Goal: Task Accomplishment & Management: Use online tool/utility

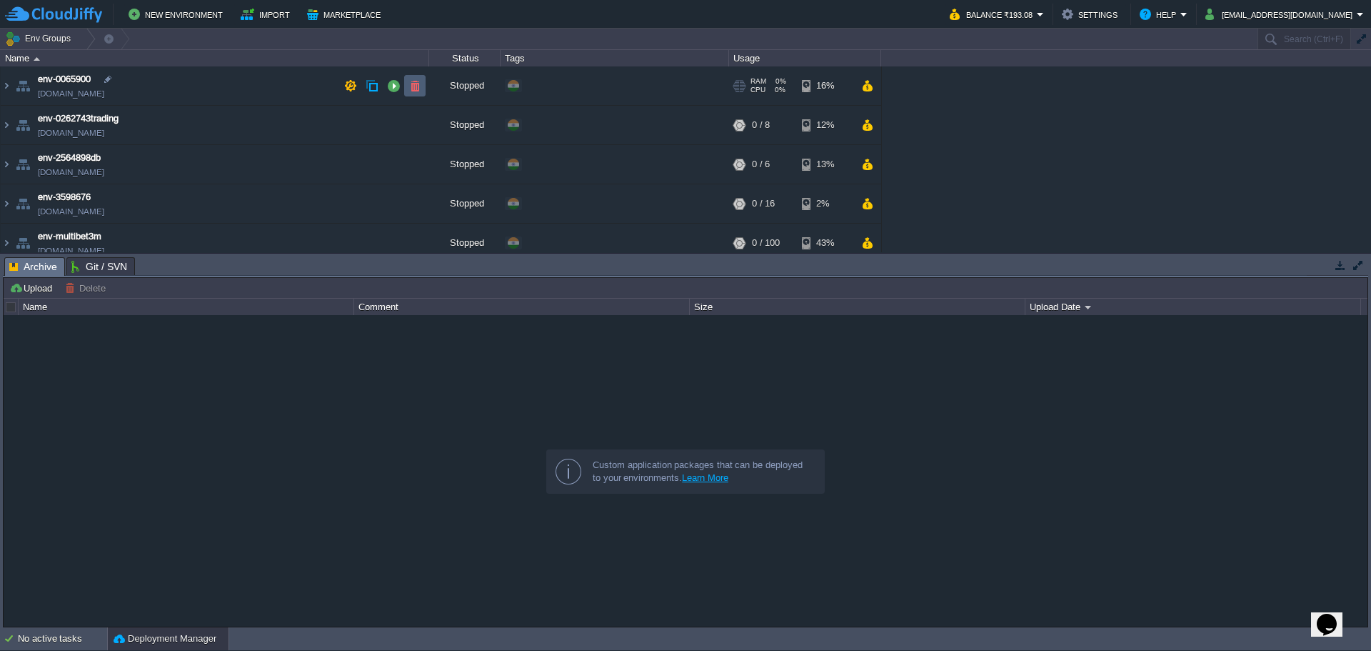
click at [416, 87] on button "button" at bounding box center [414, 85] width 13 height 13
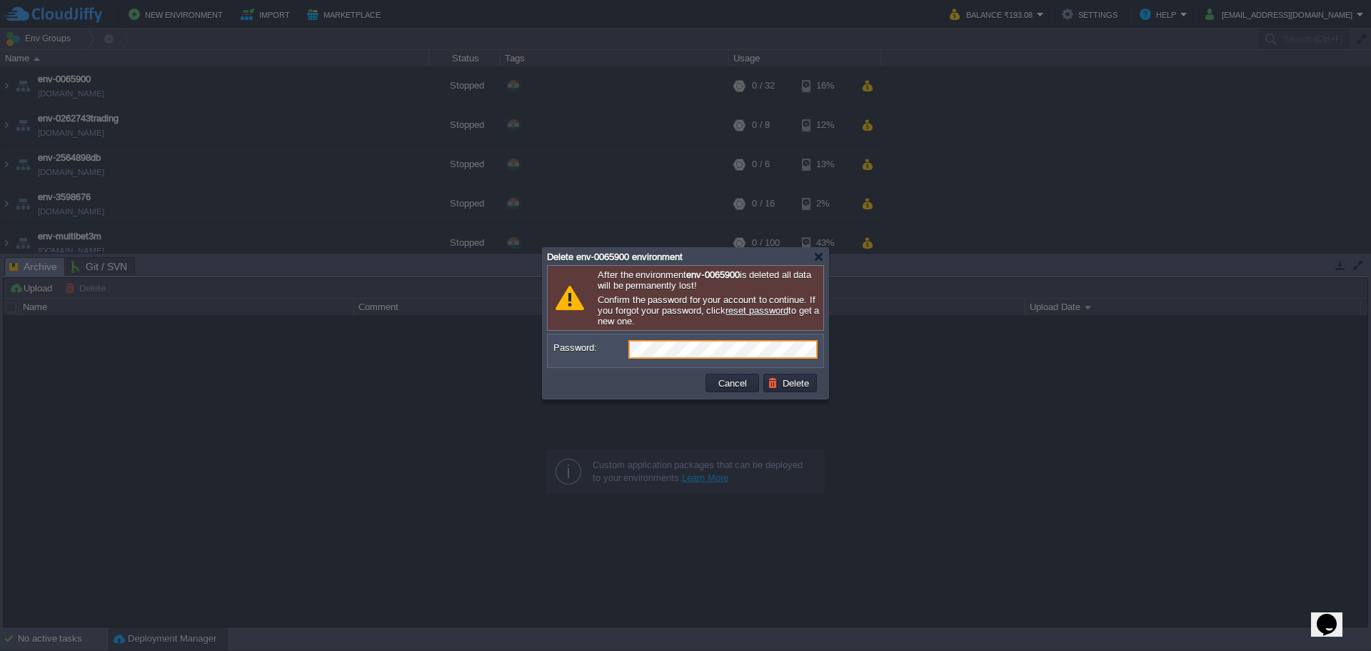
click at [733, 387] on button "Cancel" at bounding box center [732, 382] width 37 height 13
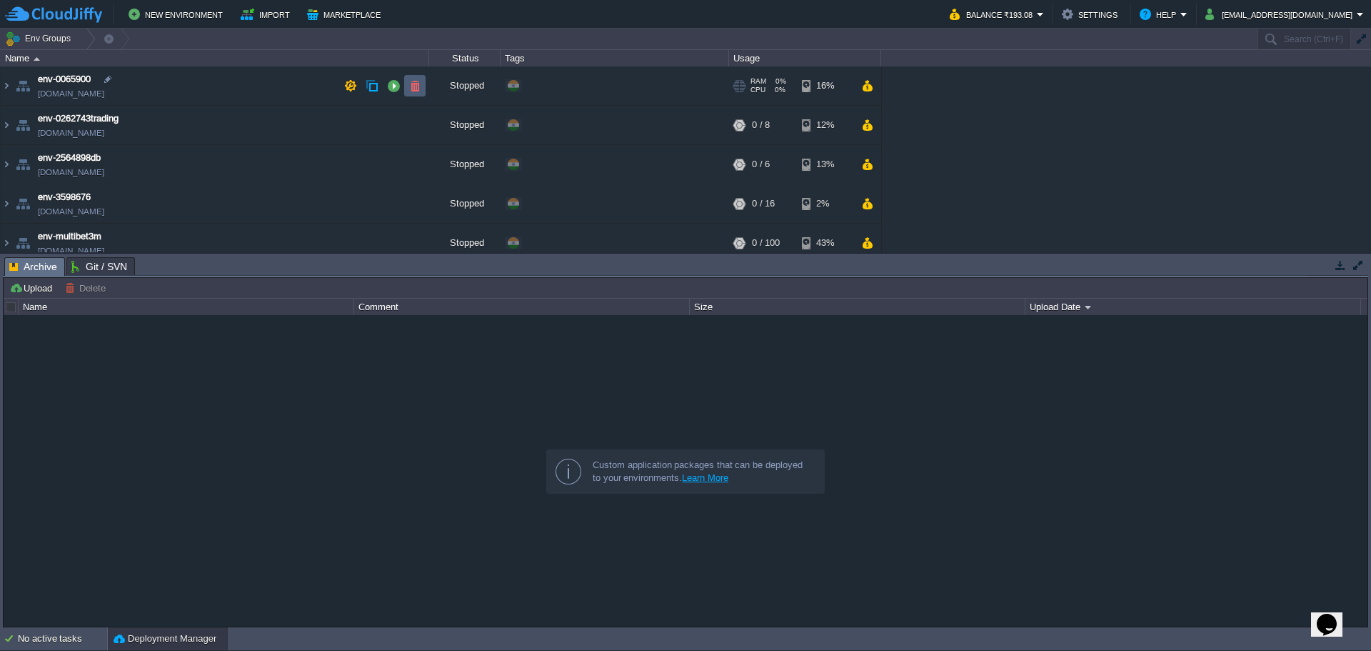
click at [418, 83] on button "button" at bounding box center [414, 85] width 13 height 13
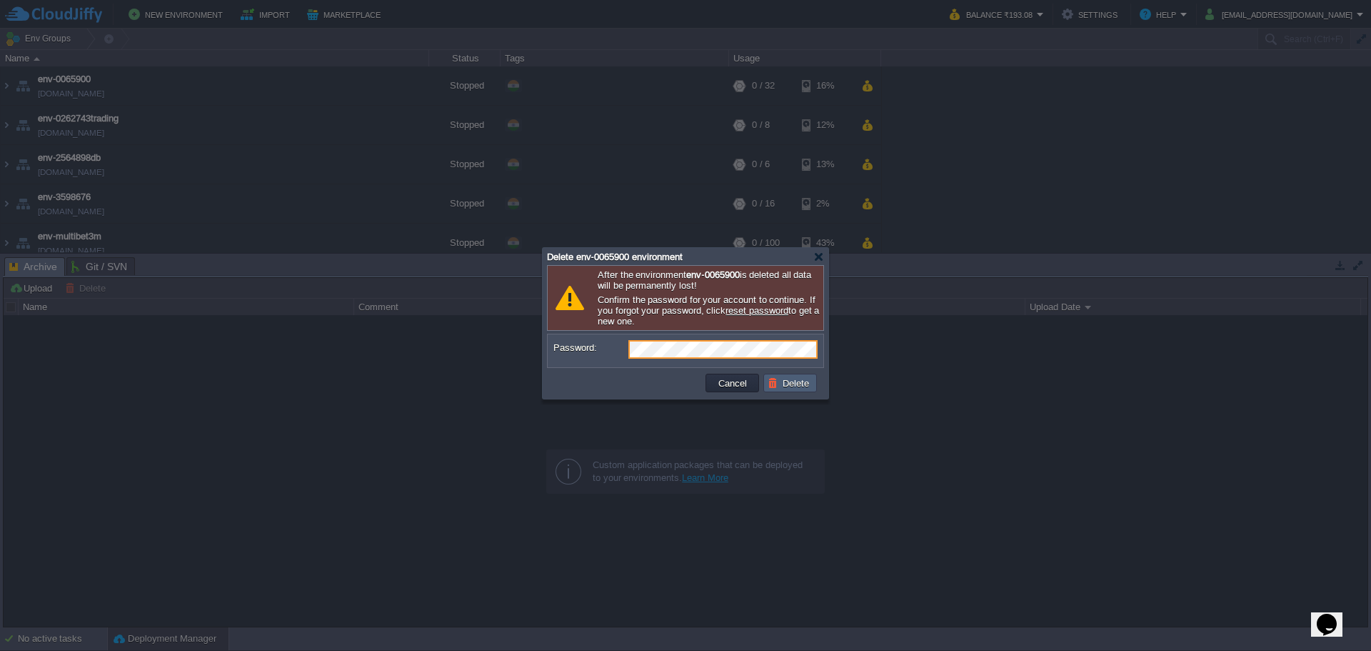
click at [783, 382] on button "Delete" at bounding box center [791, 382] width 46 height 13
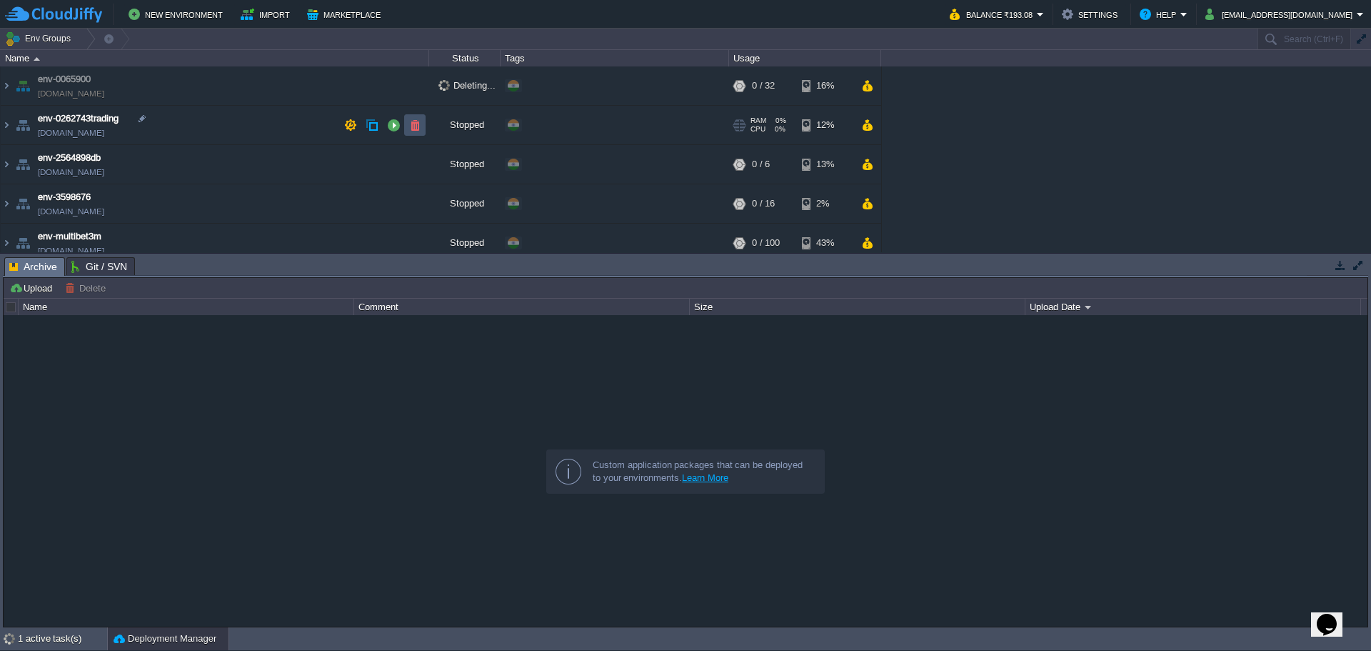
click at [418, 129] on button "button" at bounding box center [414, 125] width 13 height 13
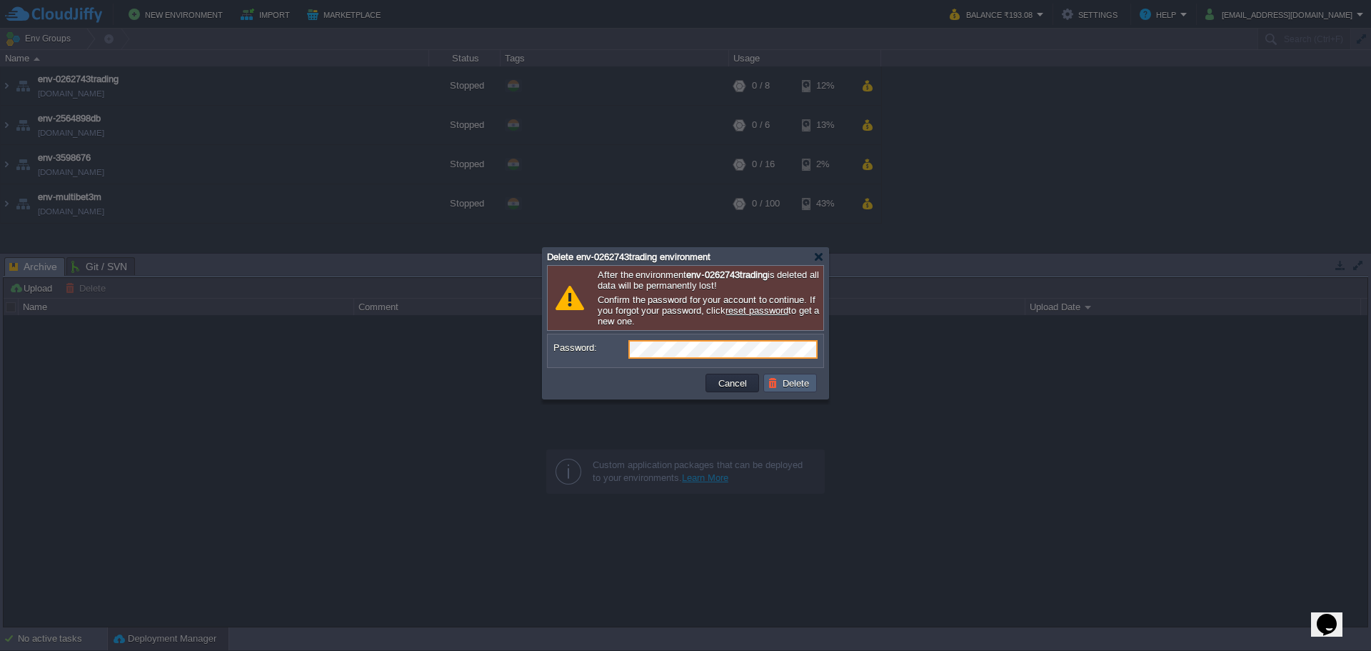
click at [782, 386] on button "Delete" at bounding box center [791, 382] width 46 height 13
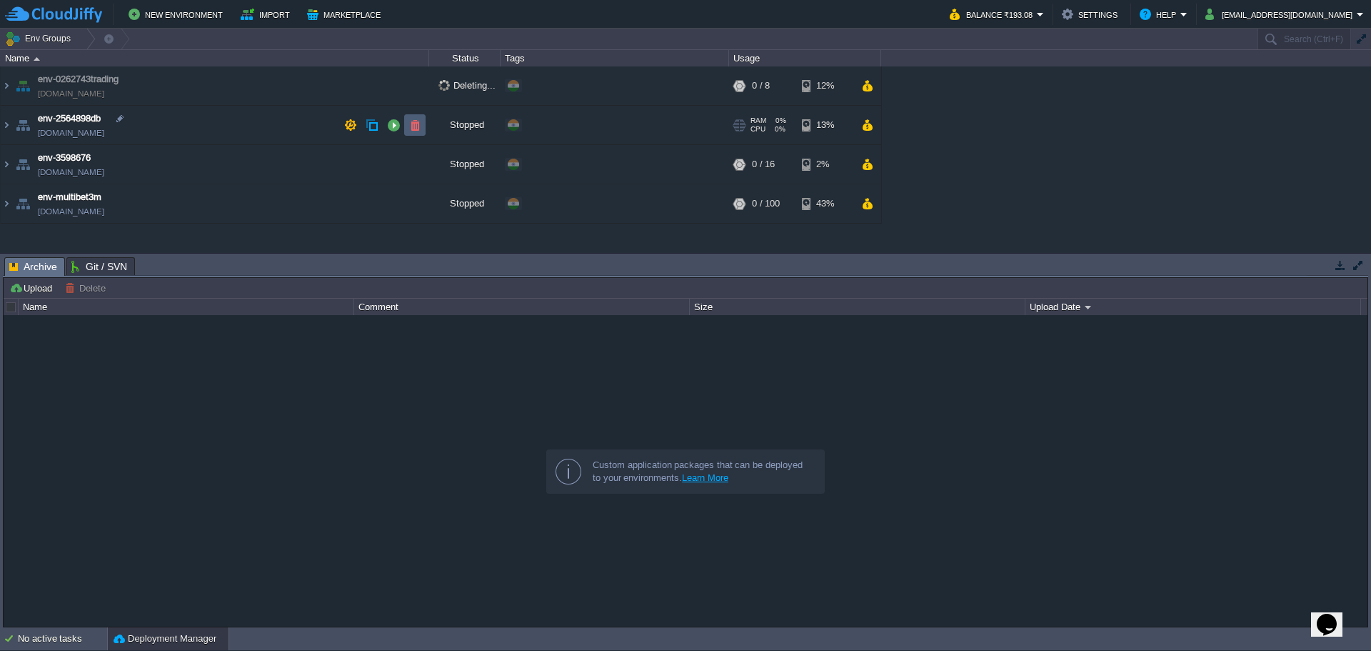
click at [417, 119] on button "button" at bounding box center [414, 125] width 13 height 13
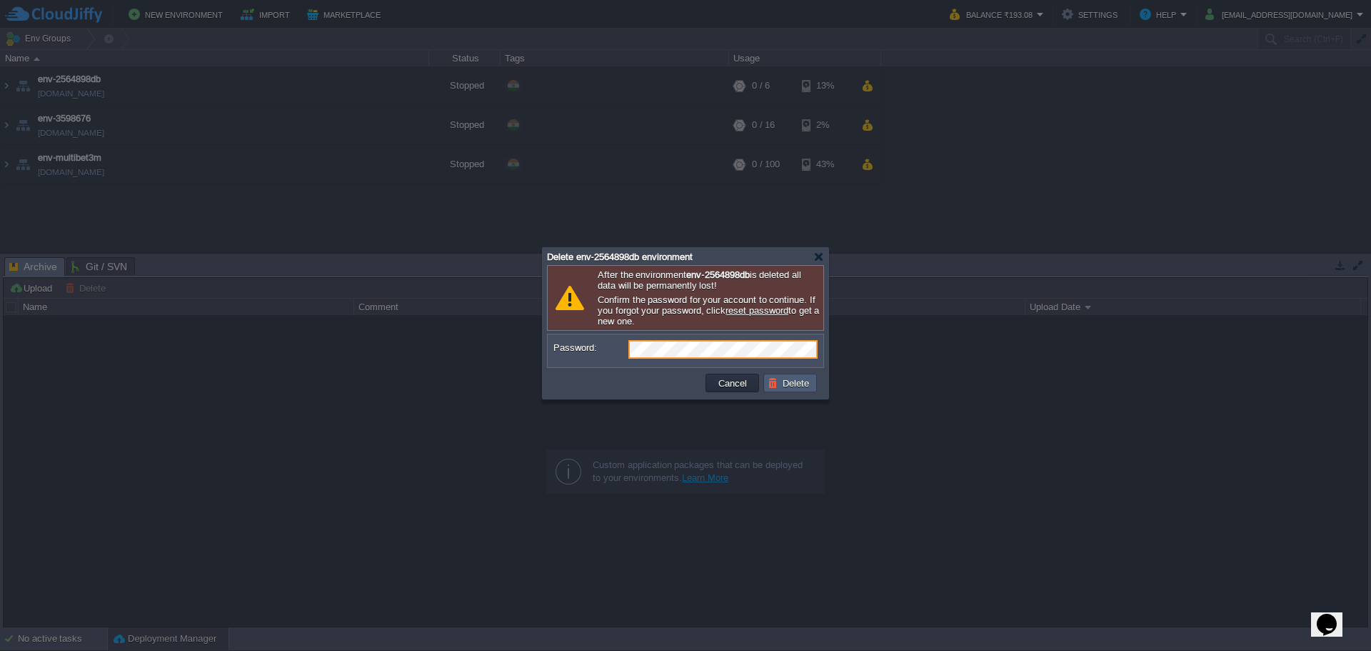
click at [799, 388] on button "Delete" at bounding box center [791, 382] width 46 height 13
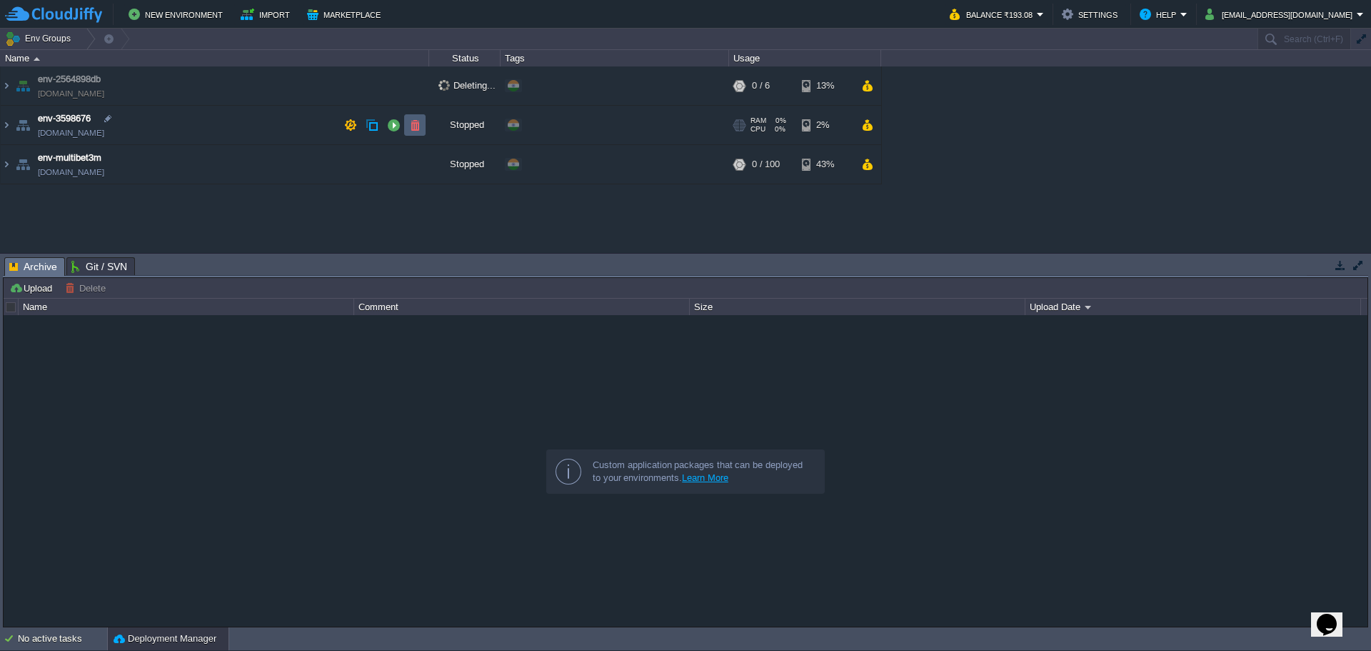
click at [414, 126] on button "button" at bounding box center [414, 125] width 13 height 13
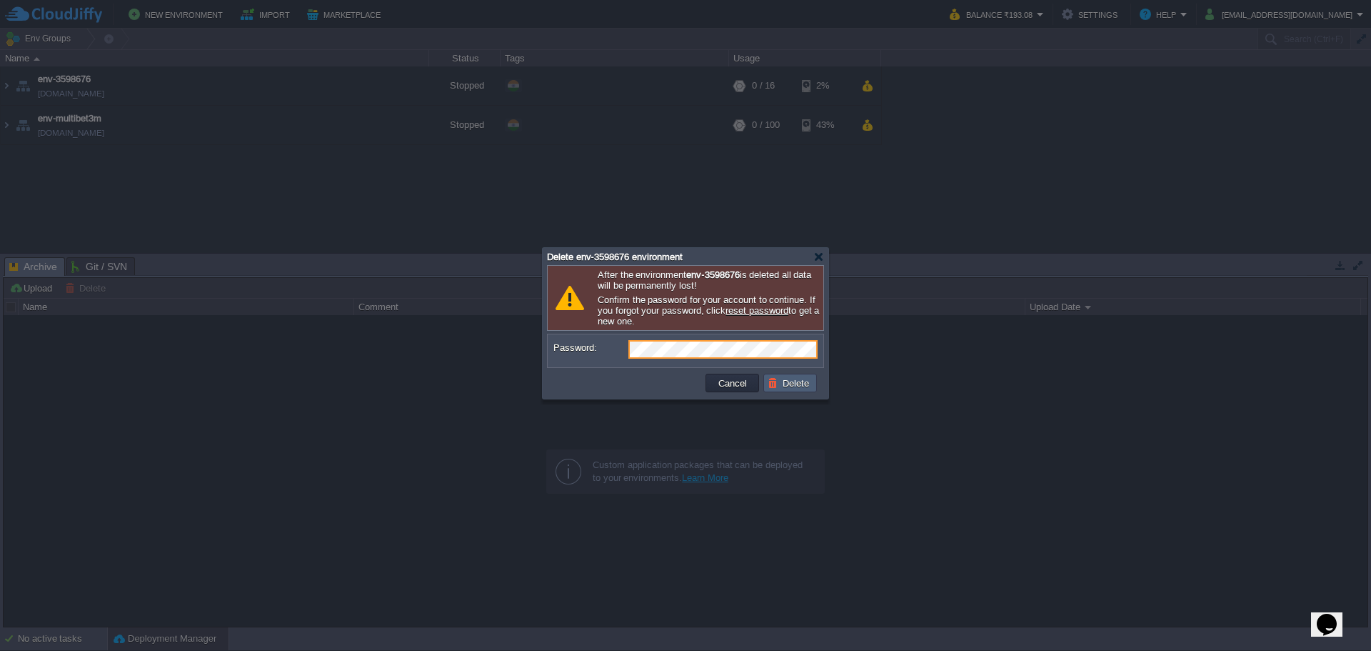
click at [796, 392] on td "Delete" at bounding box center [790, 382] width 54 height 19
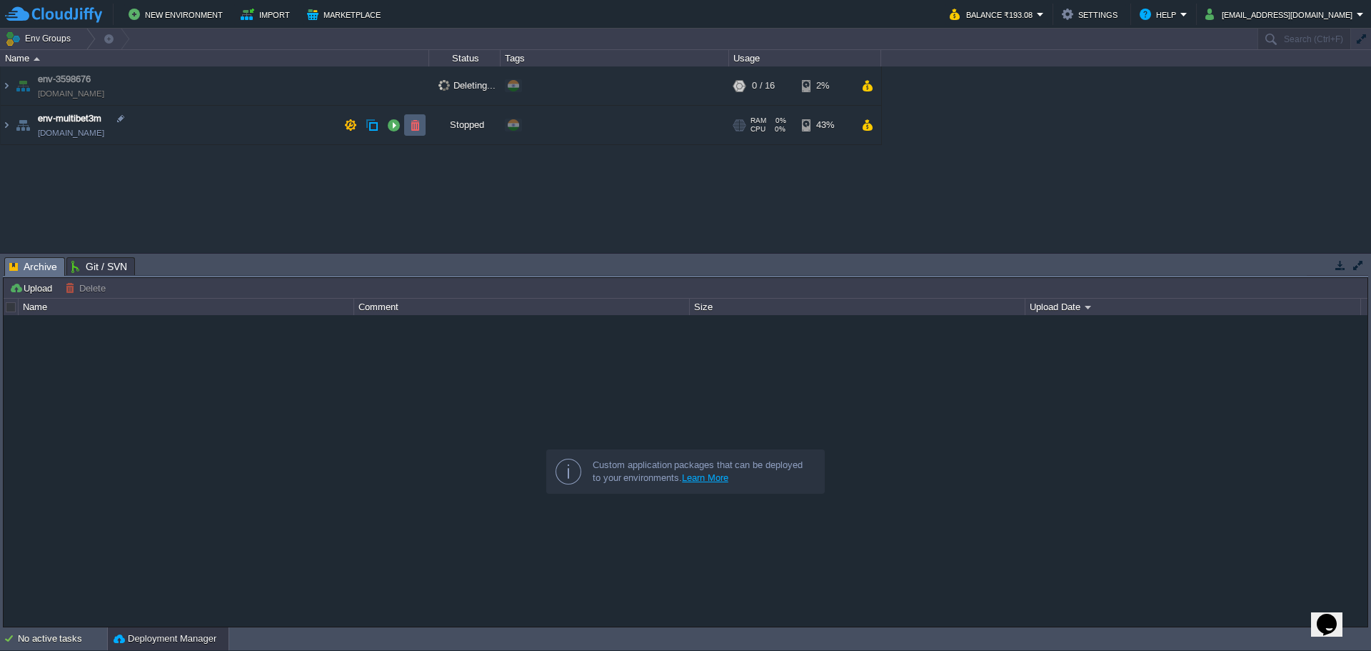
click at [418, 124] on button "button" at bounding box center [414, 125] width 13 height 13
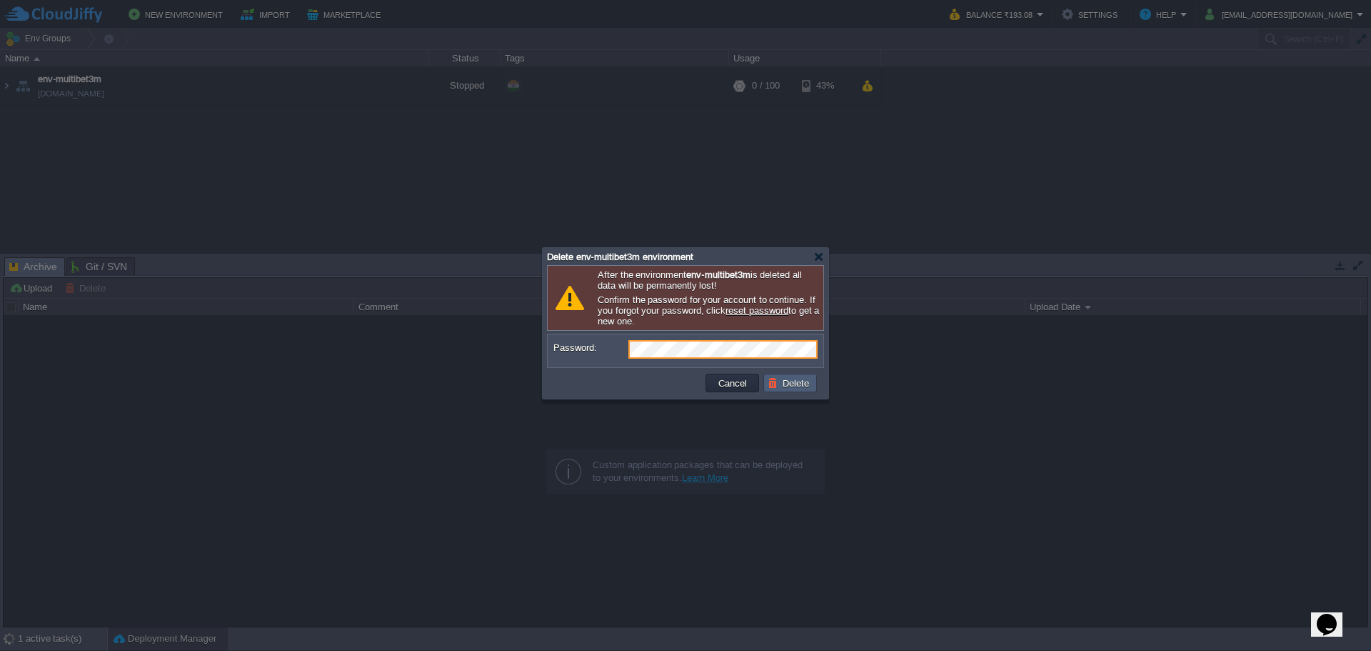
click at [790, 388] on button "Delete" at bounding box center [791, 382] width 46 height 13
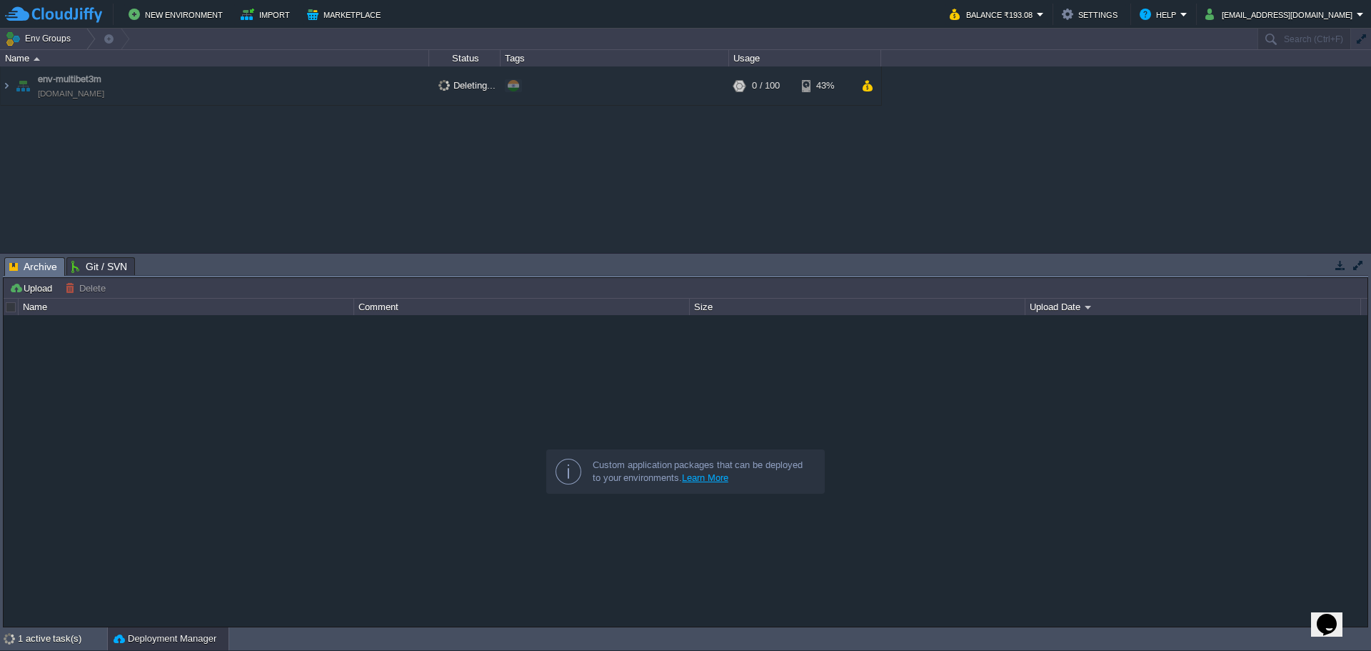
click at [658, 199] on div "env-multibet3m [DOMAIN_NAME] Deleting... + Add to Env Group RAM 0% CPU 0% 0 / 1…" at bounding box center [685, 159] width 1371 height 186
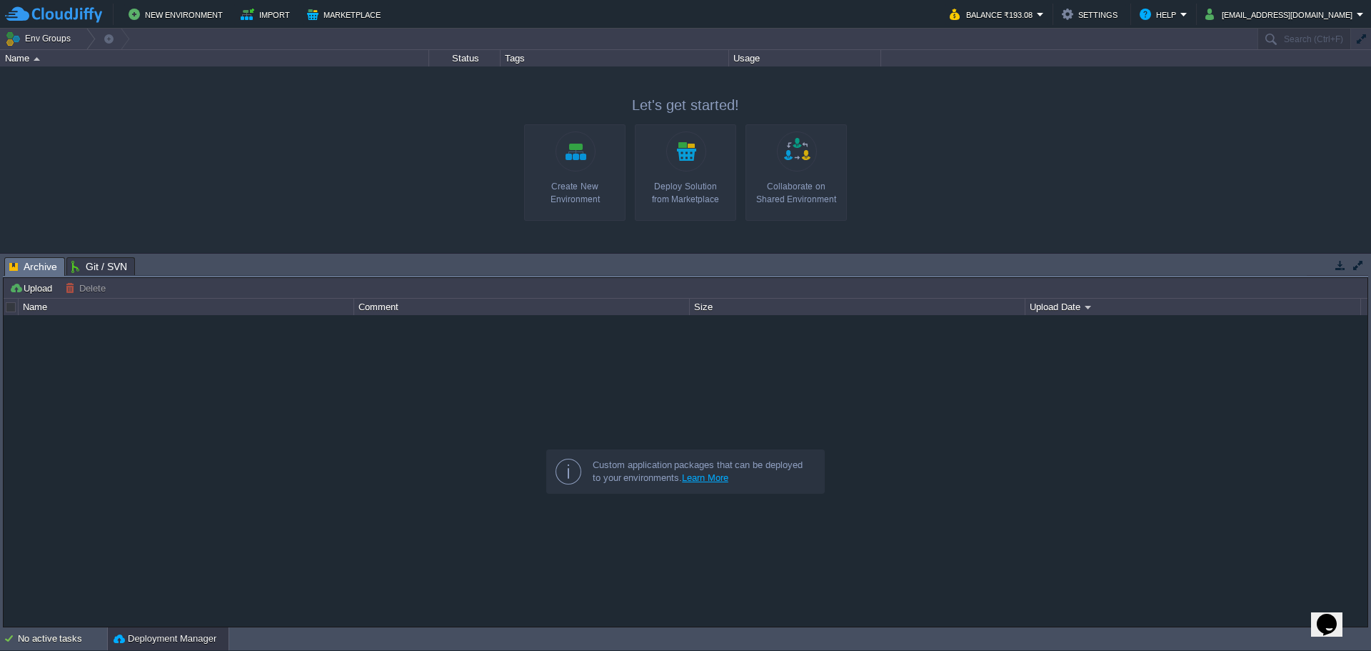
click at [688, 169] on link "Deploy Solution from Marketplace" at bounding box center [685, 172] width 101 height 96
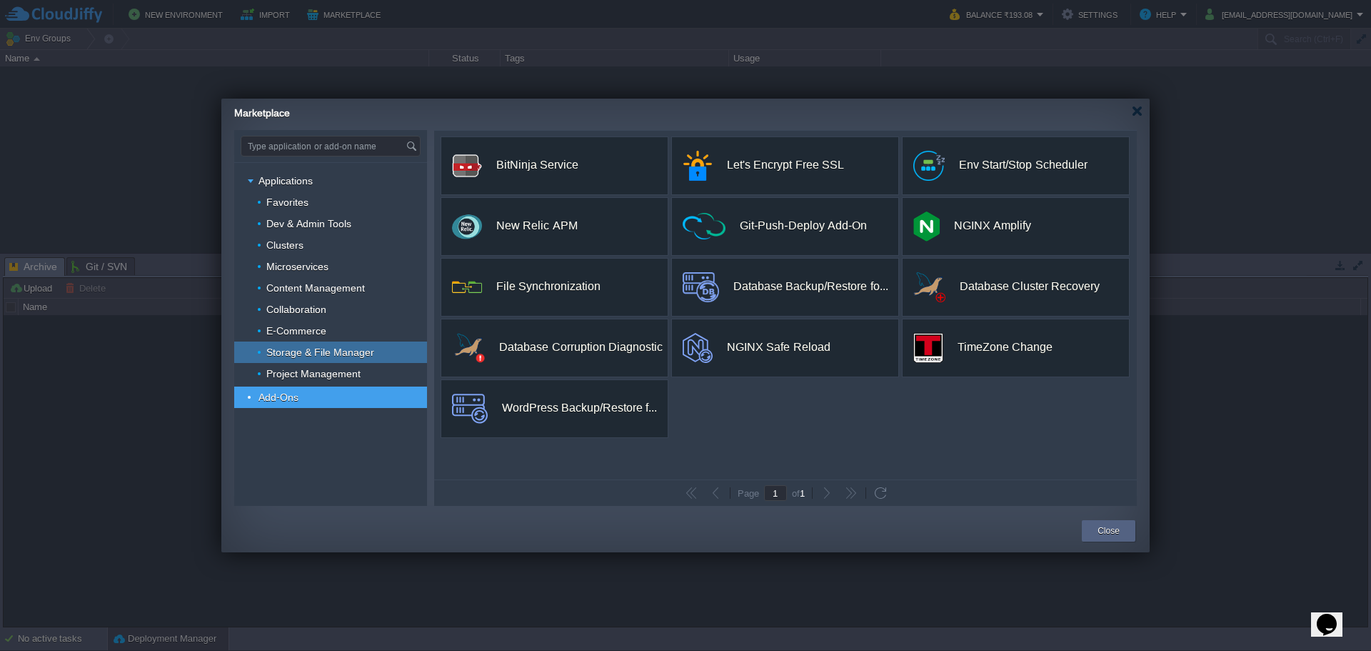
click at [304, 355] on span "Storage & File Manager" at bounding box center [320, 352] width 111 height 13
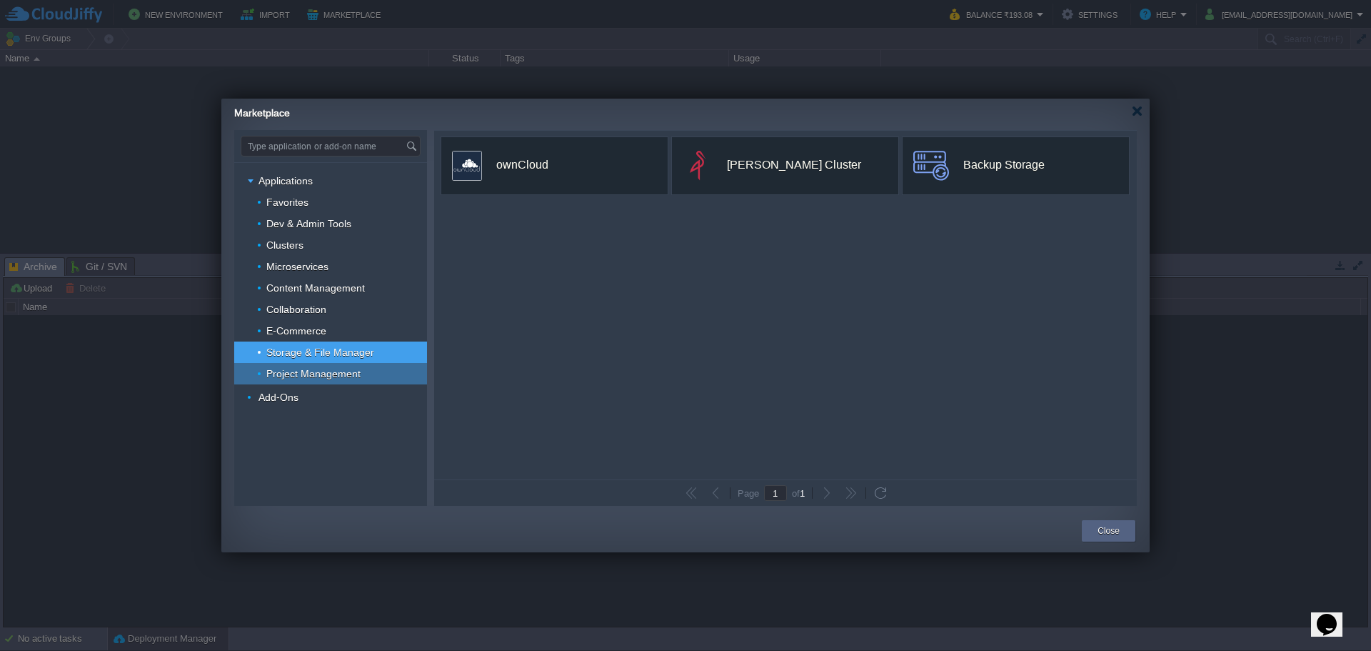
click at [318, 375] on span "Project Management" at bounding box center [314, 373] width 98 height 13
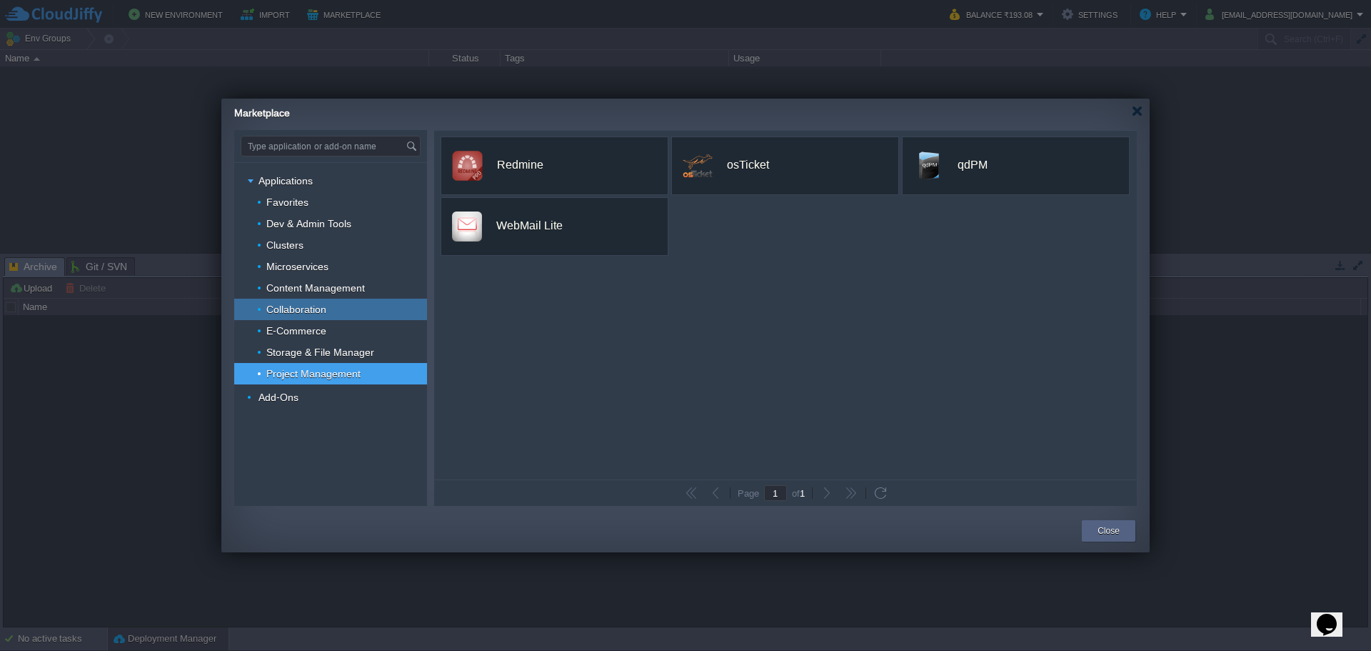
click at [313, 309] on span "Collaboration" at bounding box center [297, 309] width 64 height 13
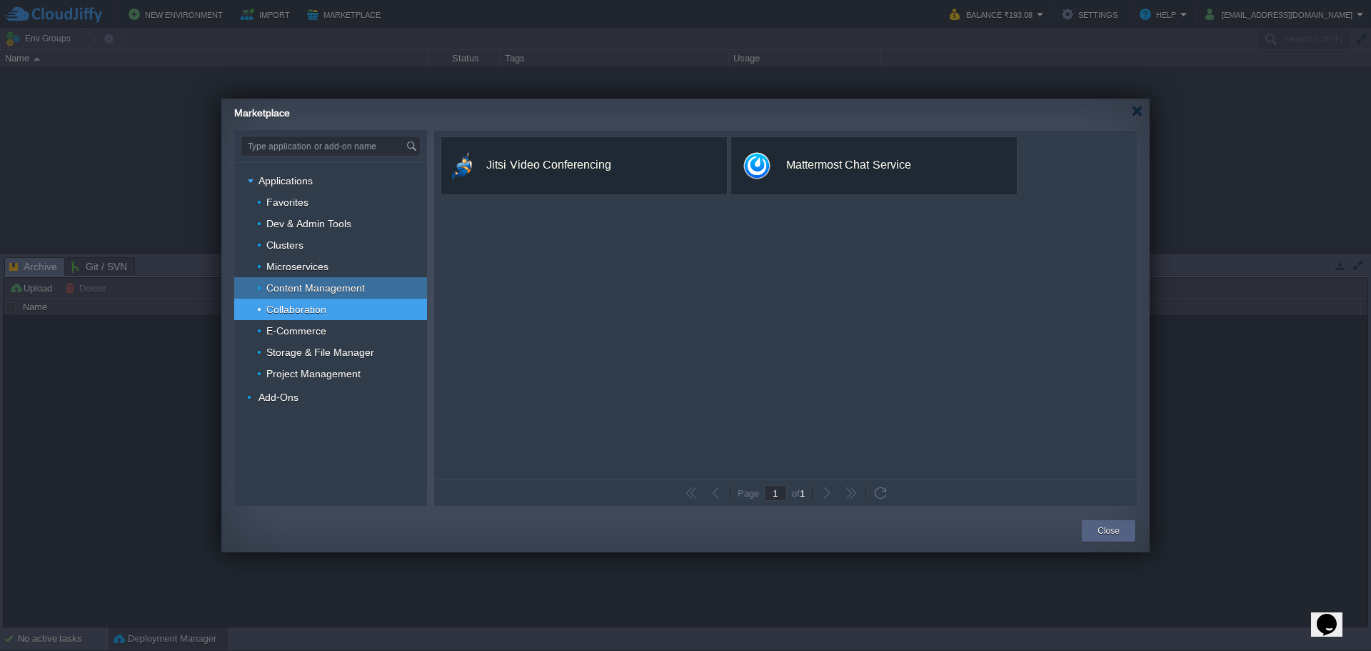
click at [312, 283] on span "Content Management" at bounding box center [316, 287] width 102 height 13
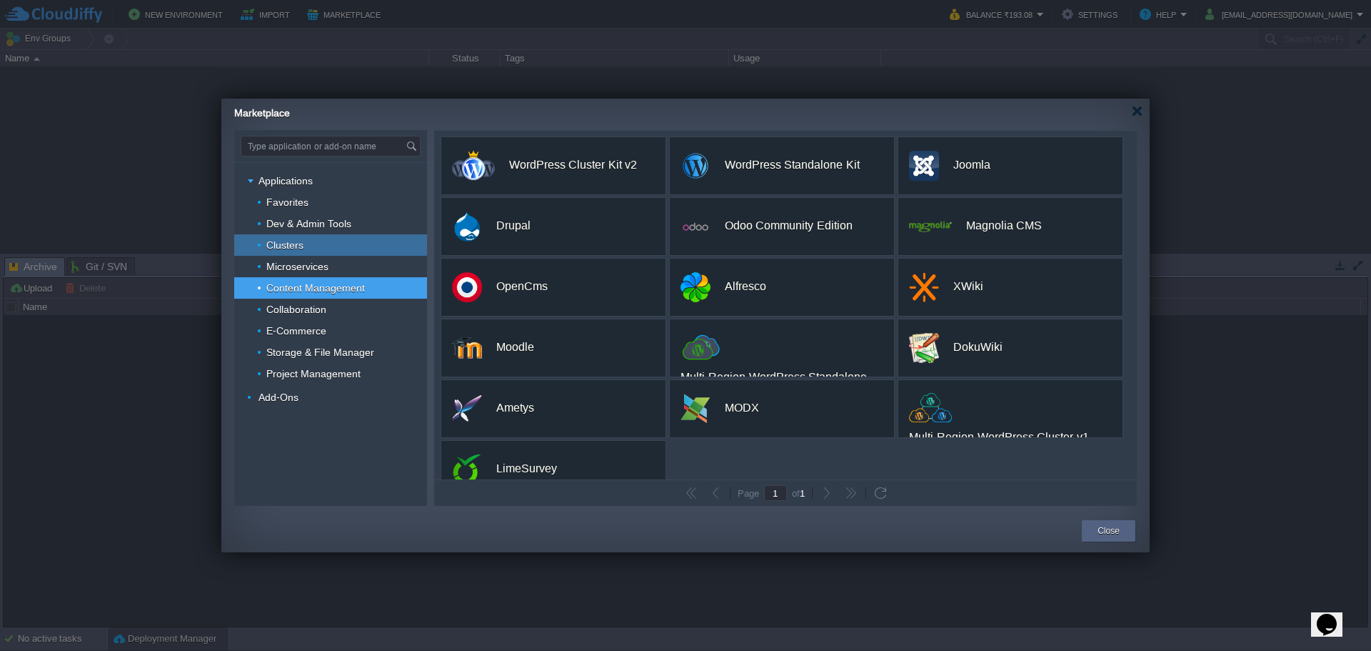
click at [308, 244] on div "Clusters" at bounding box center [330, 244] width 193 height 21
type input "Type application or add-on name"
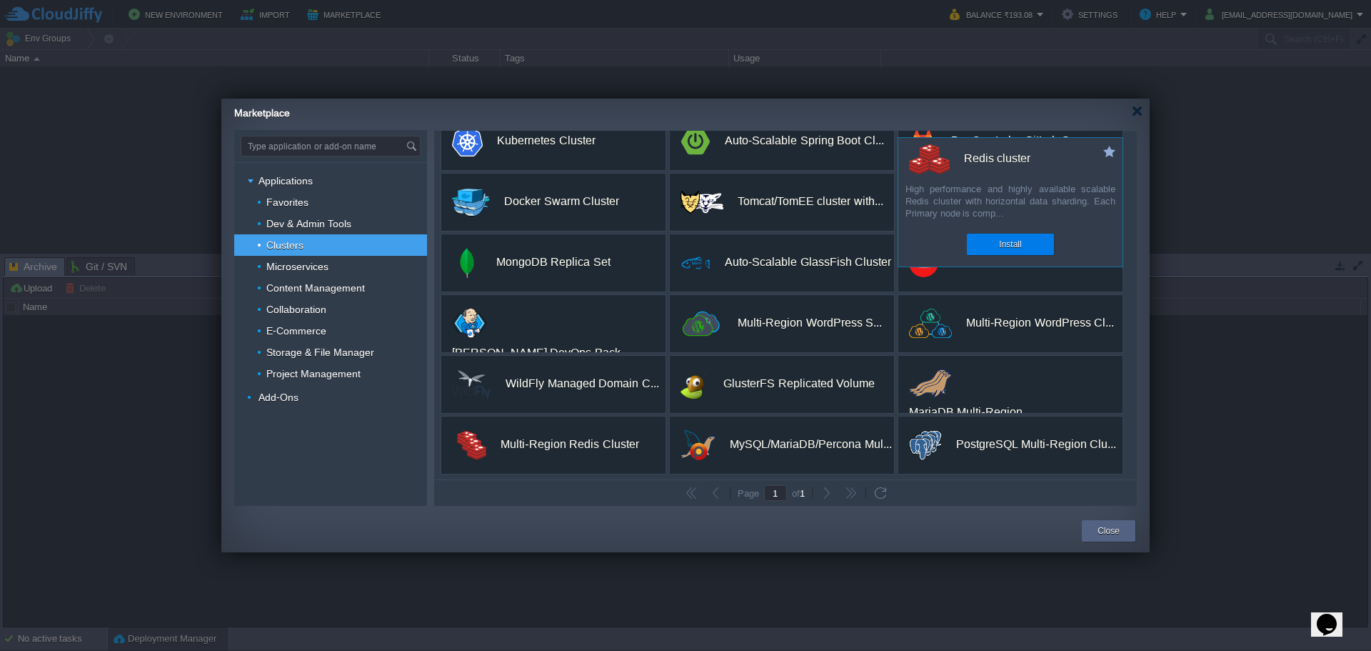
scroll to position [146, 0]
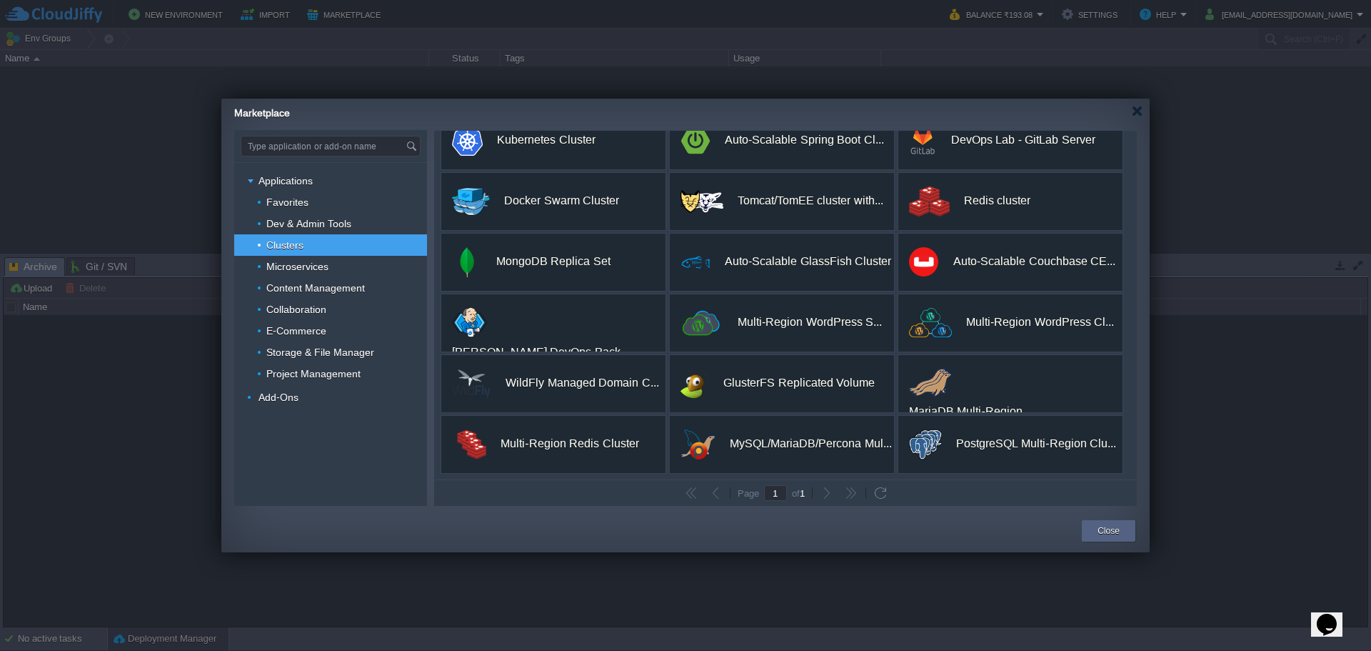
click at [1292, 431] on div at bounding box center [685, 325] width 1371 height 651
click at [1100, 531] on button "Close" at bounding box center [1109, 530] width 22 height 14
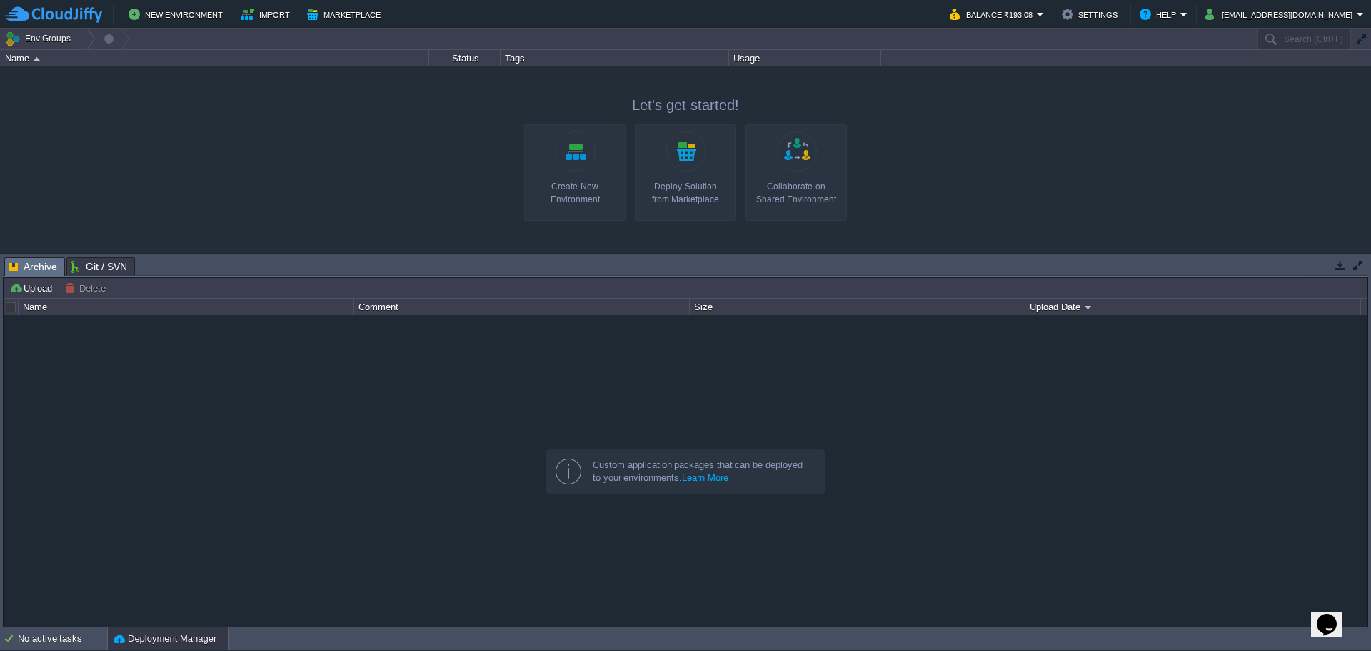
click at [572, 171] on link "Create New Environment" at bounding box center [574, 172] width 101 height 96
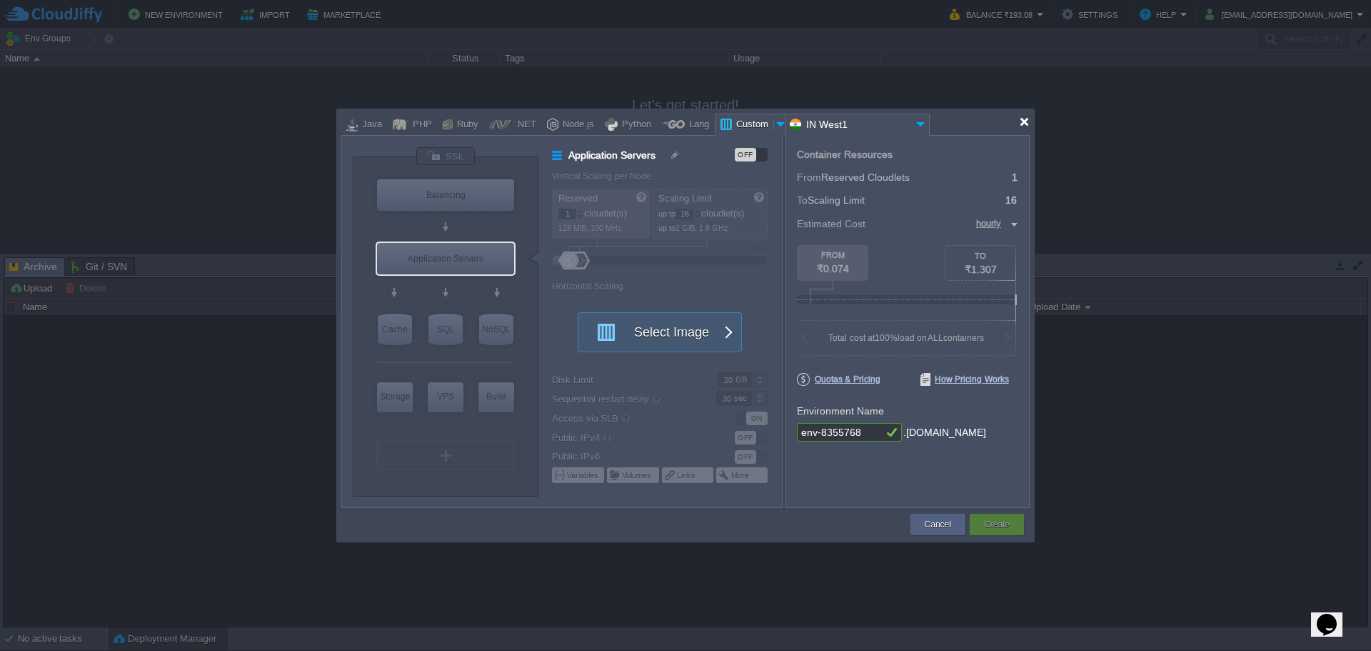
click at [1026, 125] on div at bounding box center [1024, 121] width 11 height 11
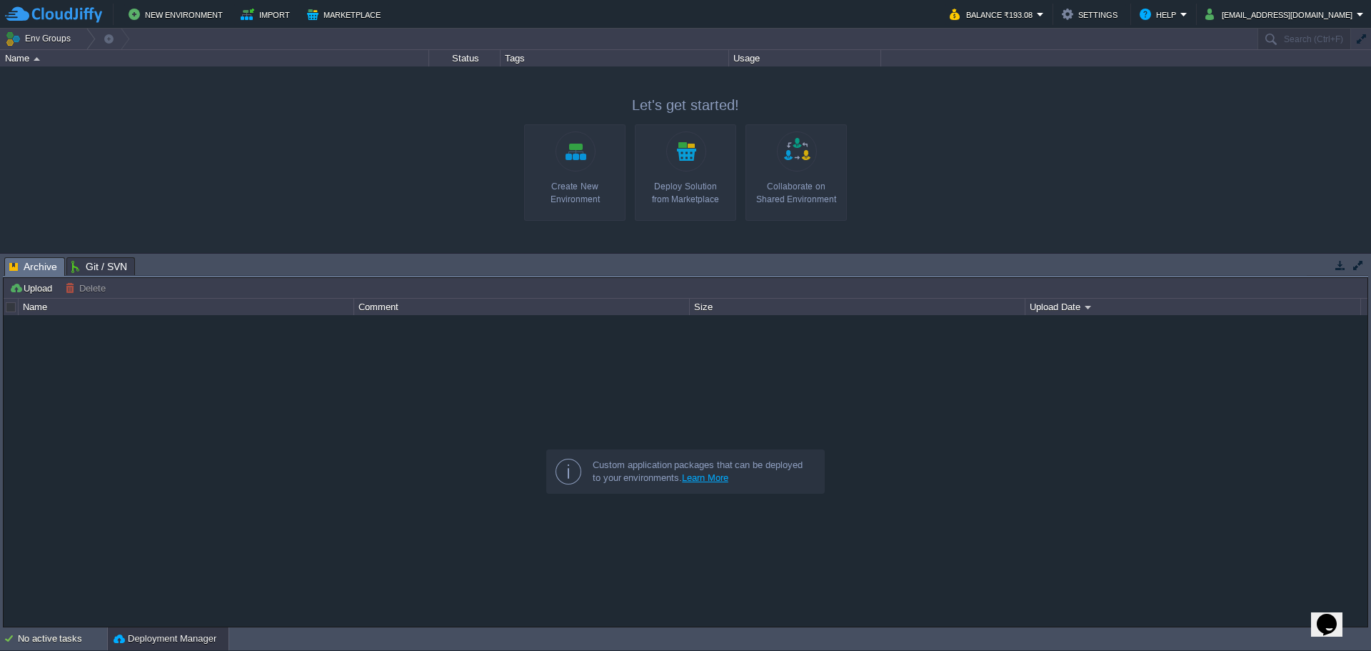
click at [808, 196] on div "Collaborate on Shared Environment" at bounding box center [796, 193] width 93 height 26
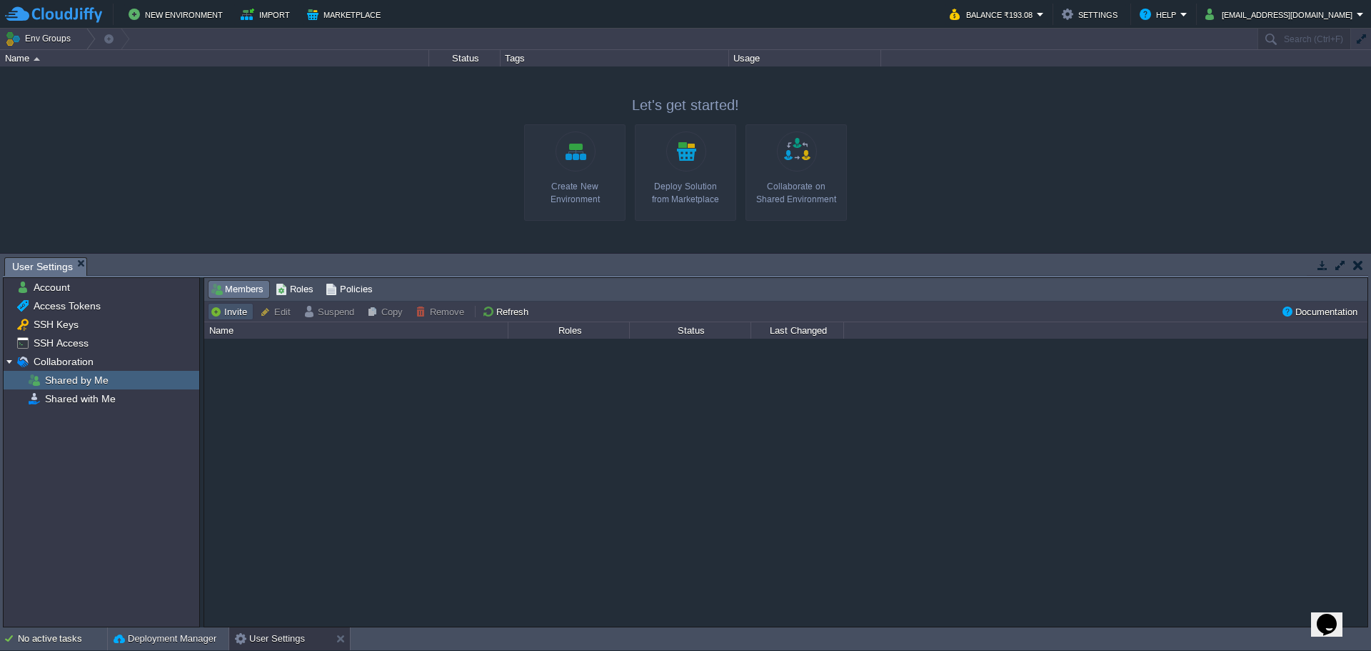
click at [217, 307] on button "Invite" at bounding box center [230, 311] width 41 height 13
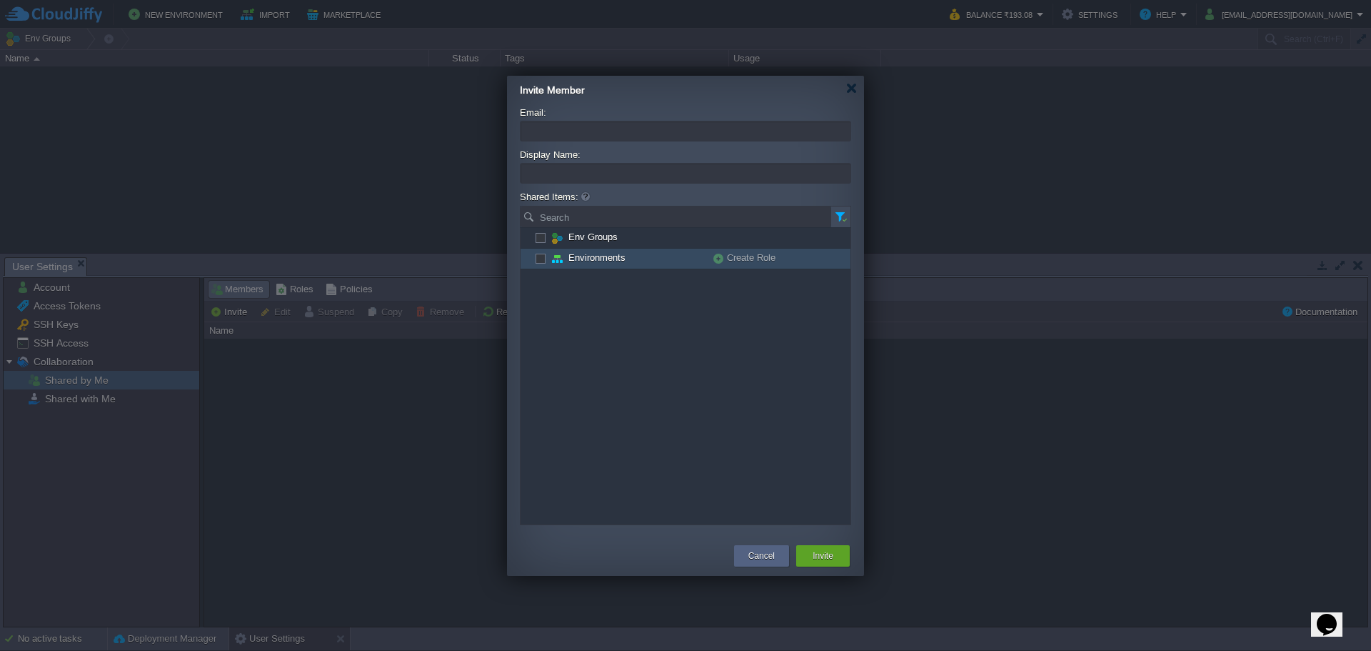
click at [623, 263] on span "Environments" at bounding box center [597, 257] width 61 height 12
click at [623, 263] on span "Environments (all)" at bounding box center [606, 257] width 79 height 12
checkbox input "false"
click at [361, 403] on div at bounding box center [685, 325] width 1371 height 651
click at [848, 91] on div at bounding box center [851, 88] width 11 height 11
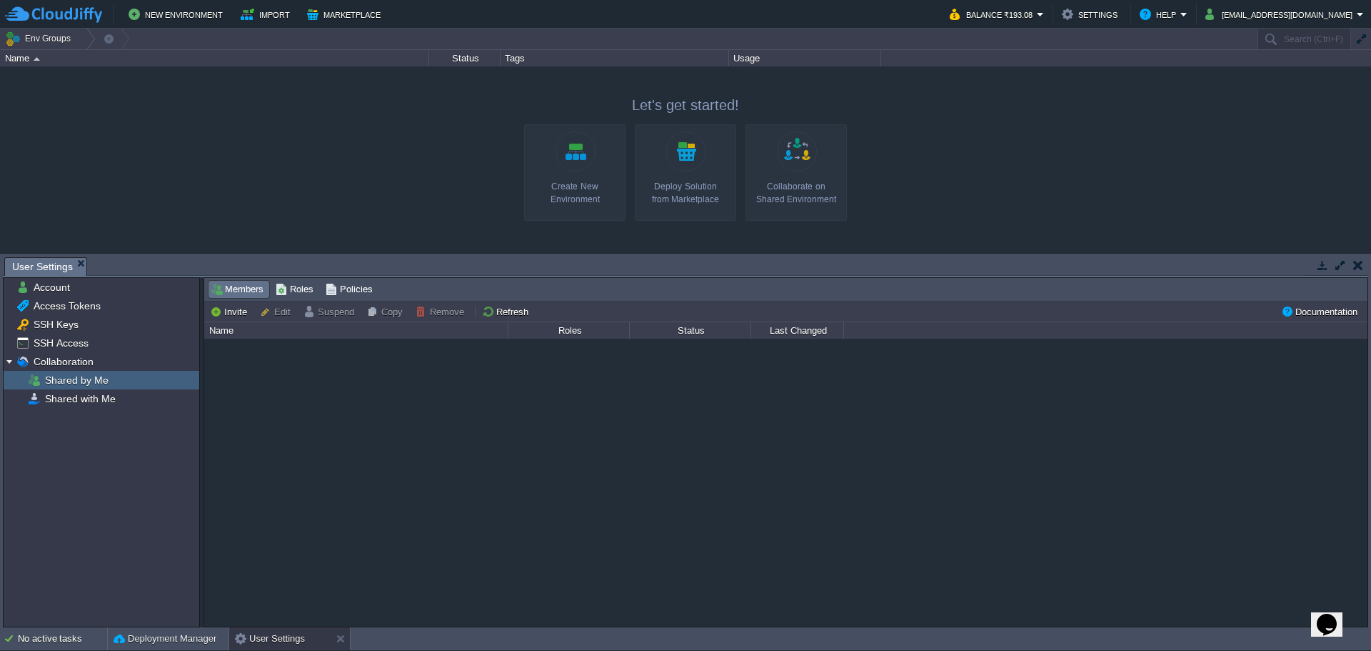
click at [571, 179] on link "Create New Environment" at bounding box center [574, 172] width 101 height 96
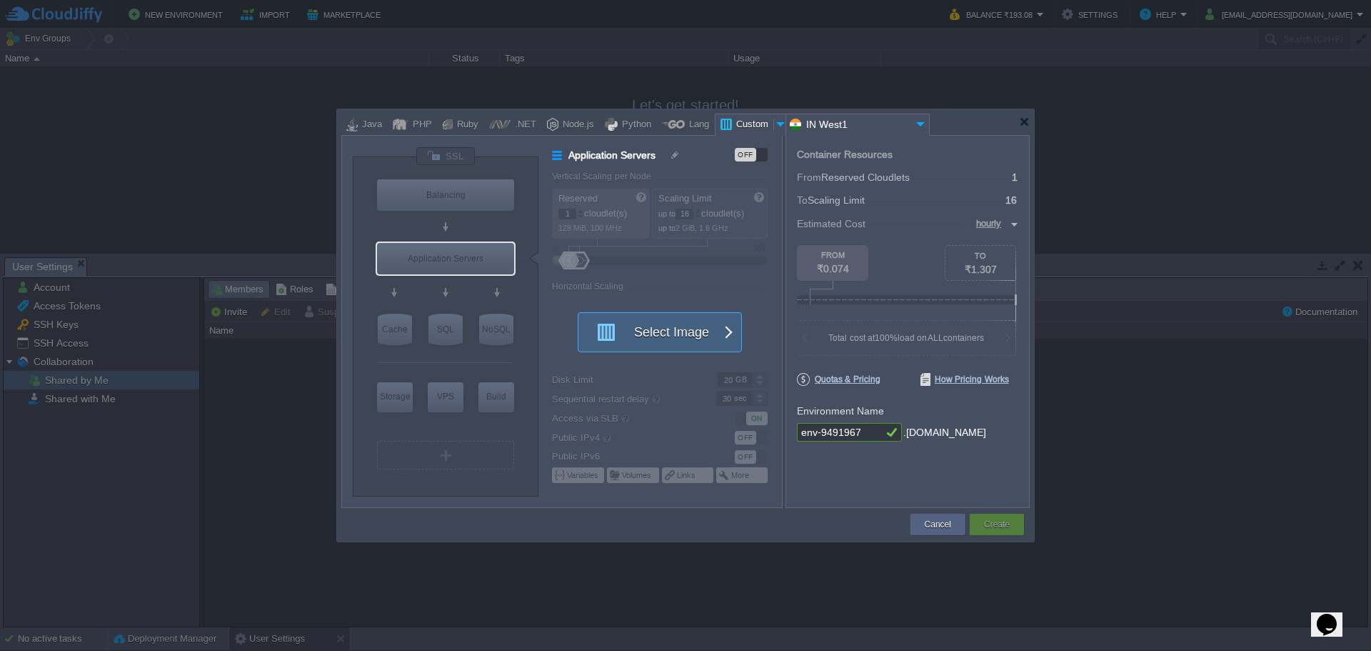
click at [627, 318] on button "Select Image" at bounding box center [652, 332] width 129 height 39
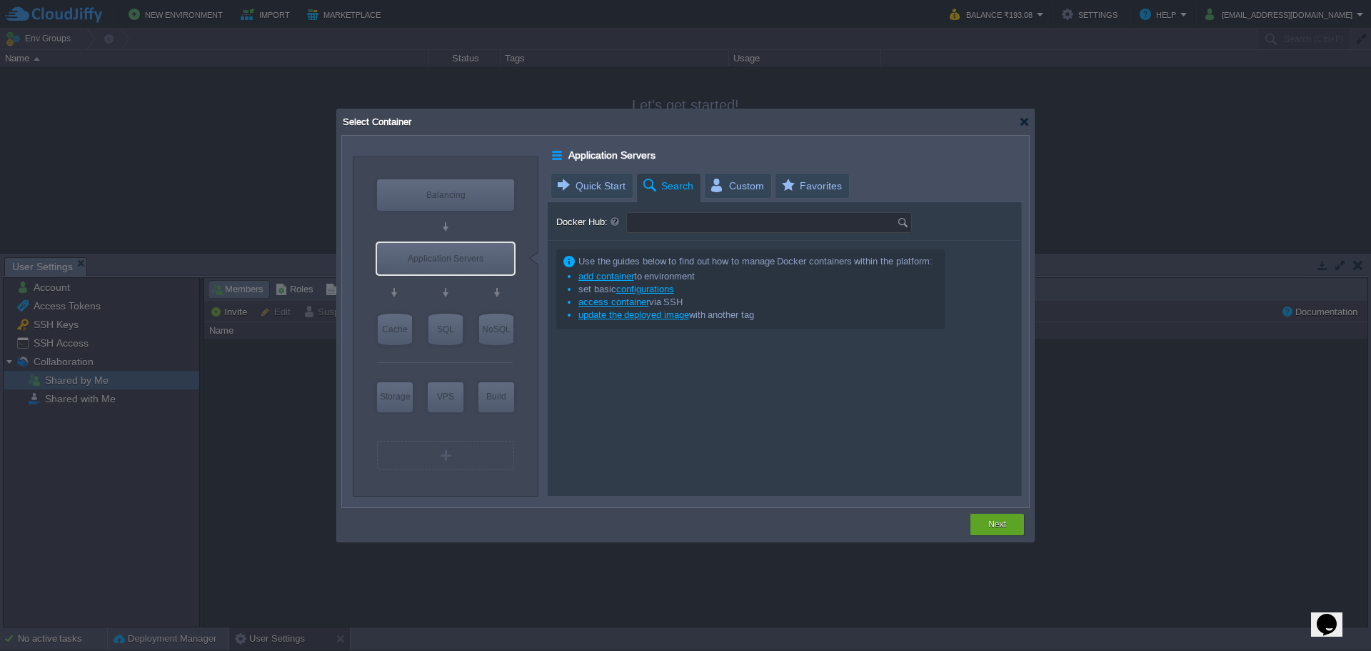
click at [692, 229] on input "Docker Hub:" at bounding box center [762, 222] width 270 height 19
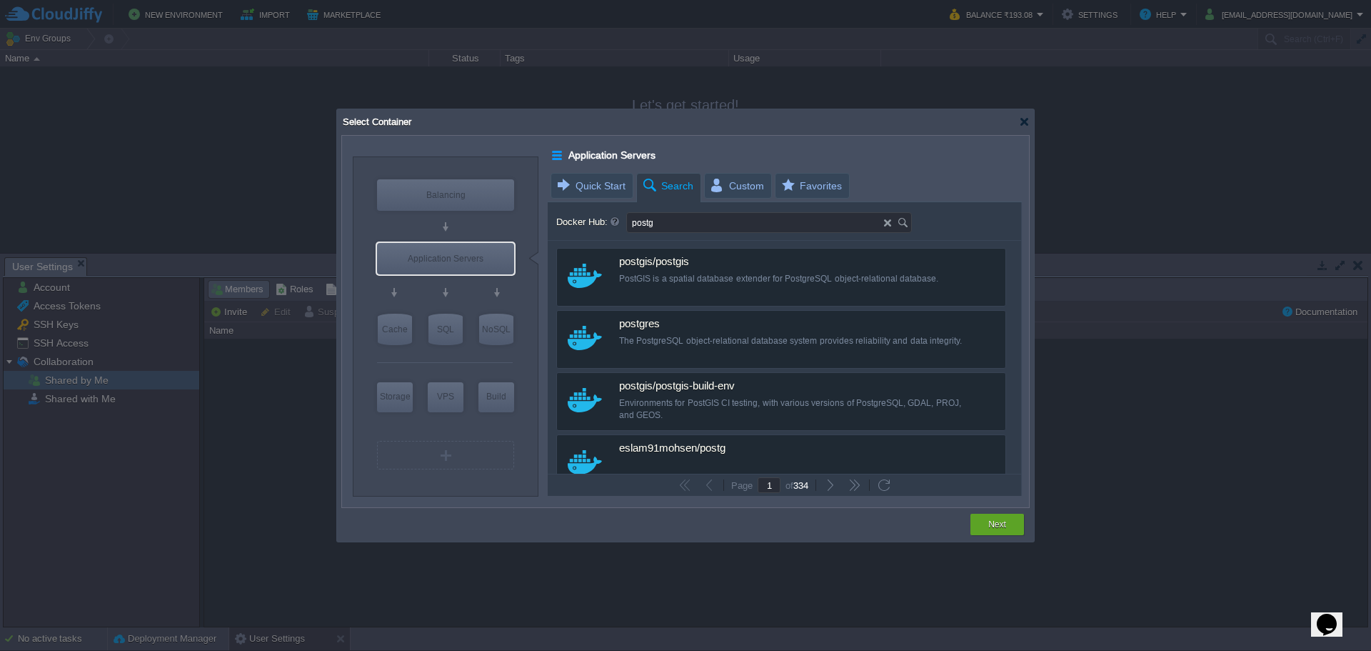
click at [697, 227] on input "postg" at bounding box center [755, 222] width 257 height 19
type input "postgres"
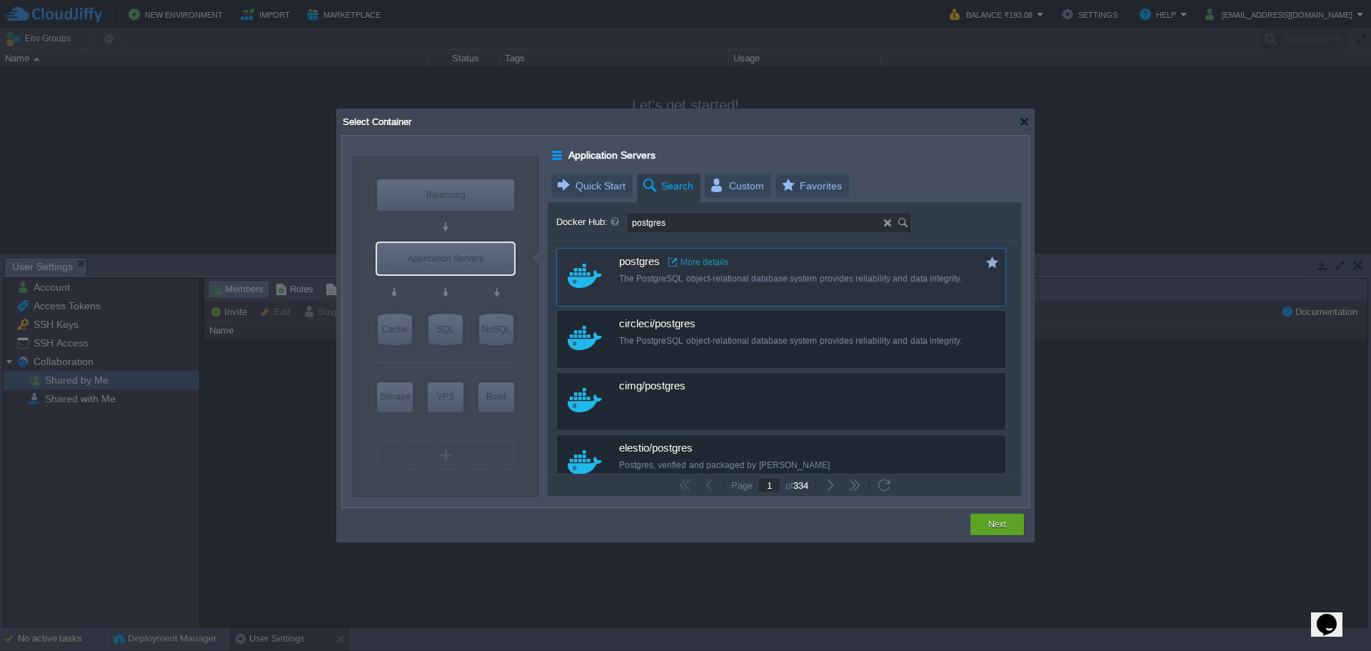
click at [897, 280] on div "The PostgreSQL object-relational database system provides reliability and data …" at bounding box center [790, 279] width 343 height 12
type input "Postgres"
type input "latest"
type input "Postgres :"
type input "latest"
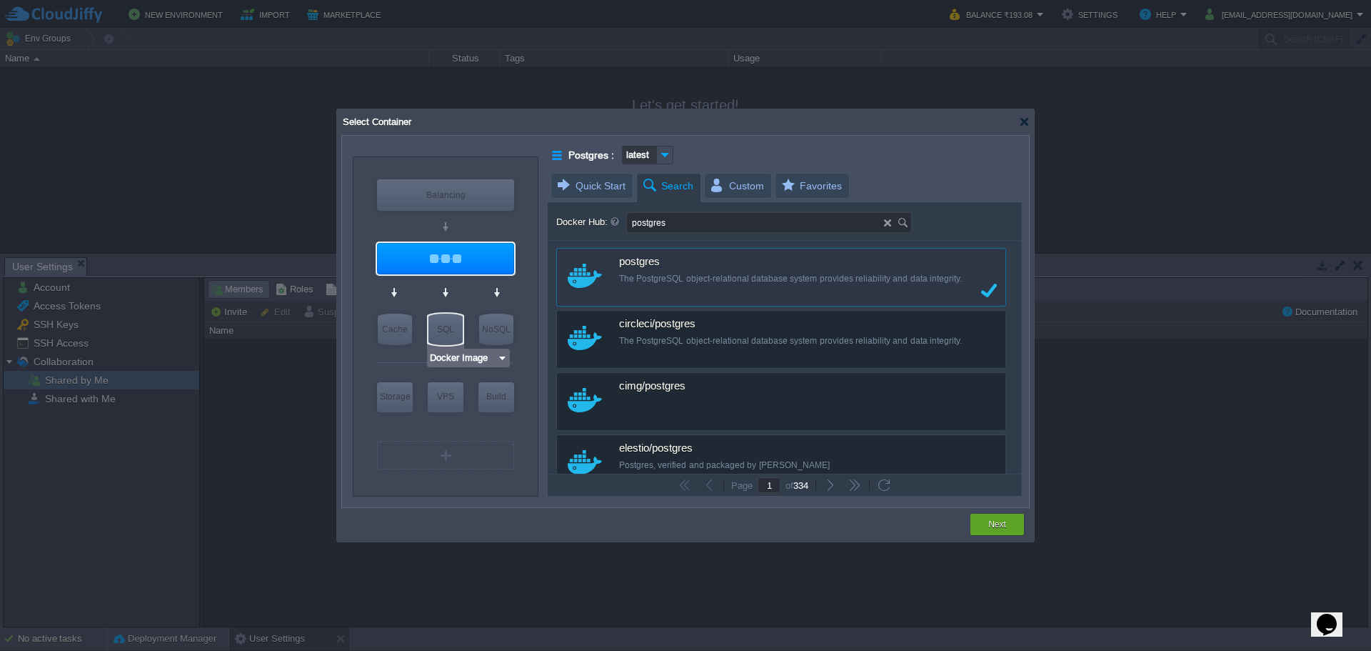
click at [435, 322] on div "SQL" at bounding box center [445, 328] width 34 height 31
type input "SQL Databases"
type input "4"
type input "6"
type input "Docker Image"
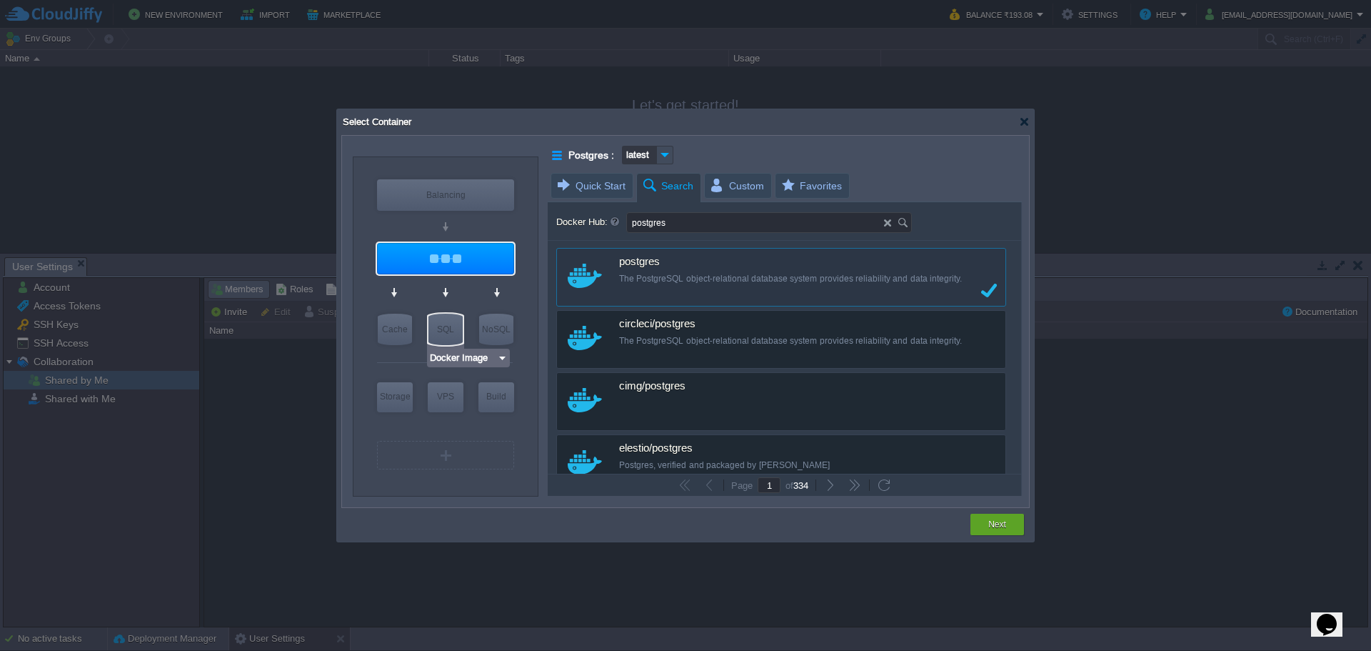
type input "SQL Databases"
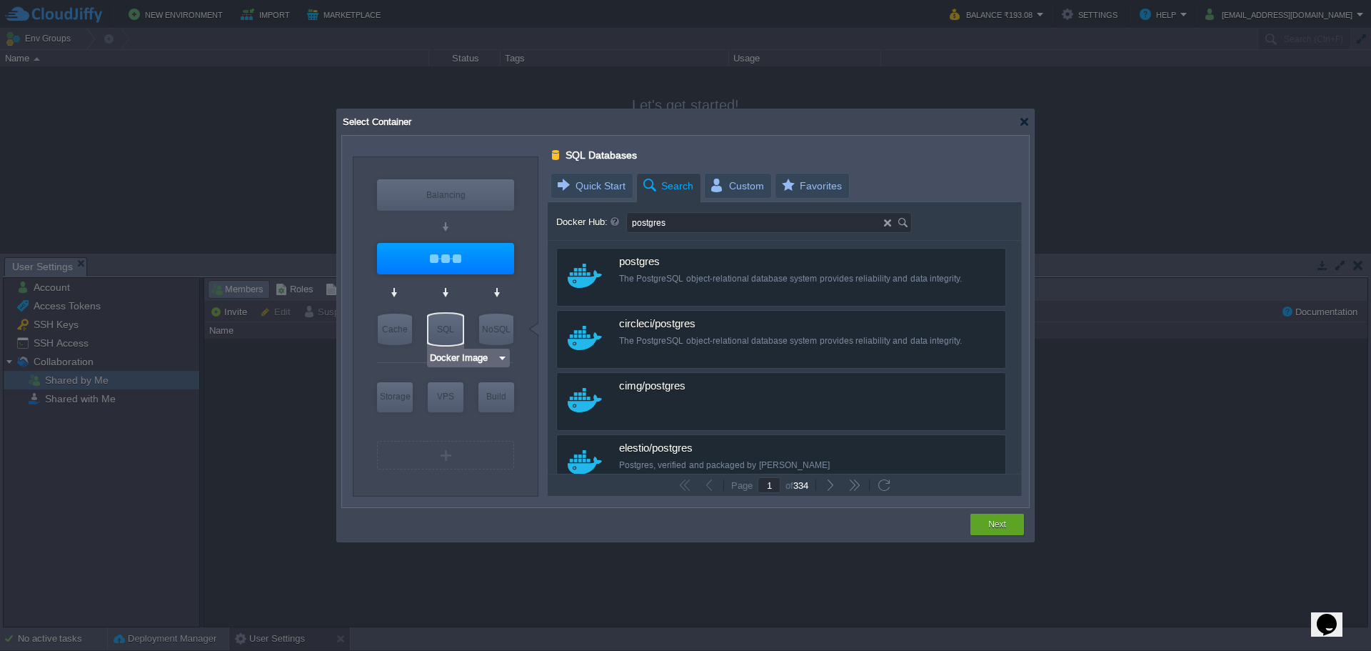
click at [440, 325] on div "SQL" at bounding box center [445, 328] width 34 height 31
click at [471, 363] on input "Docker Image" at bounding box center [463, 358] width 68 height 14
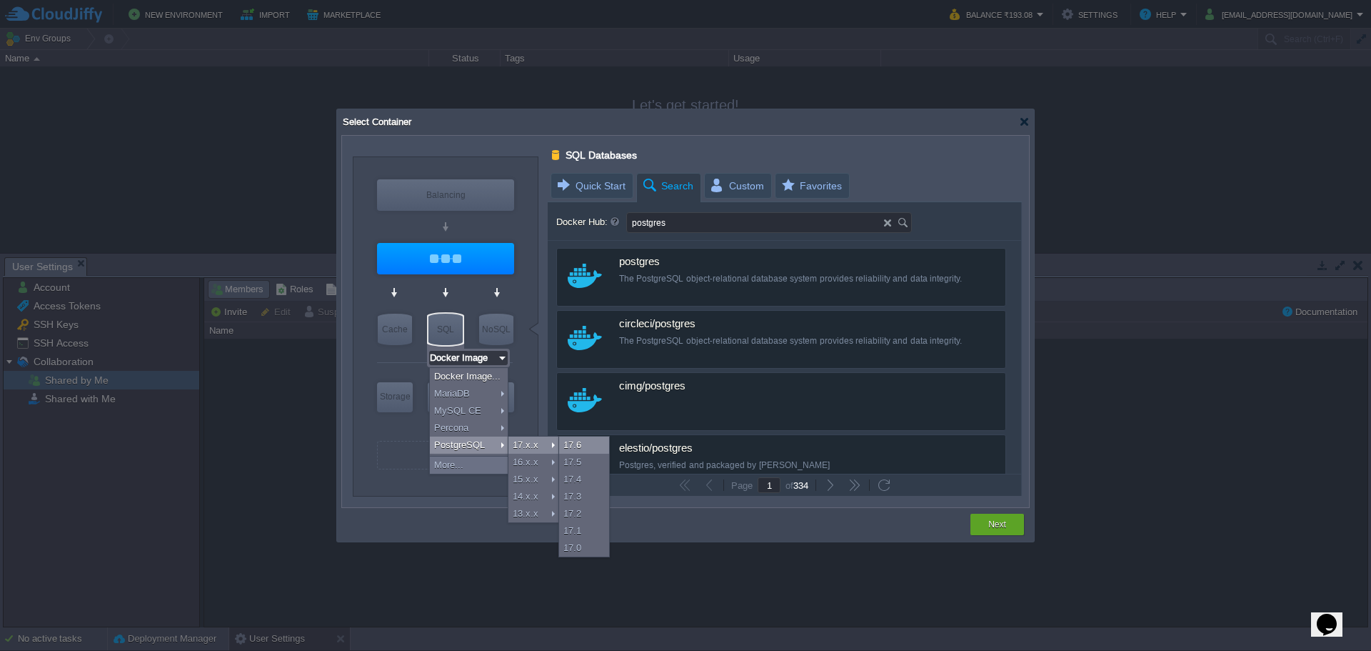
click at [571, 443] on div "17.6" at bounding box center [584, 444] width 50 height 17
type input "PostgreSQL 17.6"
type input "3"
type input "PostgreSQL 17.6"
type input "17.6-almalinux-9"
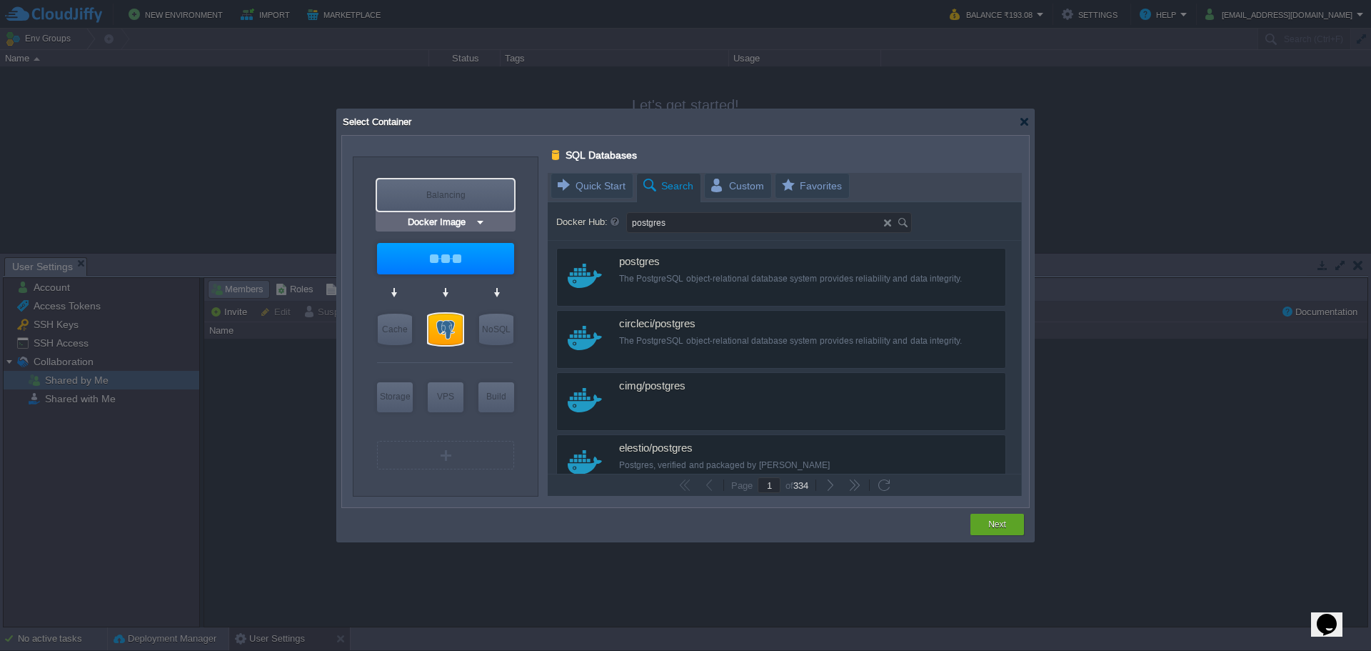
type input "Postgres"
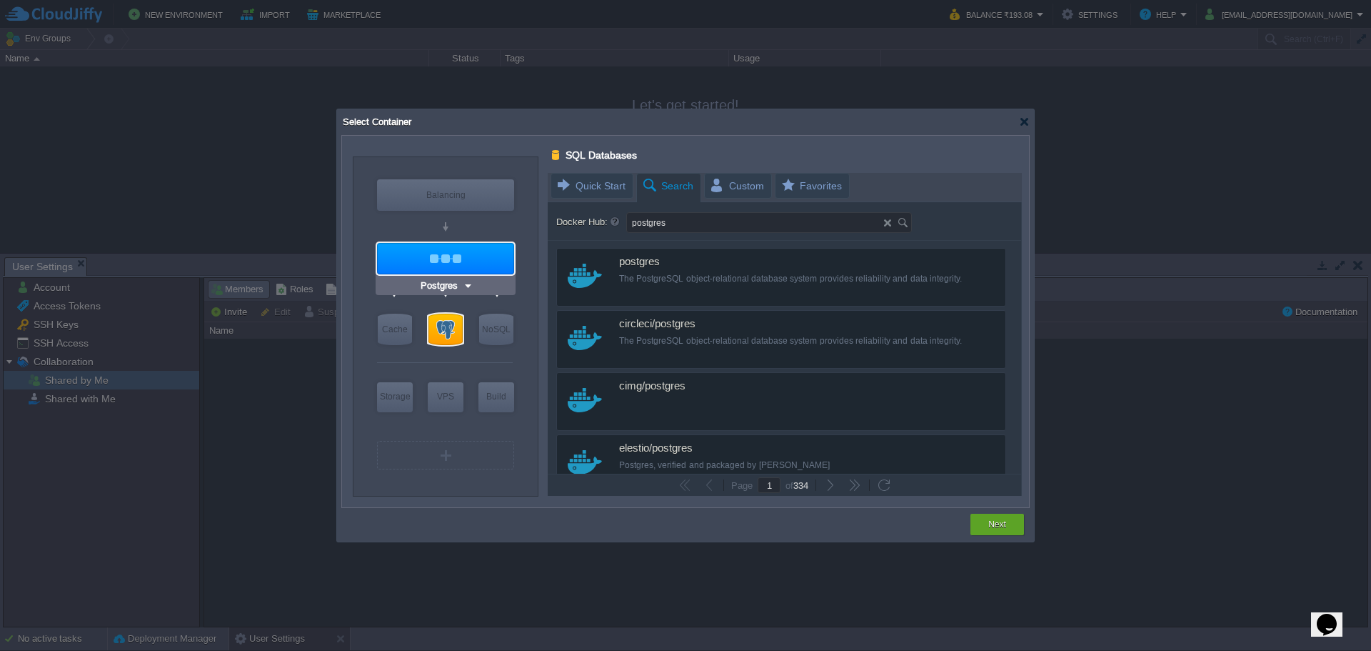
click at [458, 251] on div at bounding box center [445, 258] width 137 height 31
type input "Application Servers"
type input "1"
type input "16"
type input "Postgres"
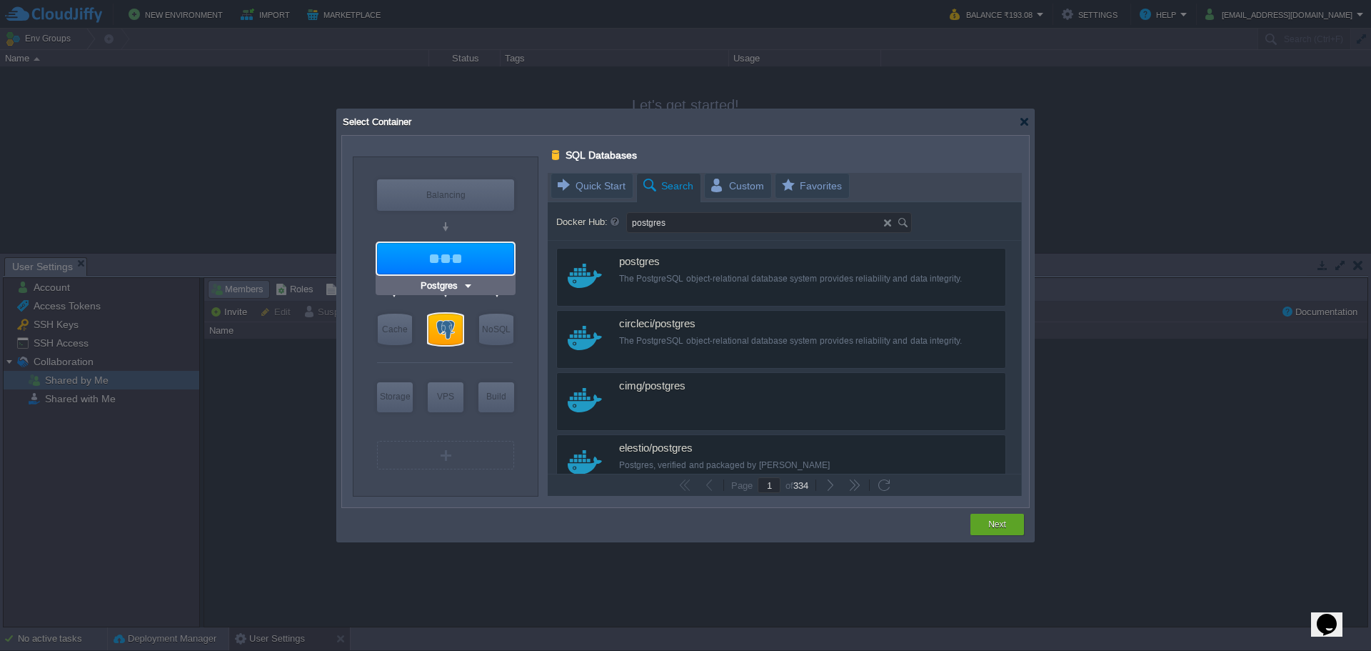
type input "latest"
type input "Postgres :"
type input "latest"
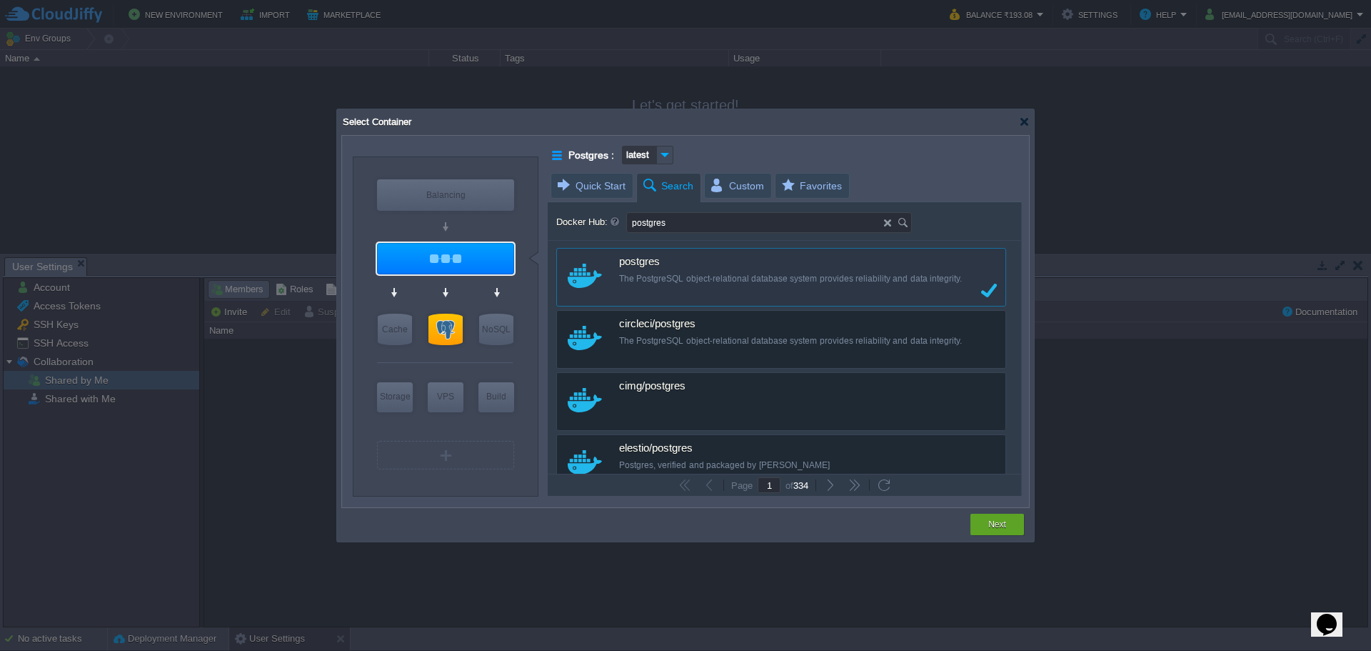
click at [674, 219] on input "postgres" at bounding box center [755, 222] width 257 height 19
type input "python"
click at [685, 261] on link "More details" at bounding box center [689, 261] width 60 height 11
click at [838, 275] on div "Python is an interpreted, interactive, object-oriented, open-source programming…" at bounding box center [790, 285] width 343 height 24
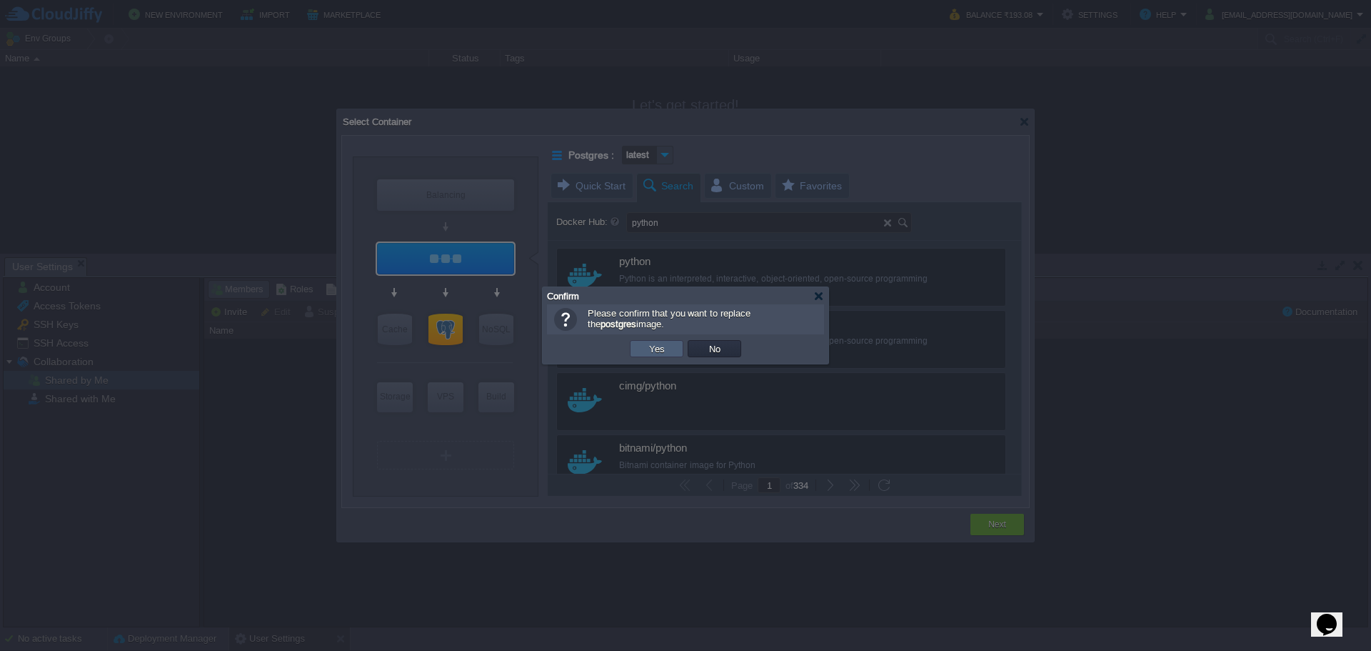
click at [662, 348] on button "Yes" at bounding box center [657, 348] width 24 height 13
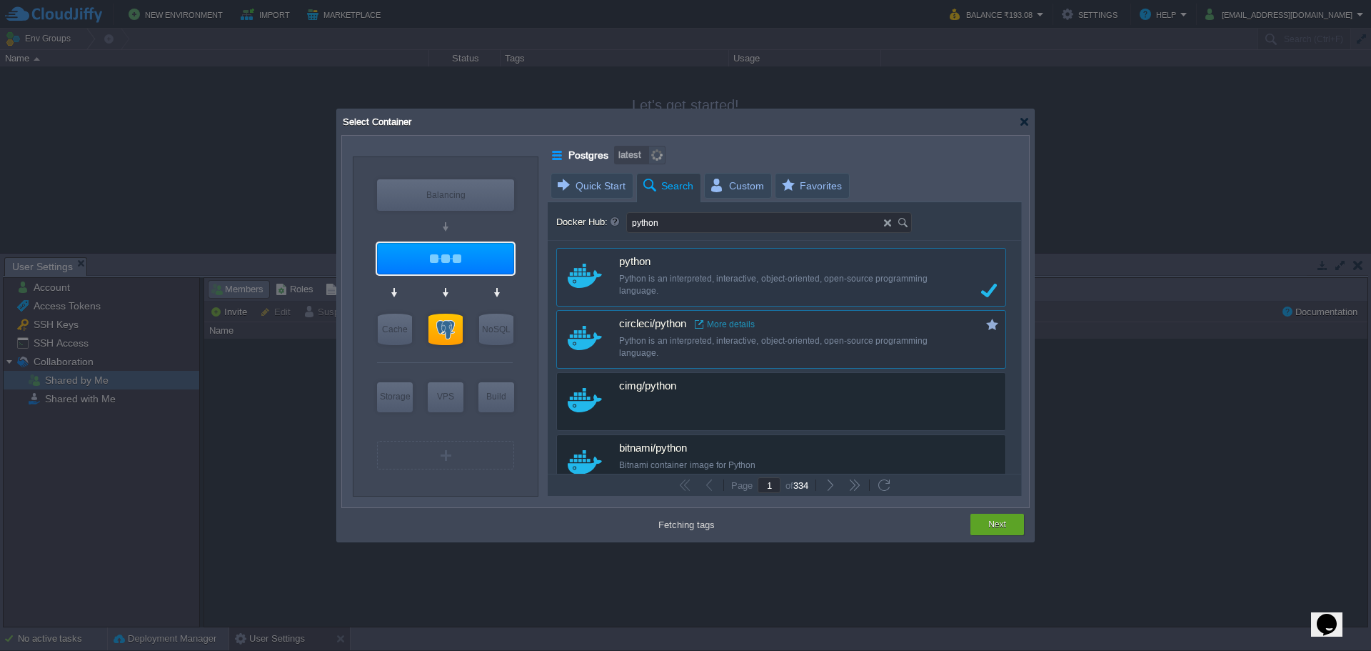
type input "Python"
type input "latest"
type input "Python :"
type input "latest"
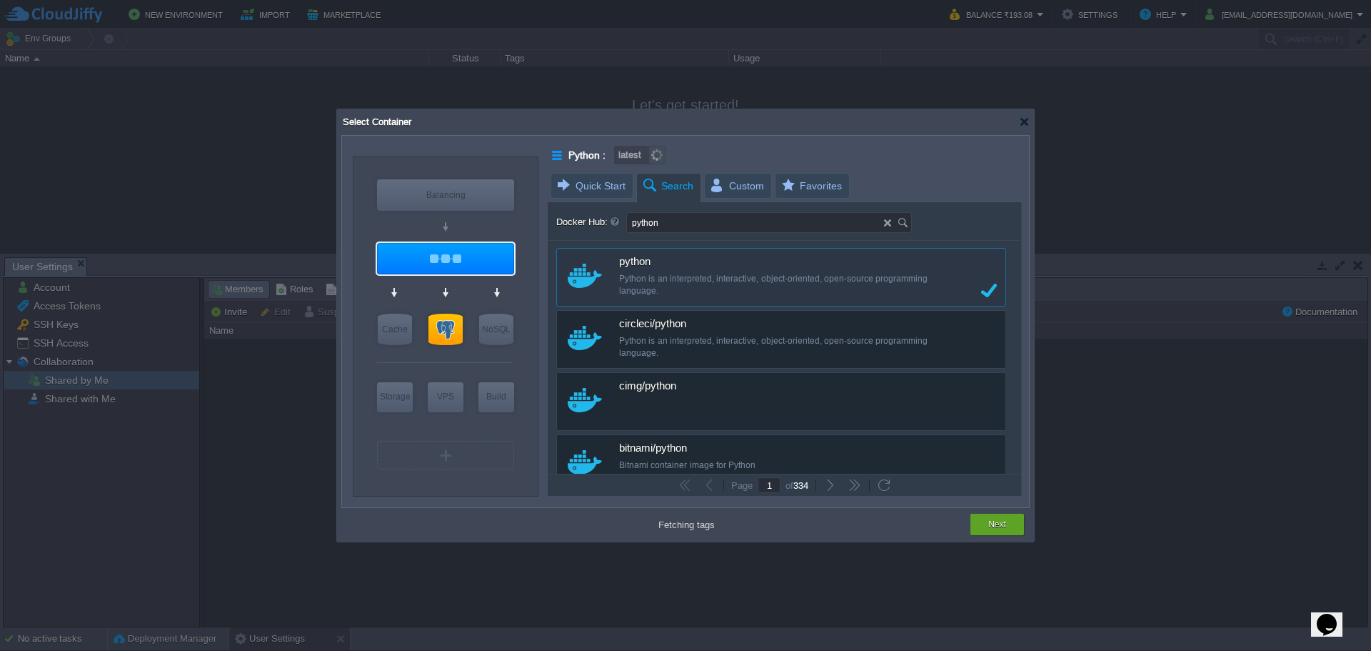
type input "Python"
click at [453, 288] on input "Python" at bounding box center [439, 285] width 37 height 14
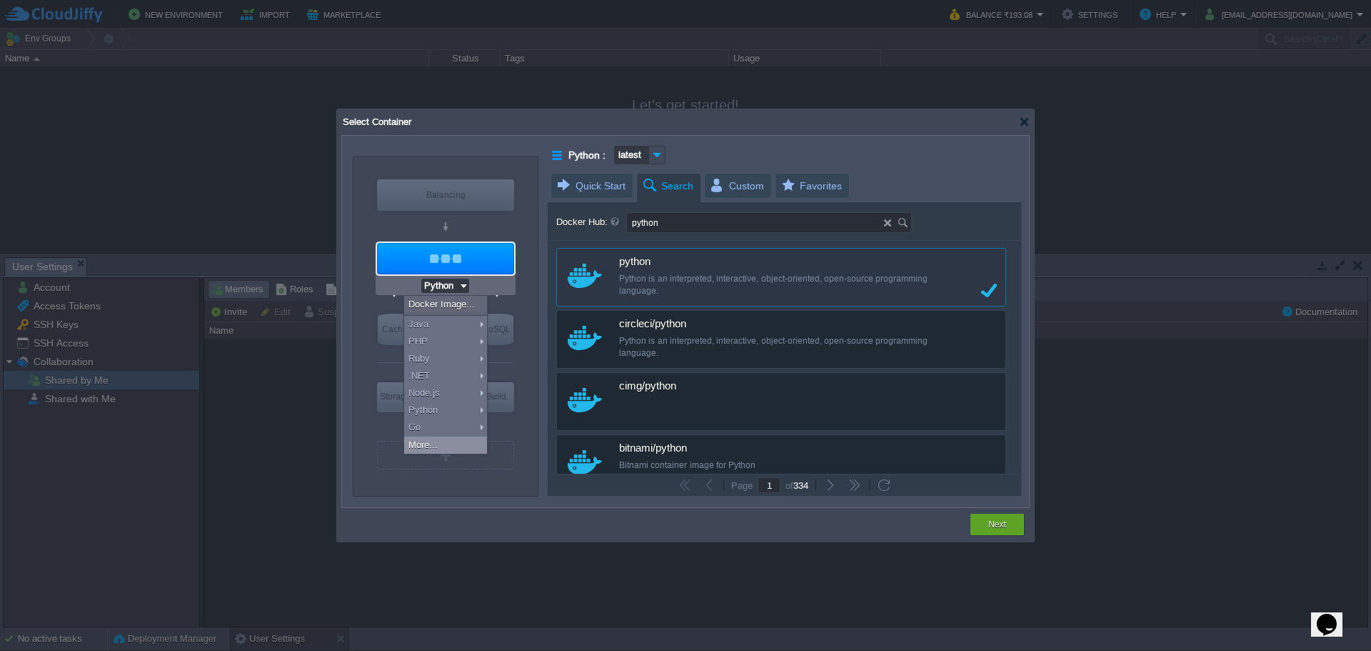
type input "Docker Image"
click at [535, 479] on div "VM Balancing VM Application Servers VM Cache VM SQL VM NoSQL VM Storage VM VPS …" at bounding box center [446, 326] width 186 height 338
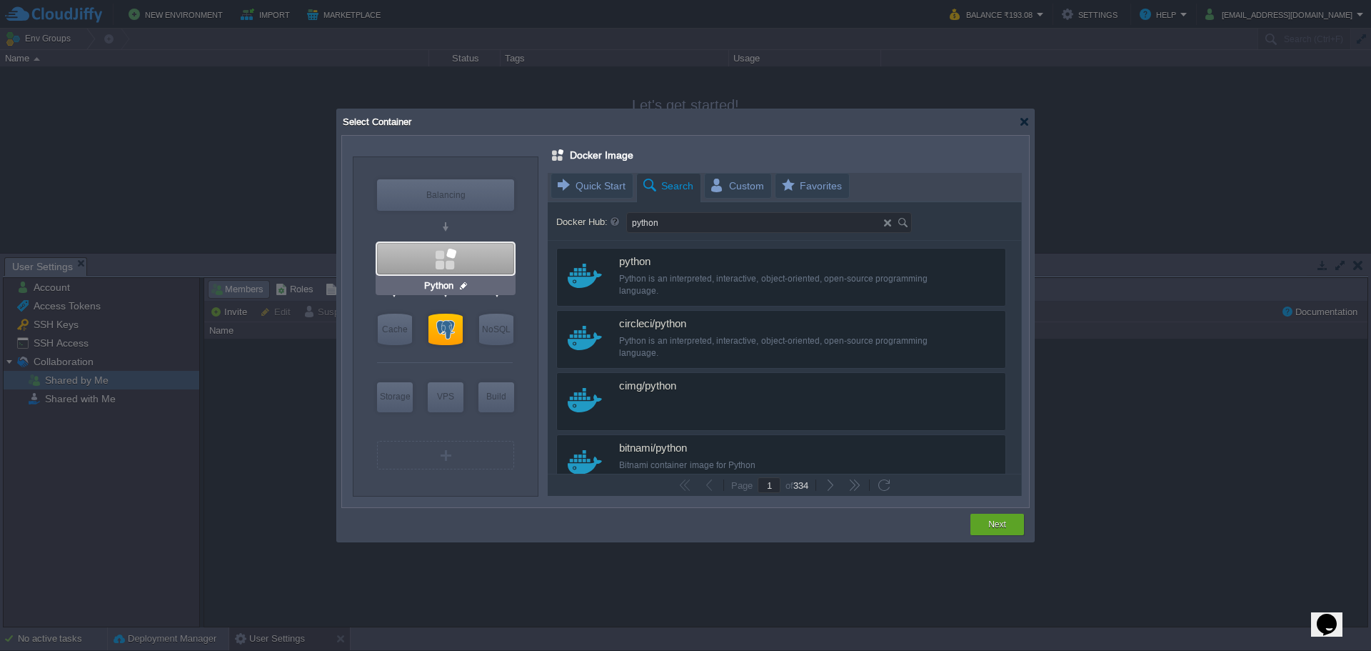
click at [451, 288] on input "Python" at bounding box center [439, 285] width 37 height 14
click at [473, 282] on div "Python" at bounding box center [446, 285] width 140 height 19
click at [463, 282] on img at bounding box center [463, 285] width 11 height 14
click at [447, 229] on div at bounding box center [446, 228] width 6 height 5
click at [430, 256] on div at bounding box center [445, 258] width 137 height 31
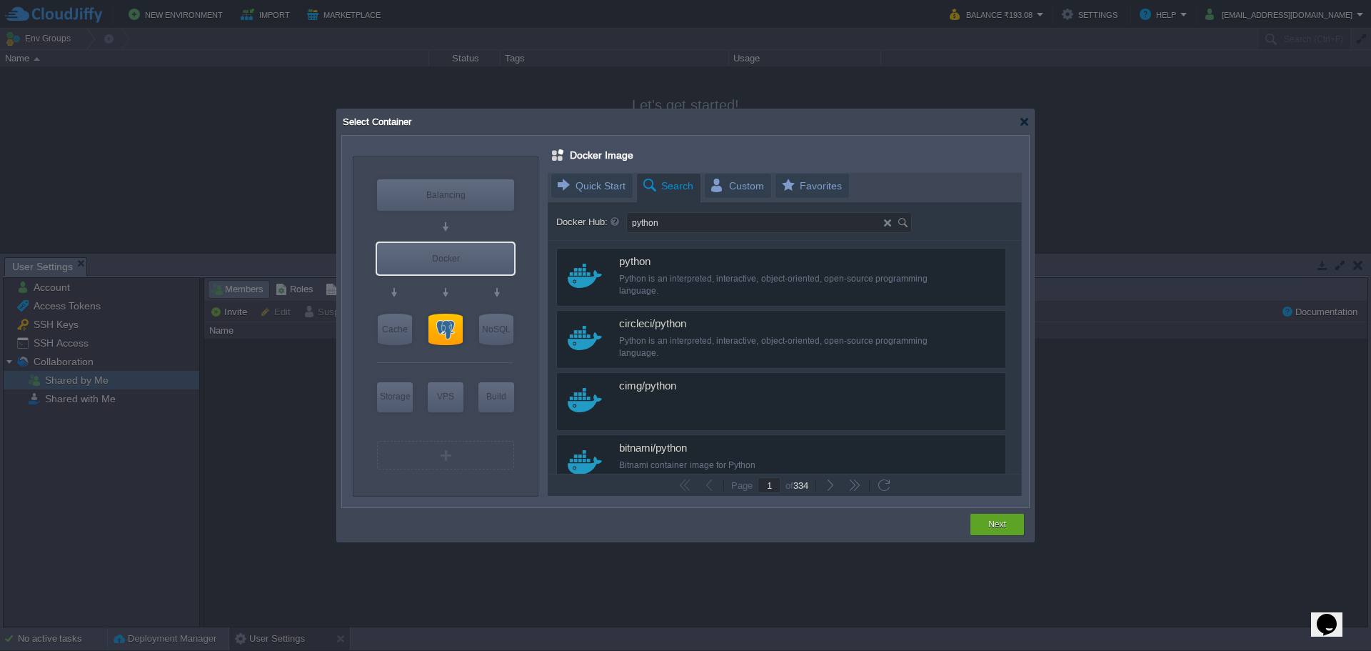
click at [726, 269] on div at bounding box center [785, 334] width 474 height 323
click at [634, 263] on div at bounding box center [785, 334] width 474 height 323
click at [704, 224] on div at bounding box center [785, 334] width 474 height 323
click at [487, 257] on div "Docker" at bounding box center [445, 258] width 137 height 31
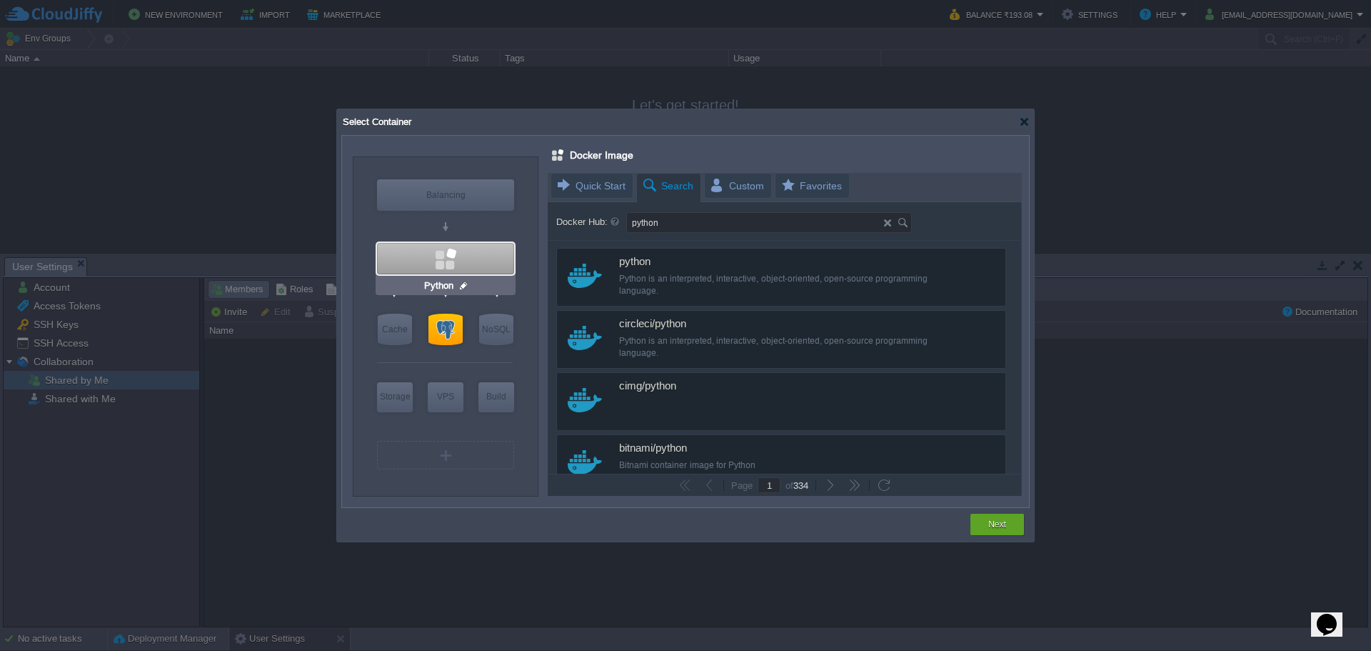
click at [443, 286] on input "Python" at bounding box center [439, 285] width 37 height 14
click at [426, 261] on div at bounding box center [445, 258] width 137 height 31
click at [426, 261] on div "Docker" at bounding box center [445, 258] width 137 height 31
click at [718, 261] on div at bounding box center [785, 334] width 474 height 323
click at [601, 258] on div at bounding box center [785, 334] width 474 height 323
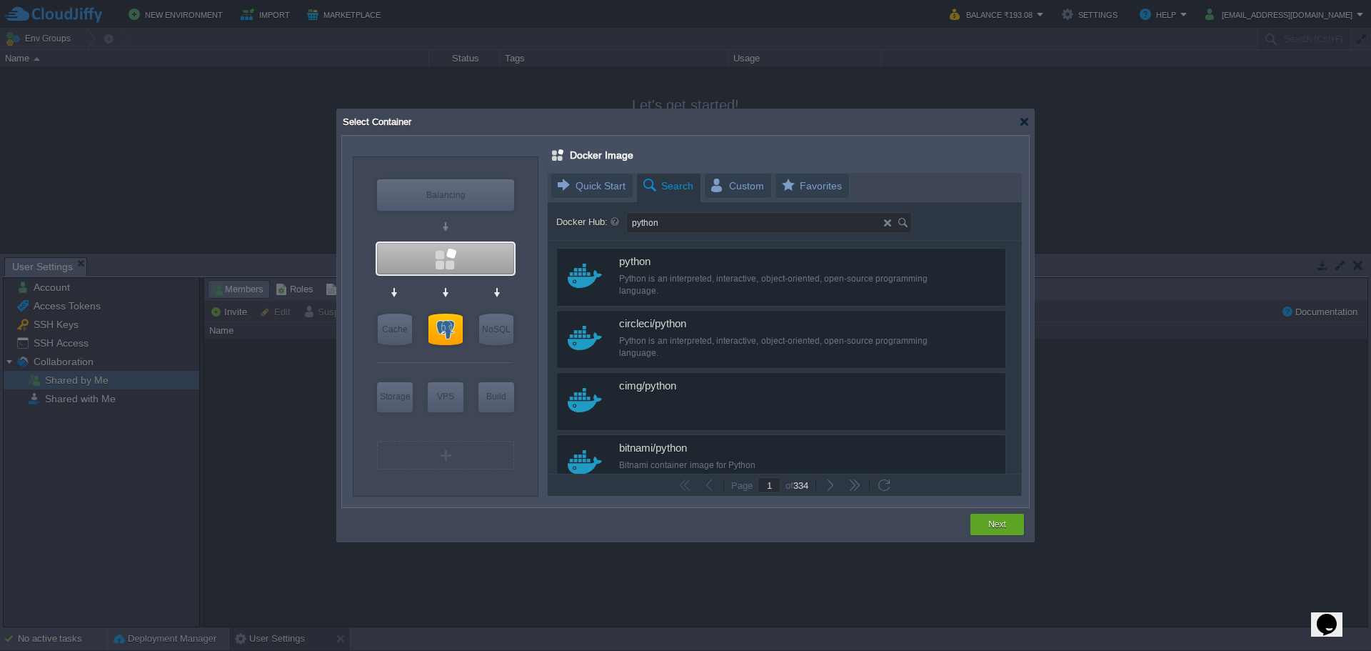
click at [593, 268] on div at bounding box center [785, 334] width 474 height 323
click at [686, 260] on div at bounding box center [785, 334] width 474 height 323
click at [1018, 125] on div "Select Container" at bounding box center [685, 122] width 688 height 26
click at [1019, 121] on div at bounding box center [1024, 121] width 11 height 11
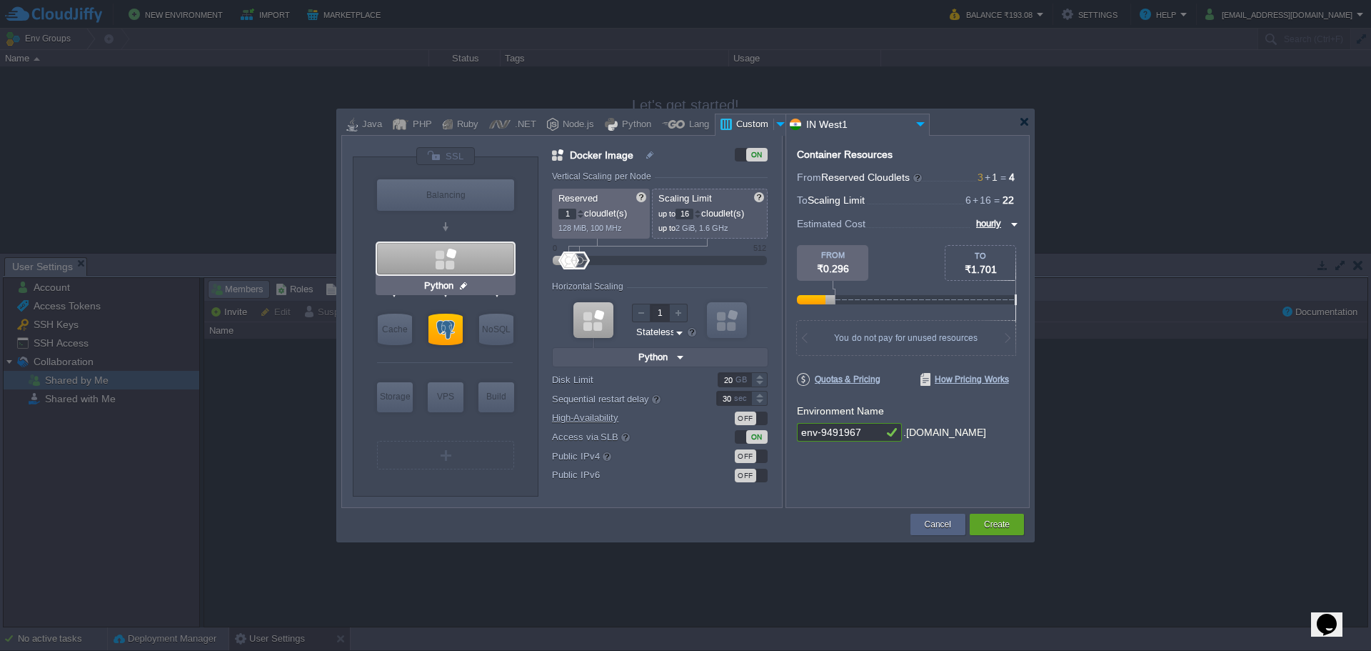
click at [464, 264] on div at bounding box center [445, 258] width 137 height 31
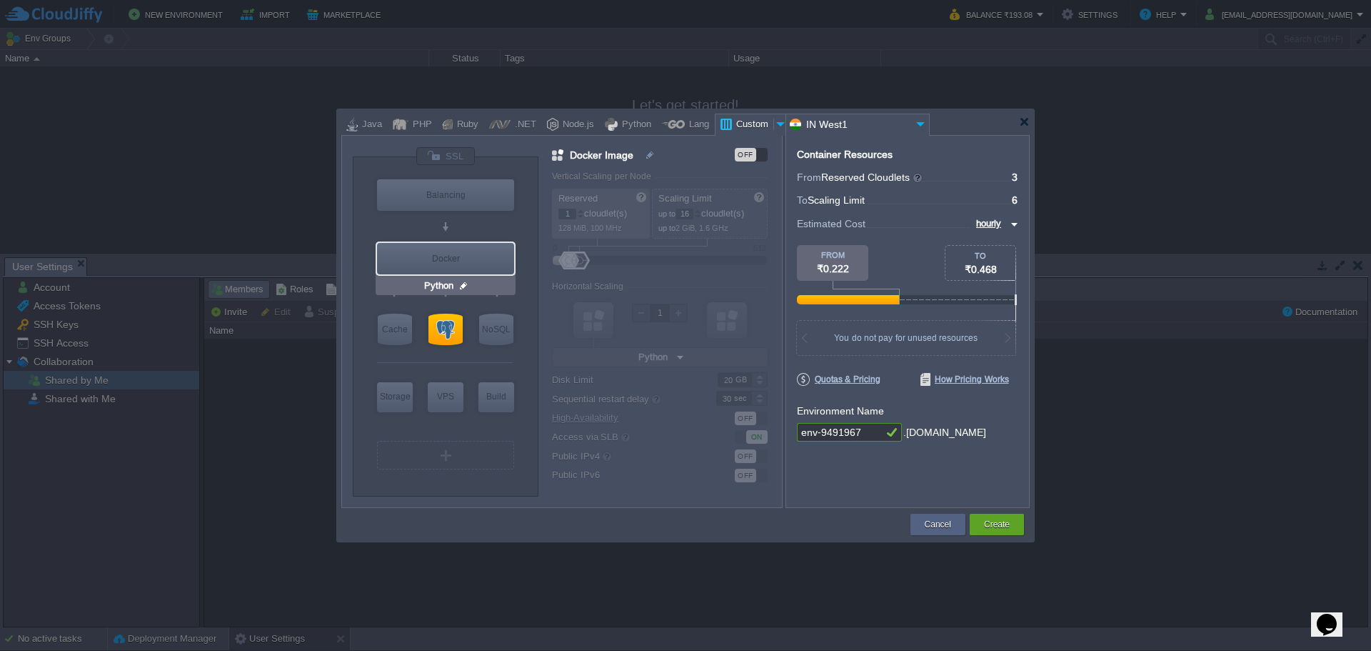
click at [462, 281] on img at bounding box center [463, 285] width 11 height 14
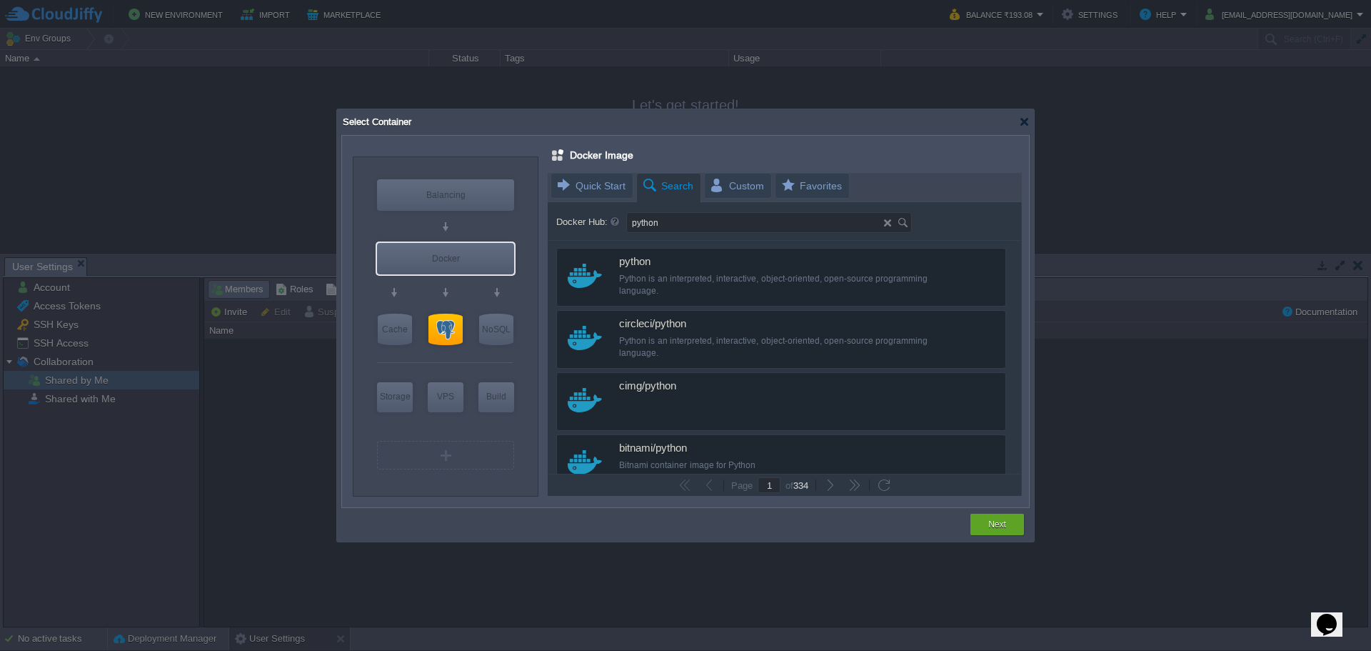
drag, startPoint x: 656, startPoint y: 263, endPoint x: 572, endPoint y: 278, distance: 84.8
click at [656, 263] on div at bounding box center [785, 334] width 474 height 323
click at [450, 261] on div "Docker" at bounding box center [445, 258] width 137 height 31
click at [458, 256] on div at bounding box center [445, 258] width 137 height 31
click at [458, 256] on div "Docker" at bounding box center [445, 258] width 137 height 31
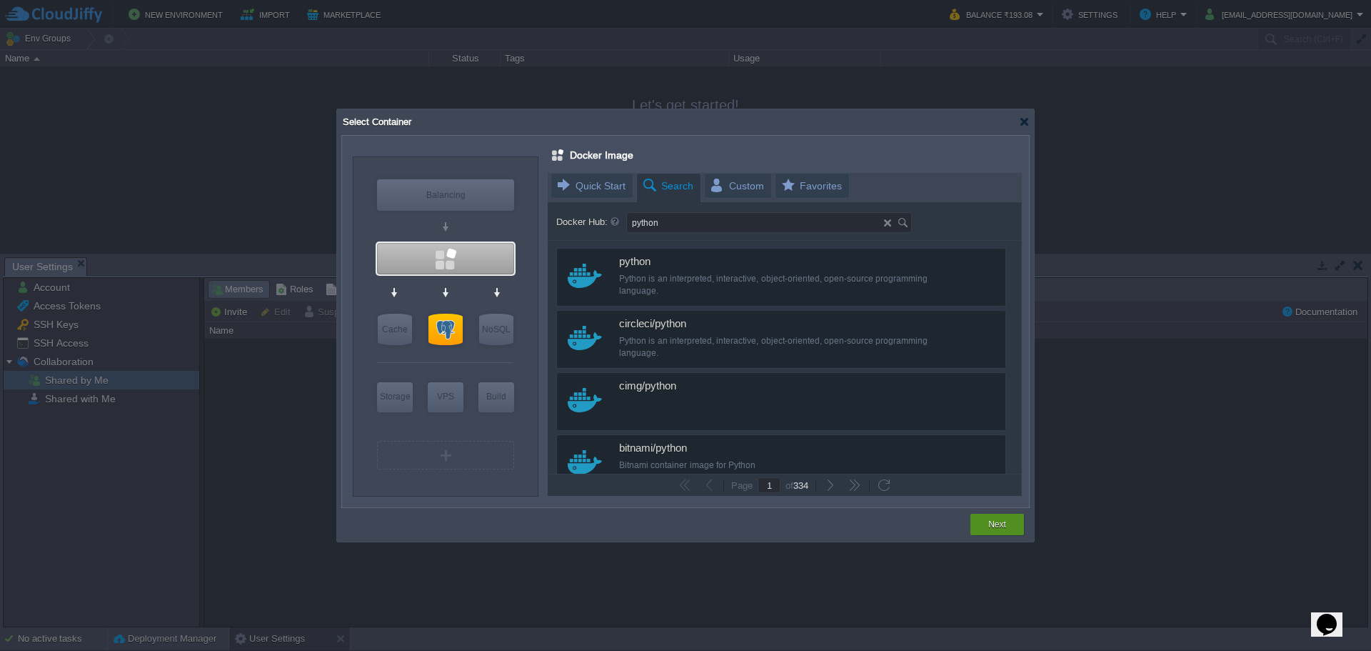
click at [1003, 526] on button "Next" at bounding box center [997, 524] width 18 height 14
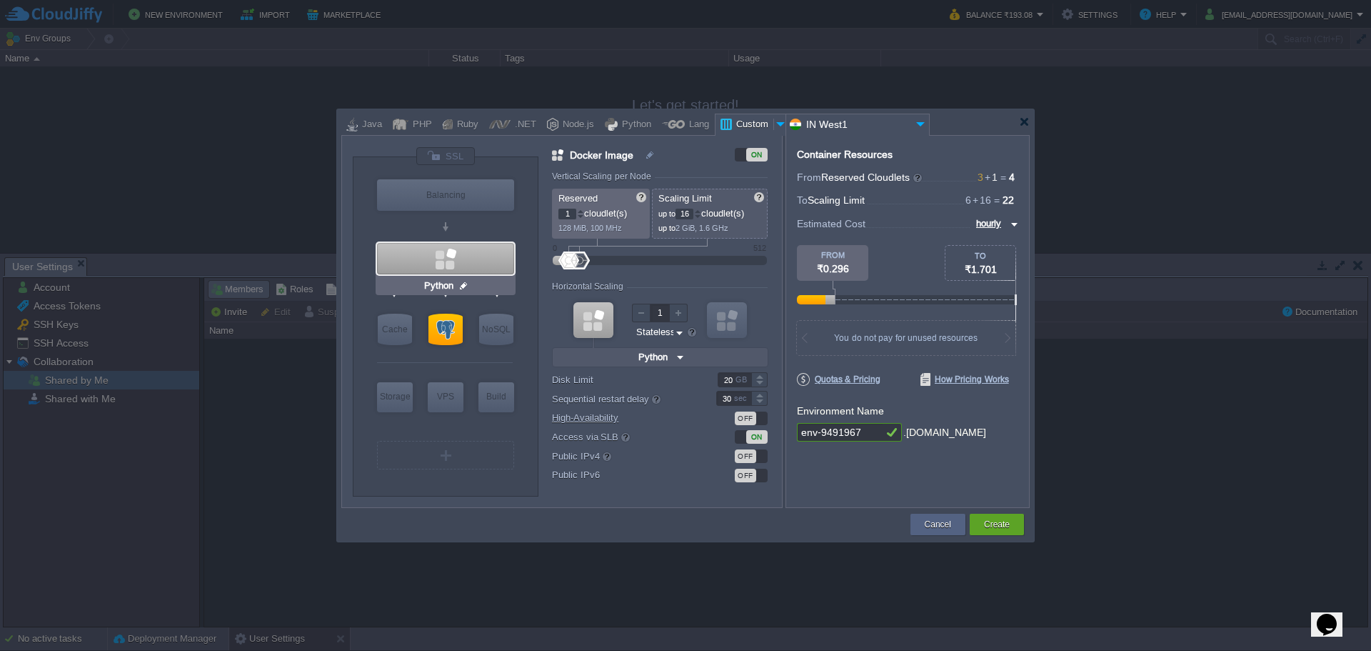
type input "Docker Image"
click at [507, 501] on div "VM Balancing [PERSON_NAME] VM Cache VM SQL VM NoSQL VM Storage VM VPS VM Build …" at bounding box center [567, 326] width 429 height 360
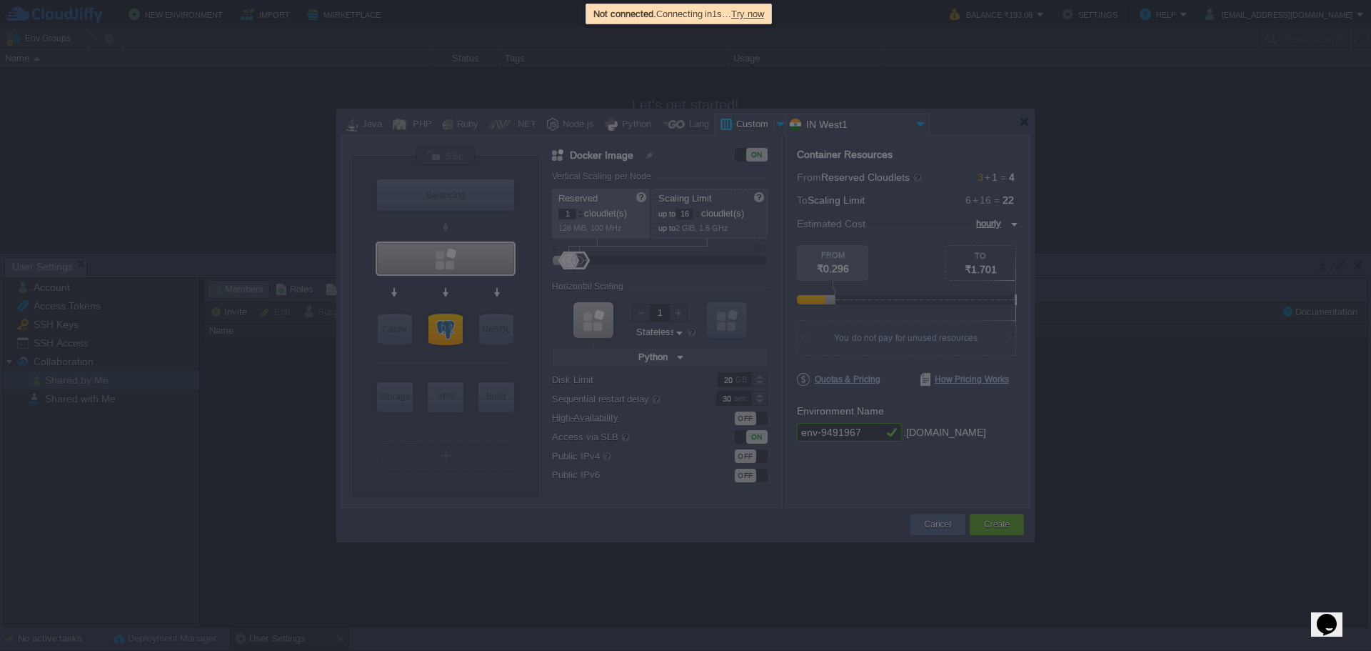
click at [764, 13] on span "Try now" at bounding box center [747, 14] width 33 height 11
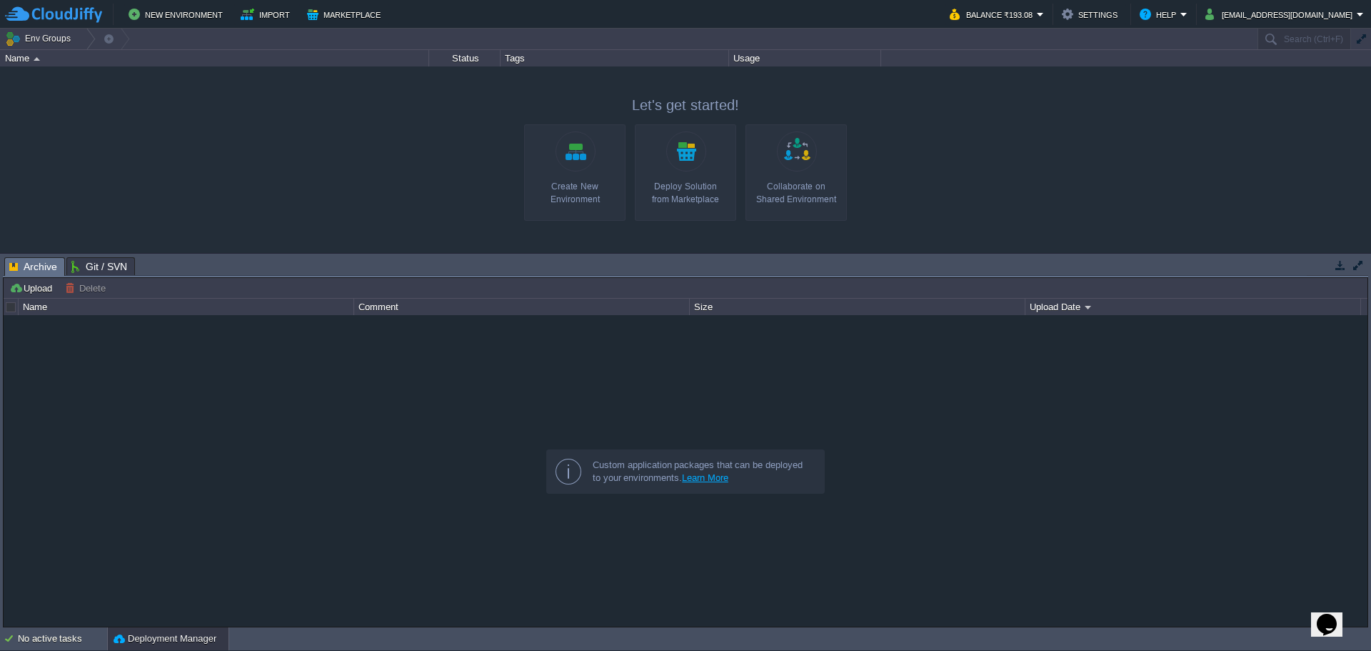
click at [576, 174] on link "Create New Environment" at bounding box center [574, 172] width 101 height 96
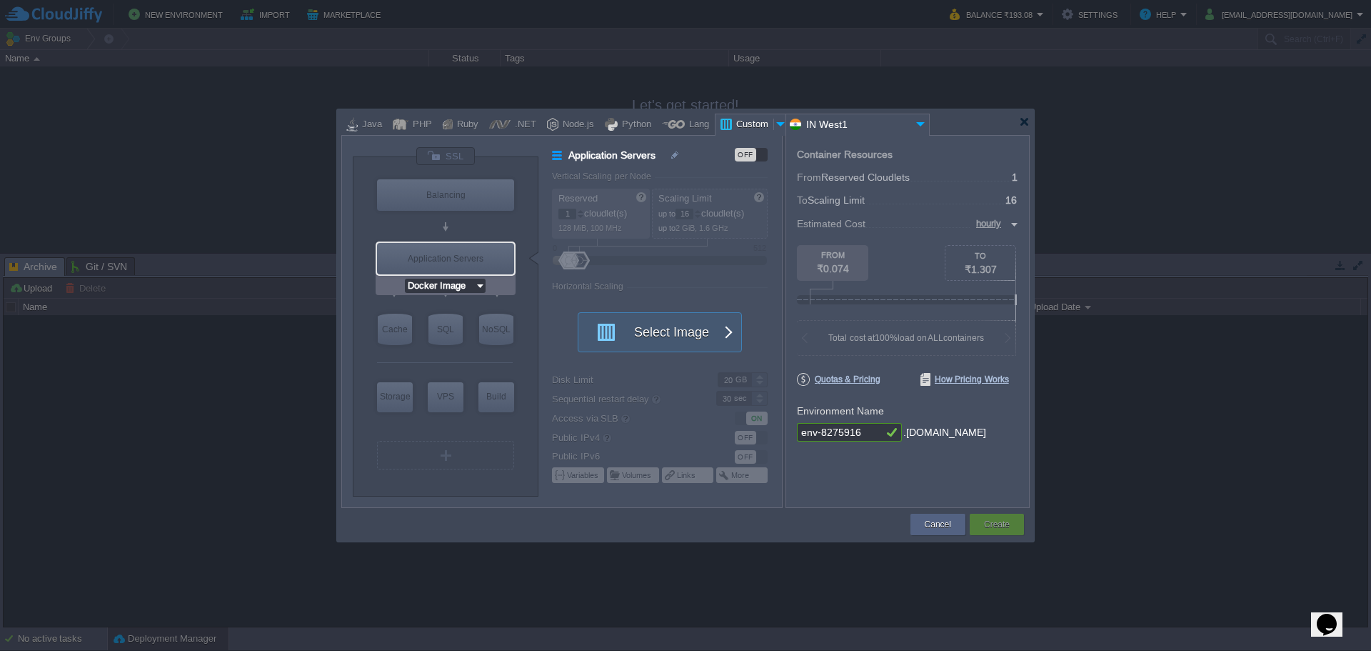
click at [464, 284] on input "Docker Image" at bounding box center [440, 285] width 70 height 14
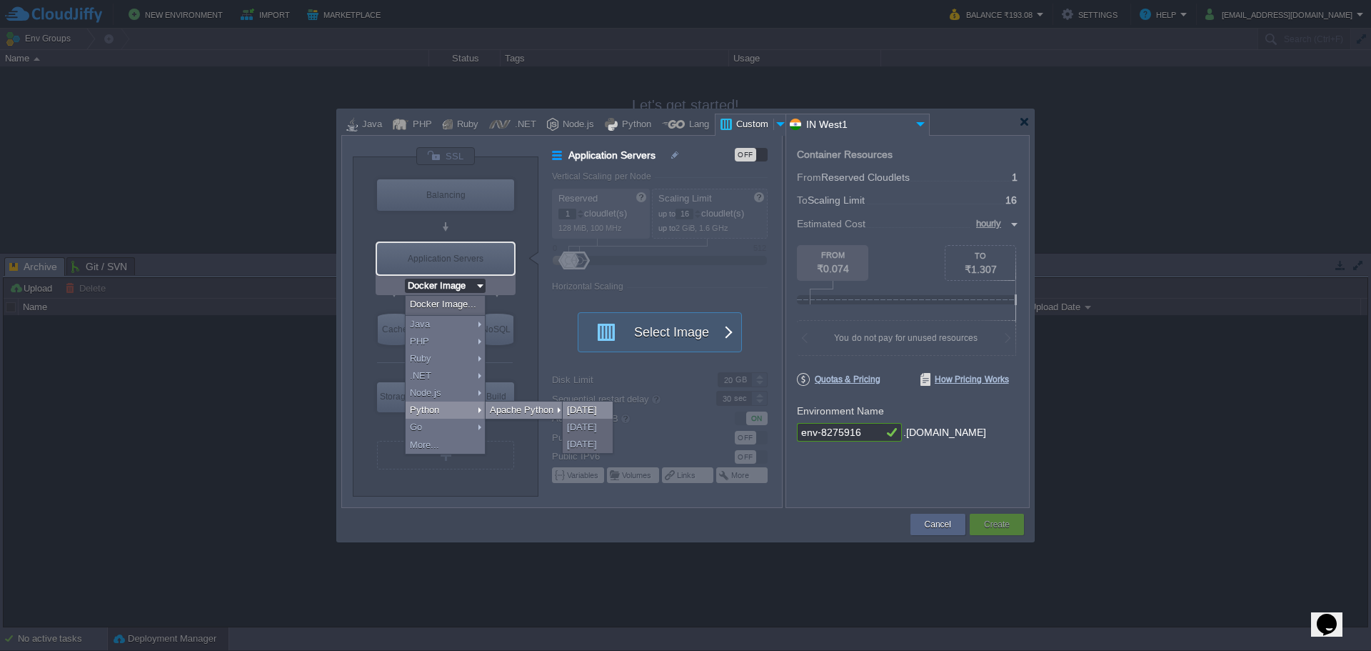
click at [591, 410] on div "[DATE]" at bounding box center [588, 409] width 50 height 17
type input "Application Servers"
type input "4"
type input "Apache Python..."
type input "Python 3.13.7"
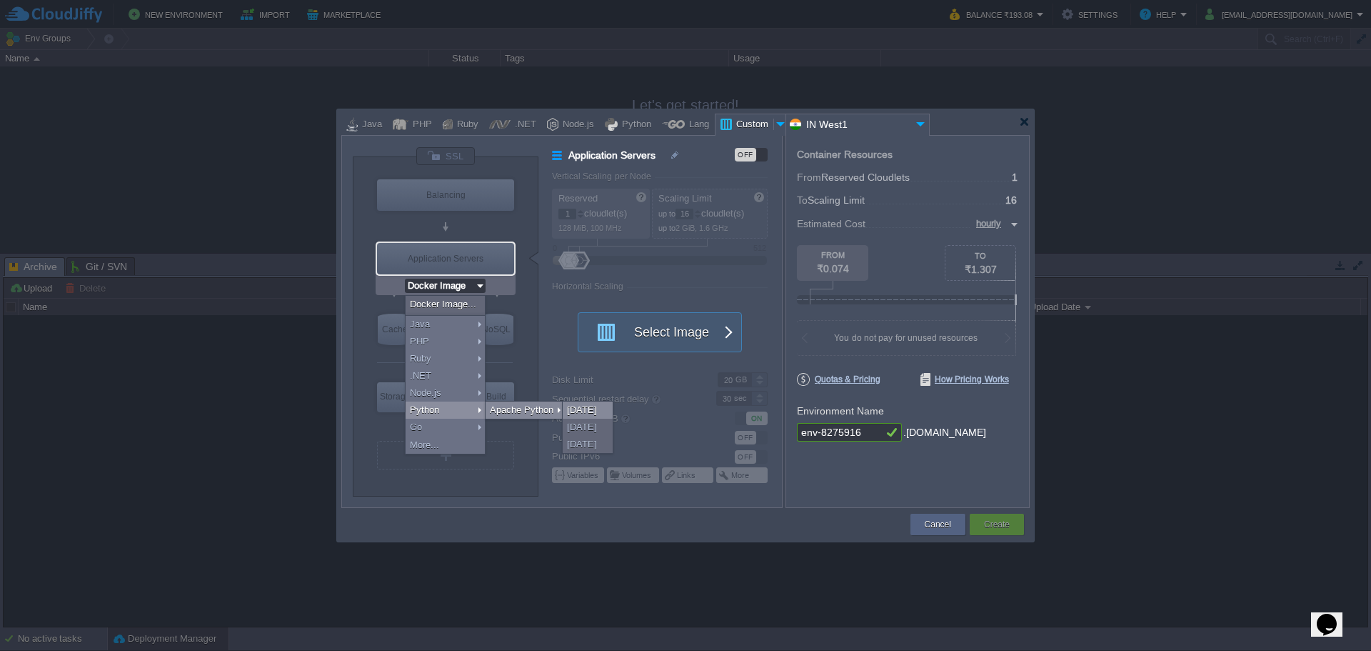
type input "Stateful"
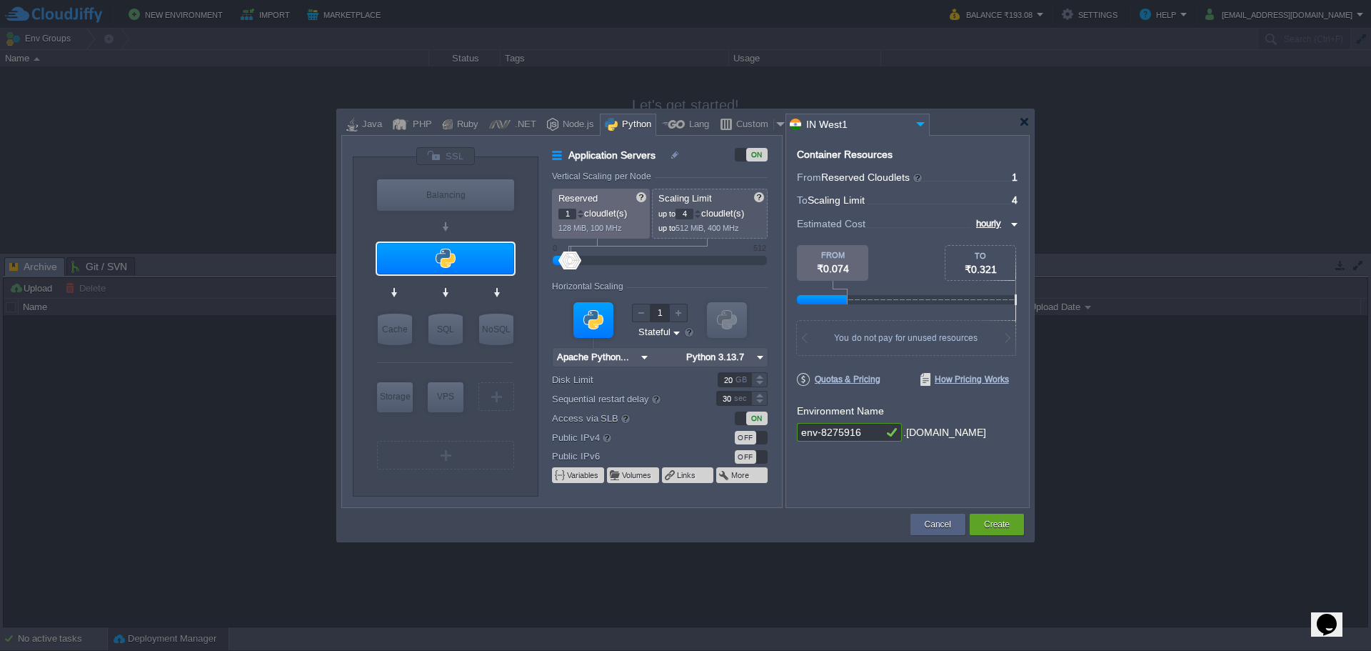
type input "MariaDB 12.0.2"
click at [448, 331] on div "SQL" at bounding box center [445, 328] width 34 height 31
type input "SQL Databases"
type input "4"
type input "6"
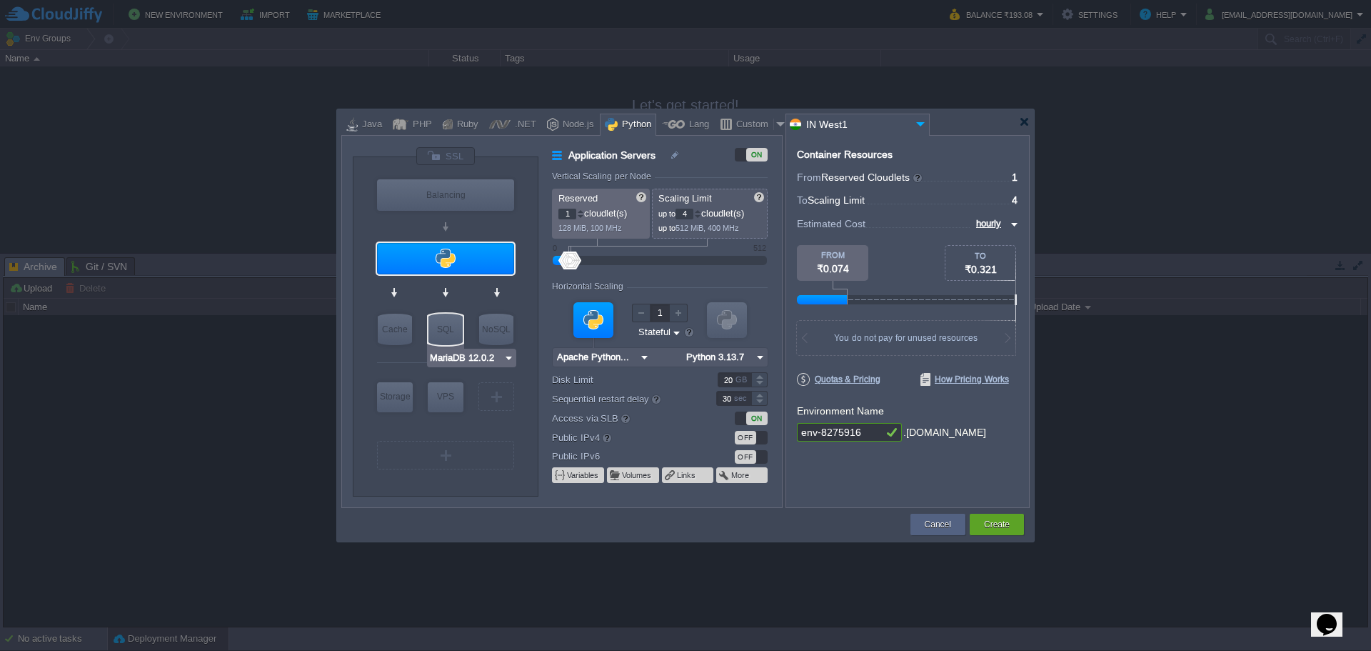
type input "MariaDB 12.0.2"
type input "12.0.2-almalin..."
type input "Stateless"
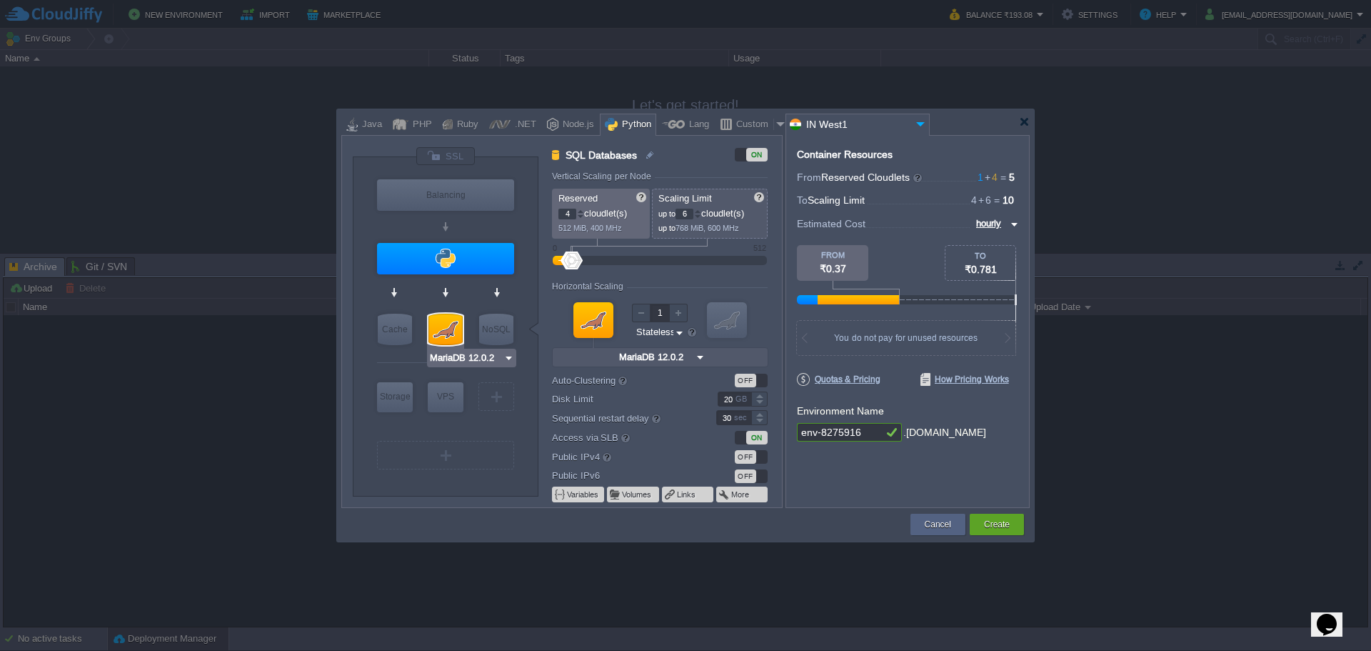
click at [458, 365] on div "MariaDB 12.0.2" at bounding box center [471, 357] width 89 height 19
click at [475, 361] on input "MariaDB 12.0.2" at bounding box center [466, 358] width 74 height 14
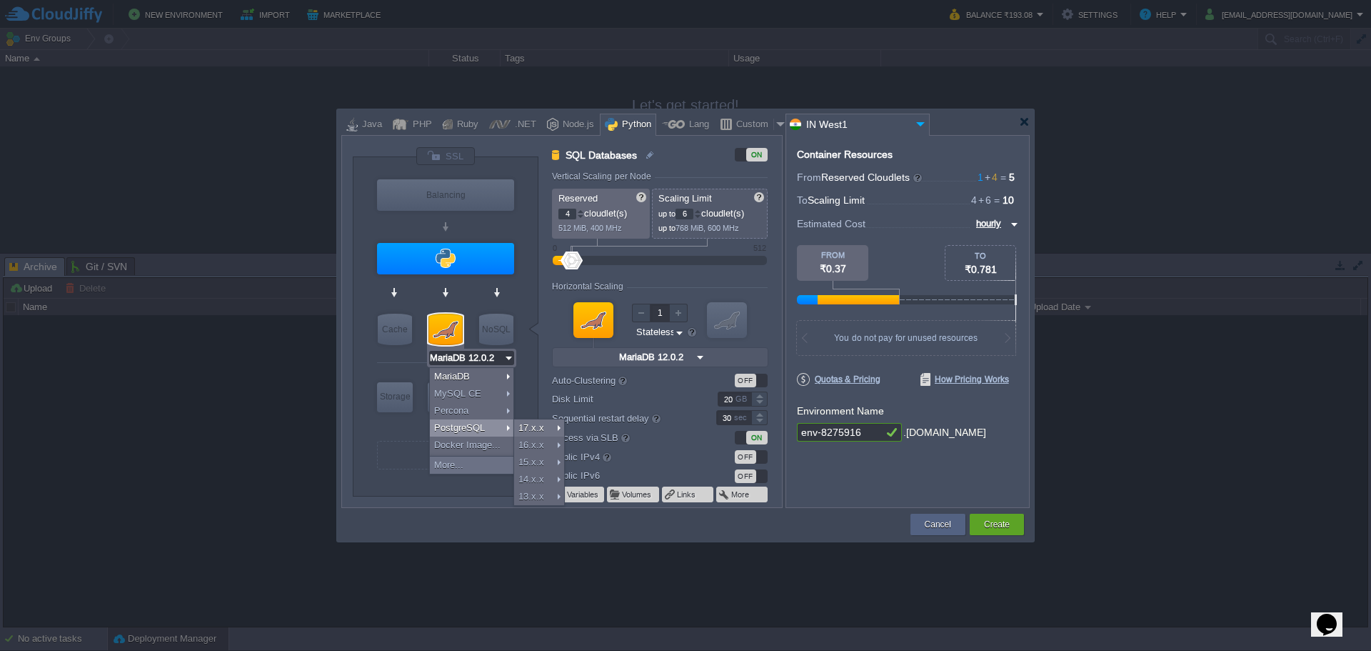
click at [483, 424] on div "PostgreSQL" at bounding box center [472, 427] width 84 height 17
type input "3"
type input "PostgreSQL 17.6"
type input "17.6-almalinux-9"
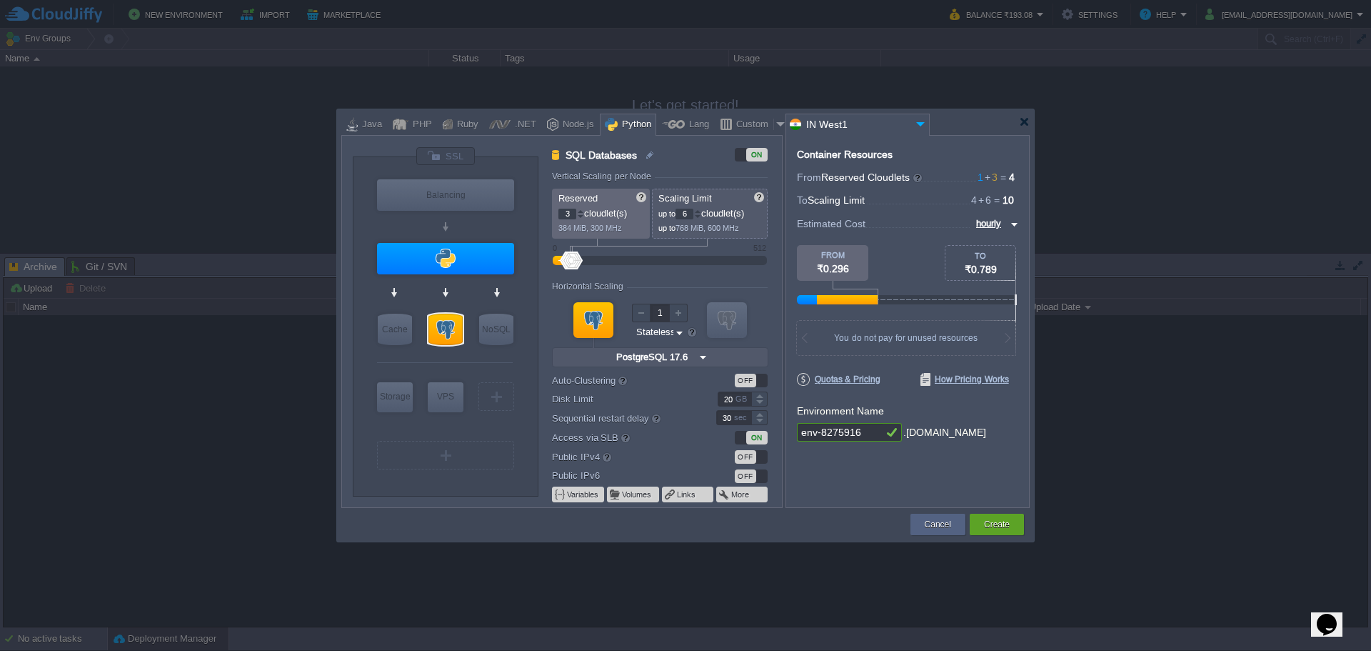
click at [521, 294] on div "VM Balancing VM Application Servers VM Cache VM SQL VM NoSQL VM Storage VM VPS …" at bounding box center [446, 326] width 186 height 338
click at [407, 428] on input "Extra Storage 2.0-10.5" at bounding box center [432, 425] width 108 height 14
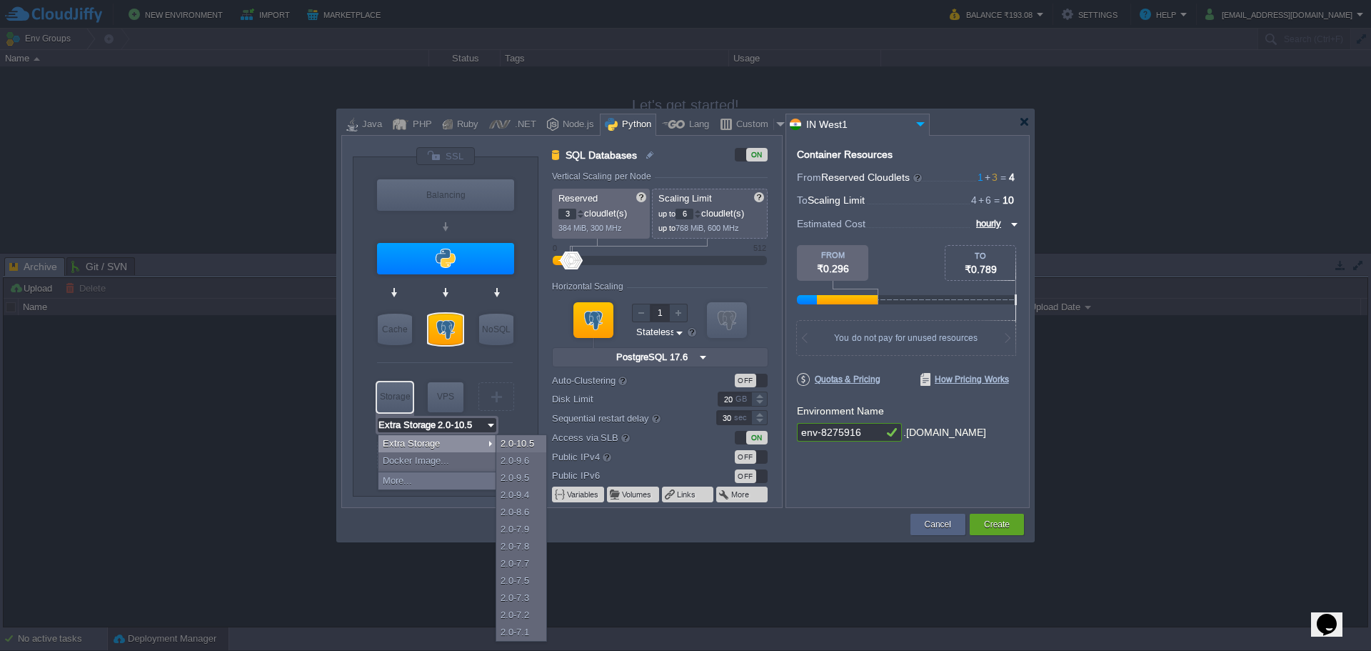
click at [370, 379] on div "VM Balancing VM Application Servers VM Cache VM SQL VM NoSQL VM Storage VM VPS …" at bounding box center [446, 326] width 186 height 338
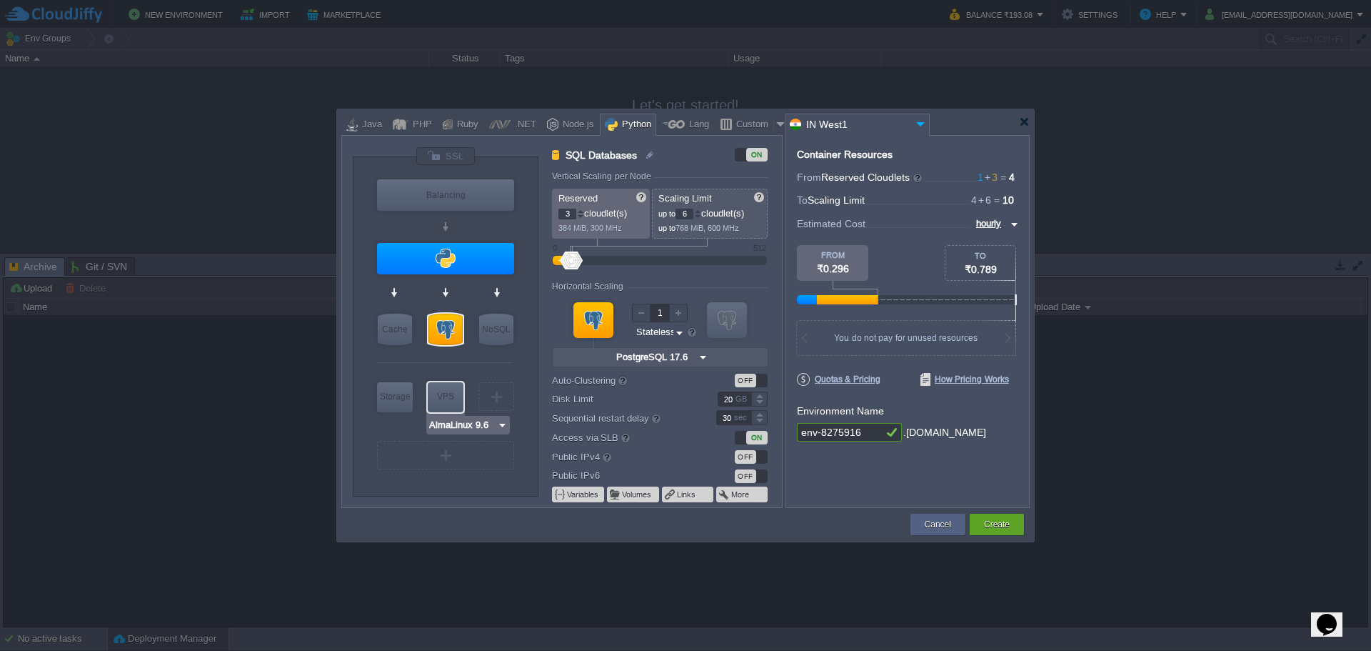
click at [478, 426] on input "AlmaLinux 9.6" at bounding box center [462, 425] width 69 height 14
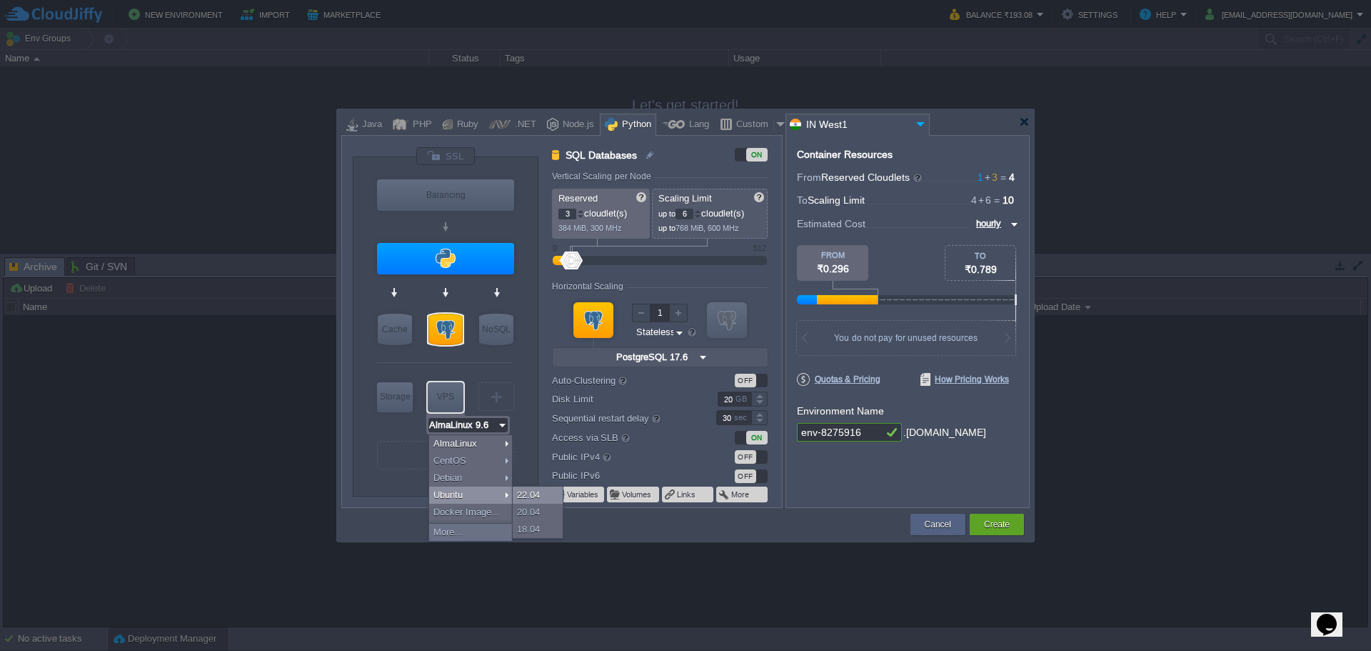
click at [544, 496] on div "22.04" at bounding box center [538, 494] width 50 height 17
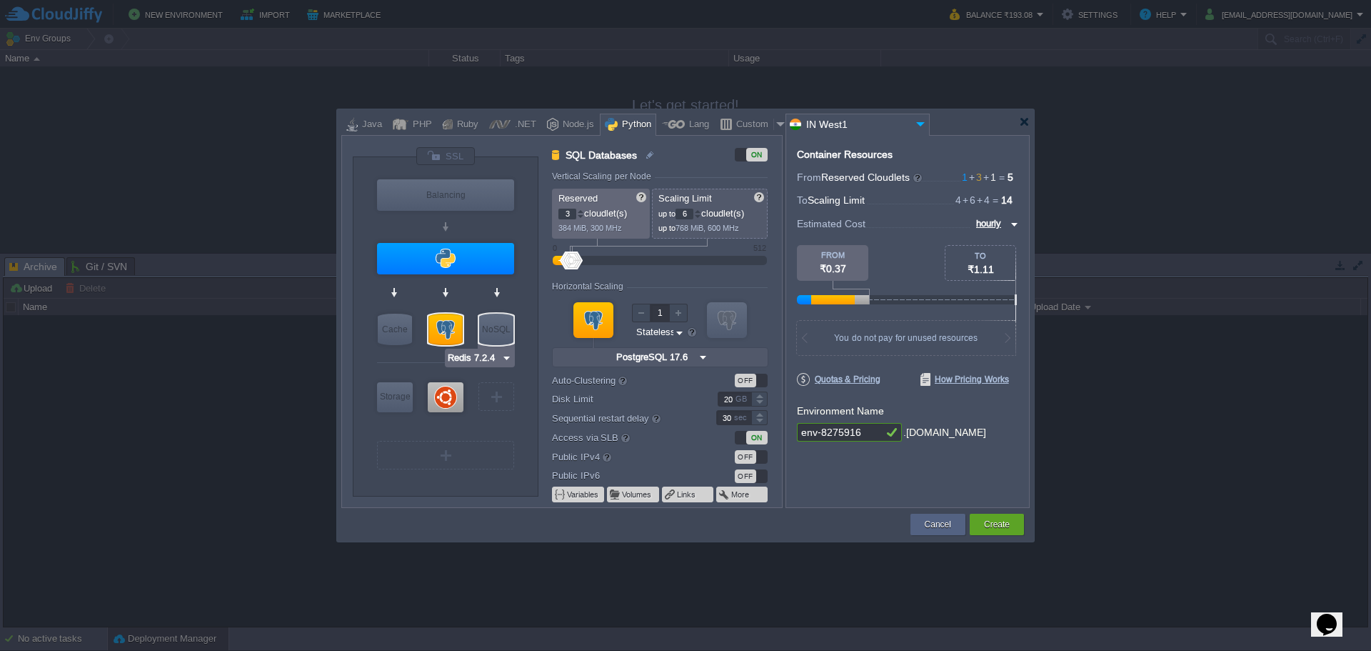
click at [506, 359] on img at bounding box center [506, 358] width 11 height 14
click at [366, 363] on div "VM Balancing VM Application Servers VM Cache VM SQL VM NoSQL VM Storage VM VPS …" at bounding box center [446, 326] width 186 height 338
click at [465, 359] on input "Memcached 1.6.39" at bounding box center [422, 358] width 89 height 14
click at [363, 356] on div "VM Balancing VM Application Servers VM Cache VM SQL VM NoSQL VM Storage VM VPS …" at bounding box center [446, 326] width 186 height 338
type input "Ubuntu 22.04"
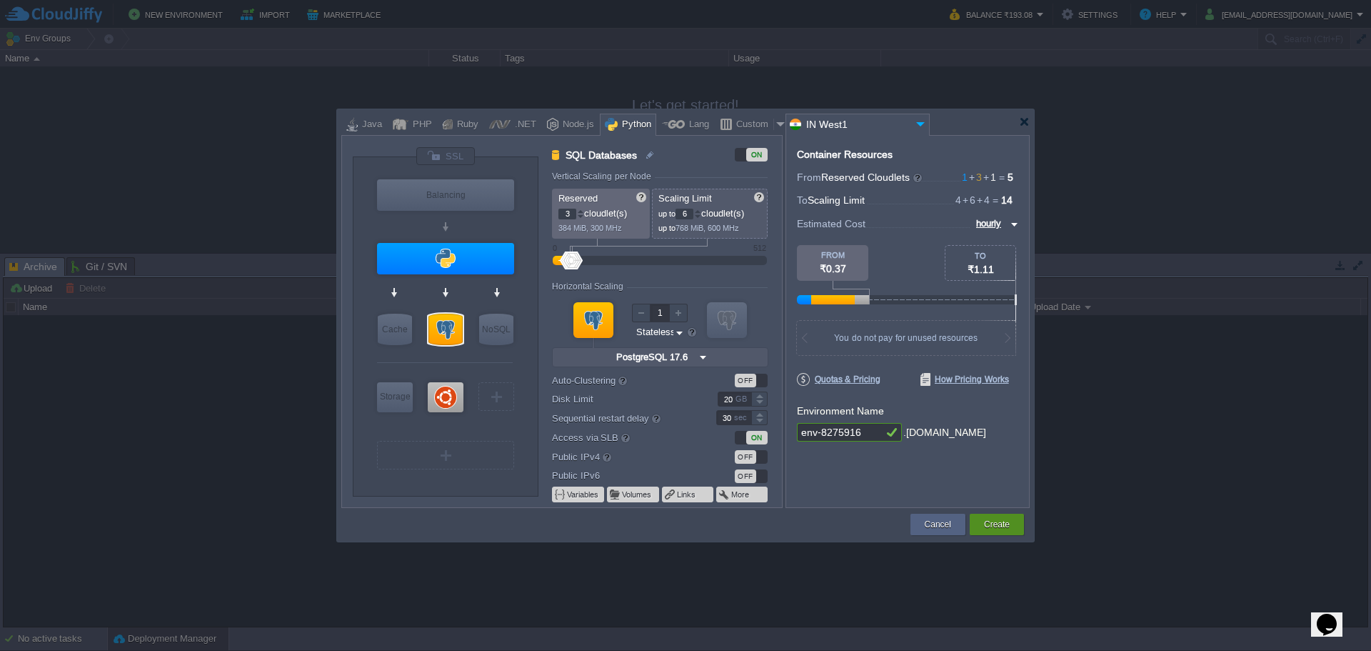
click at [1000, 526] on button "Create" at bounding box center [997, 524] width 26 height 14
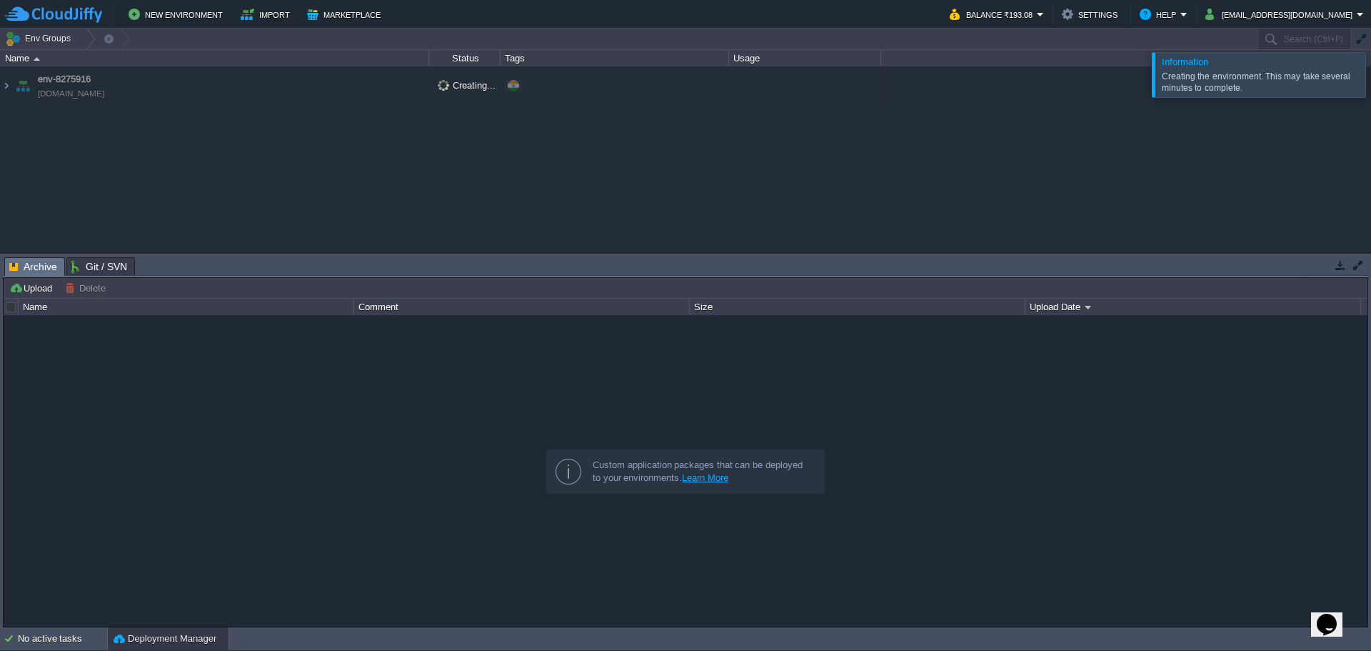
click at [1187, 83] on div "Creating the environment. This may take several minutes to complete." at bounding box center [1262, 82] width 200 height 23
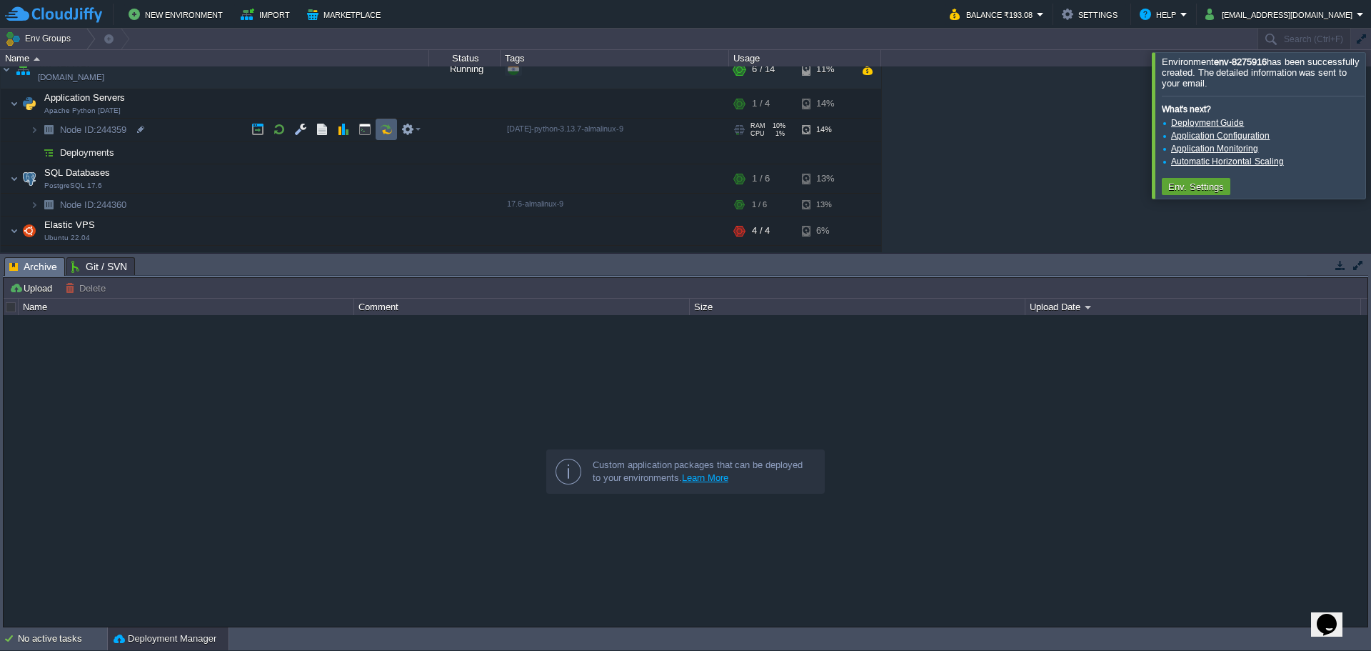
scroll to position [33, 0]
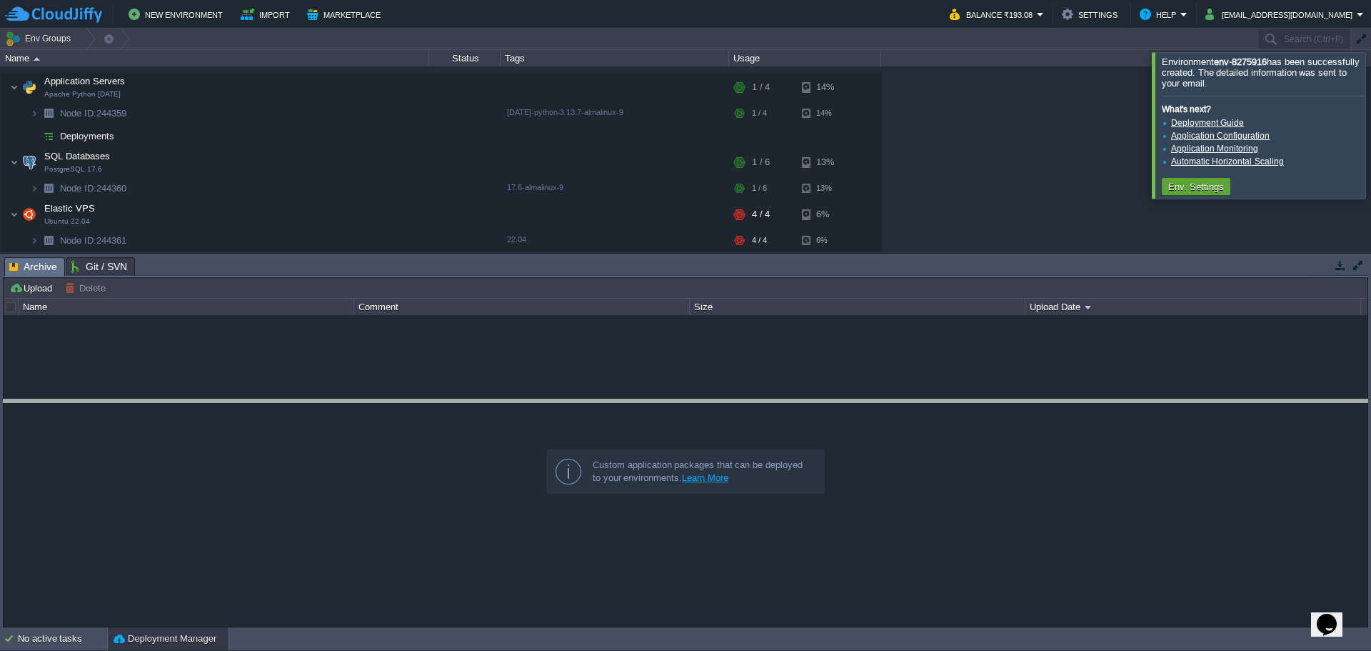
drag, startPoint x: 659, startPoint y: 277, endPoint x: 657, endPoint y: 448, distance: 170.7
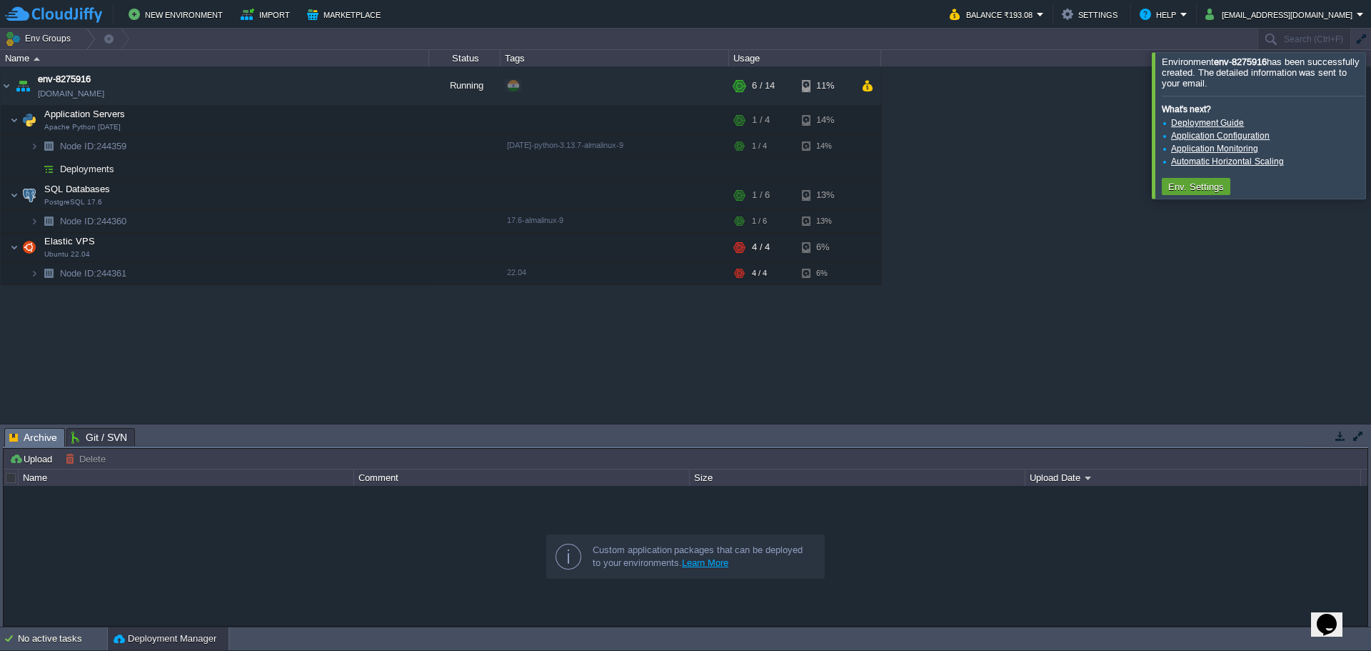
scroll to position [0, 0]
click at [1189, 191] on button "Env. Settings" at bounding box center [1196, 186] width 64 height 13
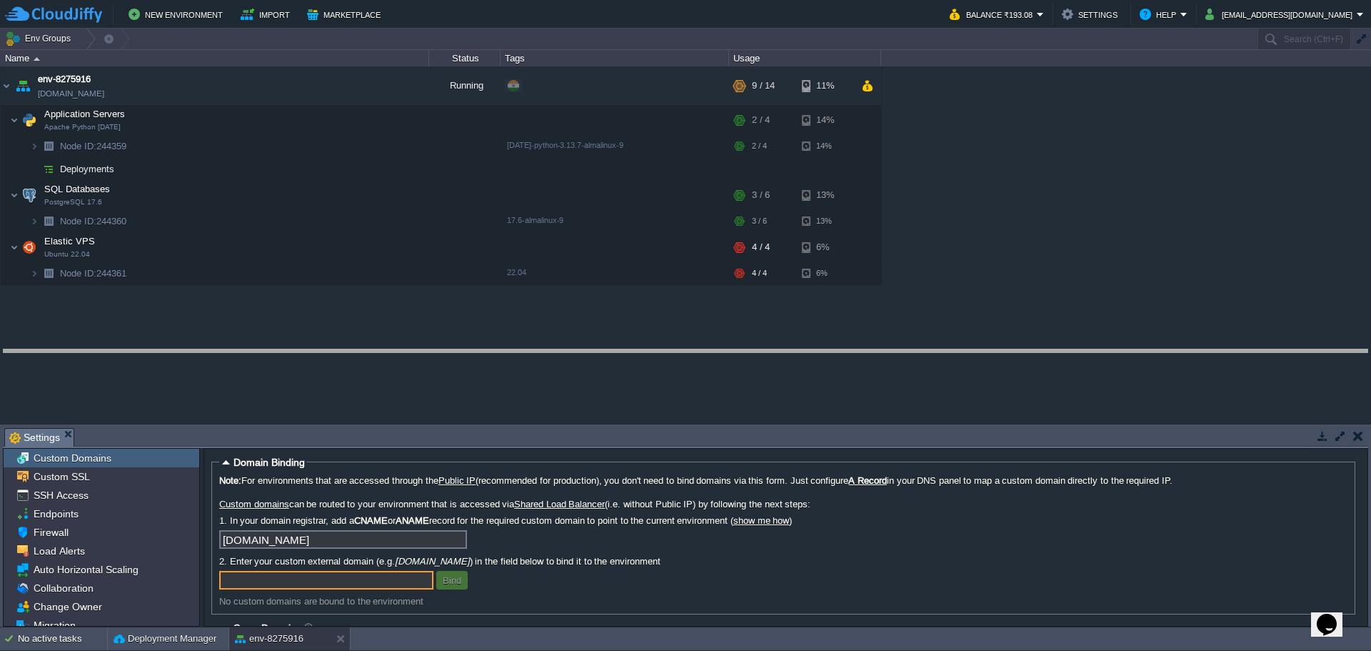
drag, startPoint x: 1001, startPoint y: 441, endPoint x: 1021, endPoint y: 363, distance: 81.1
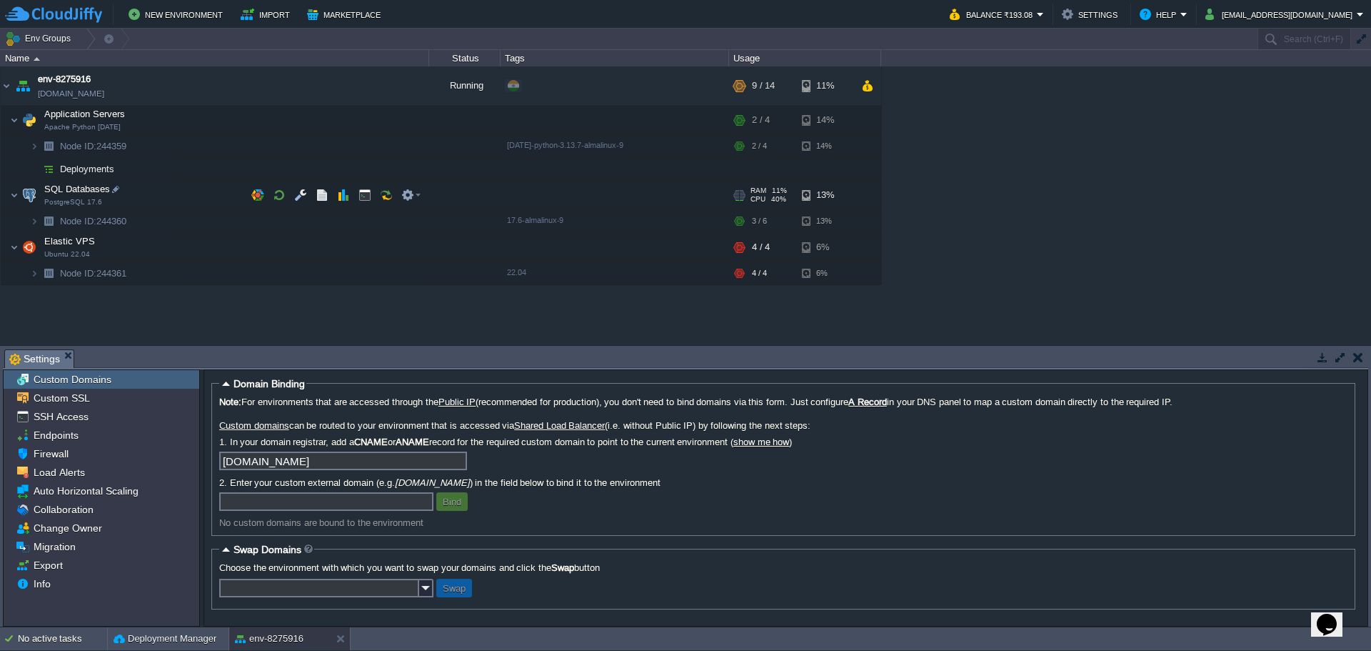
click at [164, 190] on td "SQL Databases PostgreSQL 17.6" at bounding box center [215, 195] width 428 height 29
click at [296, 196] on button "button" at bounding box center [300, 195] width 13 height 13
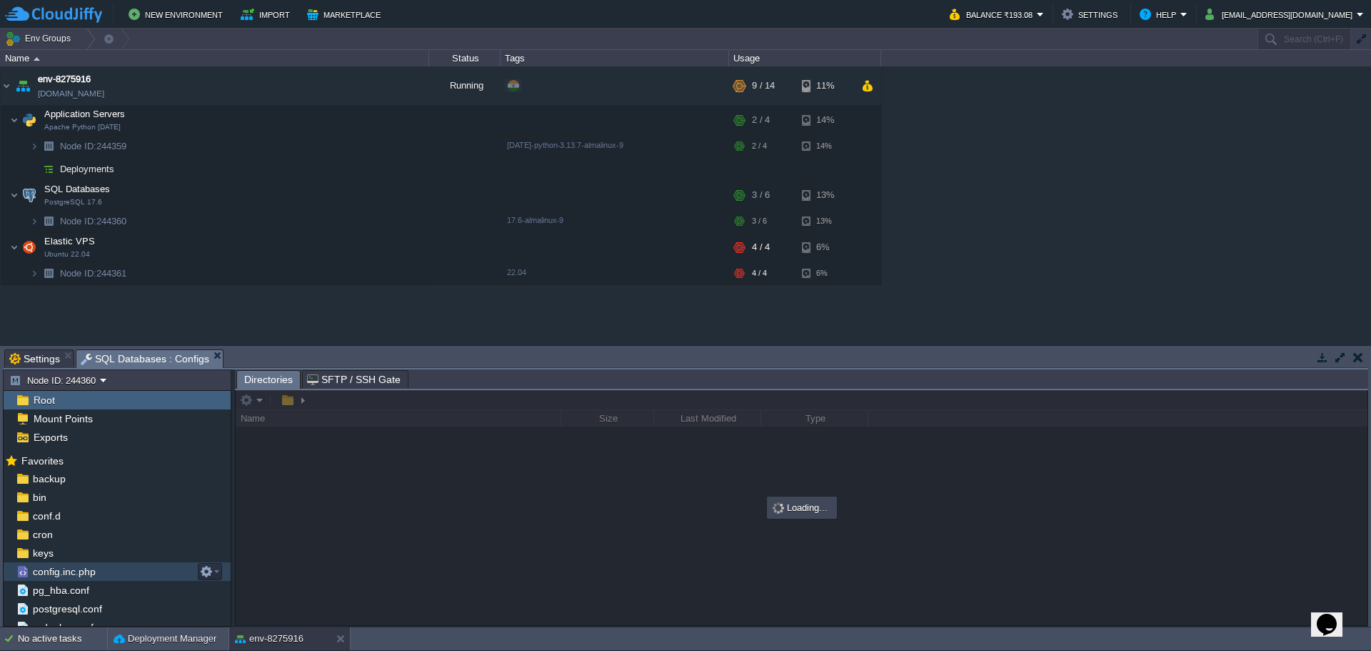
click at [61, 576] on span "config.inc.php" at bounding box center [64, 571] width 68 height 13
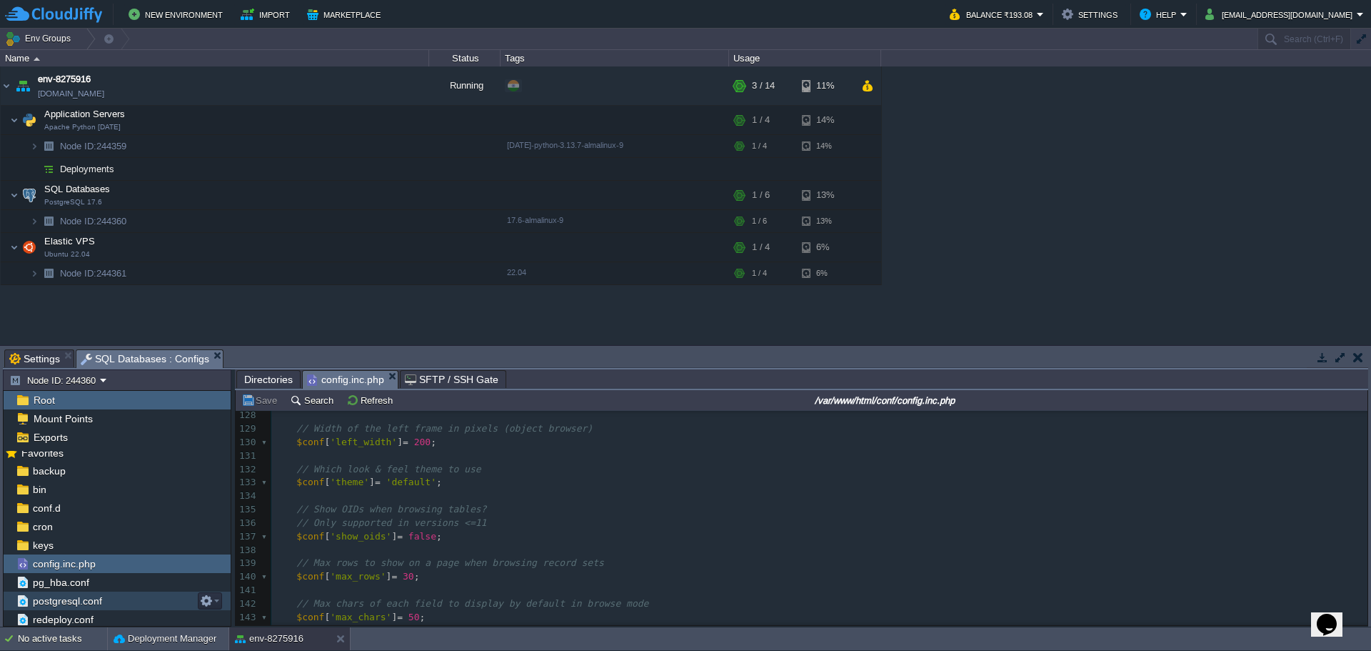
click at [88, 603] on span "postgresql.conf" at bounding box center [67, 600] width 74 height 13
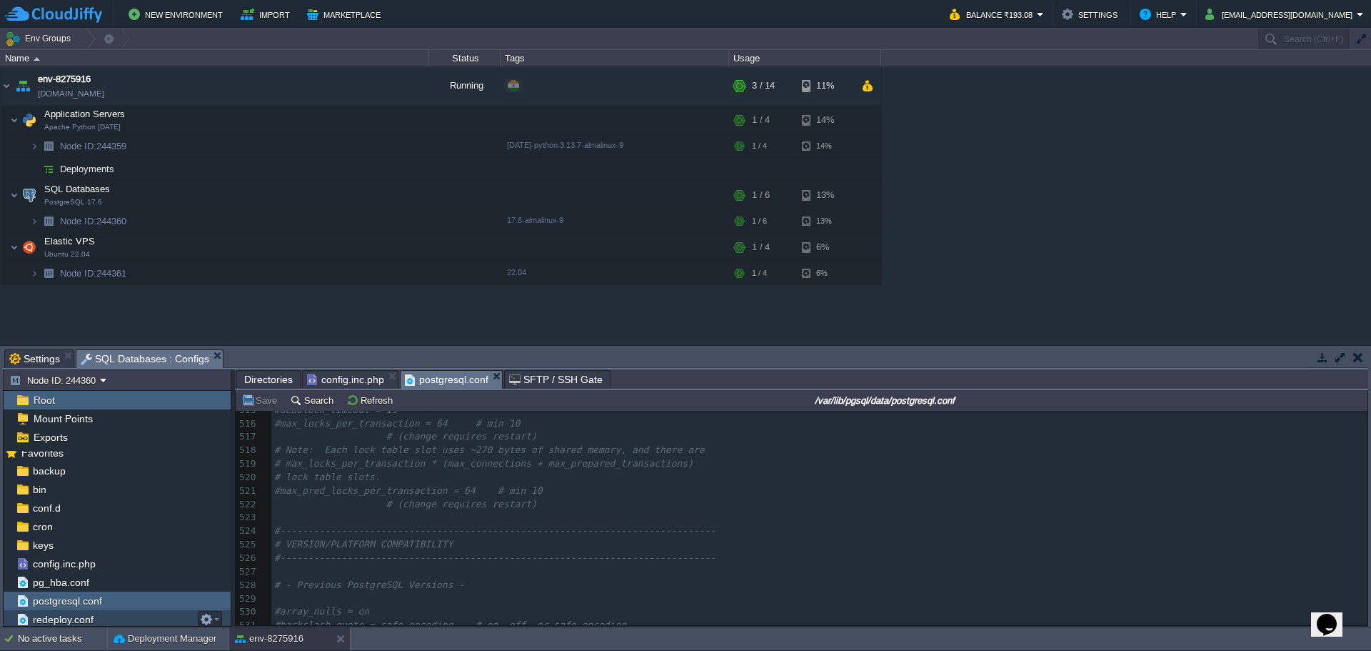
click at [94, 618] on link "redeploy.conf" at bounding box center [63, 619] width 66 height 13
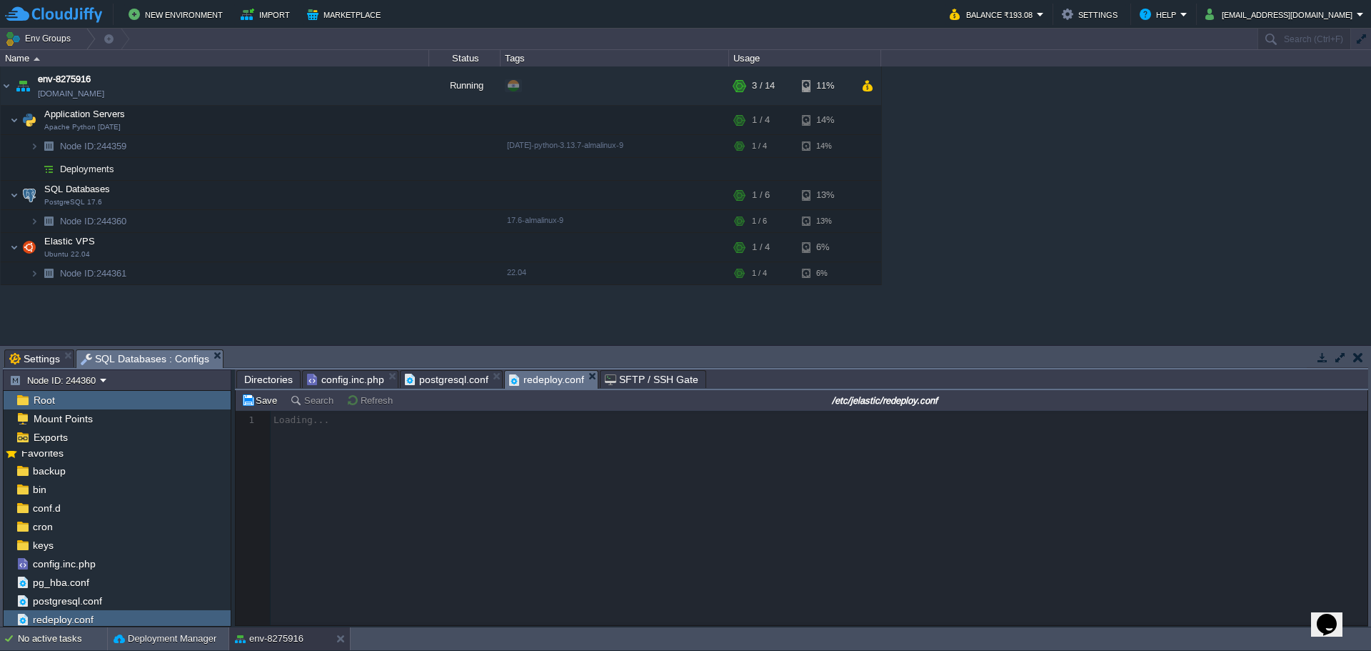
click at [345, 383] on span "config.inc.php" at bounding box center [345, 379] width 77 height 17
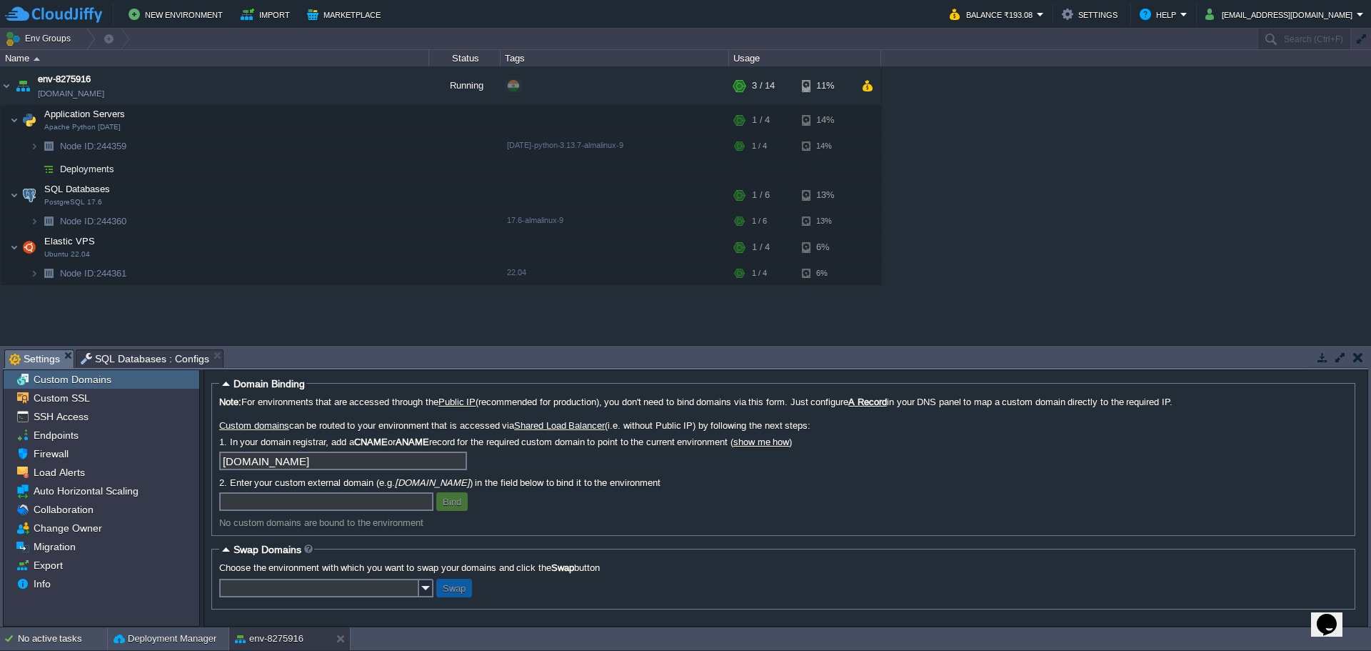
click at [24, 354] on span "Settings" at bounding box center [34, 359] width 51 height 18
click at [67, 400] on span "Custom SSL" at bounding box center [61, 397] width 61 height 13
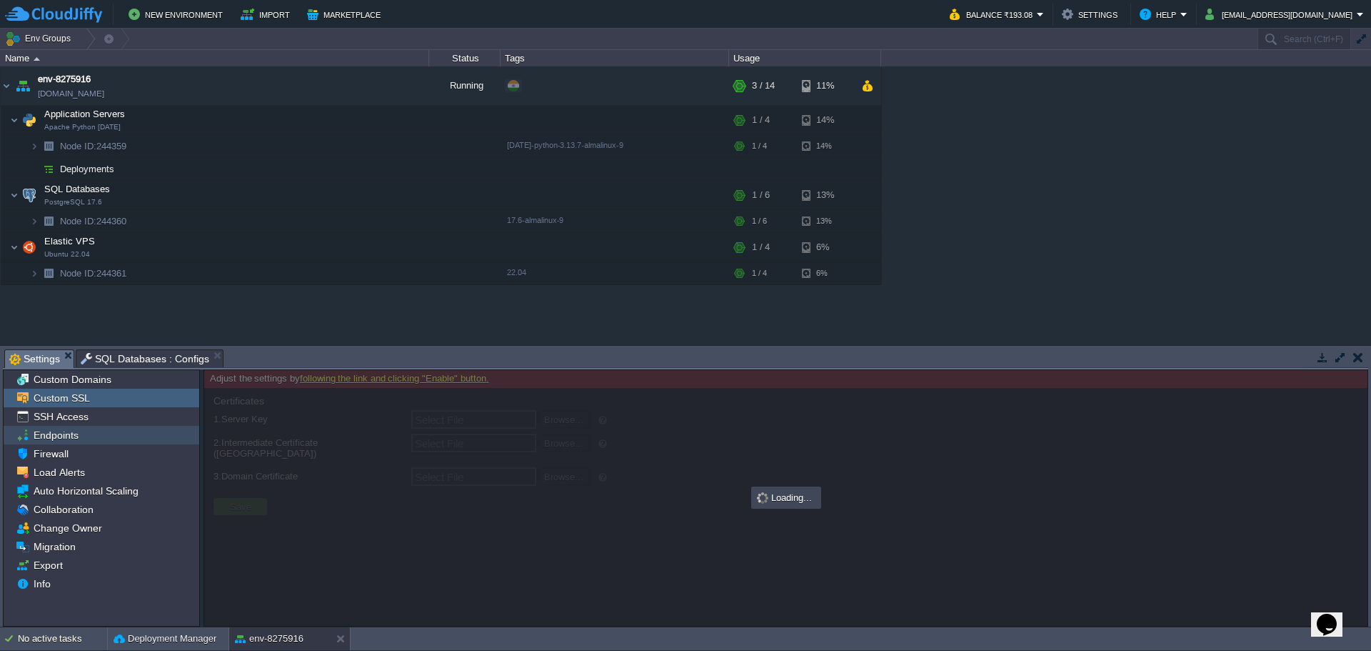
click at [64, 431] on span "Endpoints" at bounding box center [56, 434] width 50 height 13
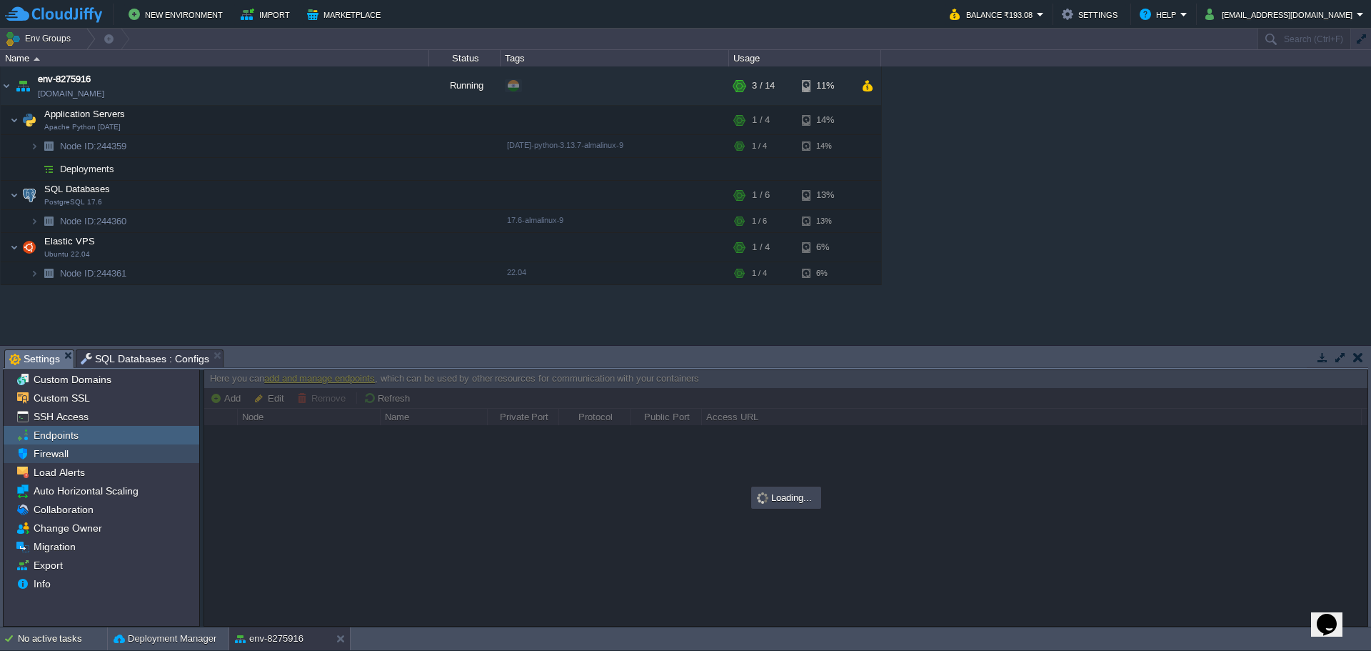
click at [59, 451] on span "Firewall" at bounding box center [51, 453] width 40 height 13
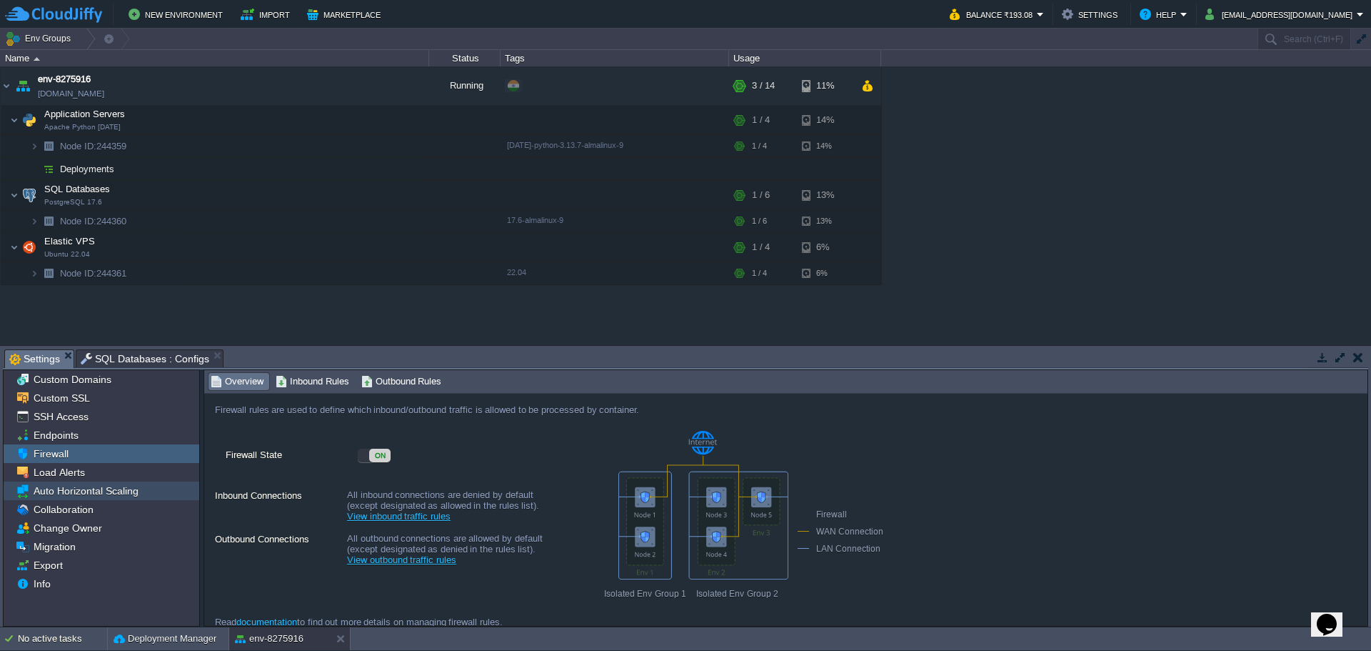
click at [70, 498] on div "Auto Horizontal Scaling" at bounding box center [102, 490] width 196 height 19
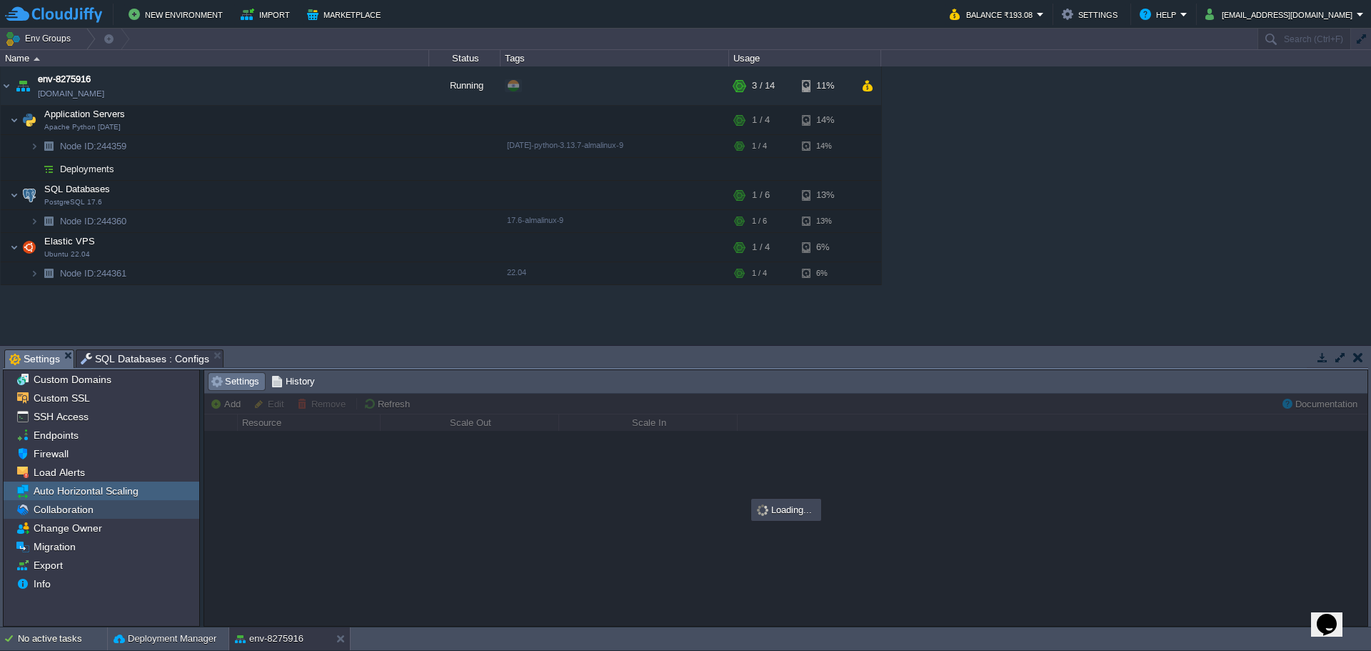
click at [71, 516] on span "Collaboration" at bounding box center [63, 509] width 65 height 13
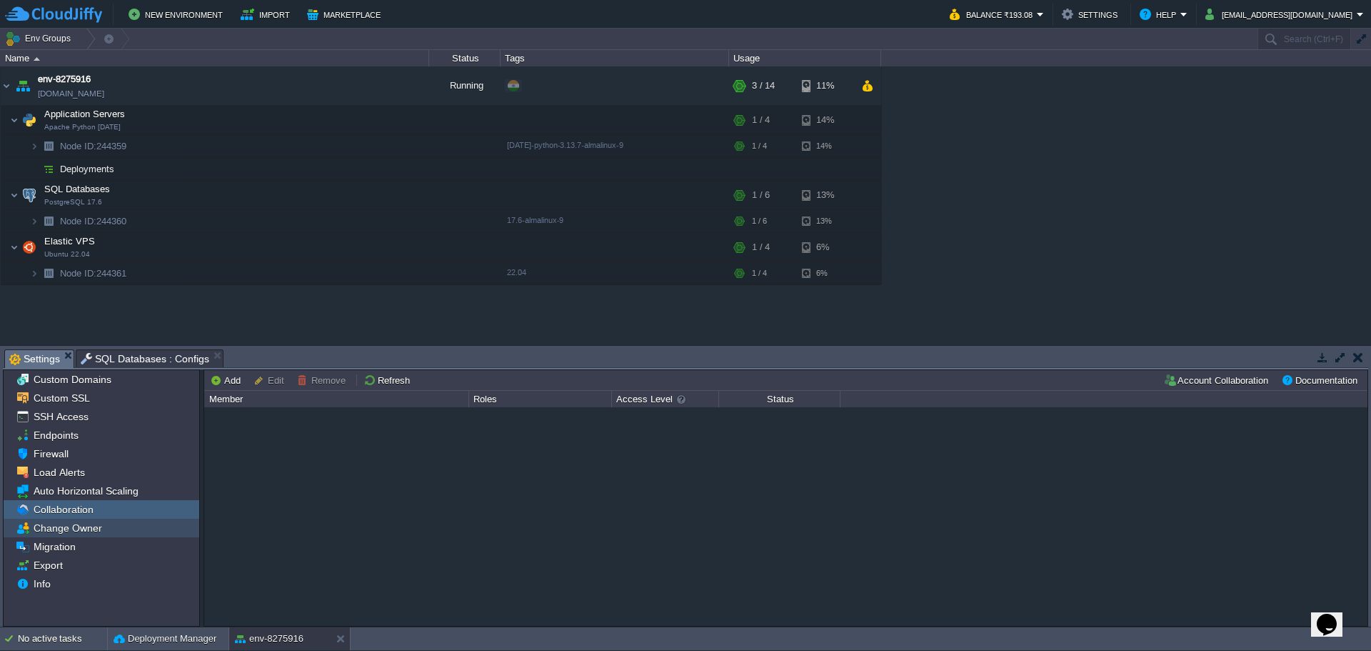
click at [69, 531] on span "Change Owner" at bounding box center [68, 527] width 74 height 13
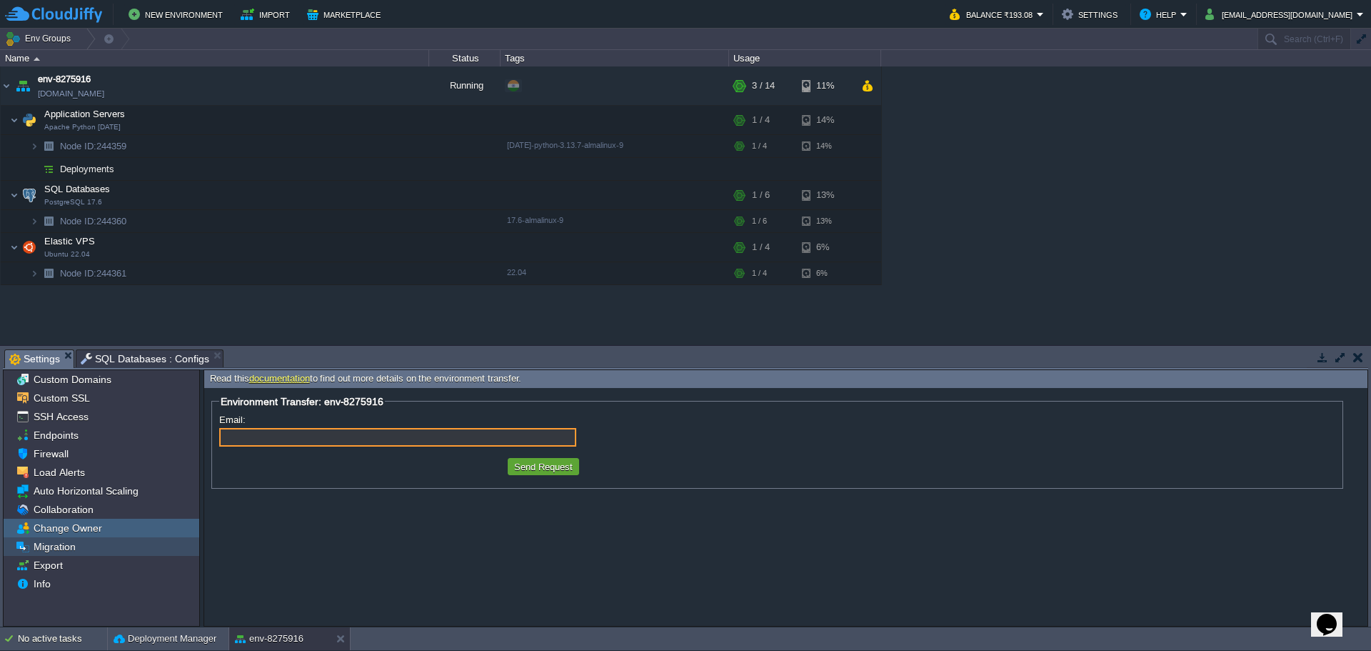
click at [69, 551] on span "Migration" at bounding box center [54, 546] width 47 height 13
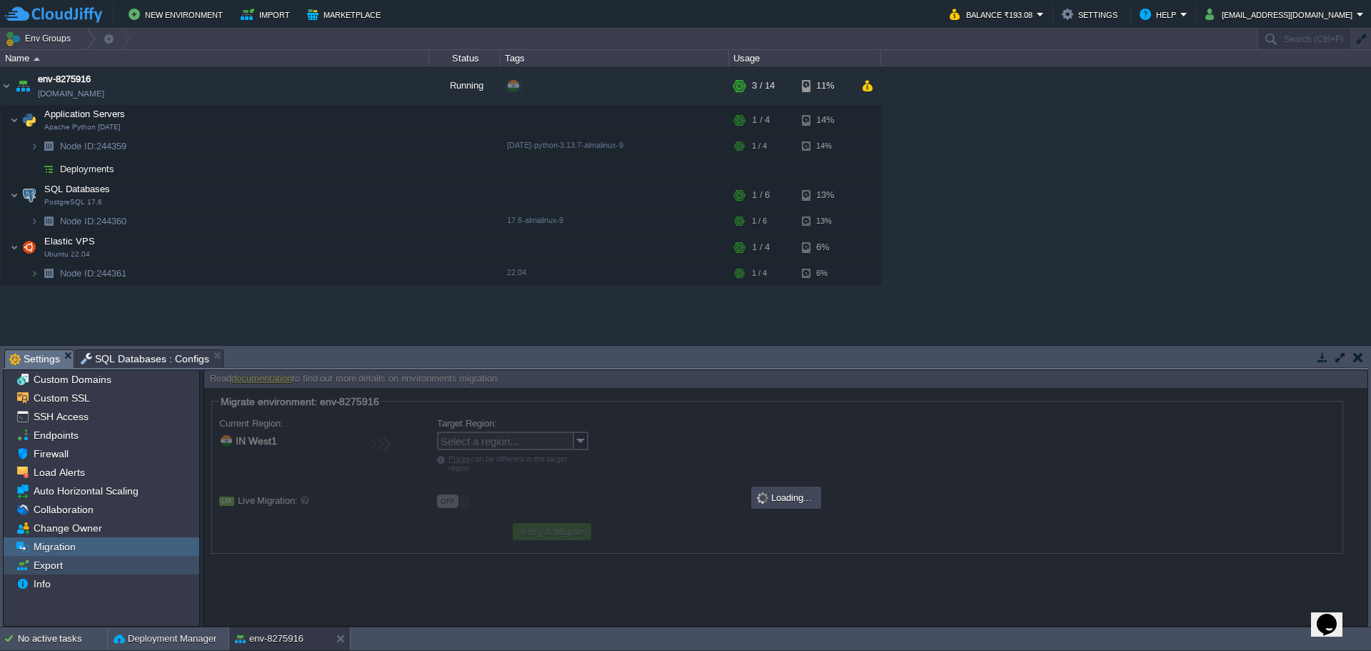
click at [68, 564] on div "Export" at bounding box center [102, 565] width 196 height 19
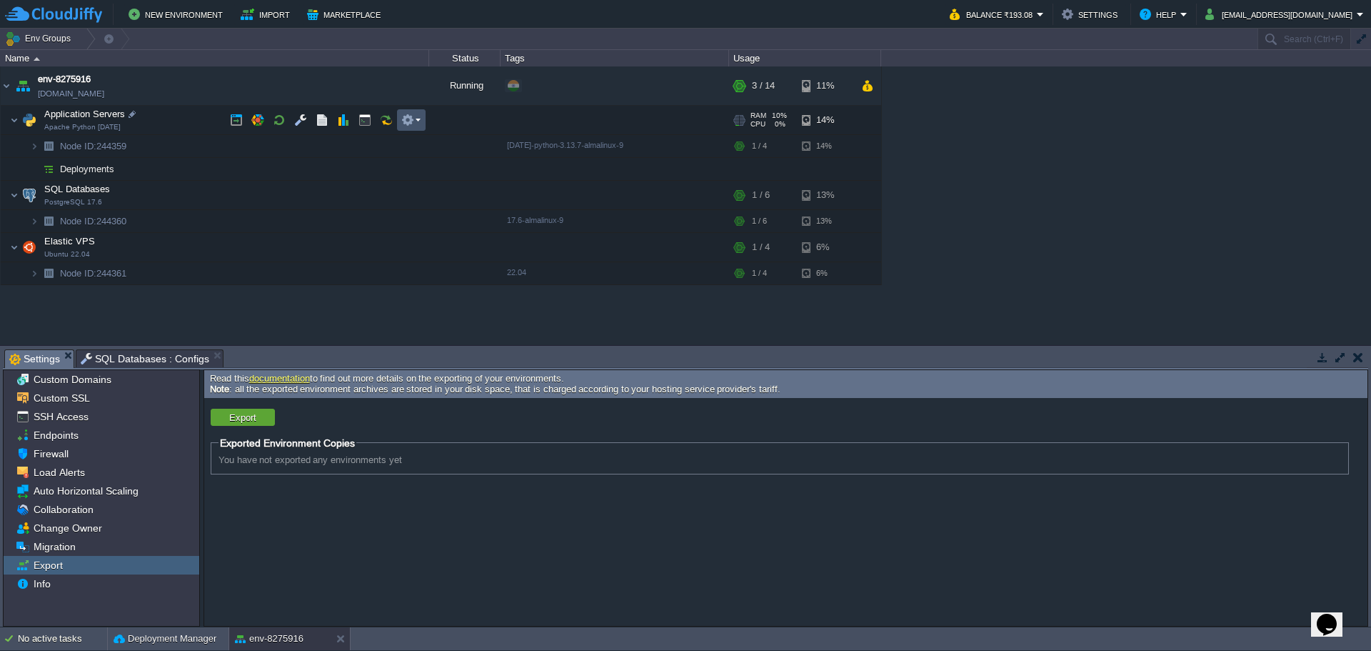
click at [411, 121] on button "button" at bounding box center [407, 120] width 13 height 13
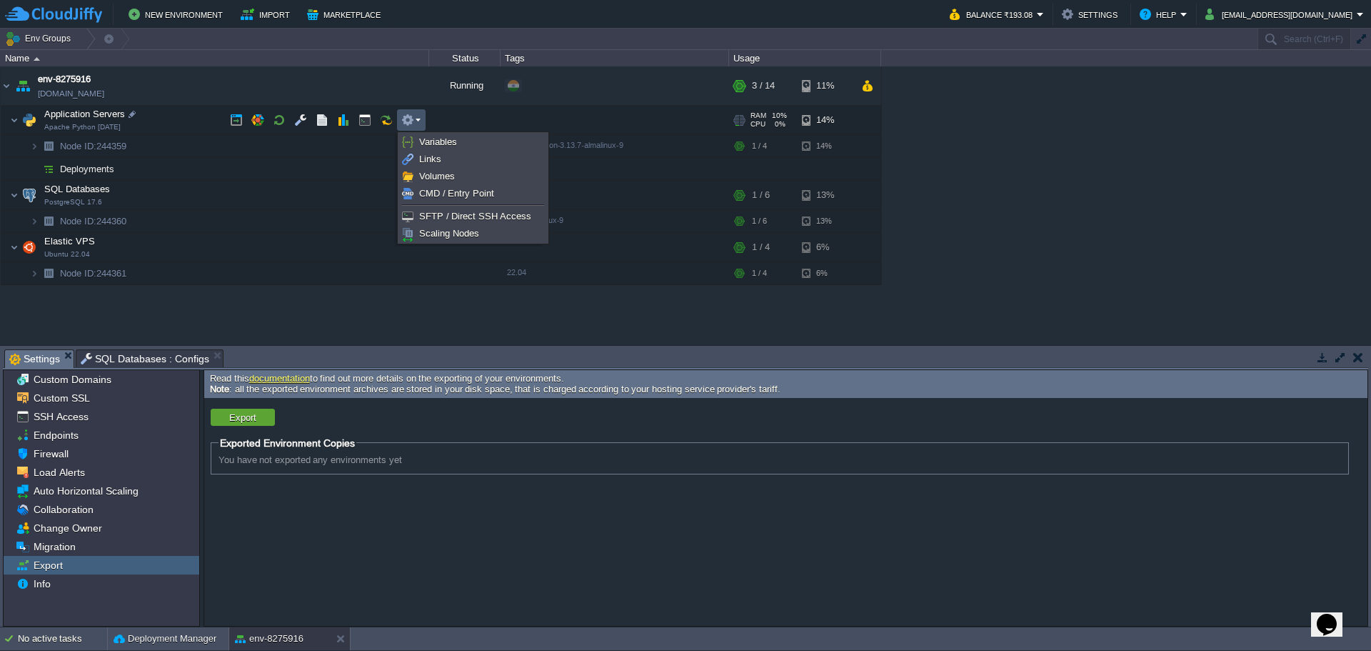
click at [140, 176] on td "Deployments" at bounding box center [215, 169] width 428 height 23
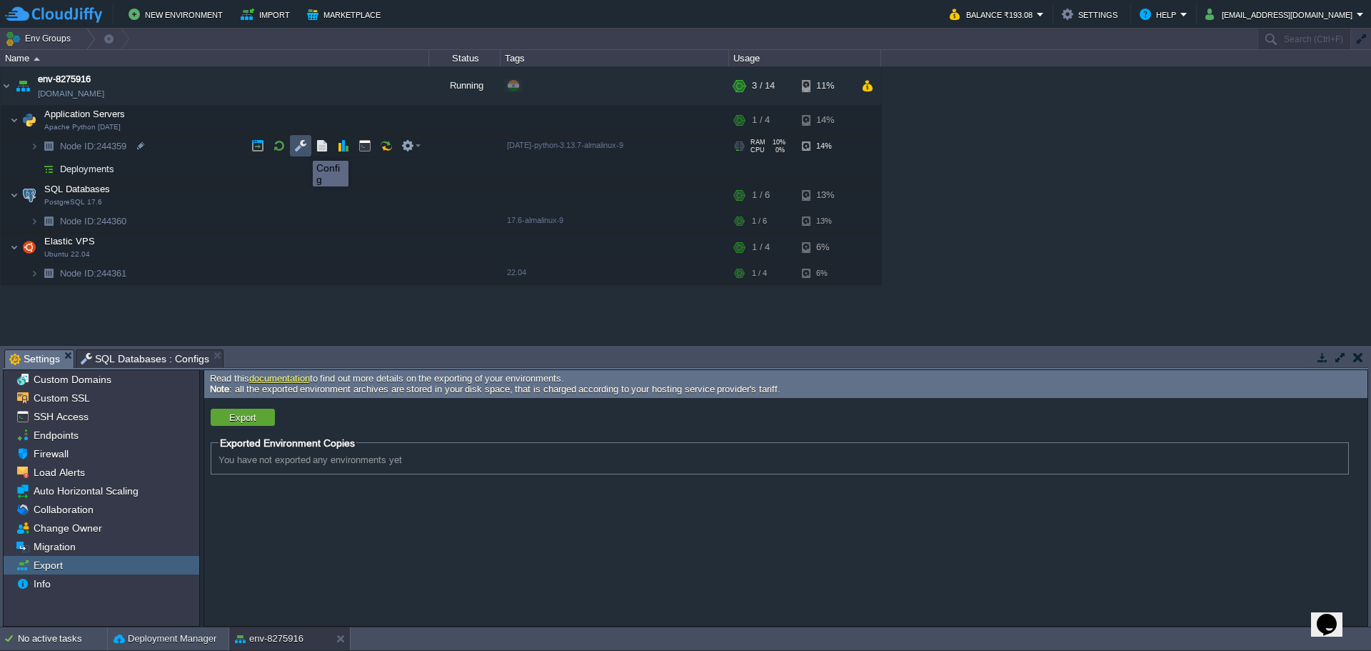
click at [302, 148] on button "button" at bounding box center [300, 145] width 13 height 13
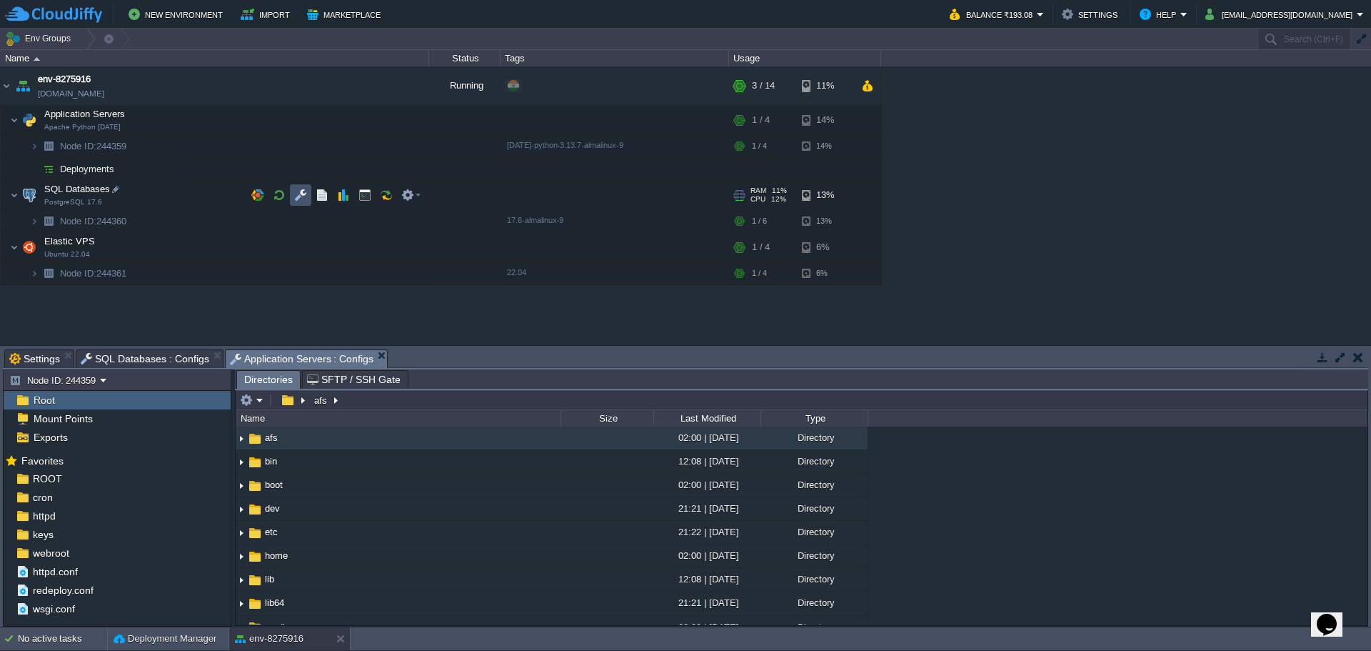
click at [301, 196] on button "button" at bounding box center [300, 195] width 13 height 13
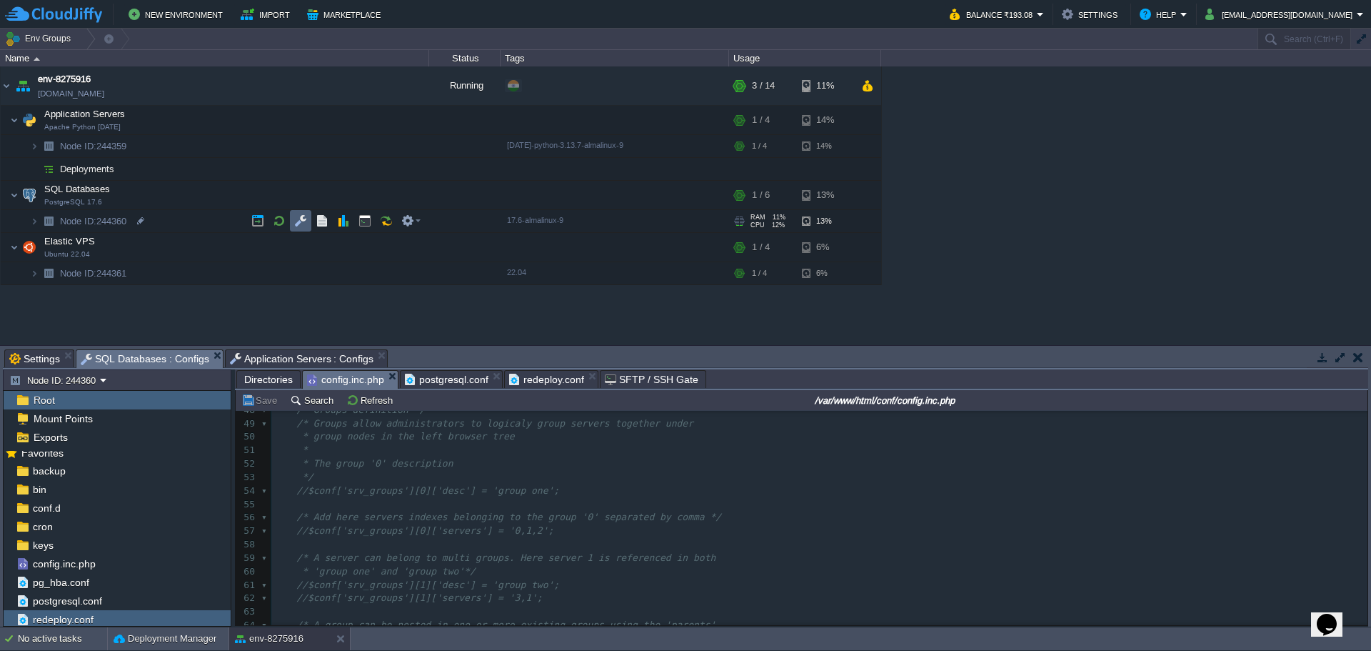
click at [305, 218] on button "button" at bounding box center [300, 220] width 13 height 13
click at [423, 386] on span "postgresql.conf" at bounding box center [447, 380] width 84 height 18
click at [532, 381] on span "redeploy.conf" at bounding box center [546, 379] width 75 height 17
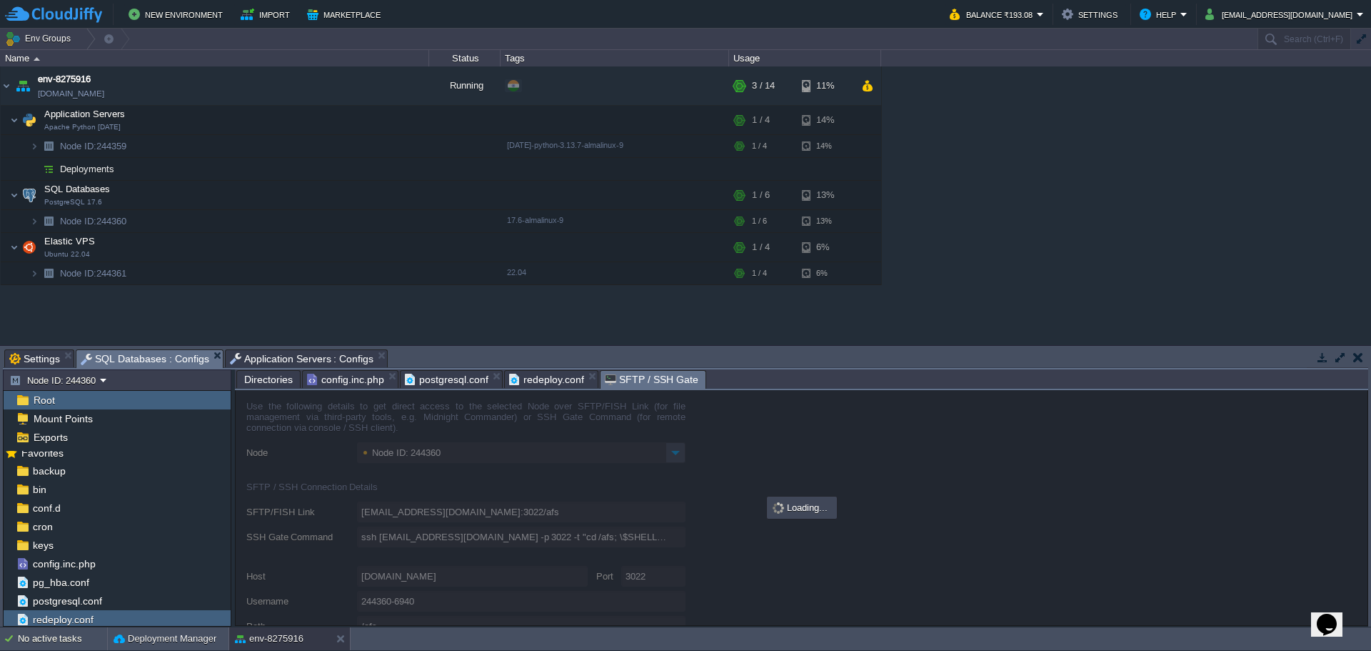
click at [646, 386] on span "SFTP / SSH Gate" at bounding box center [652, 380] width 94 height 18
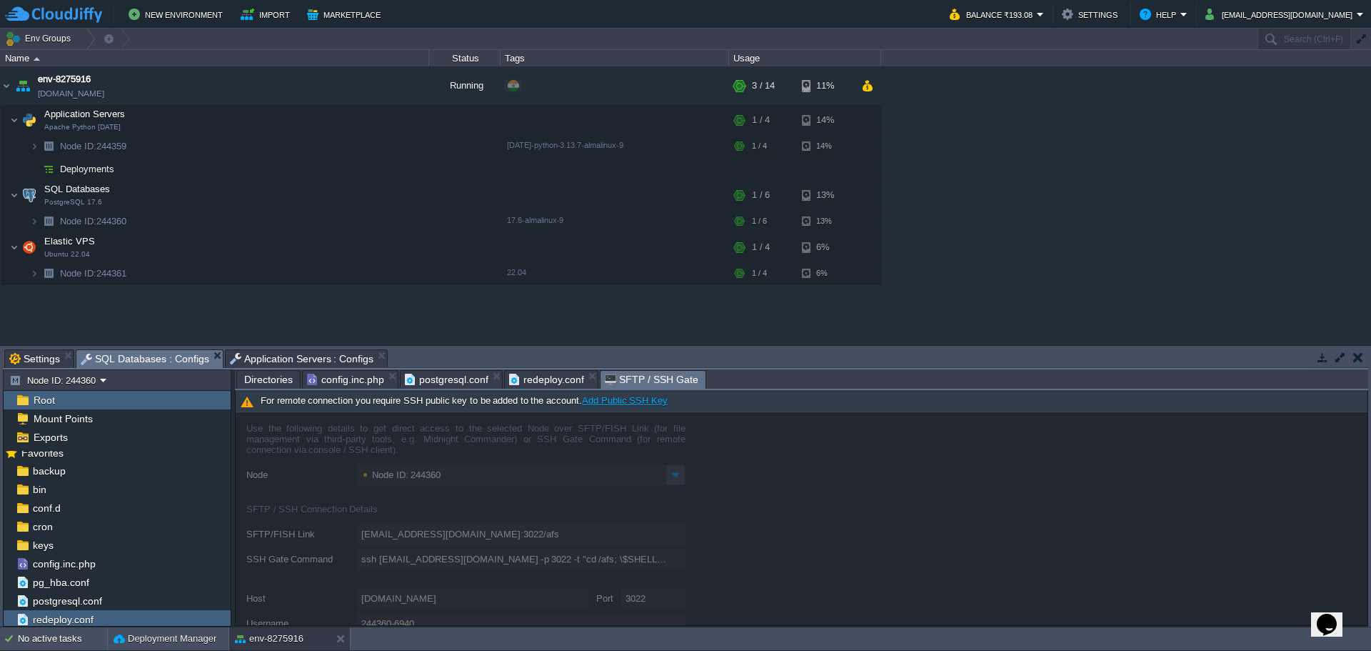
click at [842, 551] on div at bounding box center [802, 518] width 1132 height 213
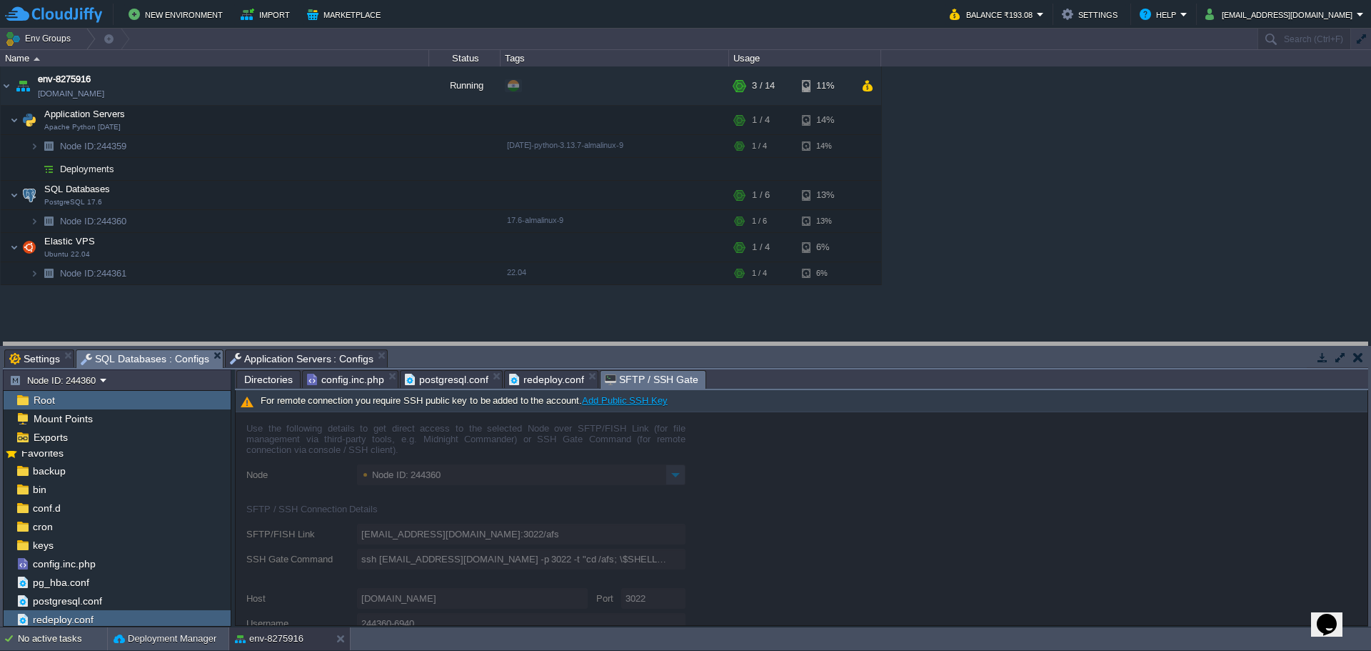
drag, startPoint x: 934, startPoint y: 368, endPoint x: 943, endPoint y: 313, distance: 55.6
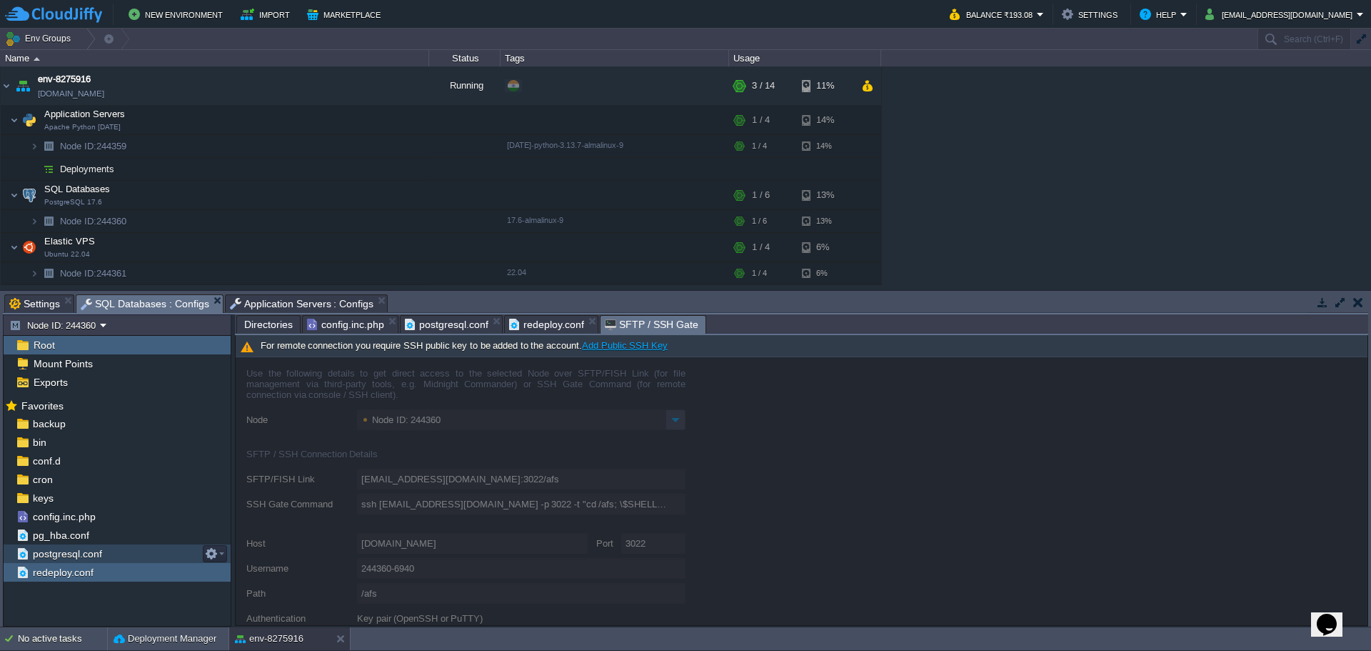
drag, startPoint x: 76, startPoint y: 557, endPoint x: 77, endPoint y: 548, distance: 8.7
click at [76, 557] on span "postgresql.conf" at bounding box center [67, 553] width 74 height 13
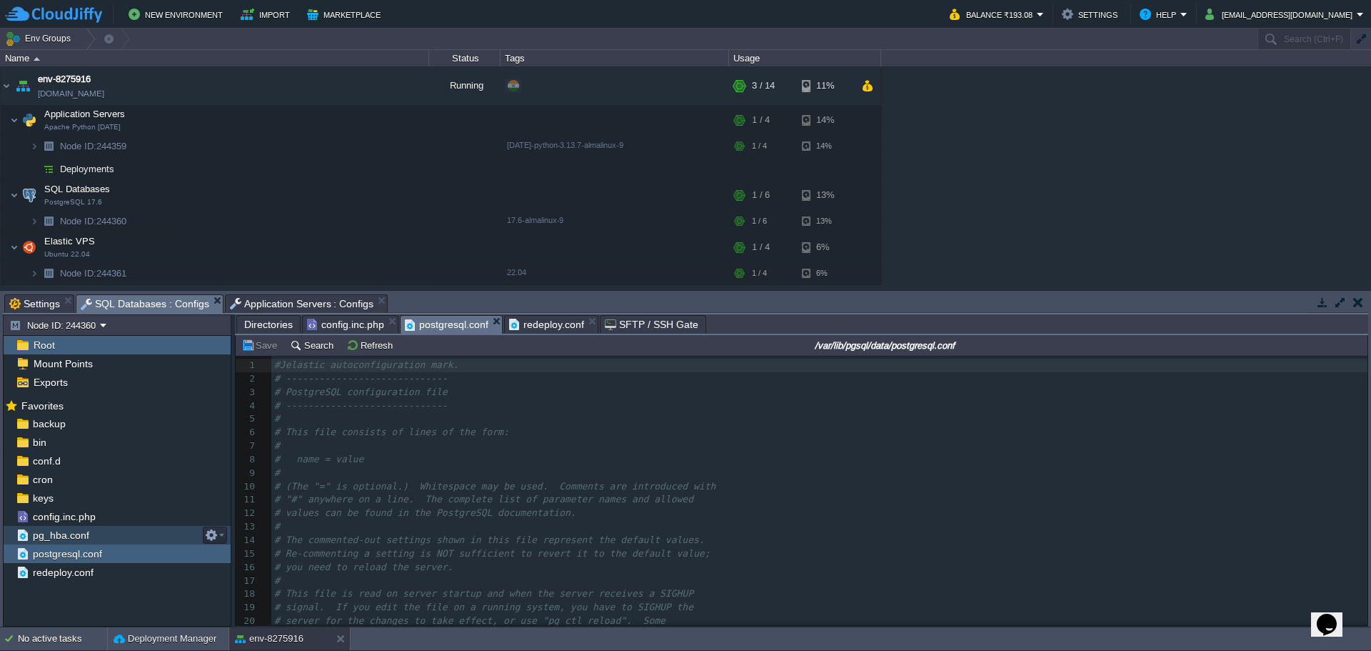
click at [76, 538] on span "pg_hba.conf" at bounding box center [60, 534] width 61 height 13
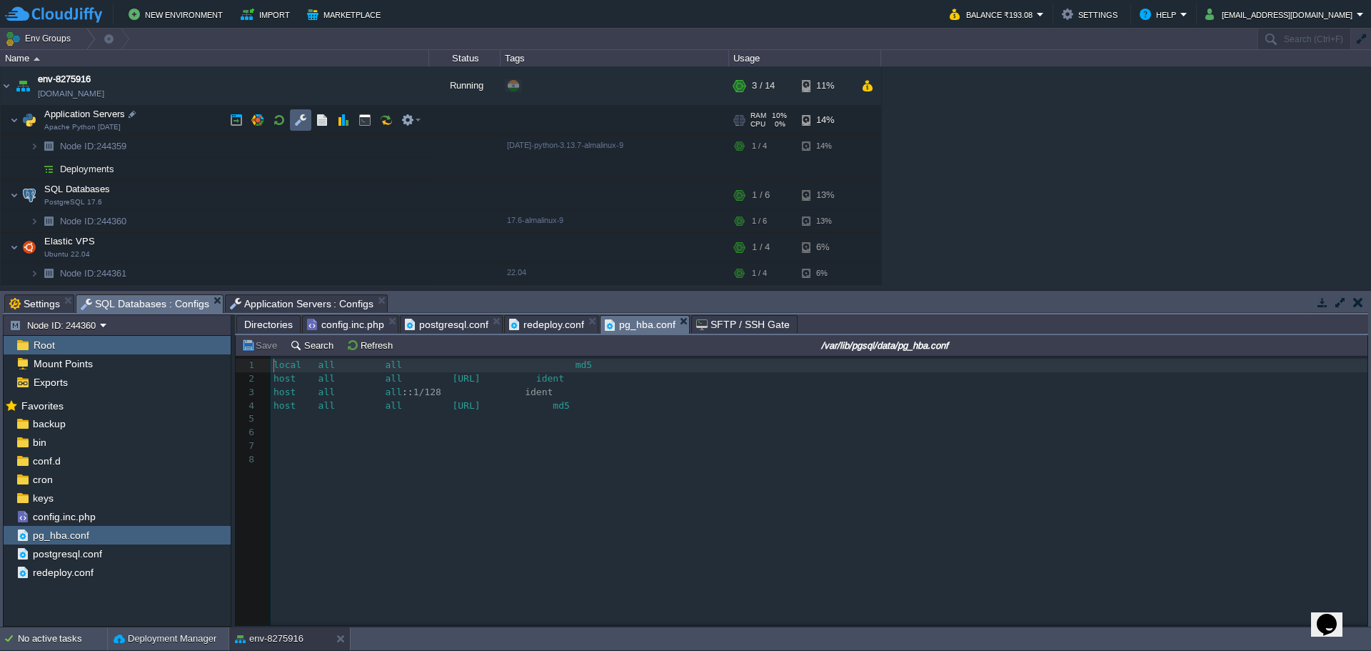
click at [291, 117] on td at bounding box center [300, 119] width 21 height 21
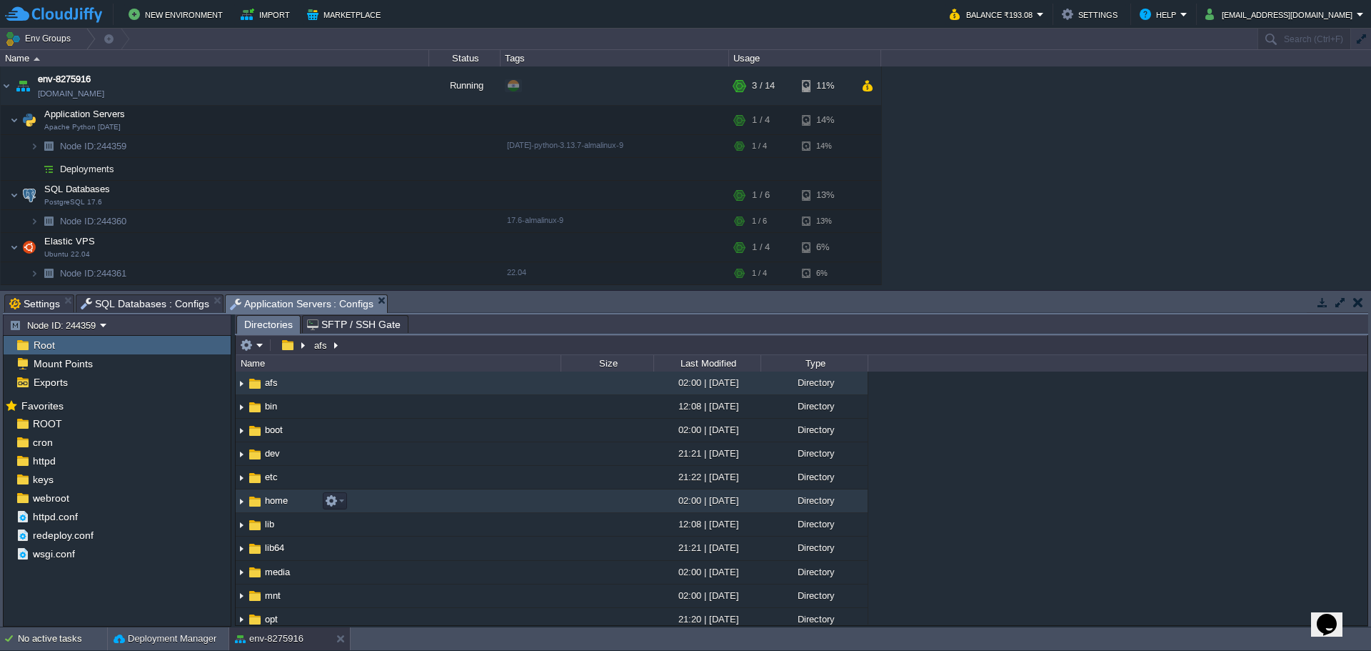
click at [268, 503] on span "home" at bounding box center [276, 500] width 27 height 12
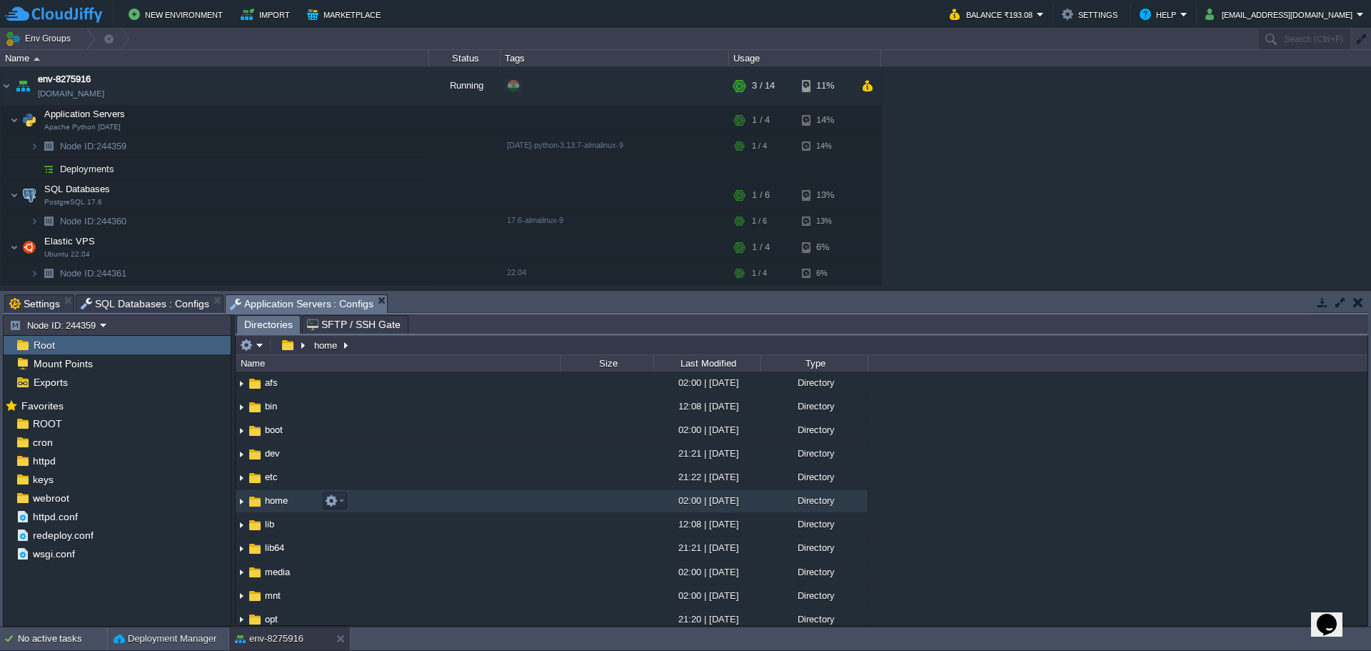
click at [268, 503] on span "home" at bounding box center [276, 500] width 27 height 12
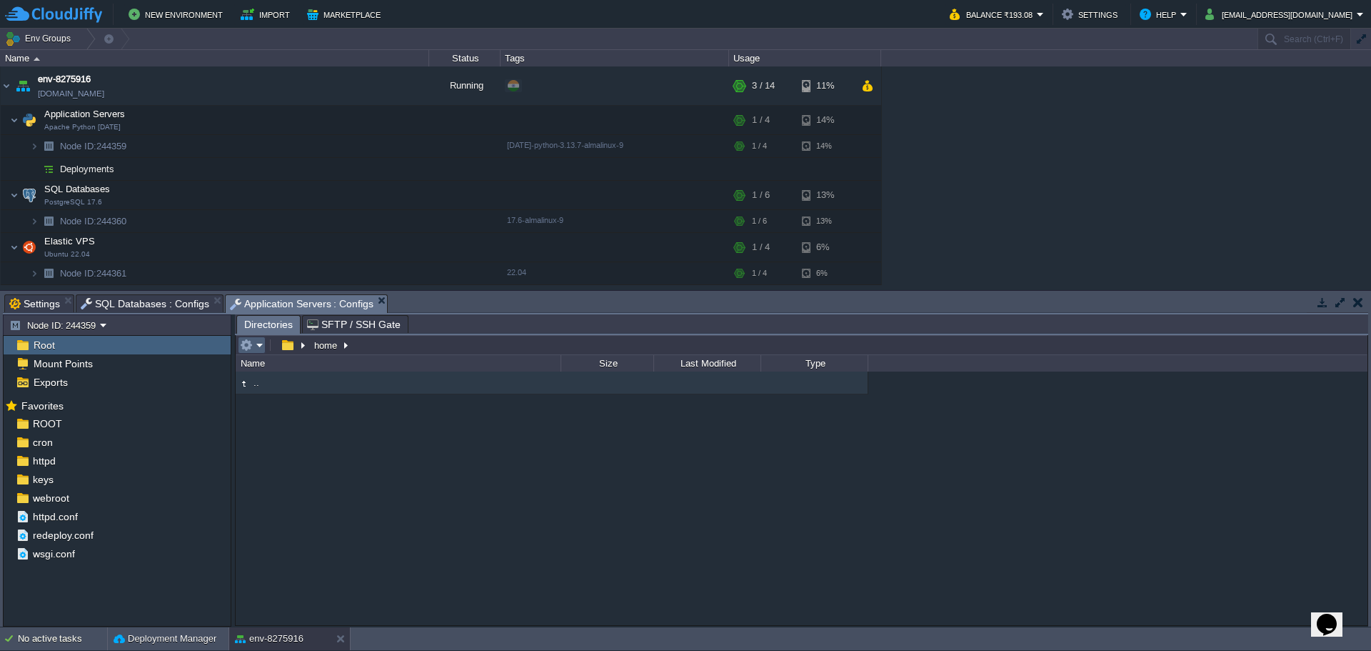
click at [261, 347] on em at bounding box center [252, 344] width 24 height 13
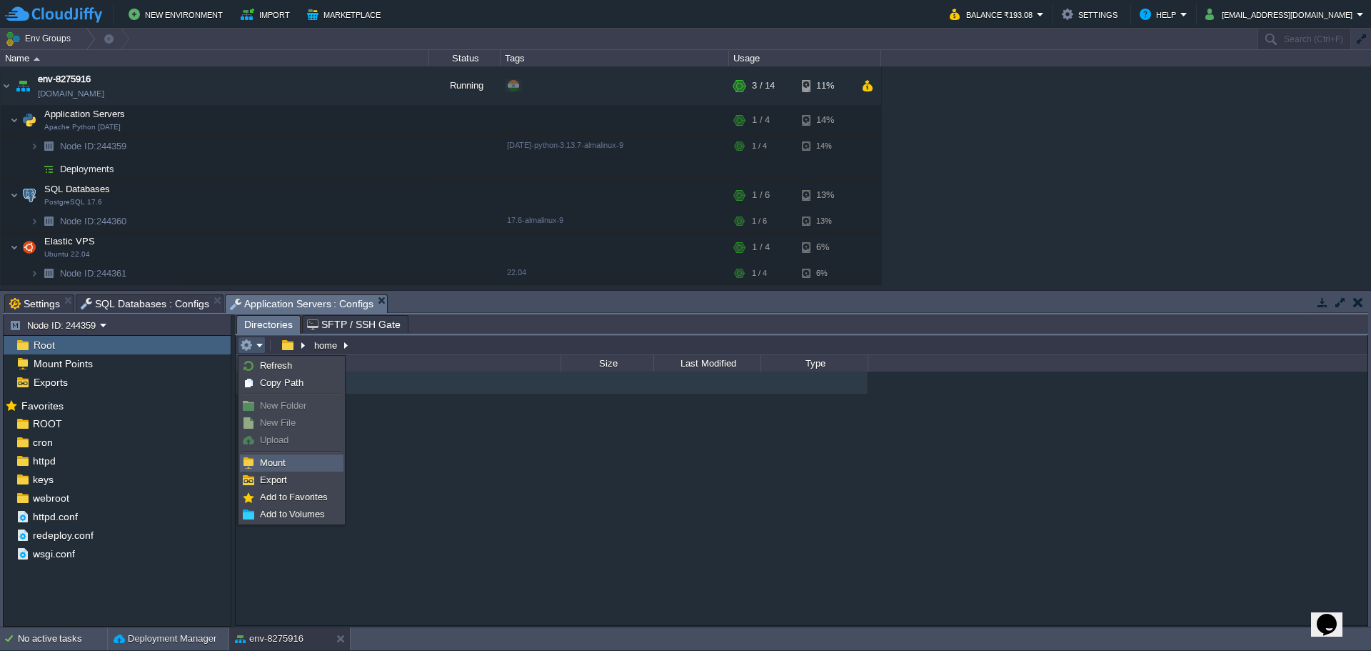
click at [278, 467] on span "Mount" at bounding box center [273, 462] width 26 height 11
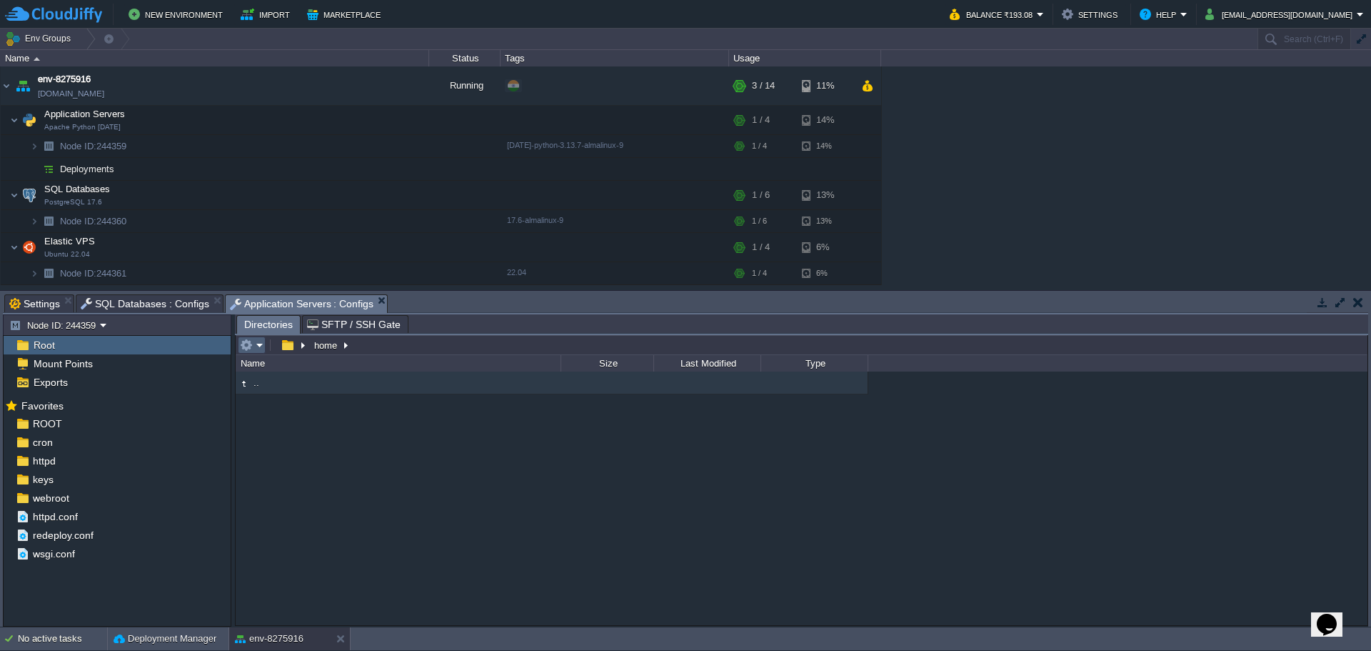
click at [257, 351] on em at bounding box center [252, 344] width 24 height 13
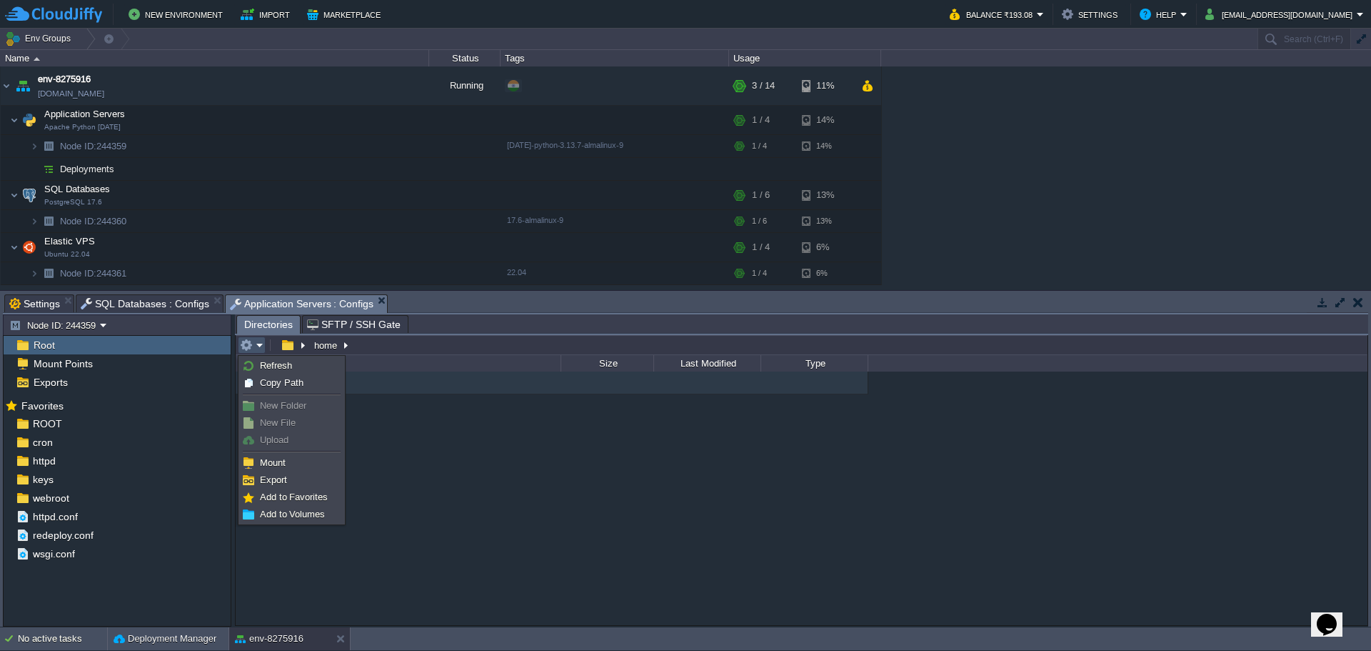
click at [270, 401] on span "New Folder" at bounding box center [283, 405] width 46 height 11
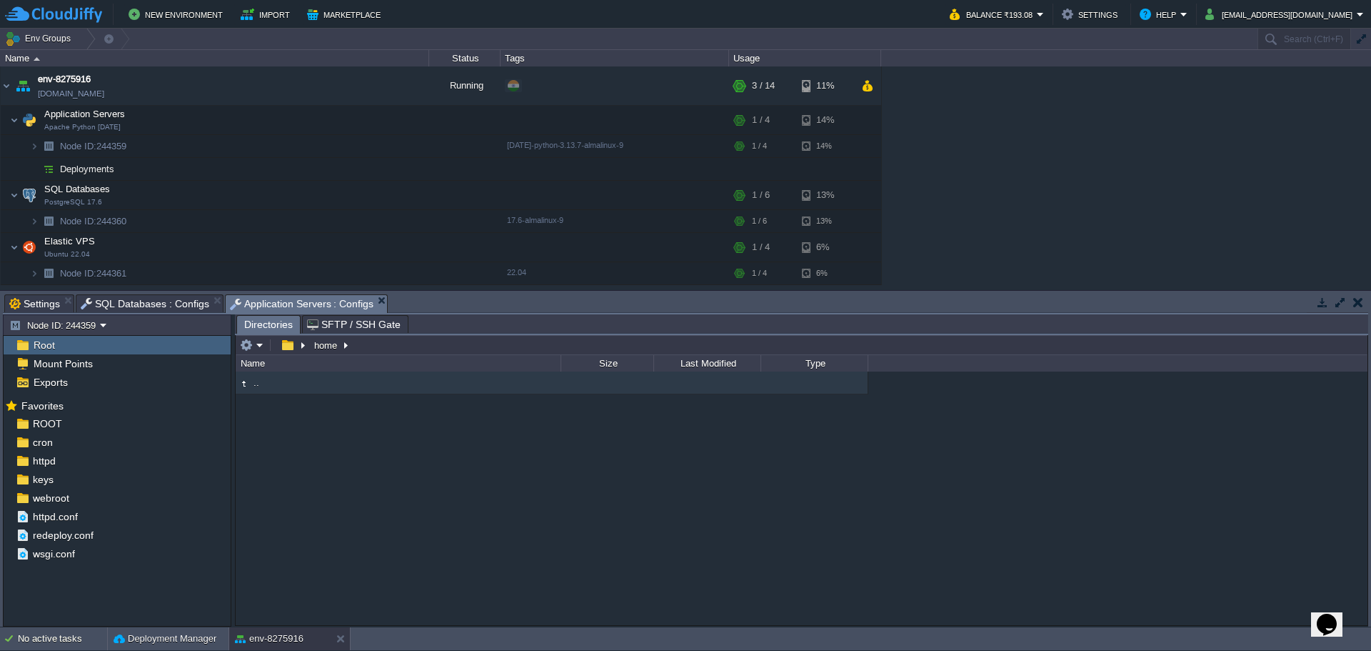
click at [561, 486] on div ".." at bounding box center [802, 497] width 1132 height 253
click at [306, 398] on div ".." at bounding box center [802, 497] width 1132 height 253
click at [320, 485] on div ".." at bounding box center [802, 497] width 1132 height 253
type input "/home"
click at [462, 352] on input "/home" at bounding box center [802, 345] width 1132 height 20
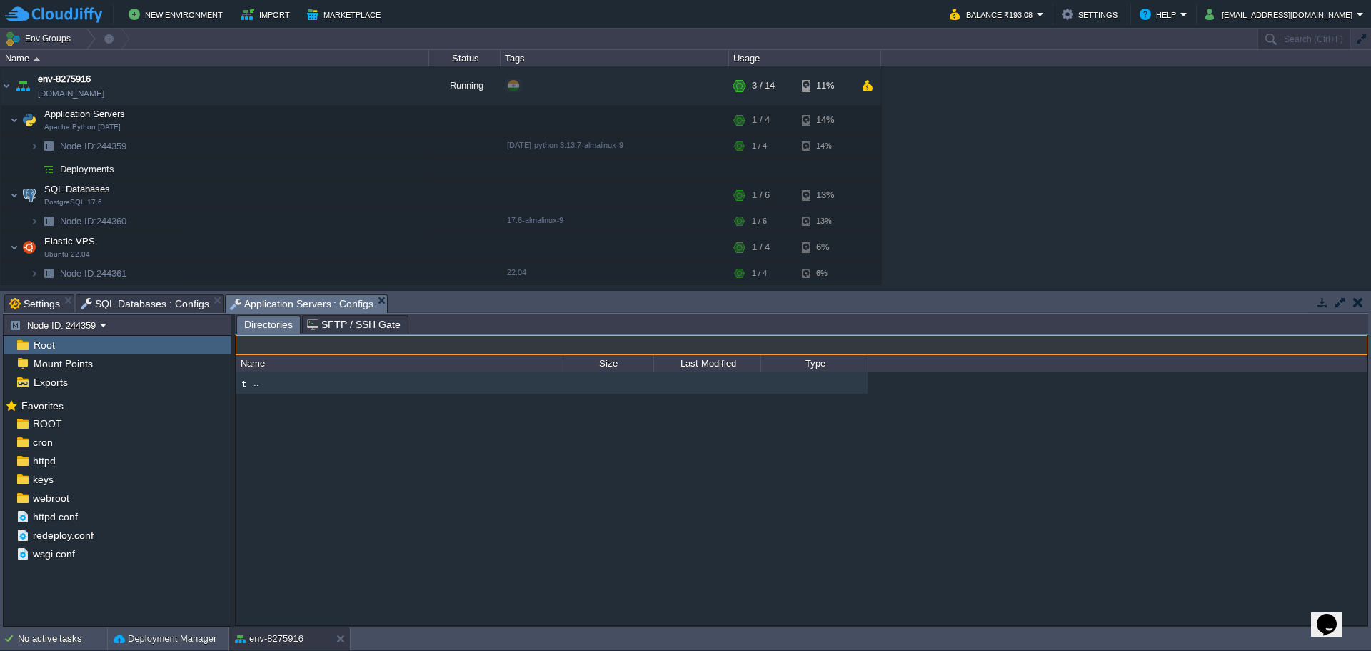
drag, startPoint x: 318, startPoint y: 486, endPoint x: 316, endPoint y: 393, distance: 92.1
click at [318, 486] on div ".." at bounding box center [802, 497] width 1132 height 253
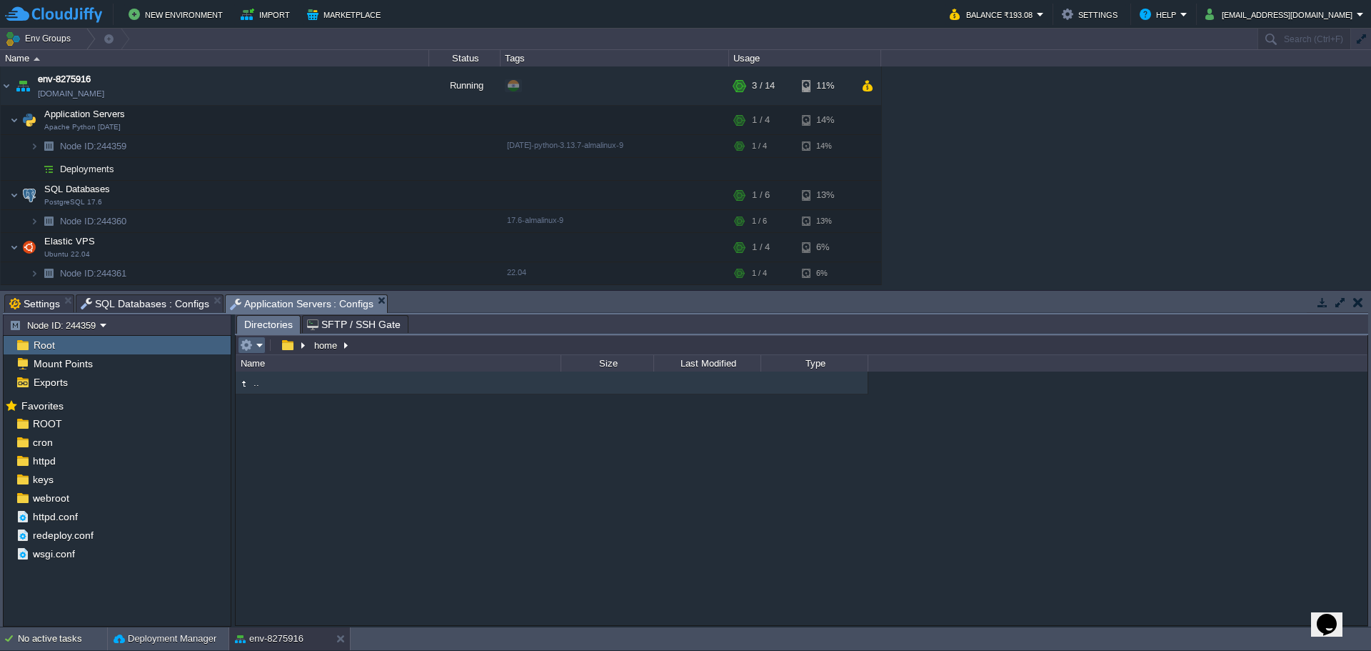
click at [260, 346] on em at bounding box center [252, 344] width 24 height 13
click at [476, 498] on div ".." at bounding box center [802, 497] width 1132 height 253
click at [63, 423] on div "ROOT" at bounding box center [117, 423] width 227 height 19
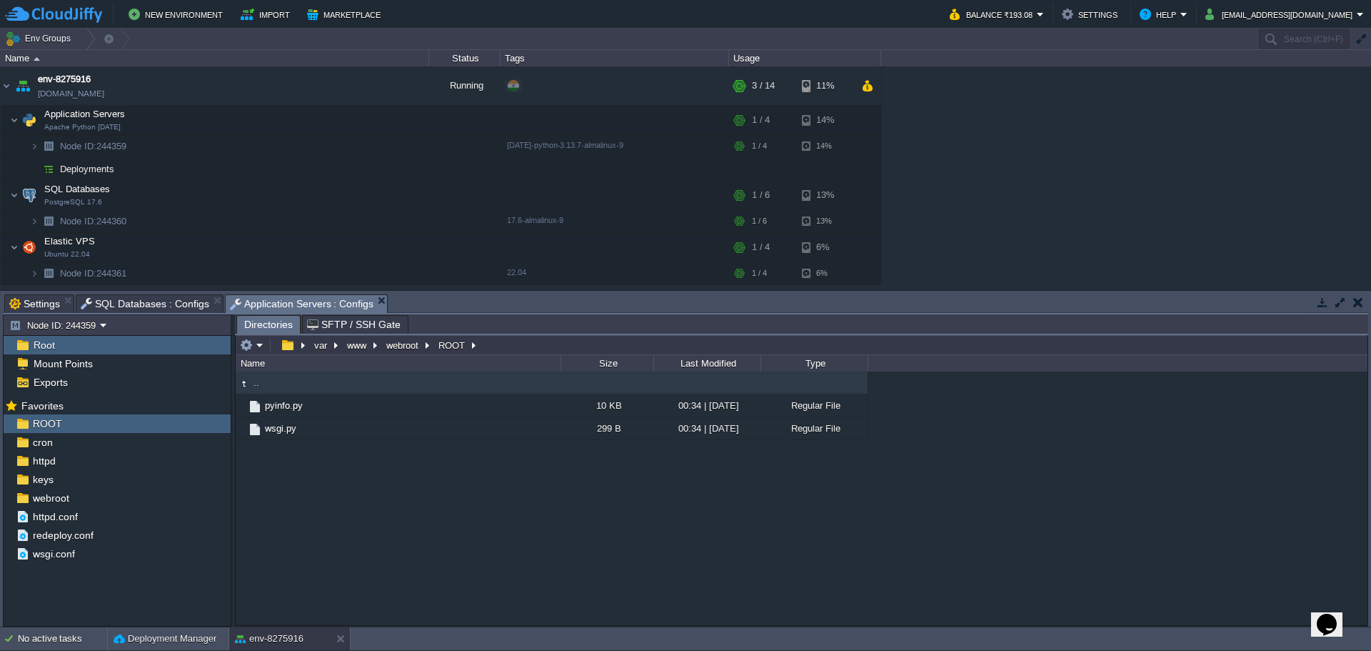
click at [491, 521] on div ".. pyinfo.py 10 KB 00:34 | 15 Aug 2025 Regular File wsgi.py 299 B 00:34 | 15 Au…" at bounding box center [802, 497] width 1132 height 253
click at [263, 344] on em at bounding box center [252, 344] width 24 height 13
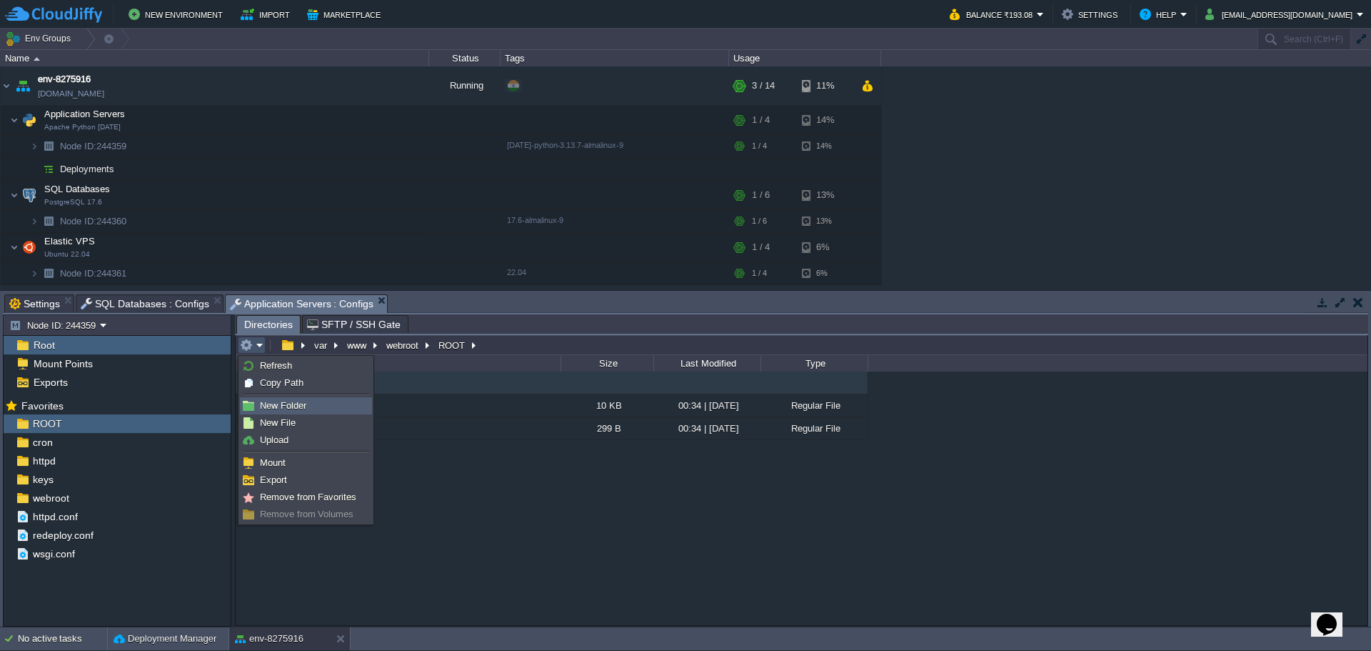
click at [270, 400] on span "New Folder" at bounding box center [283, 405] width 46 height 11
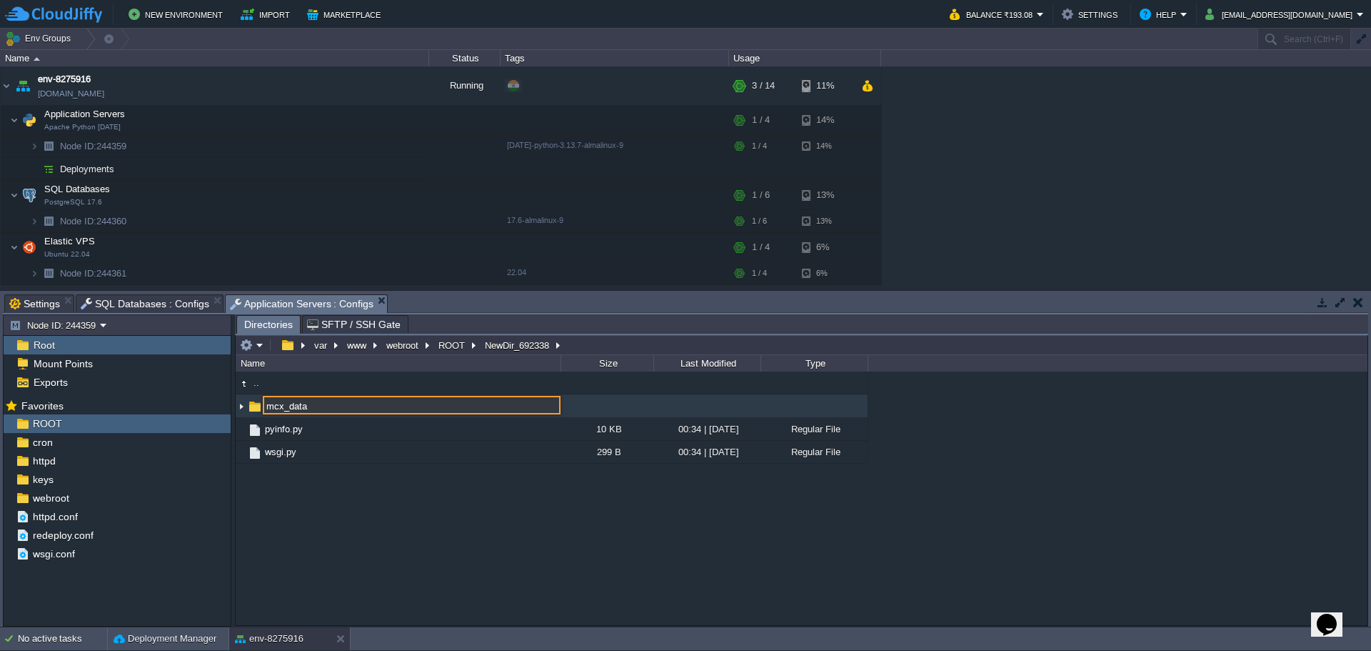
type input "mcx_data"
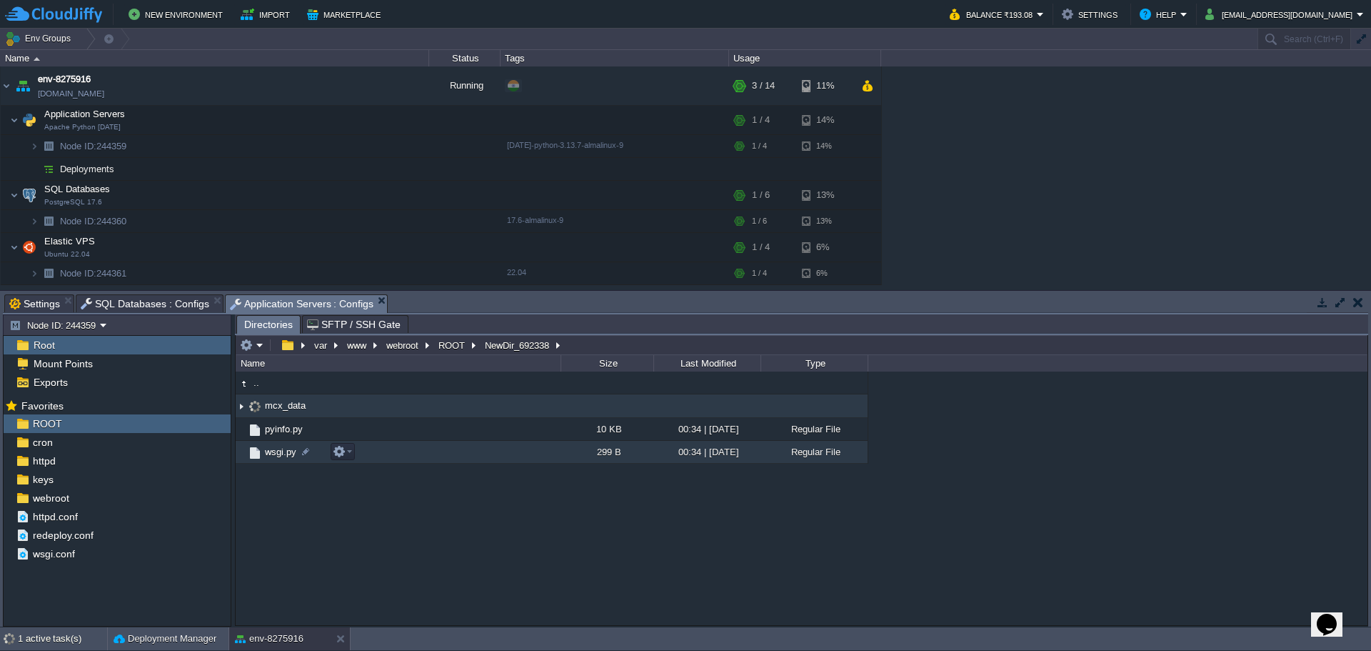
click at [341, 533] on div ".. mcx_data pyinfo.py 10 KB 00:34 | 15 Aug 2025 Regular File wsgi.py 299 B 00:3…" at bounding box center [802, 497] width 1132 height 253
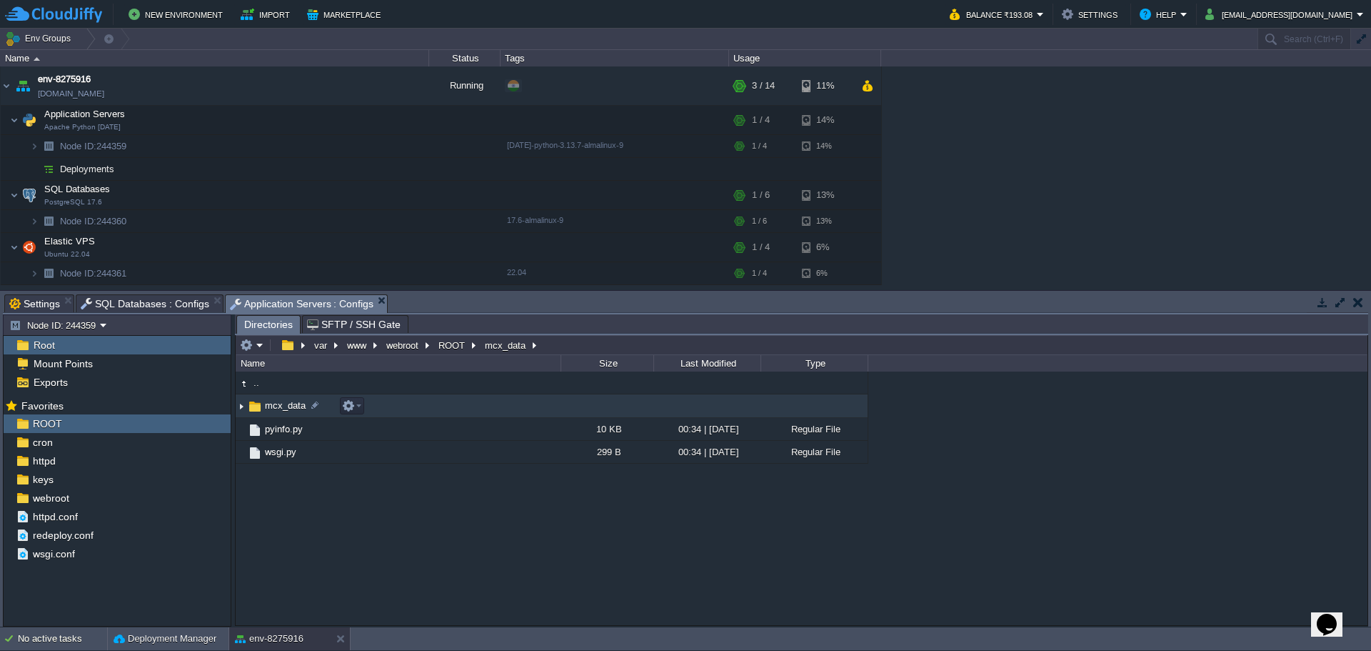
click at [274, 406] on span "mcx_data" at bounding box center [285, 405] width 45 height 12
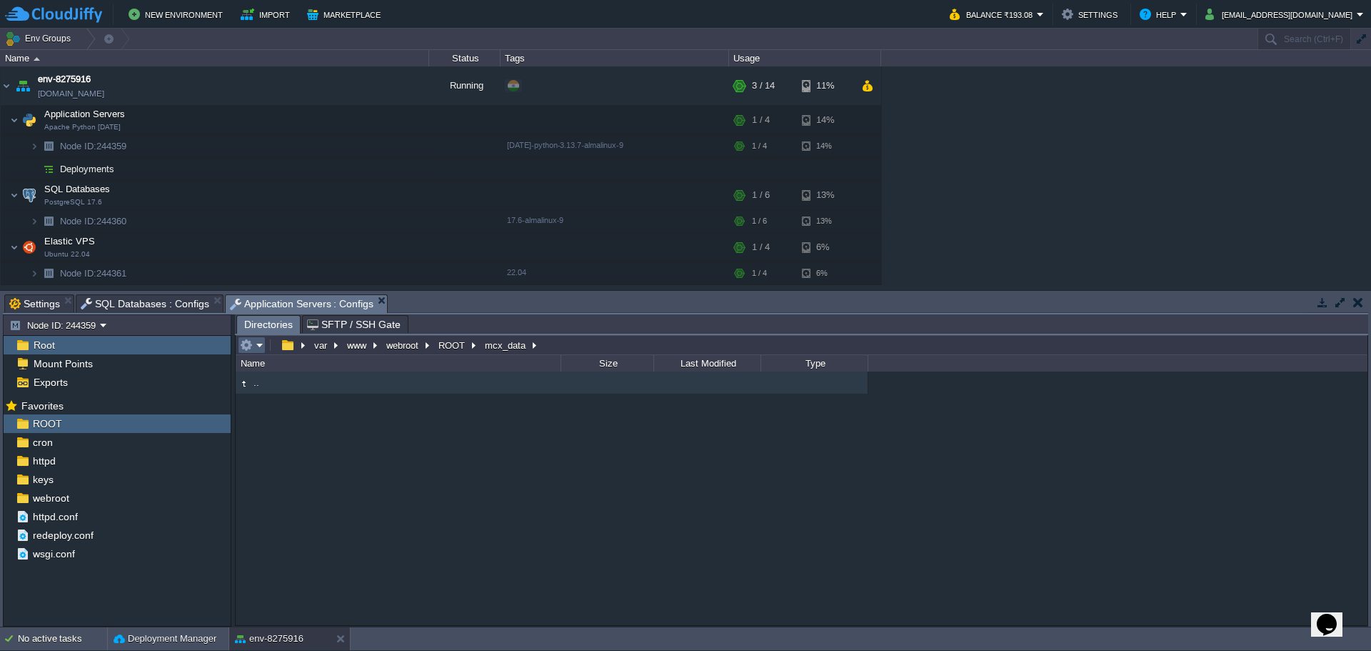
click at [253, 346] on em at bounding box center [252, 344] width 24 height 13
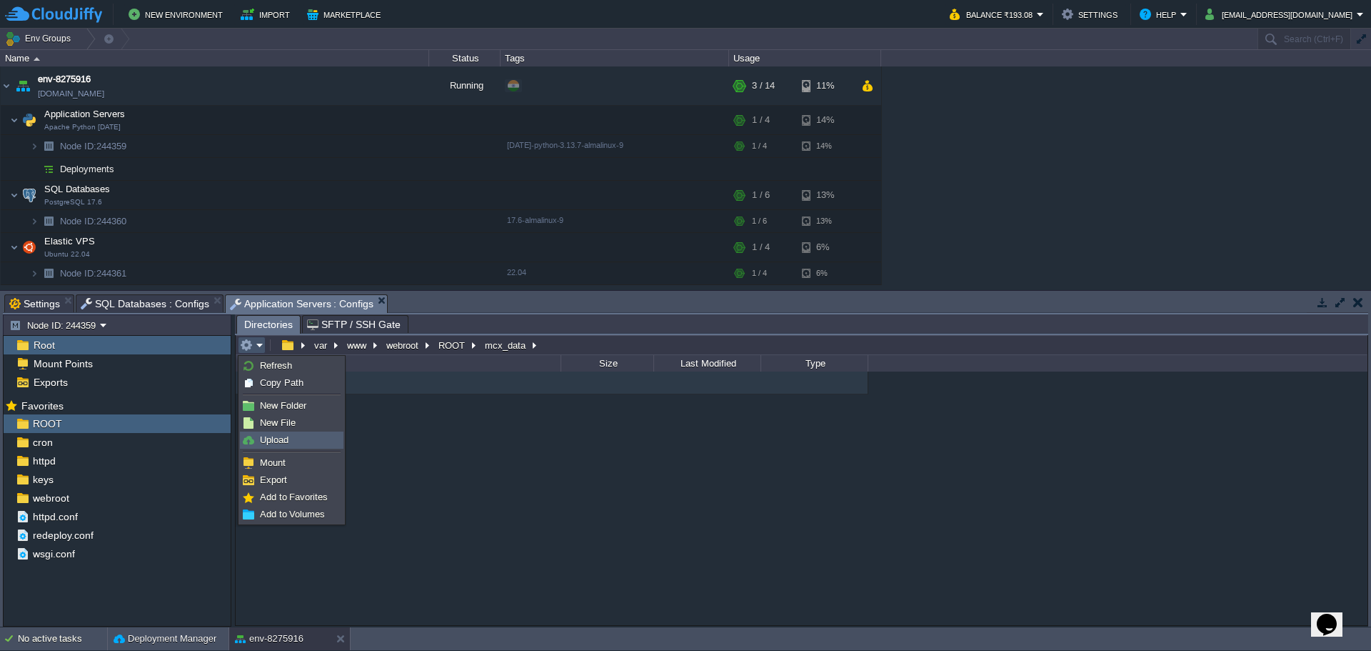
click at [273, 435] on span "Upload" at bounding box center [274, 439] width 29 height 11
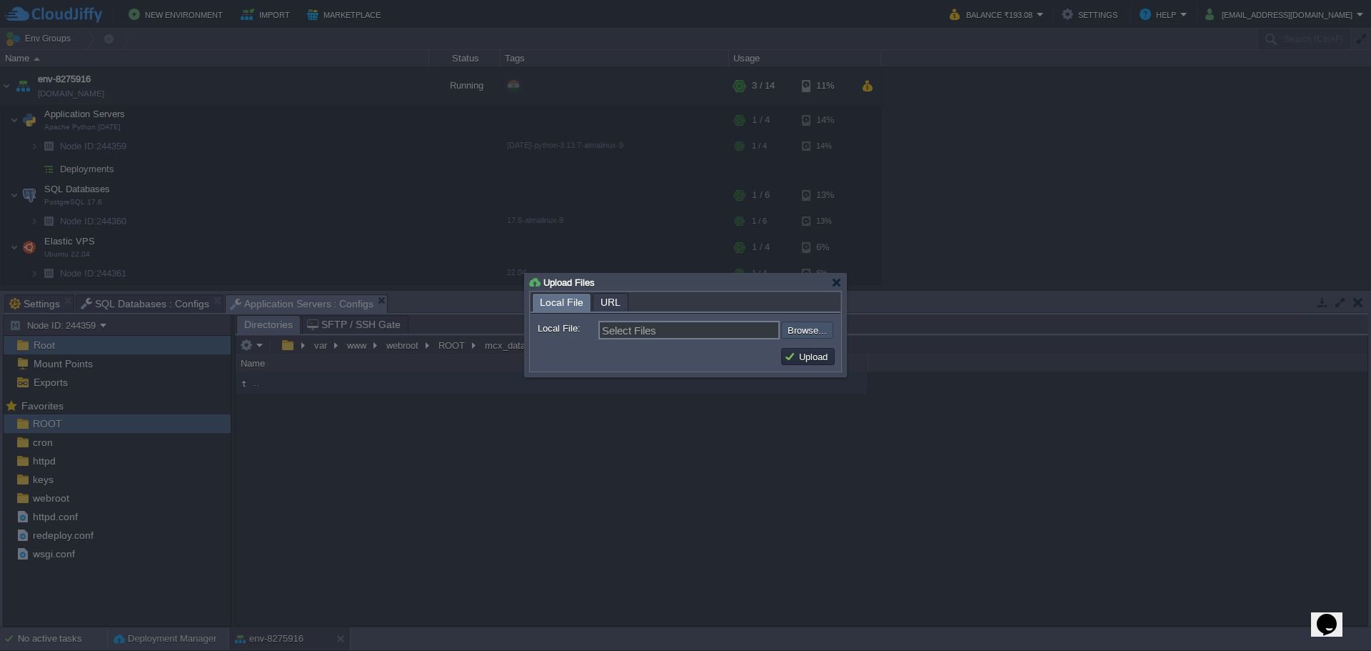
click at [822, 336] on input "file" at bounding box center [743, 329] width 181 height 17
type input "C:\fakepath\enctoken.txt"
type input "enctoken.txt, instrument_cache.json, kiteapp.py, mcx_indicators.py, mcx_pipelin…"
click at [809, 363] on button "Upload" at bounding box center [808, 356] width 48 height 13
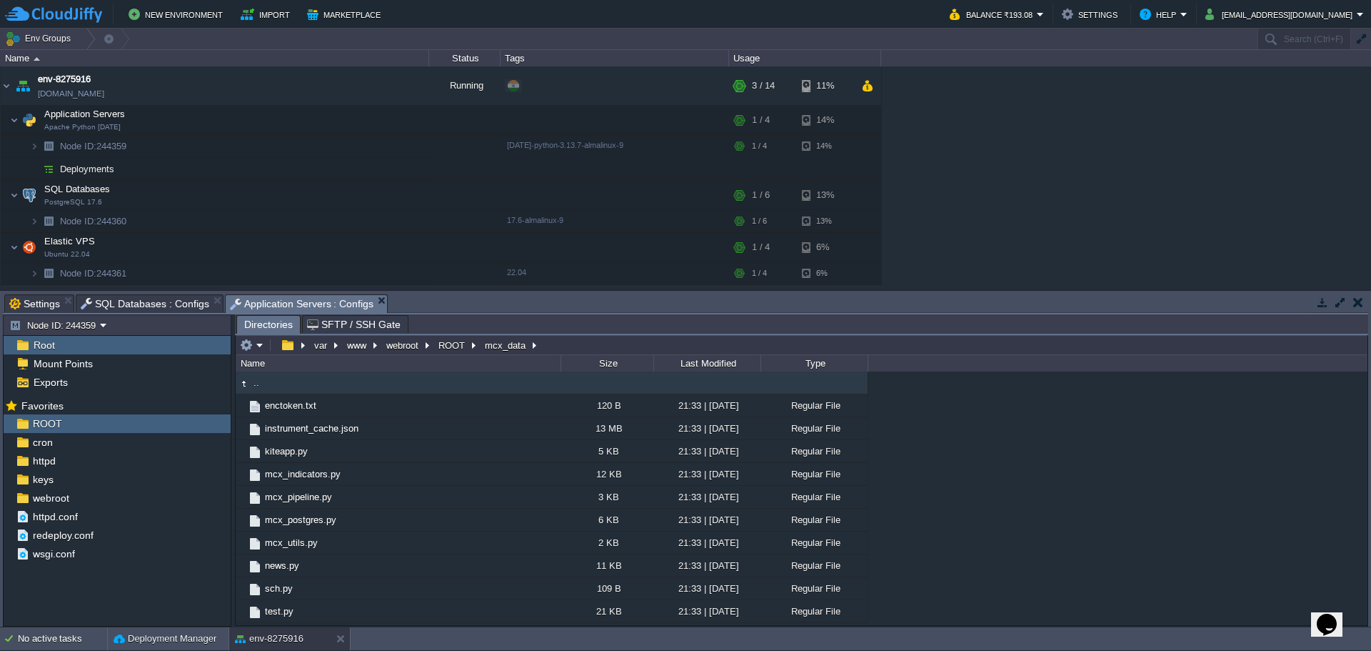
type input "/var/www/webroot/ROOT/mcx_data"
click at [590, 348] on input "/var/www/webroot/ROOT/mcx_data" at bounding box center [802, 345] width 1132 height 20
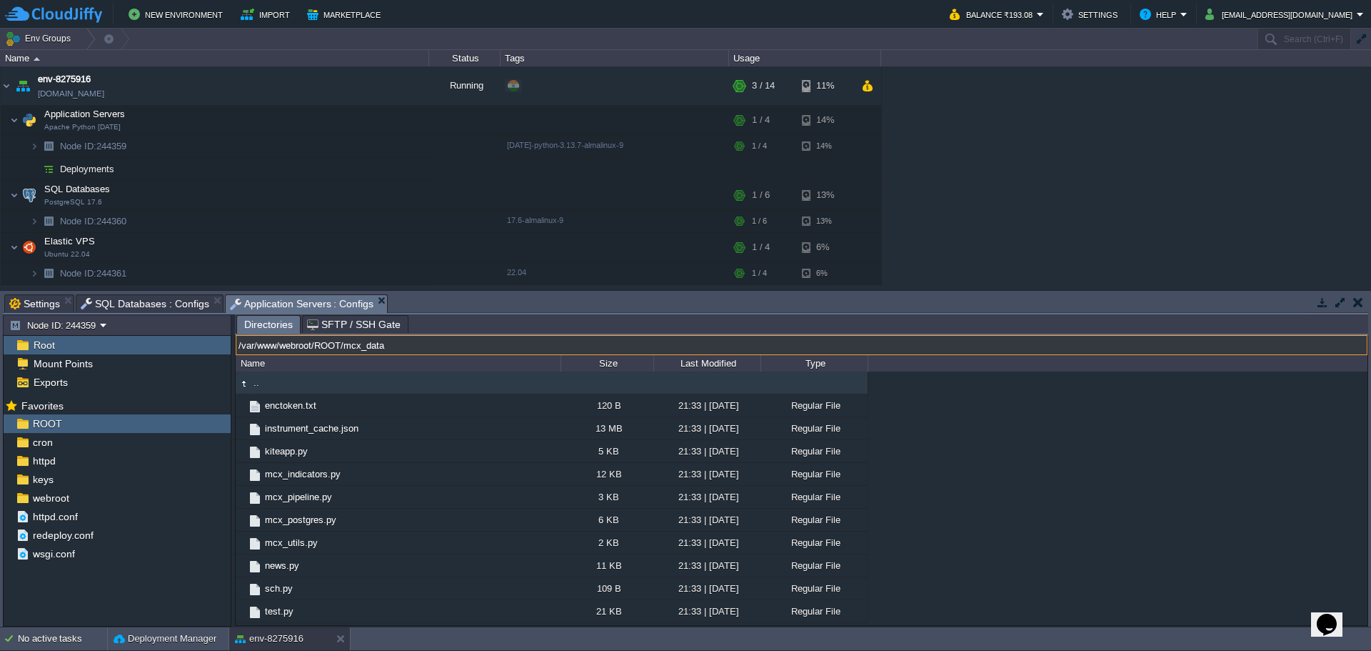
click at [368, 146] on button "button" at bounding box center [364, 145] width 13 height 13
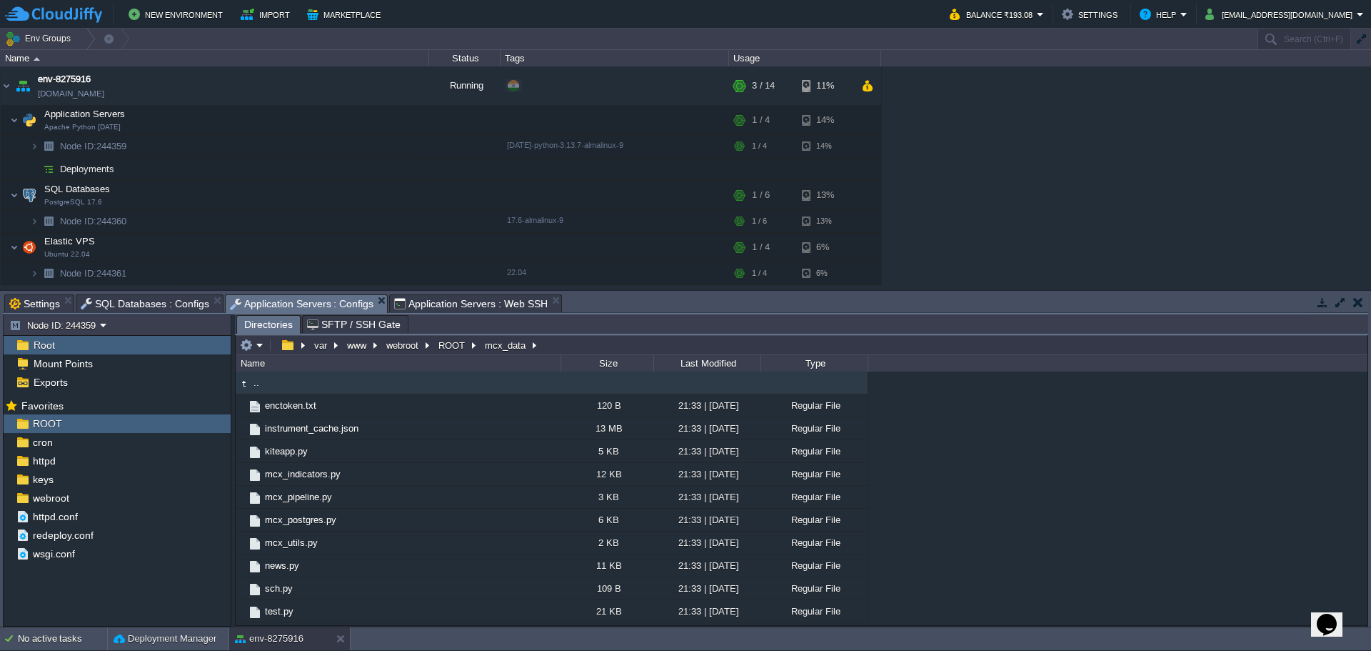
click at [286, 308] on span "Application Servers : Configs" at bounding box center [302, 304] width 144 height 18
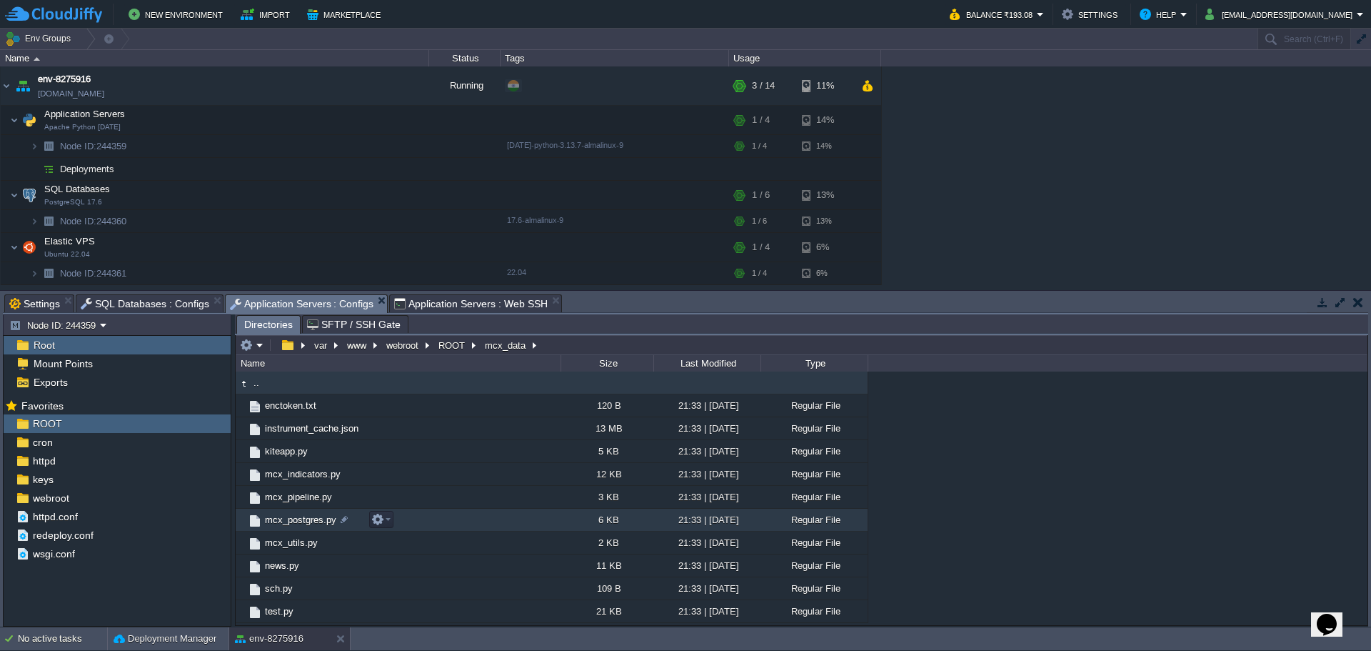
click at [395, 519] on td "mcx_postgres.py" at bounding box center [398, 519] width 325 height 23
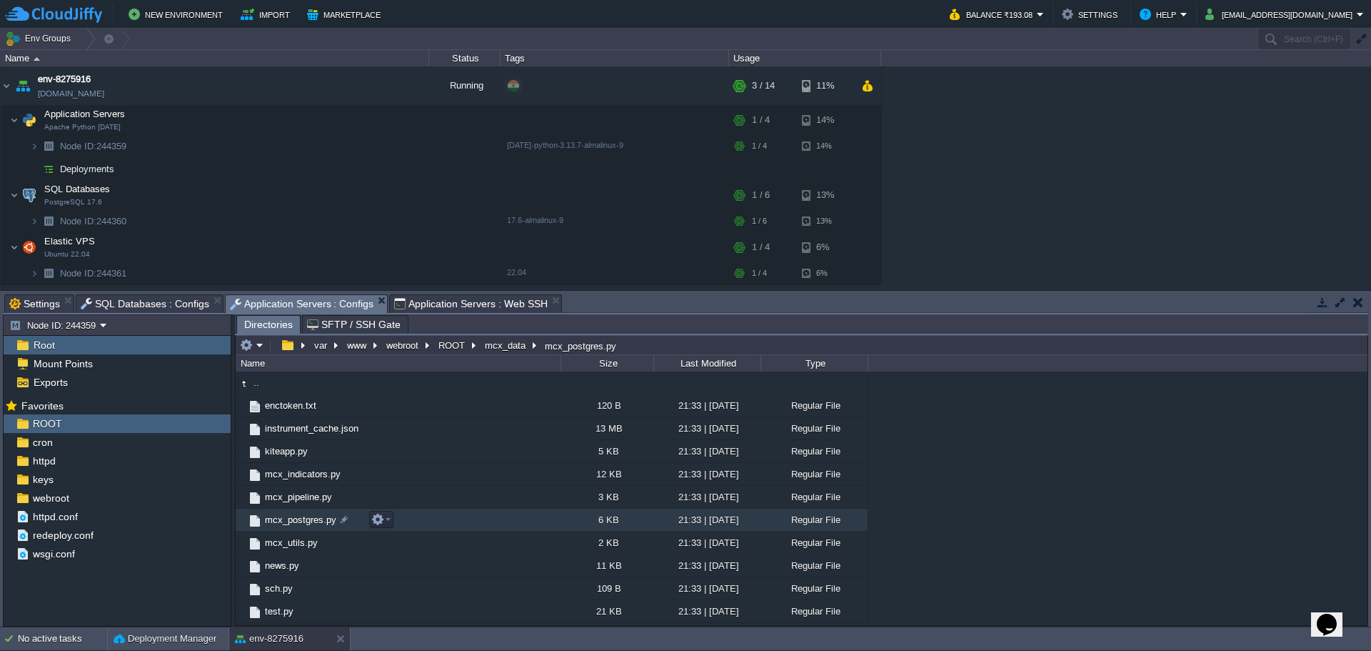
click at [427, 517] on td "mcx_postgres.py" at bounding box center [398, 519] width 325 height 23
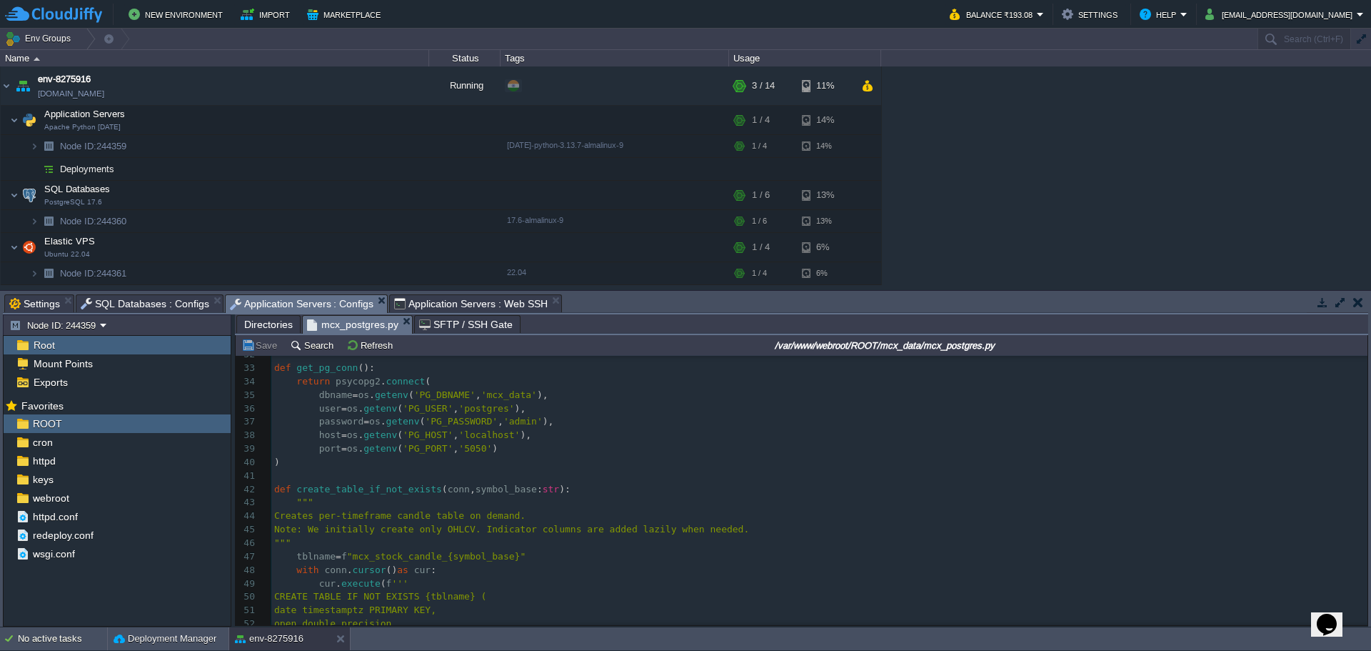
scroll to position [357, 0]
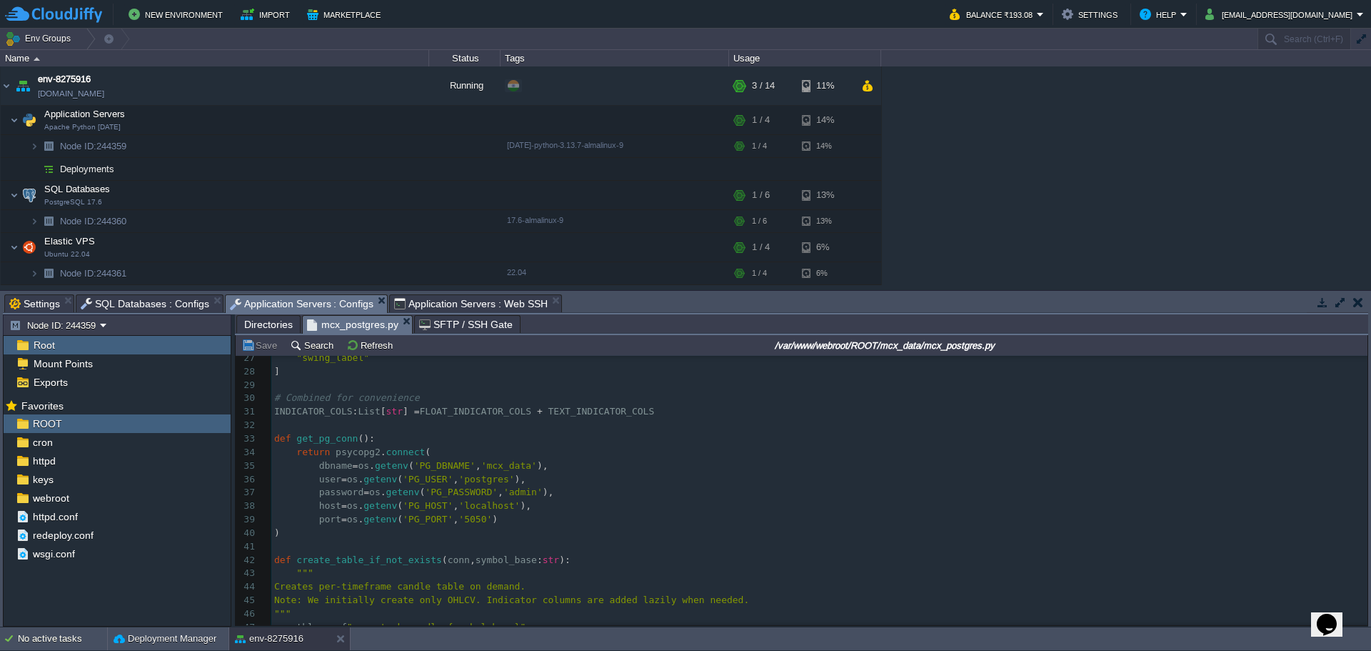
click at [495, 466] on div "138 import os 17 "cam_pivot" , "cam_r1" , "cam_r2" , "cam_r3" , "cam_r4" , 18 "…" at bounding box center [819, 513] width 1096 height 592
type textarea "mcx_data"
click at [485, 481] on div "xxxxxxxxxx import os 17 "cam_pivot" , "cam_r1" , "cam_r2" , "cam_r3" , "cam_r4"…" at bounding box center [819, 513] width 1096 height 592
type textarea "postgres"
click at [496, 493] on div "xxxxxxxxxx import os 17 "cam_pivot" , "cam_r1" , "cam_r2" , "cam_r3" , "cam_r4"…" at bounding box center [819, 513] width 1096 height 592
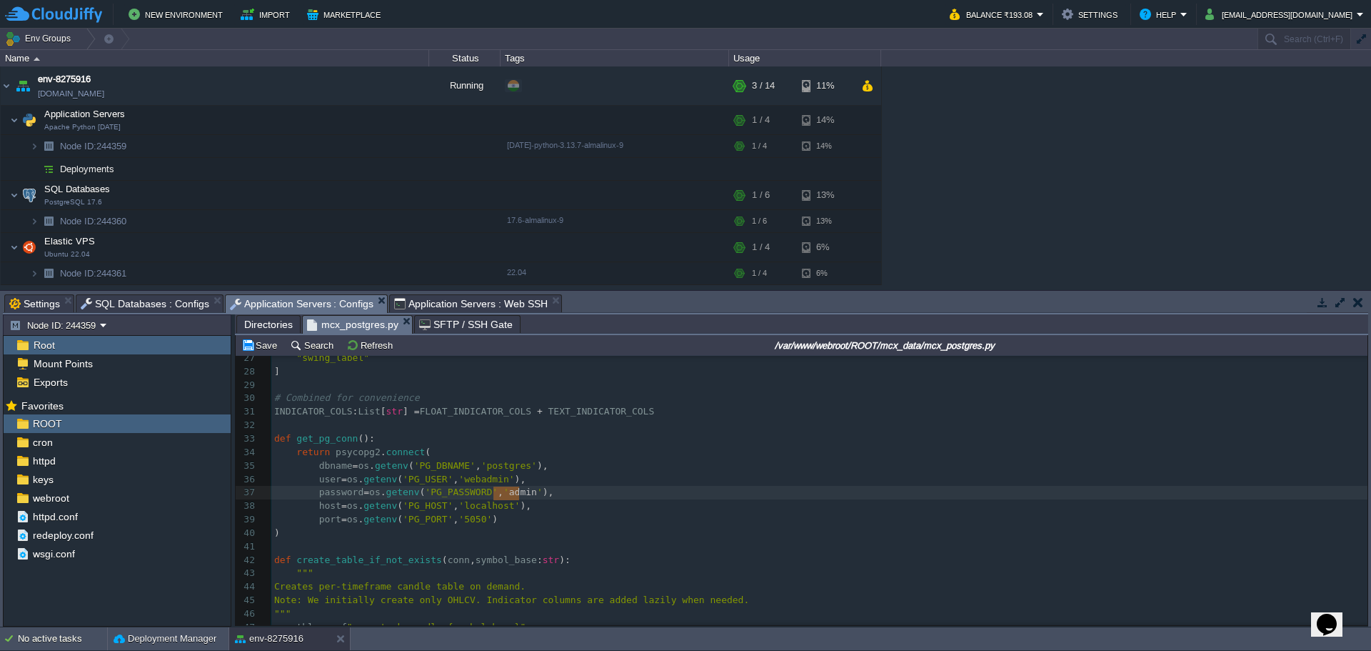
type textarea "admin"
click at [560, 484] on pre "user = os . getenv ( 'PG_USER' , 'webadmin' )," at bounding box center [819, 480] width 1096 height 14
type textarea "mcx_data"
click at [627, 476] on pre "user = os . getenv ( 'PG_USER' , 'postgres' )," at bounding box center [819, 480] width 1096 height 14
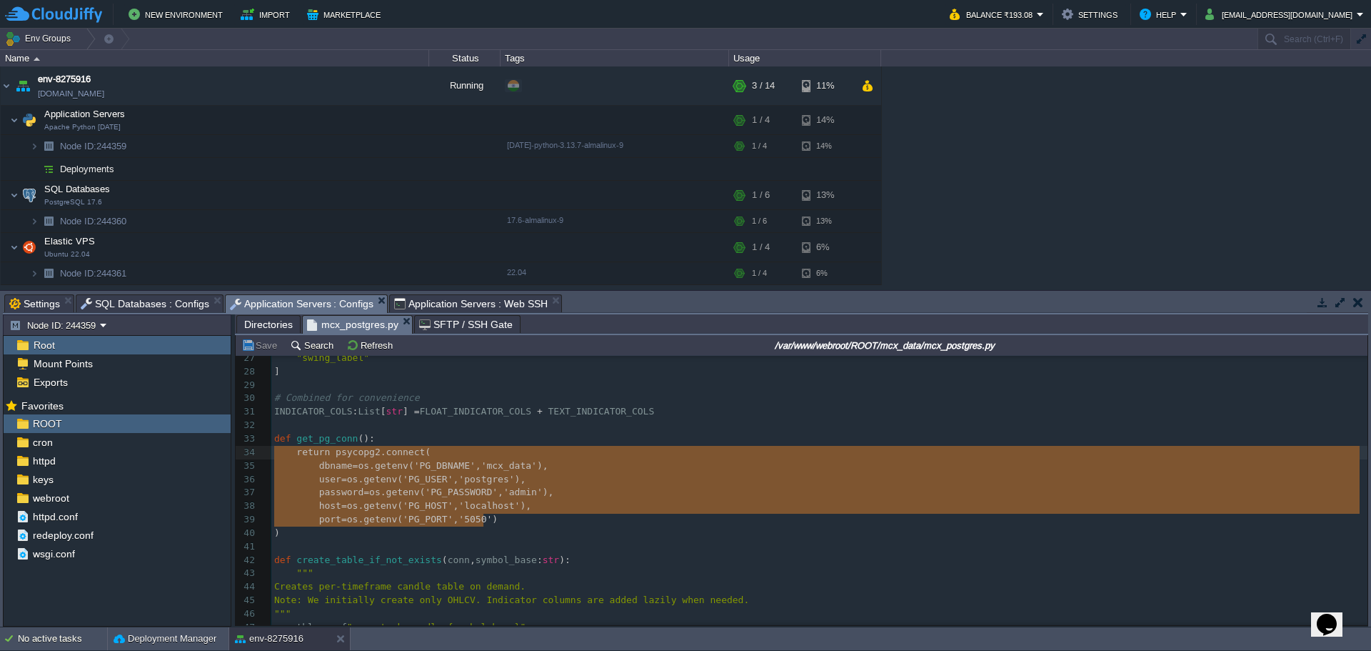
type textarea "return psycopg2.connect( dbname=os.getenv('PG_DBNAME', 'mcx_data'), user=os.get…"
drag, startPoint x: 498, startPoint y: 521, endPoint x: 231, endPoint y: 455, distance: 275.0
click at [282, 466] on span at bounding box center [296, 465] width 45 height 11
click at [431, 493] on span "'PG_PASSWORD'" at bounding box center [461, 491] width 73 height 11
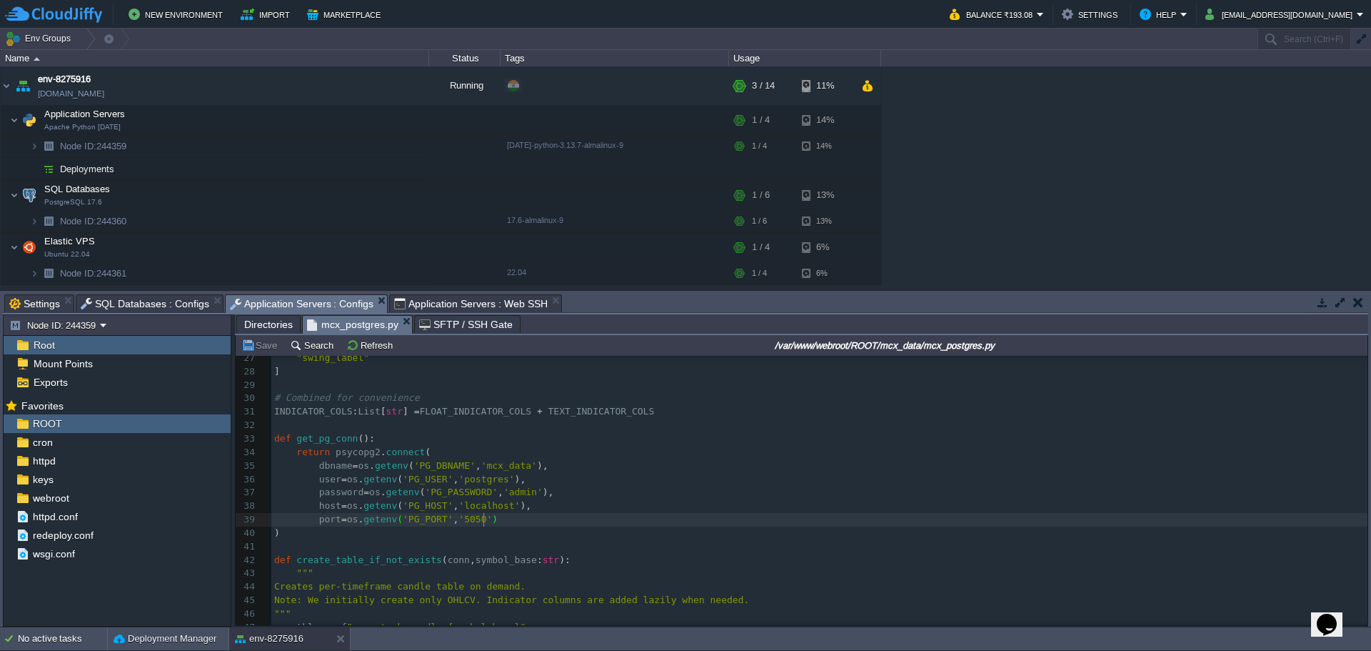
type textarea "dbname=os.getenv('PG_DBNAME', 'mcx_data'), user=os.getenv('PG_USER', 'postgres'…"
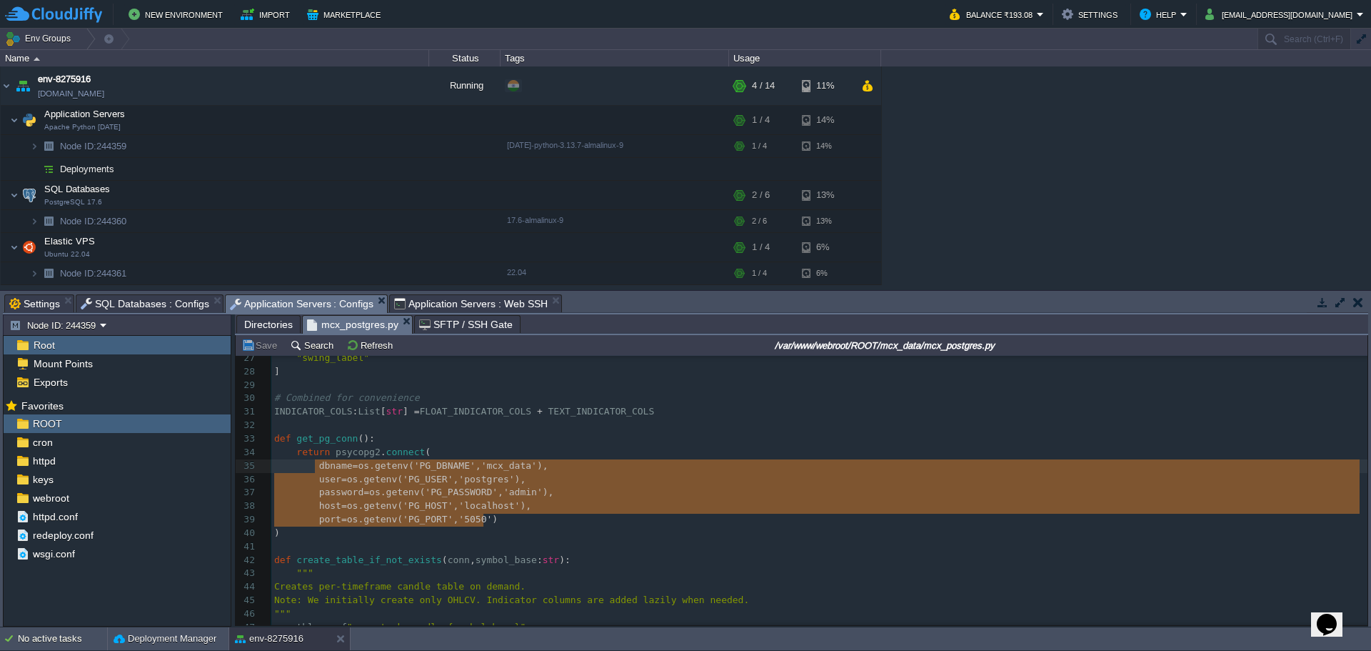
click at [515, 483] on span ")," at bounding box center [520, 478] width 11 height 11
click at [474, 484] on span "'postgres'" at bounding box center [486, 478] width 56 height 11
click at [468, 479] on span "'postgres'" at bounding box center [486, 478] width 56 height 11
click at [589, 387] on pre "​" at bounding box center [819, 385] width 1096 height 14
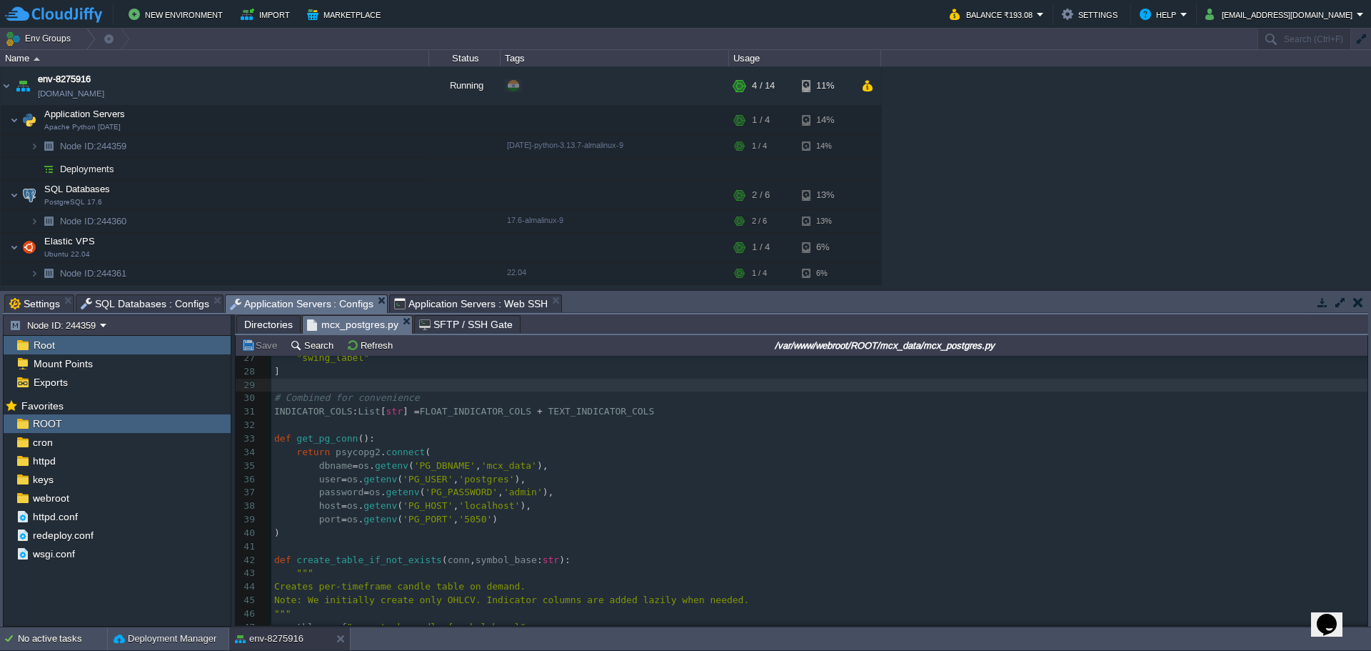
click at [470, 485] on div "xxxxxxxxxx import os 17 "cam_pivot" , "cam_r1" , "cam_r2" , "cam_r3" , "cam_r4"…" at bounding box center [819, 513] width 1096 height 592
type textarea "postgres"
click at [506, 495] on div "xxxxxxxxxx import os 17 "cam_pivot" , "cam_r1" , "cam_r2" , "cam_r3" , "cam_r4"…" at bounding box center [819, 513] width 1096 height 592
type textarea "admin"
click at [483, 506] on span "'localhost'" at bounding box center [488, 505] width 61 height 11
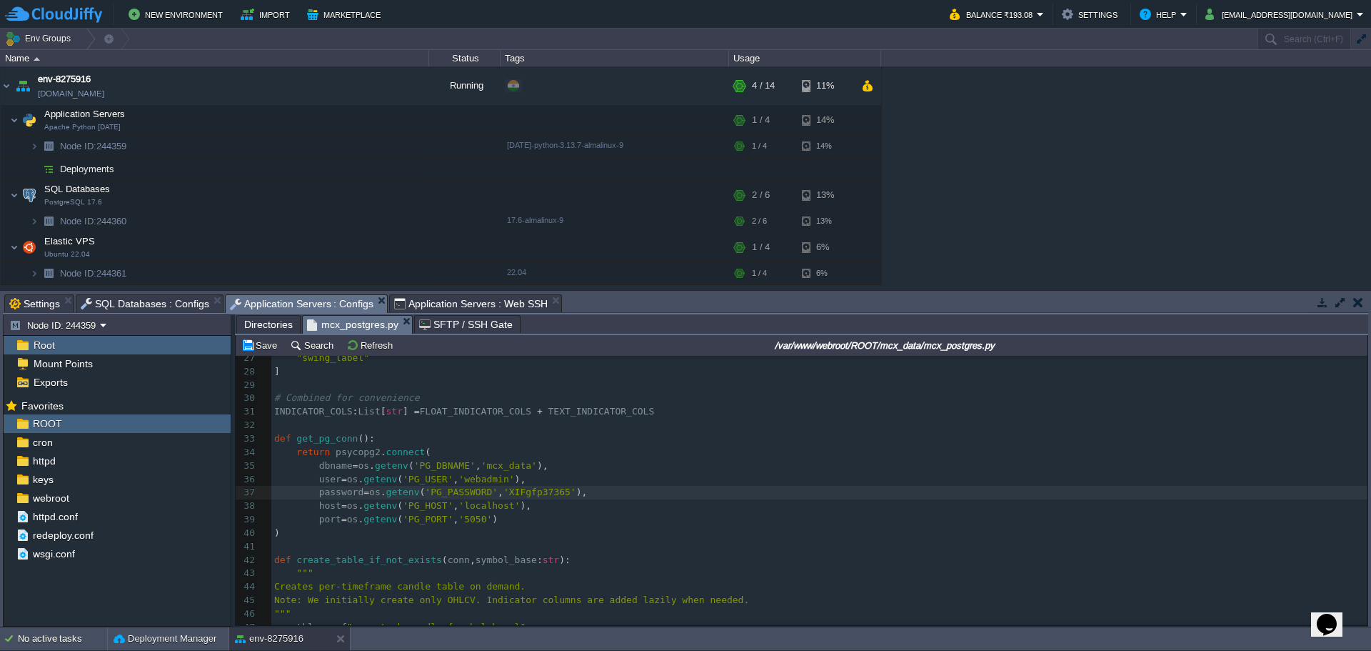
type textarea "localhost"
click at [466, 522] on div "xxxxxxxxxx import os 17 "cam_pivot" , "cam_r1" , "cam_r2" , "cam_r3" , "cam_r4"…" at bounding box center [819, 513] width 1096 height 592
type textarea "5050"
click at [264, 330] on span "Directories" at bounding box center [268, 324] width 49 height 17
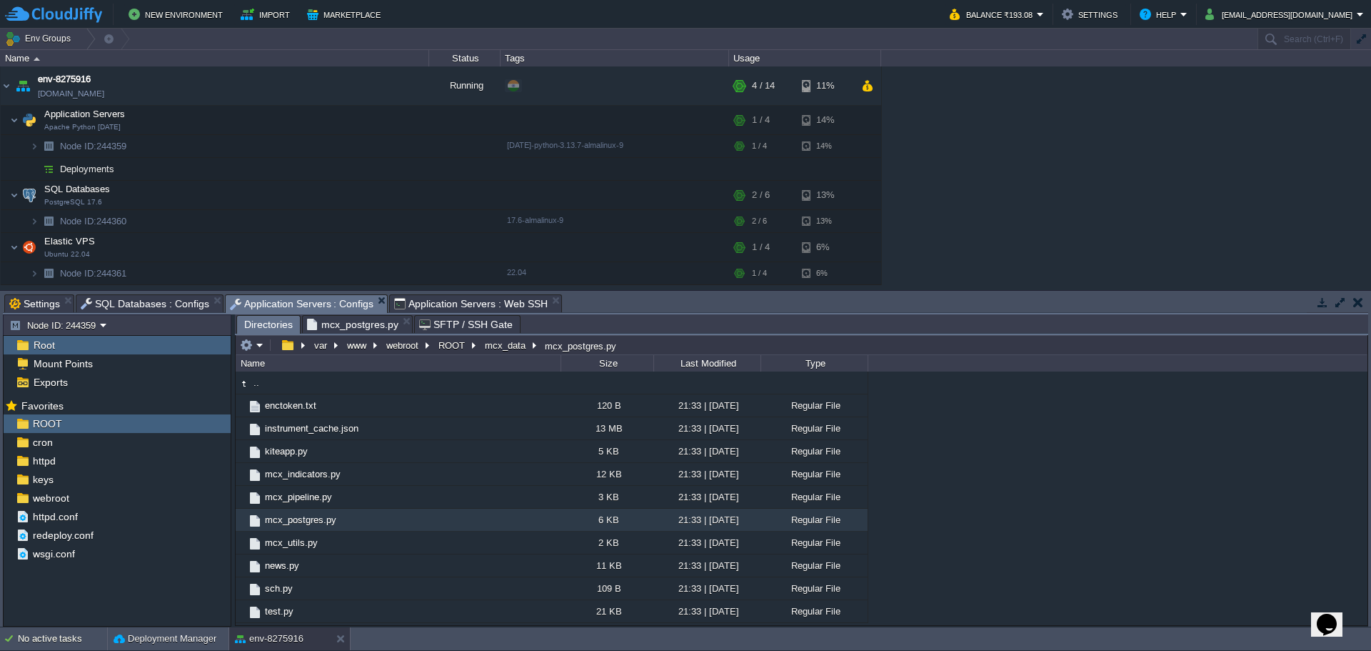
type input "/var/www/webroot/ROOT/mcx_data/mcx_postgres.py"
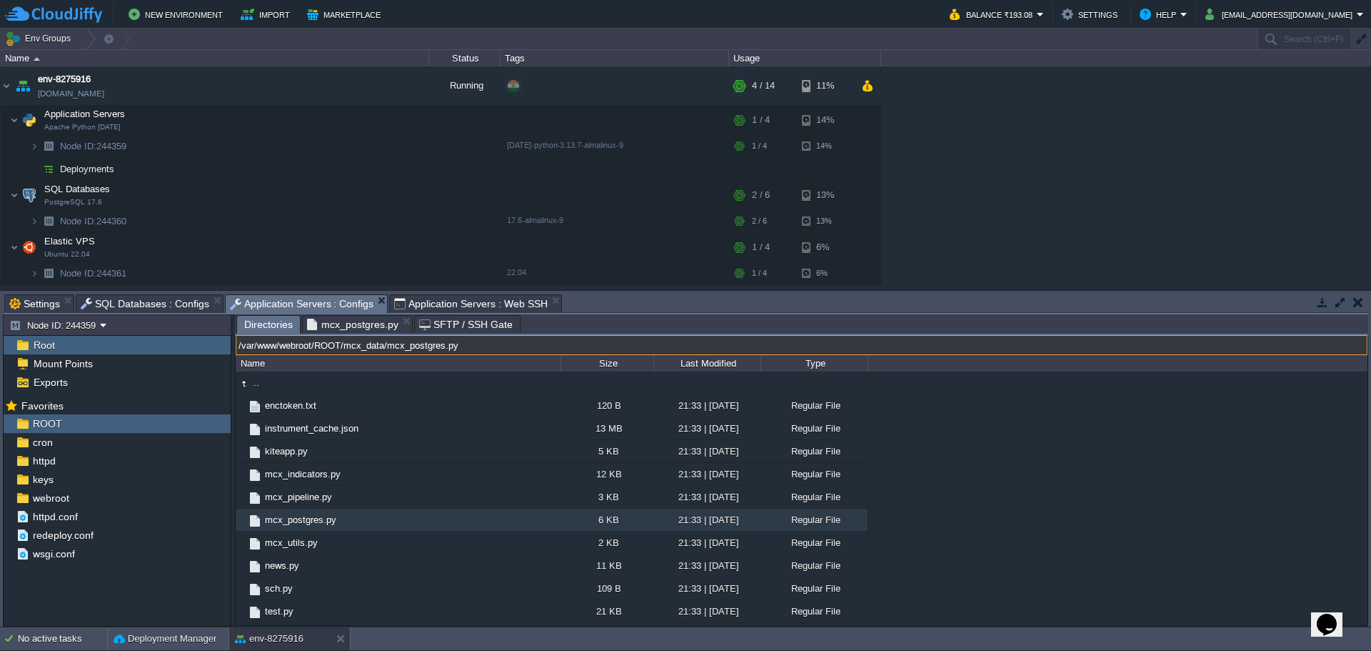
click at [656, 348] on input "/var/www/webroot/ROOT/mcx_data/mcx_postgres.py" at bounding box center [802, 345] width 1132 height 20
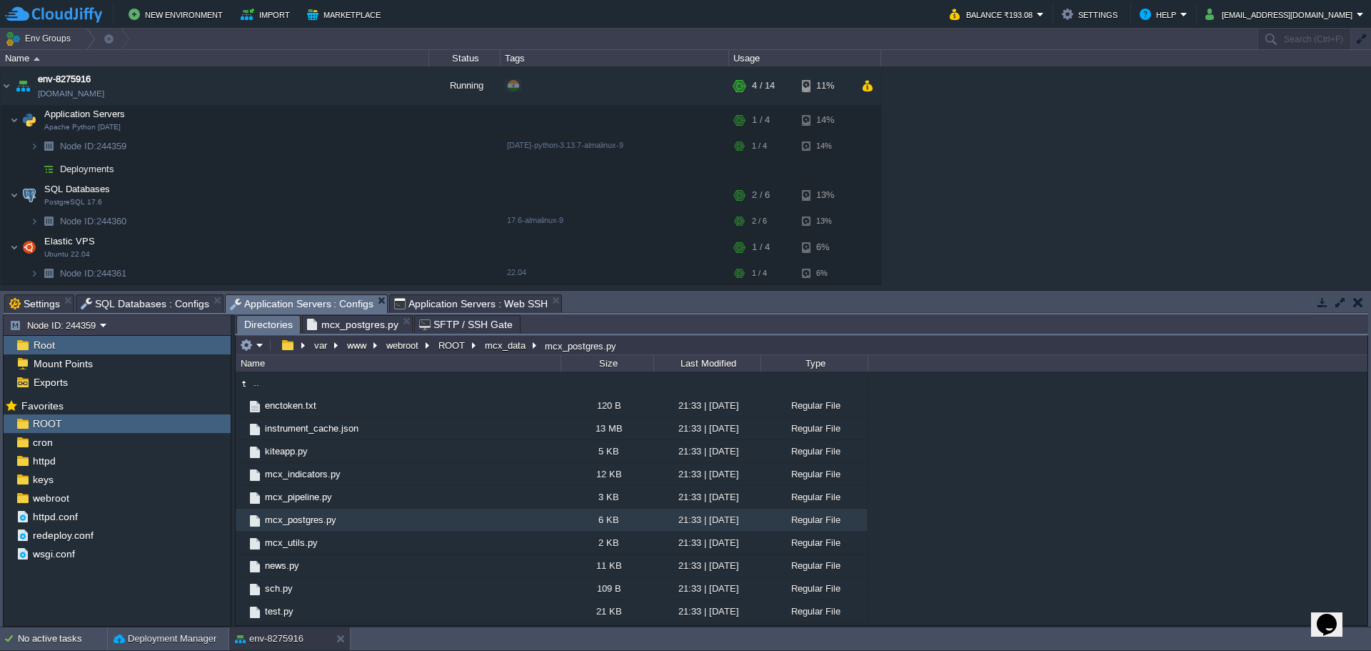
type input "/var/www/webroot/ROOT/mcx_data/mcx_postgres.py"
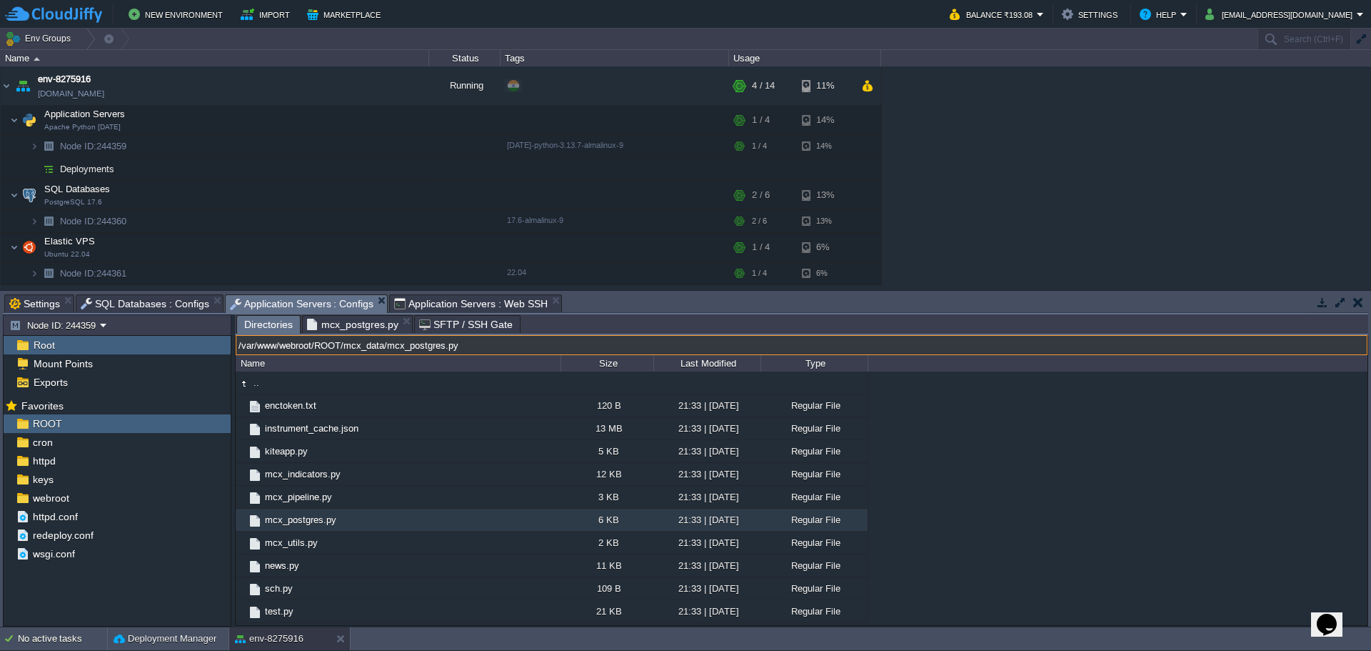
click at [427, 304] on span "Application Servers : Web SSH" at bounding box center [471, 303] width 154 height 17
type input "#000000"
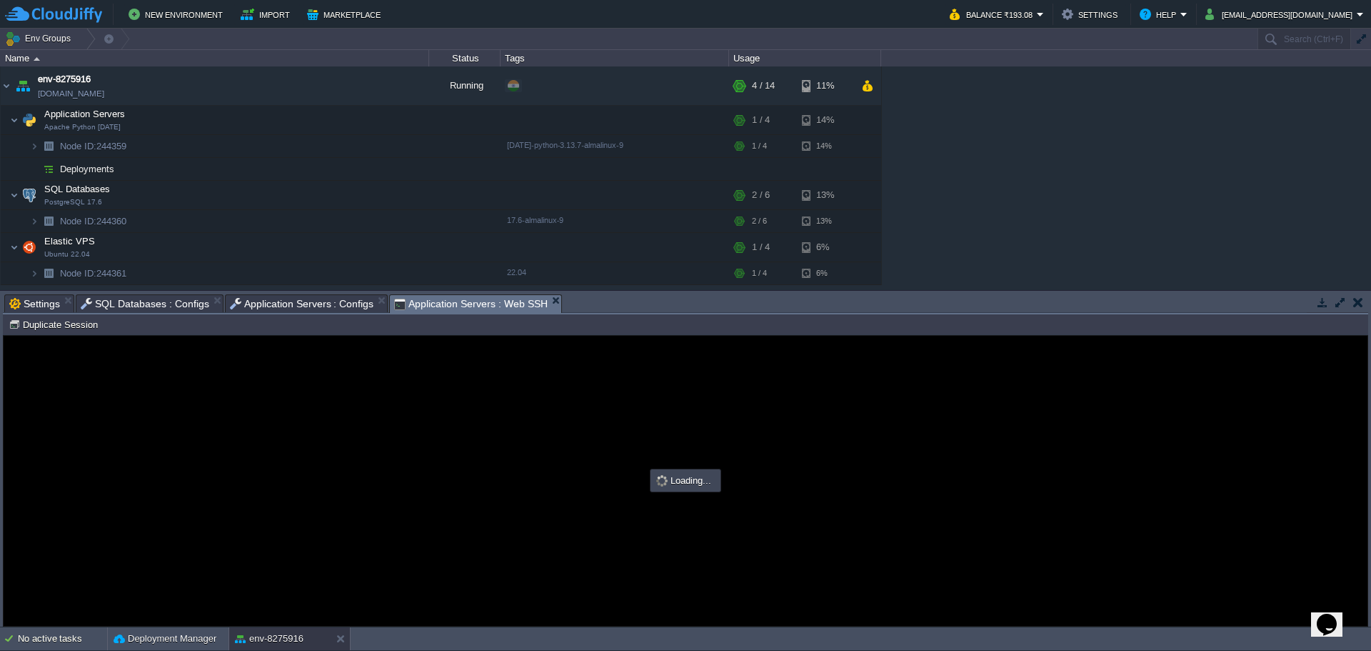
click at [607, 477] on div at bounding box center [686, 481] width 1364 height 290
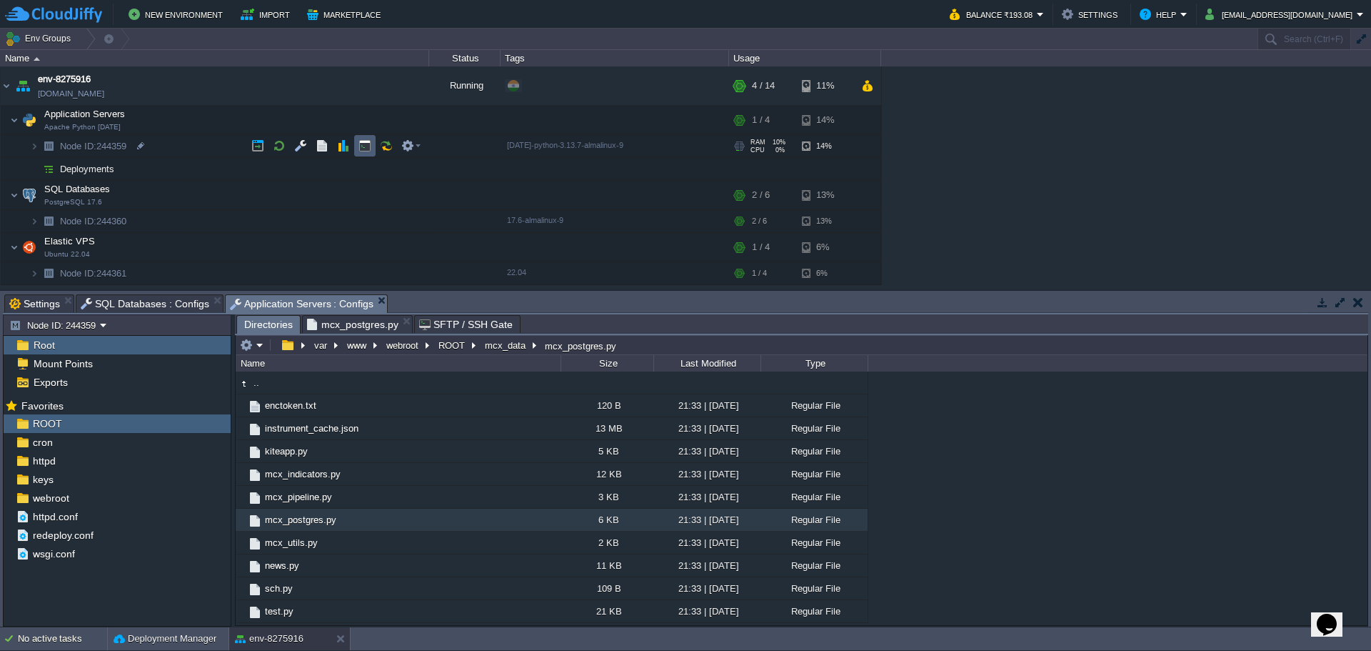
click at [361, 146] on button "button" at bounding box center [364, 145] width 13 height 13
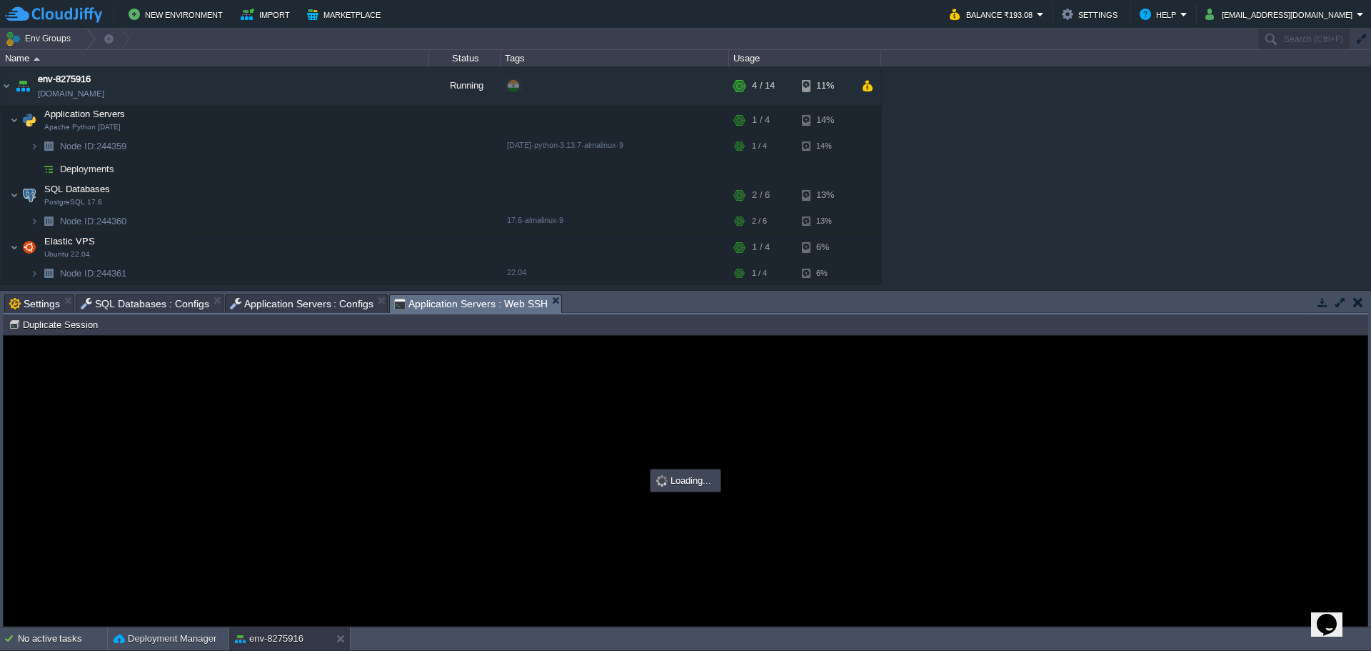
type input "#000000"
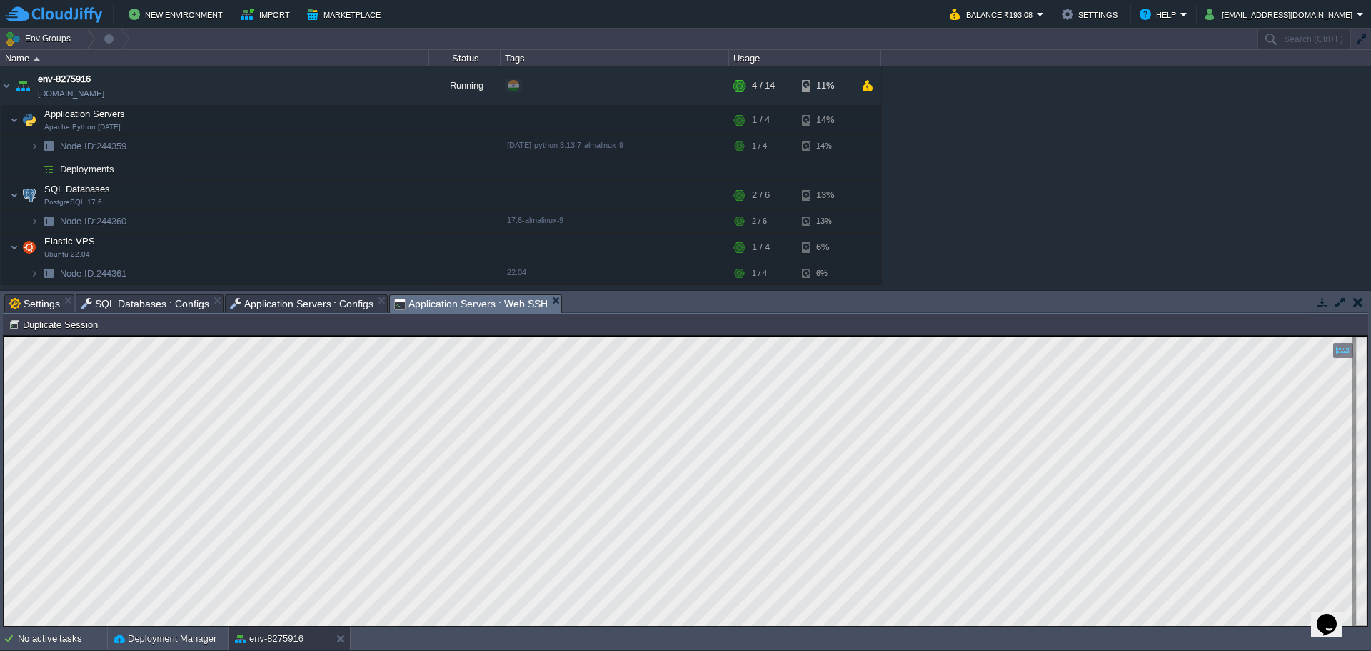
click at [258, 302] on span "Application Servers : Configs" at bounding box center [302, 303] width 144 height 17
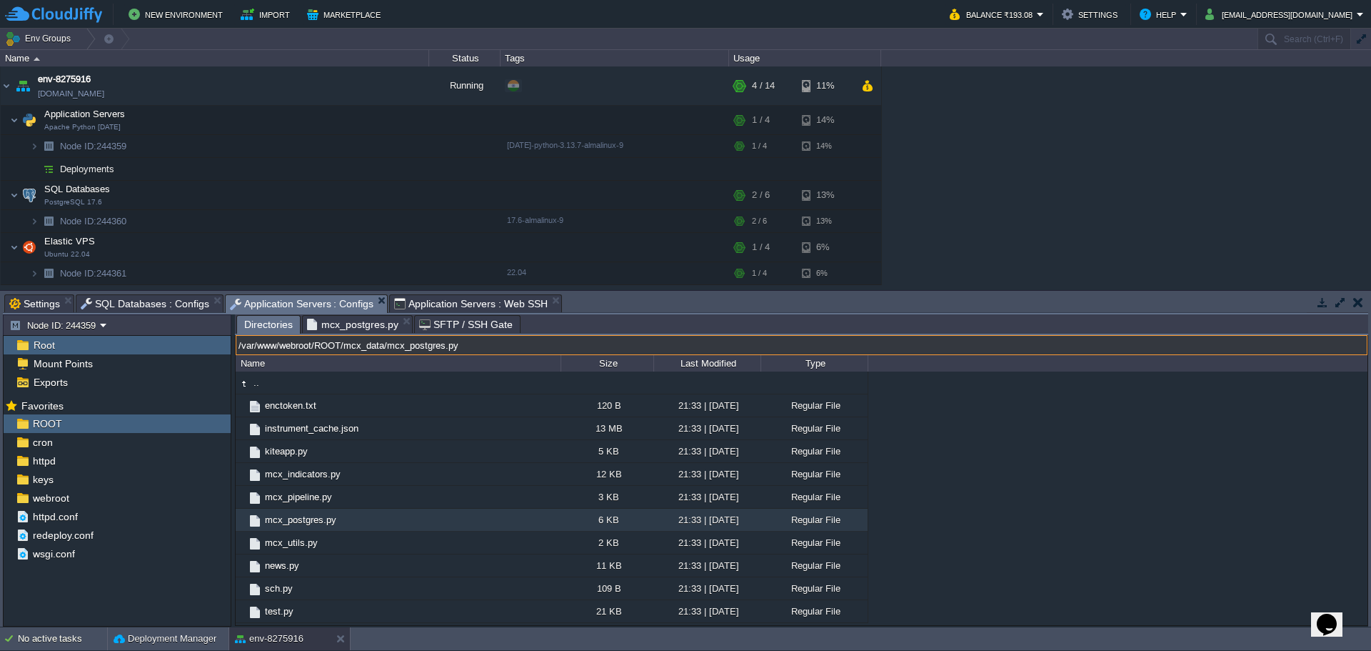
click at [680, 348] on input "/var/www/webroot/ROOT/mcx_data/mcx_postgres.py" at bounding box center [802, 345] width 1132 height 20
click at [386, 344] on input "/var/www/webroot/ROOT/mcx_data/mcx_postgres.py" at bounding box center [802, 345] width 1132 height 20
drag, startPoint x: 391, startPoint y: 345, endPoint x: 182, endPoint y: 341, distance: 208.5
click at [182, 341] on div "Node ID: 244359 Root Mount Points Exports Mark the most frequently used files a…" at bounding box center [685, 470] width 1365 height 312
click at [489, 303] on span "Application Servers : Web SSH" at bounding box center [471, 303] width 154 height 17
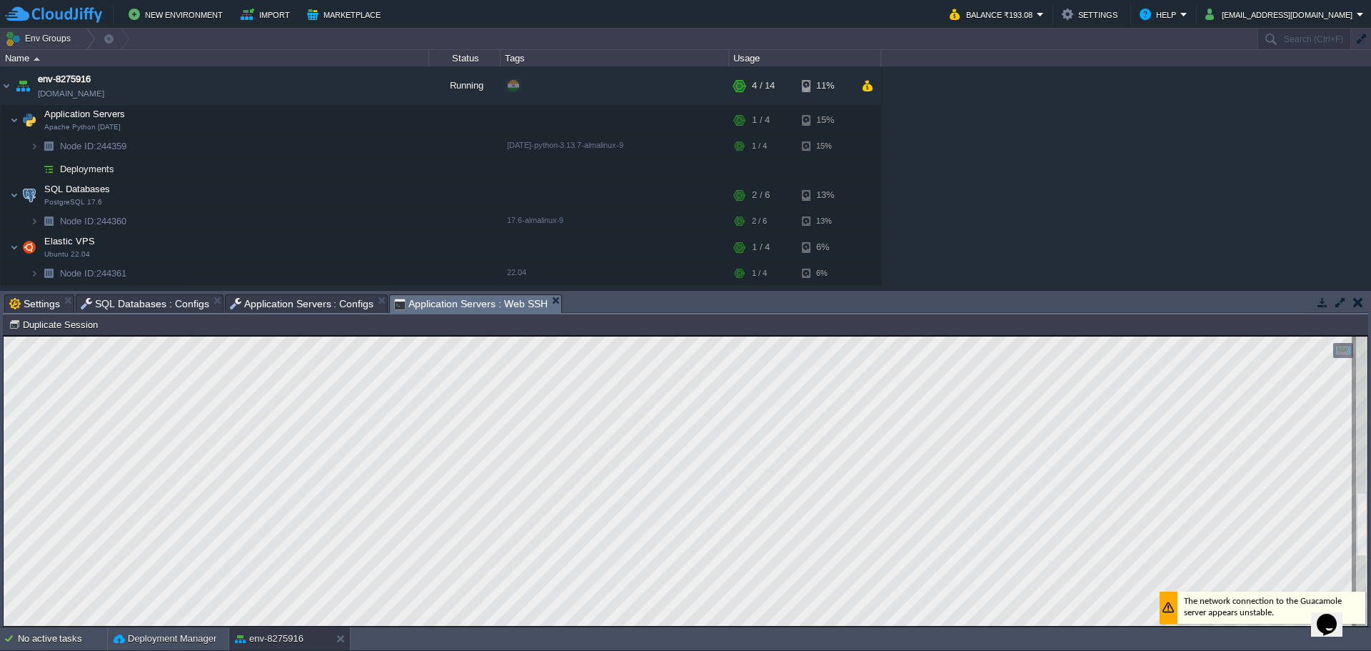
click at [428, 336] on html "Copy: Ctrl + Shift + C Paste: Ctrl + V Settings: Ctrl + Shift + Alt 0" at bounding box center [686, 336] width 1364 height 0
click at [4, 336] on html "Copy: Ctrl + Shift + C Paste: Ctrl + V Settings: Ctrl + Shift + Alt 0" at bounding box center [686, 336] width 1364 height 0
click at [275, 306] on span "Application Servers : Configs" at bounding box center [302, 303] width 144 height 17
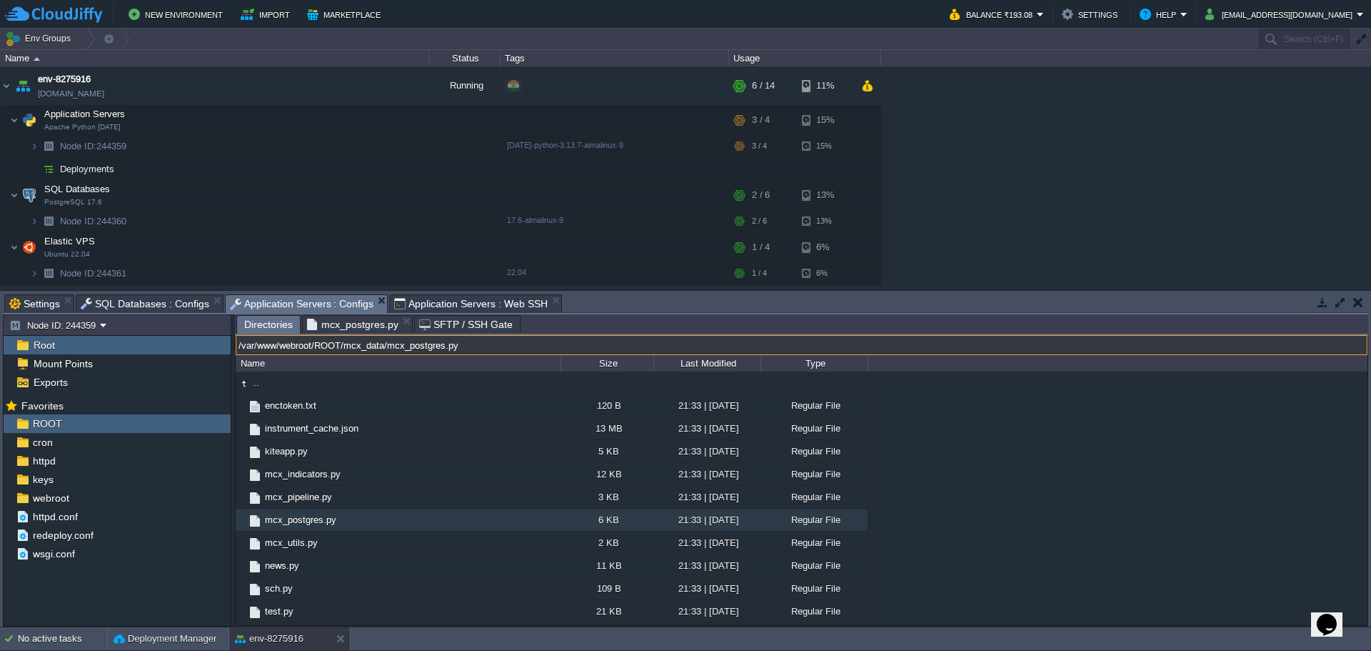
click at [658, 353] on input "/var/www/webroot/ROOT/mcx_data/mcx_postgres.py" at bounding box center [802, 345] width 1132 height 20
paste input "opt/jelastic-python313/lib/python3.13/site-packages/pandas_ta/momentum/"
type input "/opt/jelastic-python313/lib/python3.13/site-packages/pandas_ta/momentum/"
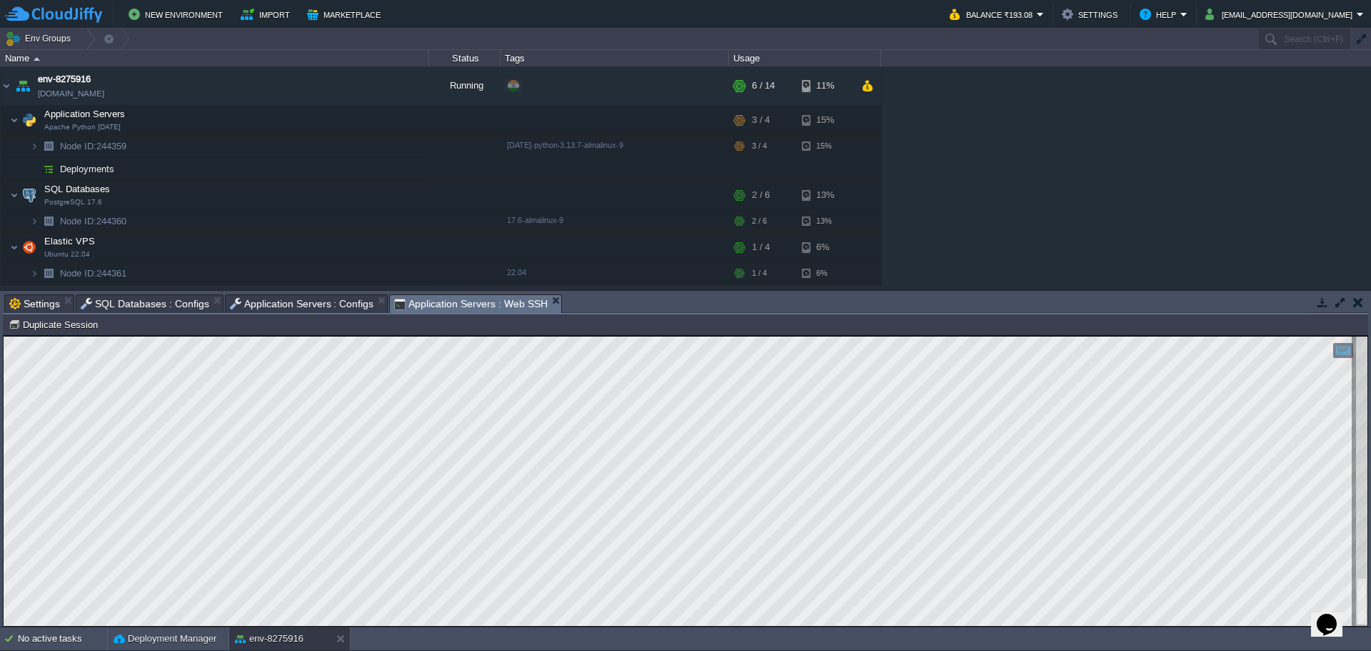
click at [441, 301] on span "Application Servers : Web SSH" at bounding box center [471, 304] width 154 height 18
click at [261, 304] on span "Application Servers : Configs" at bounding box center [302, 303] width 144 height 17
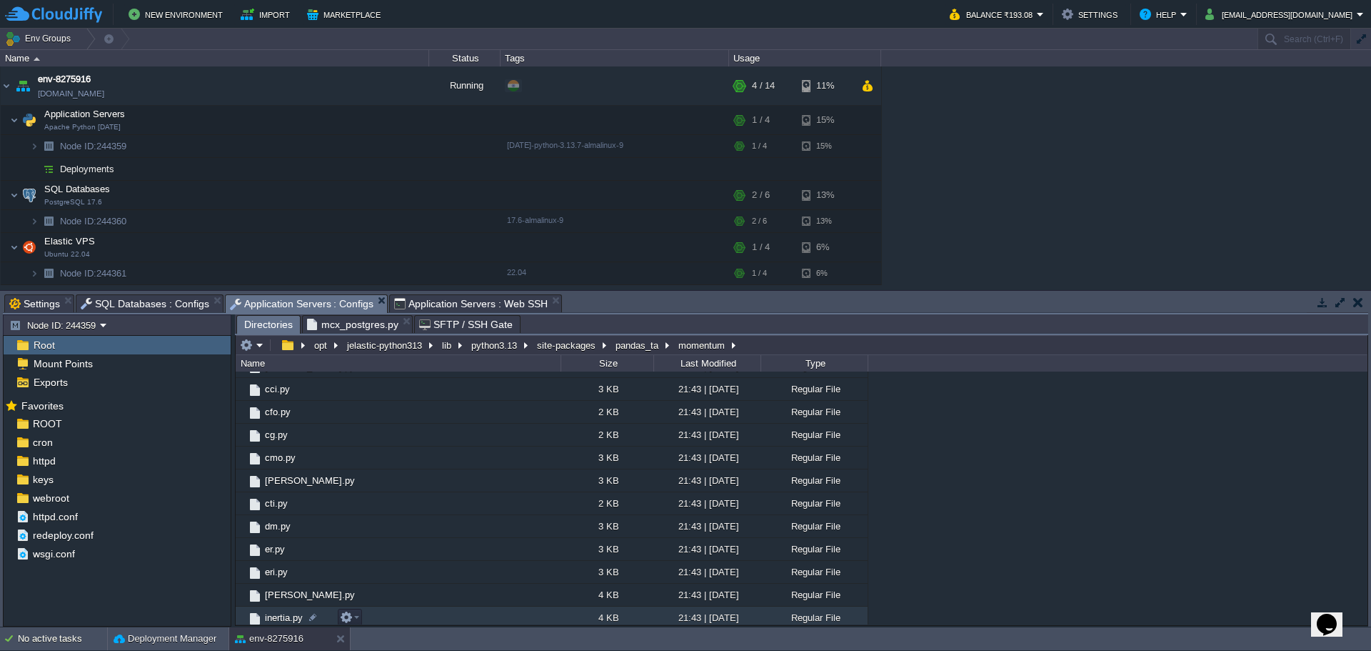
scroll to position [286, 0]
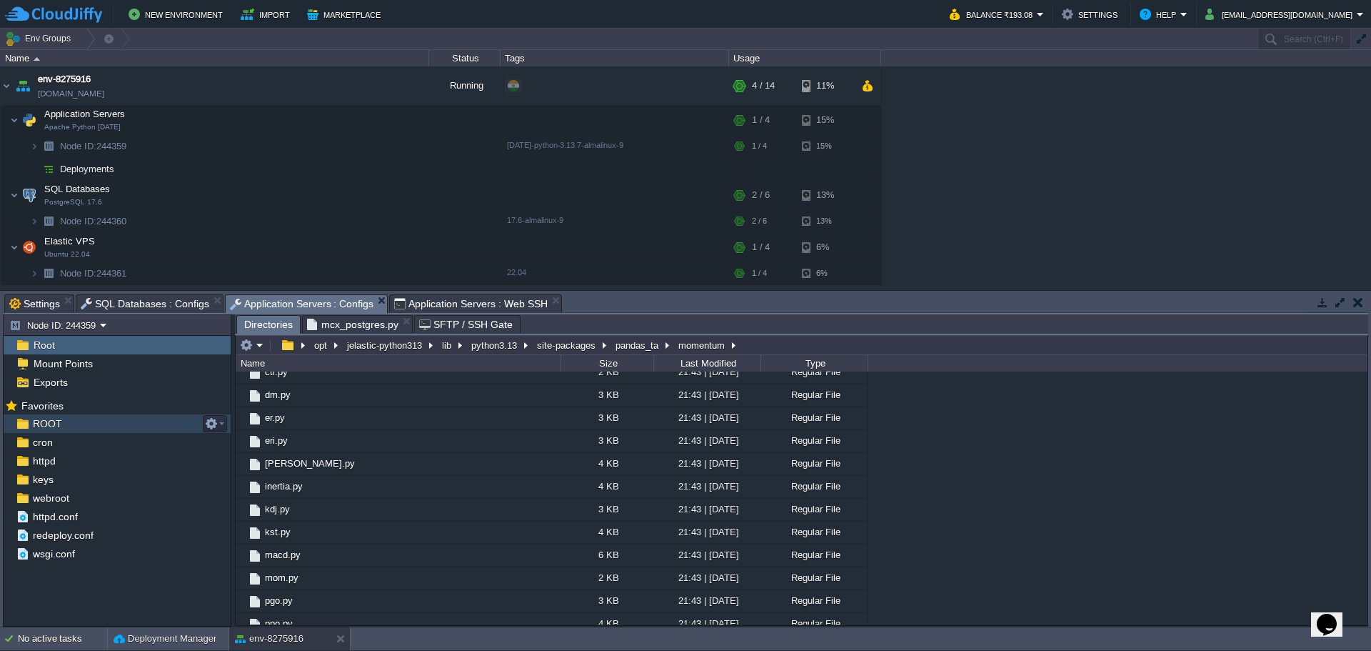
click at [72, 426] on div "ROOT" at bounding box center [117, 423] width 227 height 19
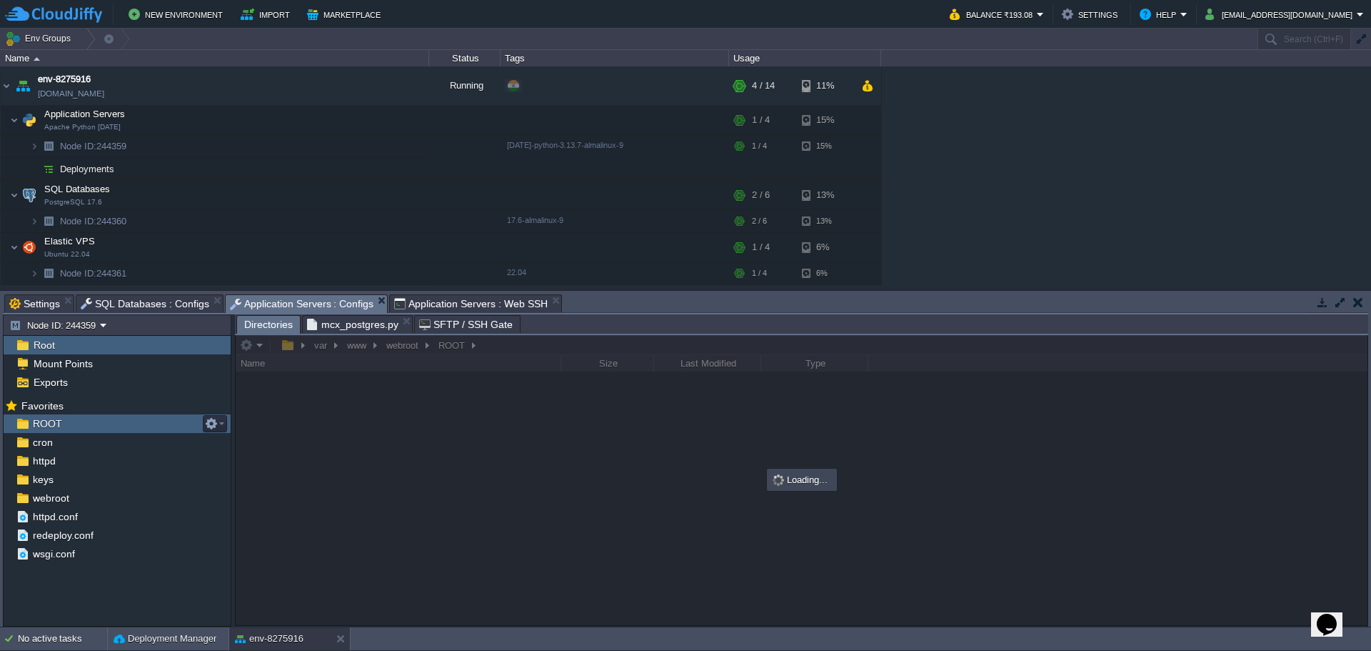
scroll to position [0, 0]
click at [72, 426] on div "ROOT" at bounding box center [117, 423] width 227 height 19
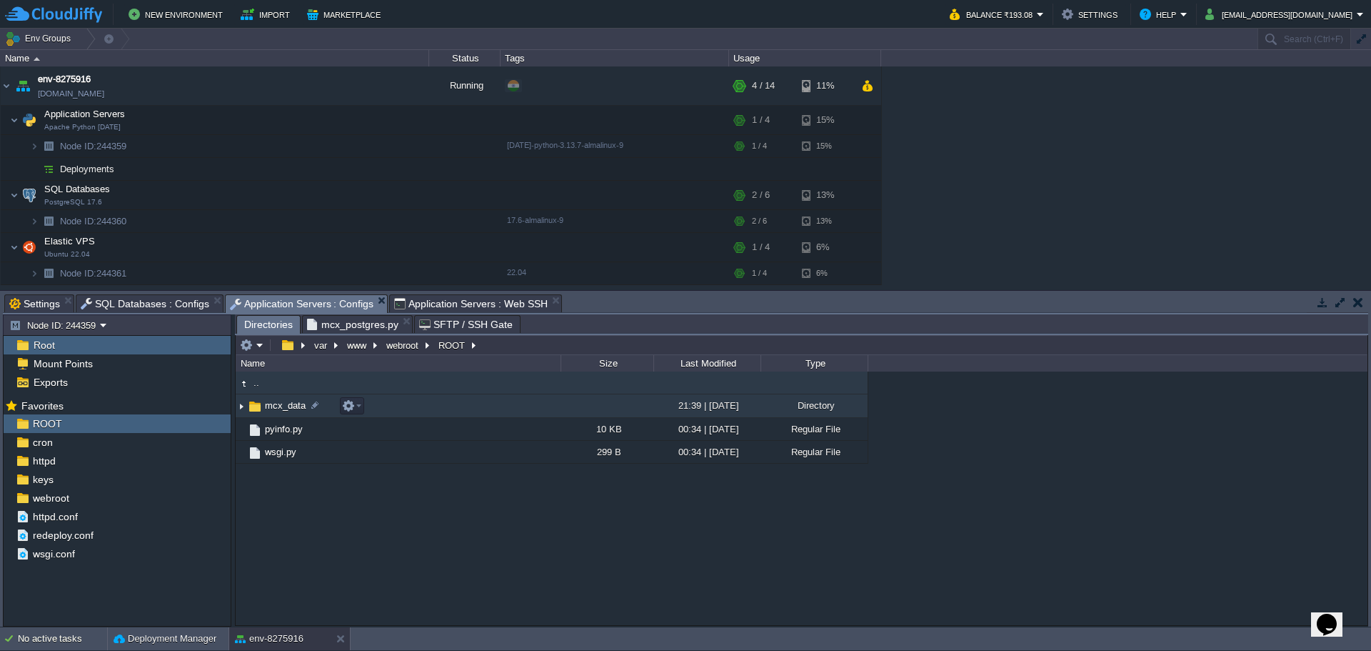
click at [265, 410] on span "mcx_data" at bounding box center [285, 405] width 45 height 12
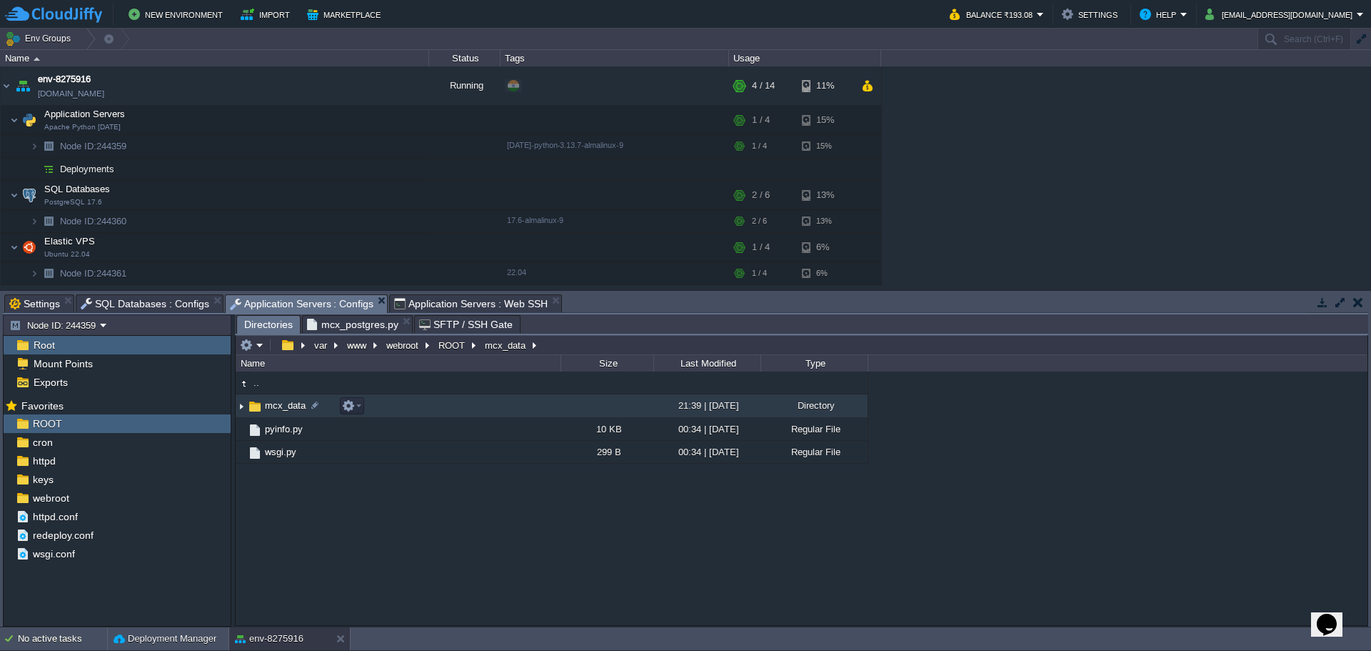
click at [265, 410] on span "mcx_data" at bounding box center [285, 405] width 45 height 12
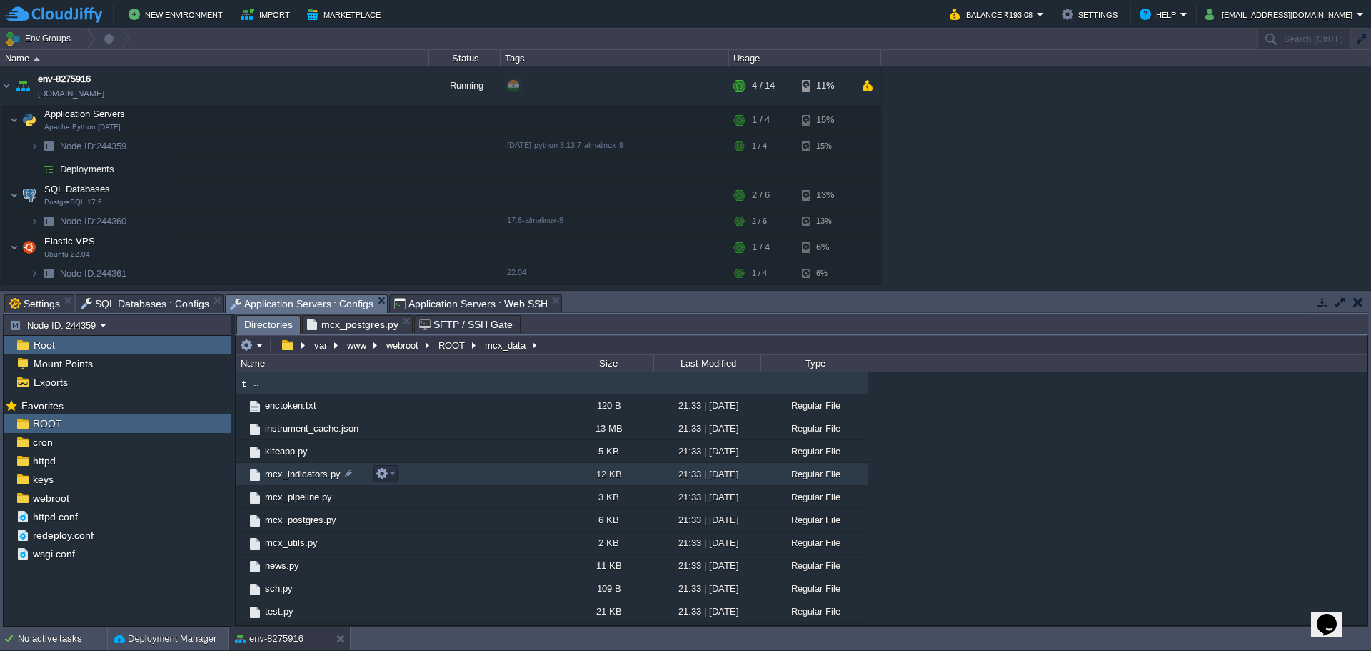
click at [465, 476] on td "mcx_indicators.py" at bounding box center [398, 474] width 325 height 23
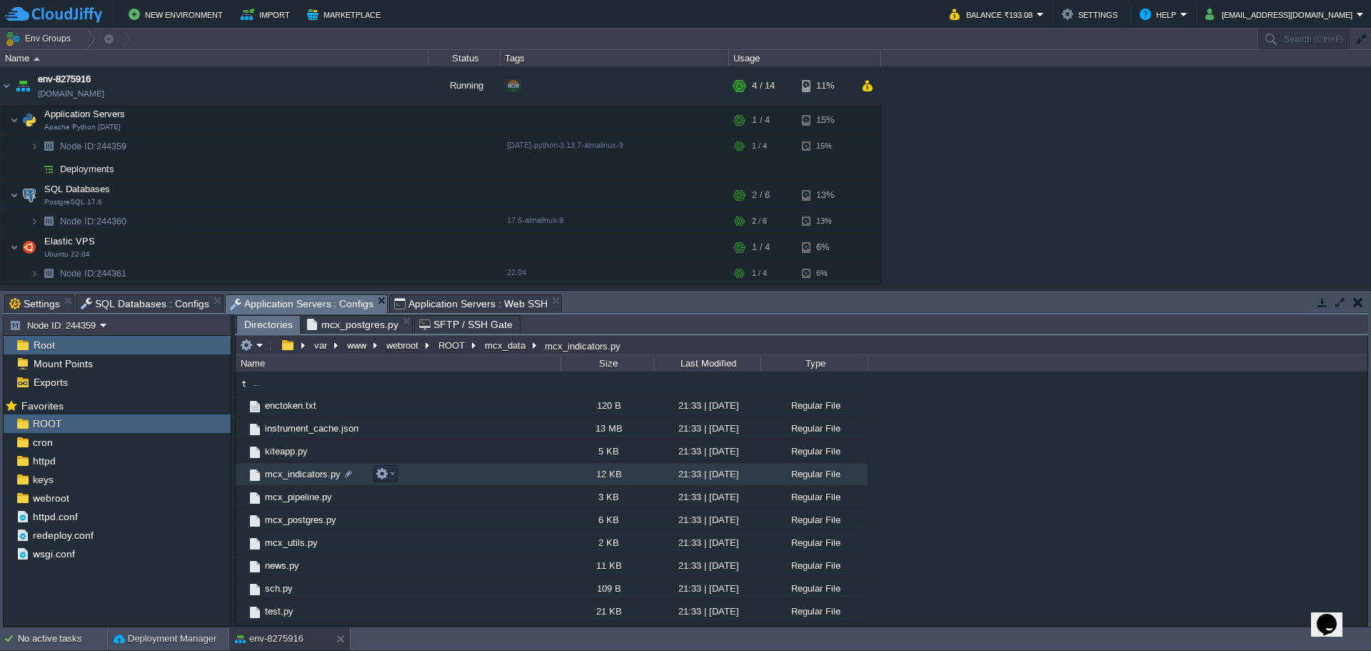
click at [465, 476] on td "mcx_indicators.py" at bounding box center [398, 474] width 325 height 23
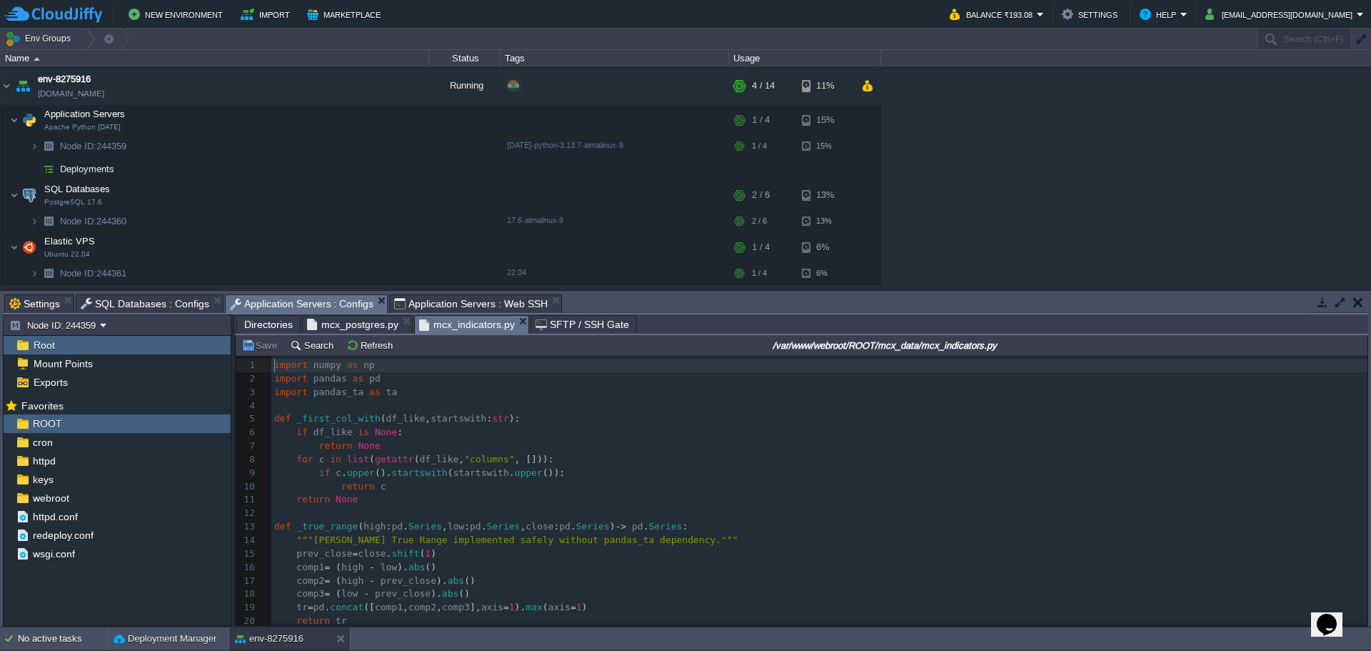
scroll to position [5, 0]
click at [394, 386] on pre "import pandas as pd" at bounding box center [819, 379] width 1096 height 14
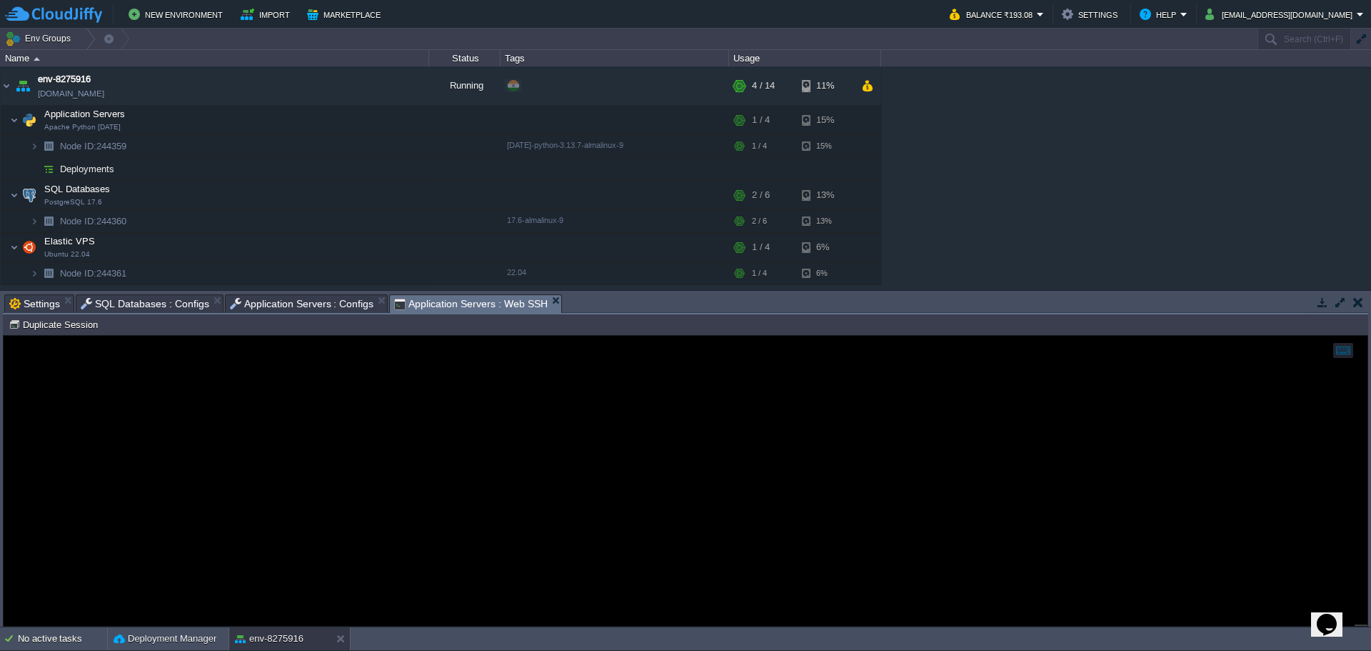
click at [430, 306] on span "Application Servers : Web SSH" at bounding box center [471, 304] width 154 height 18
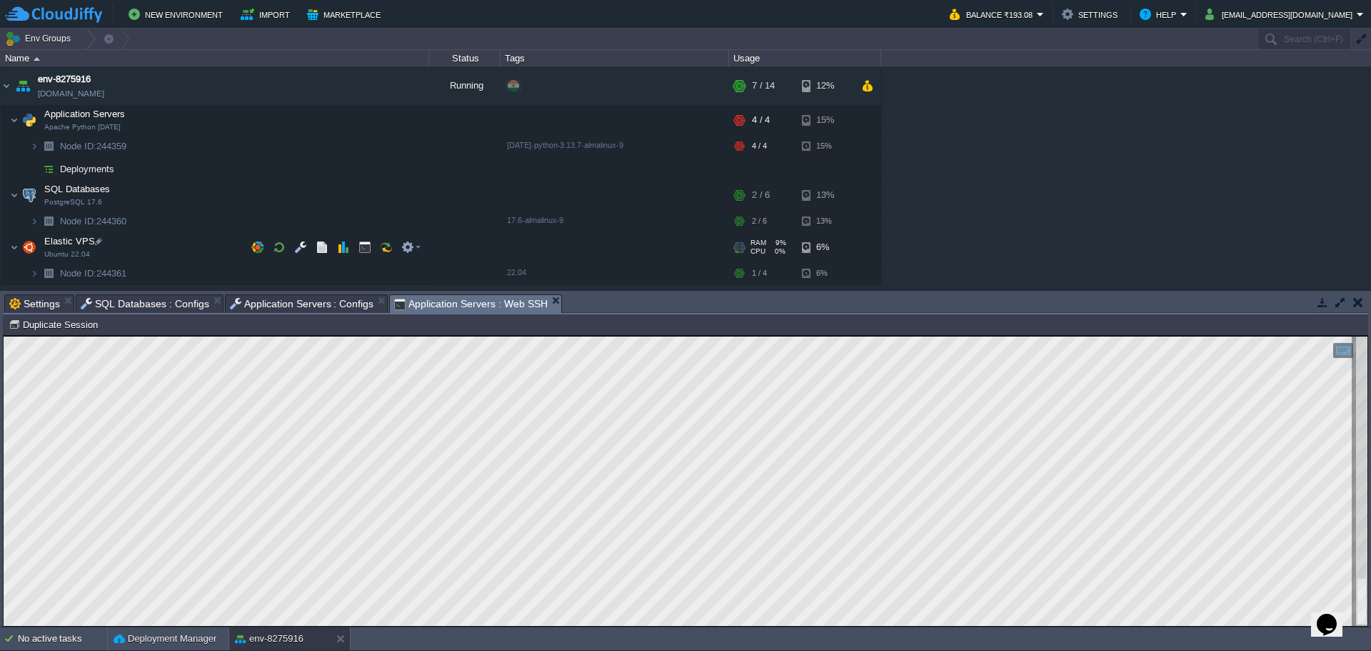
click at [287, 308] on span "Application Servers : Configs" at bounding box center [302, 303] width 144 height 17
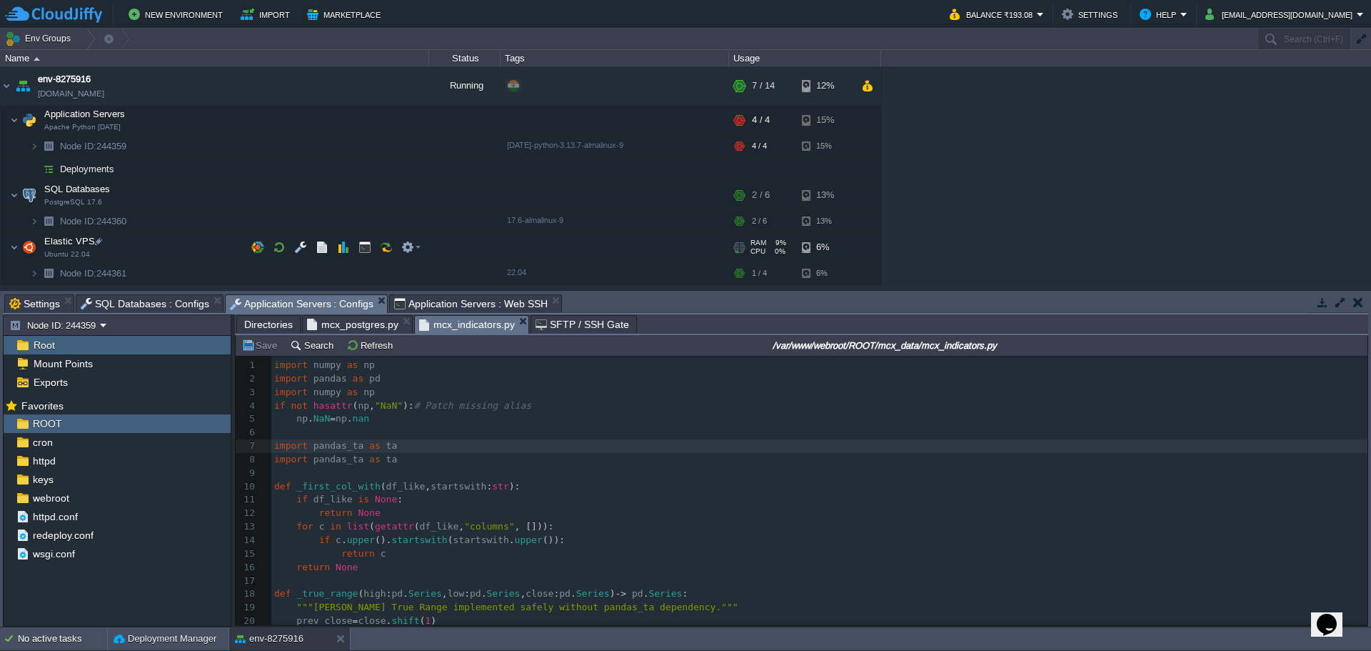
click at [351, 323] on span "mcx_postgres.py" at bounding box center [352, 324] width 91 height 17
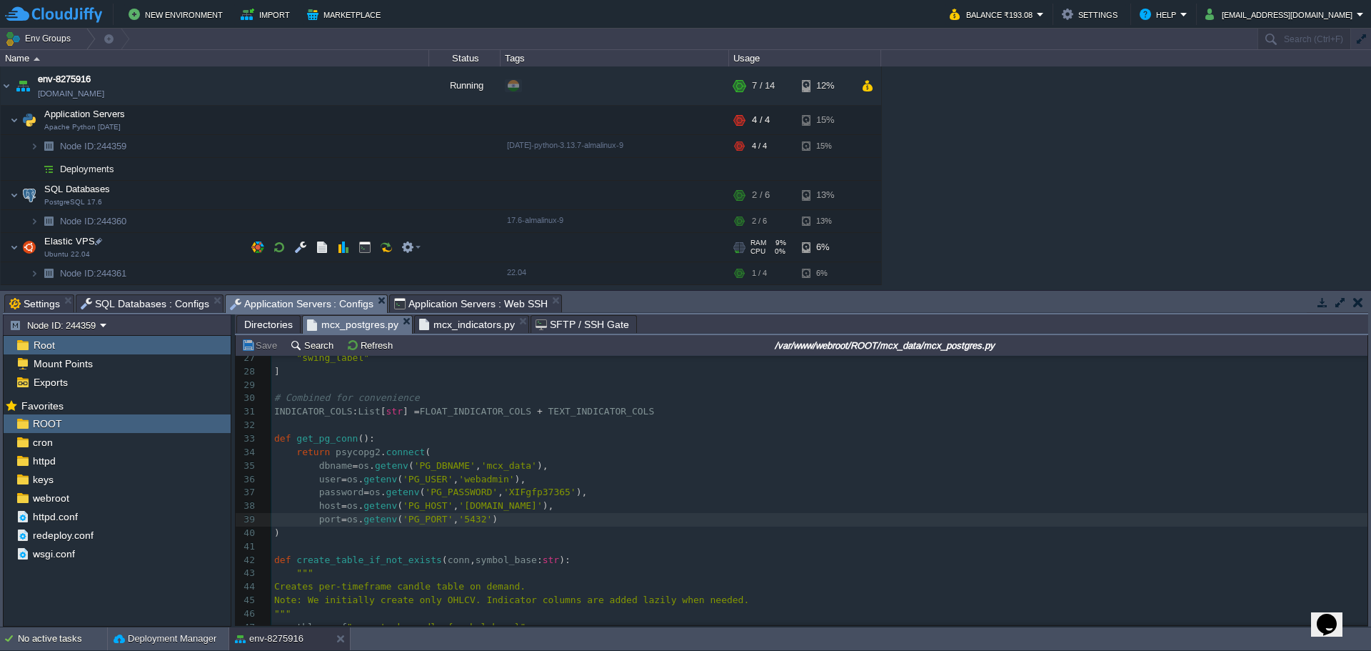
click at [588, 472] on pre "dbname = os . getenv ( 'PG_DBNAME' , 'mcx_data' )," at bounding box center [819, 466] width 1096 height 14
click at [419, 306] on span "Application Servers : Web SSH" at bounding box center [471, 303] width 154 height 17
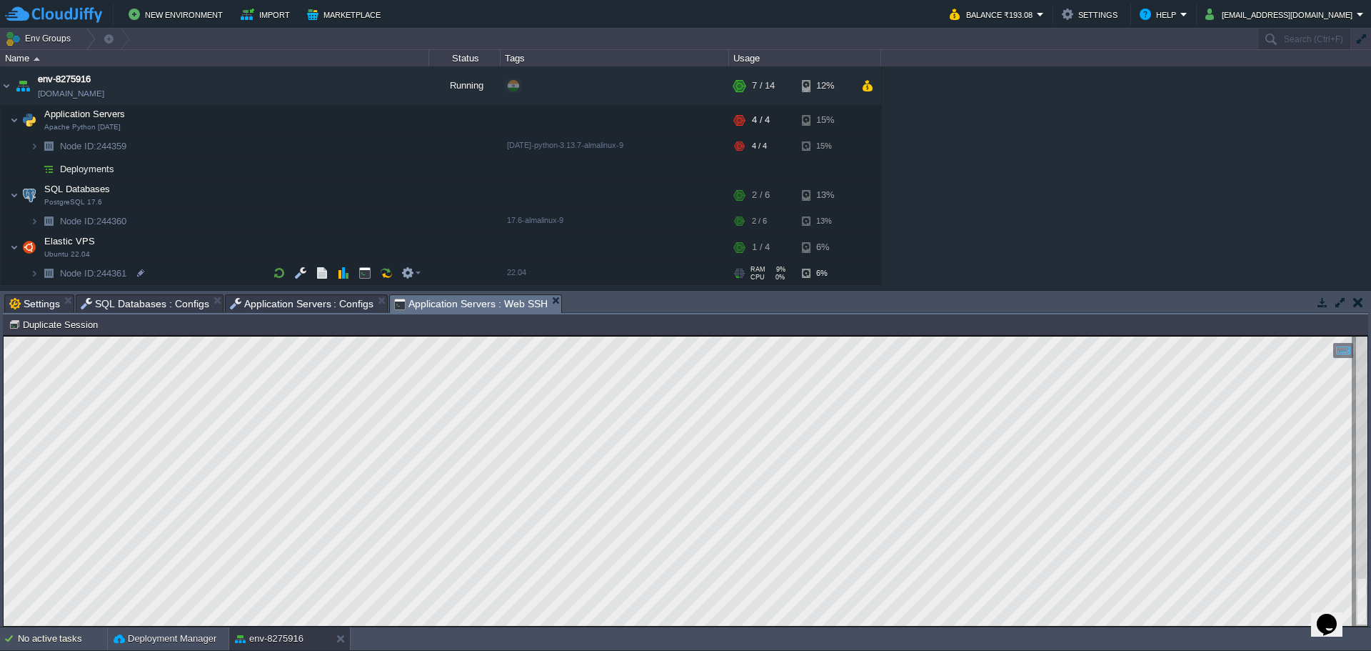
click at [305, 303] on span "Application Servers : Configs" at bounding box center [302, 303] width 144 height 17
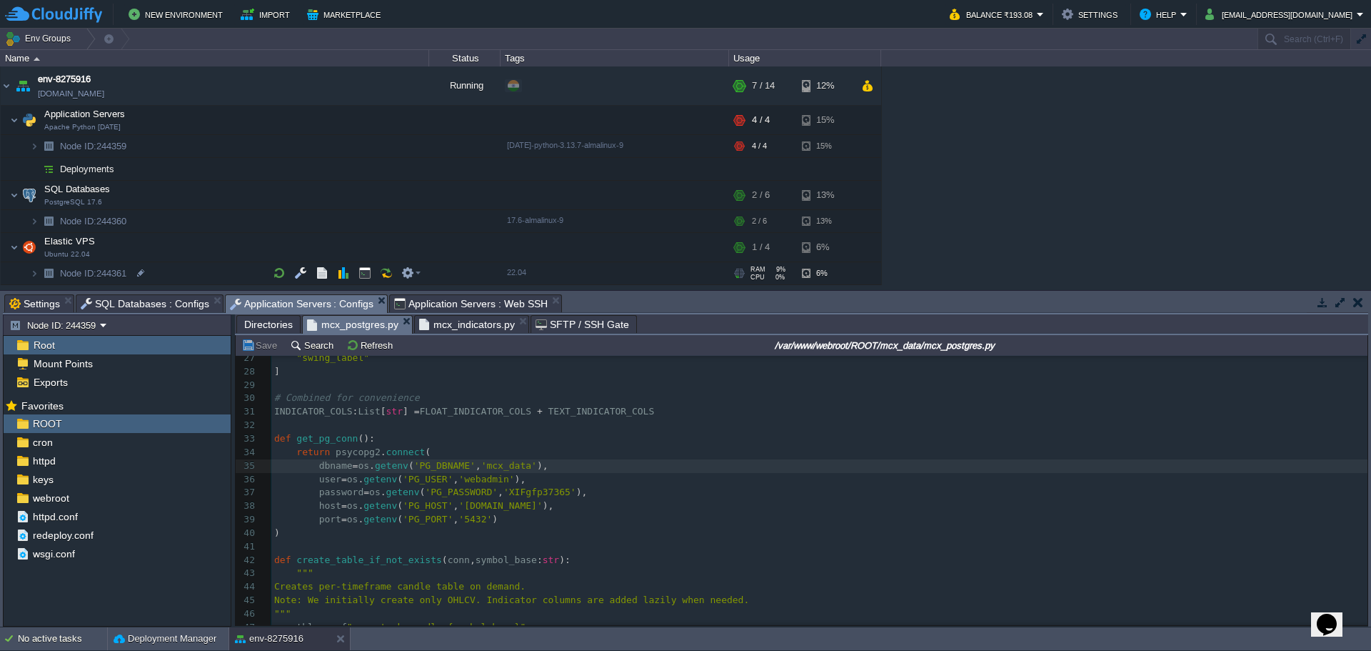
click at [601, 474] on pre "user = os . getenv ( 'PG_USER' , 'webadmin' )," at bounding box center [819, 480] width 1096 height 14
click at [437, 298] on span "Application Servers : Web SSH" at bounding box center [471, 303] width 154 height 17
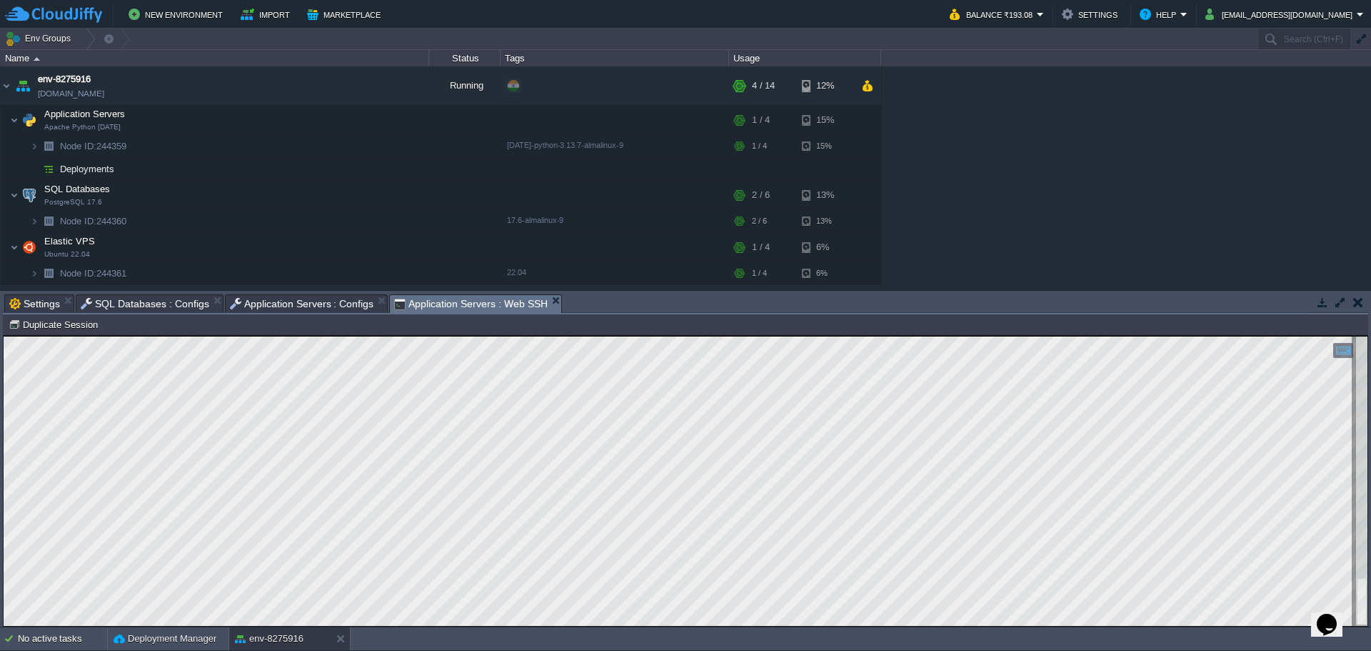
click at [305, 309] on span "Application Servers : Configs" at bounding box center [302, 303] width 144 height 17
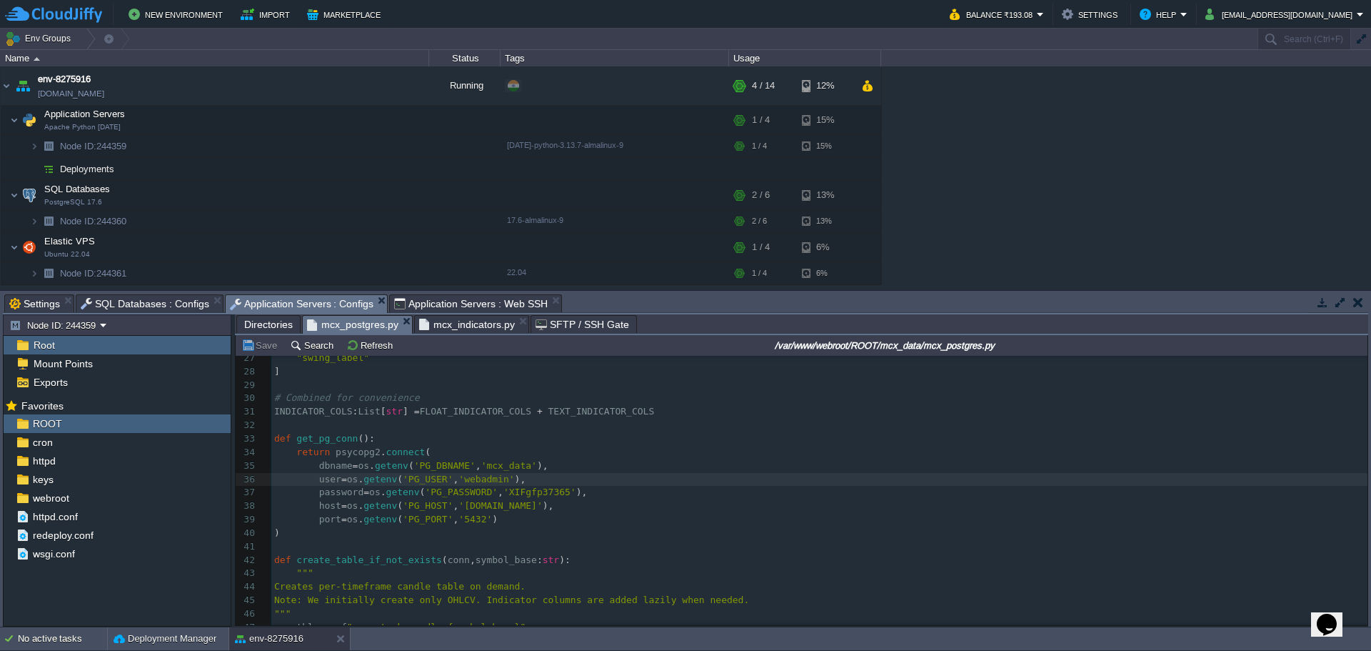
click at [262, 326] on span "Directories" at bounding box center [268, 324] width 49 height 17
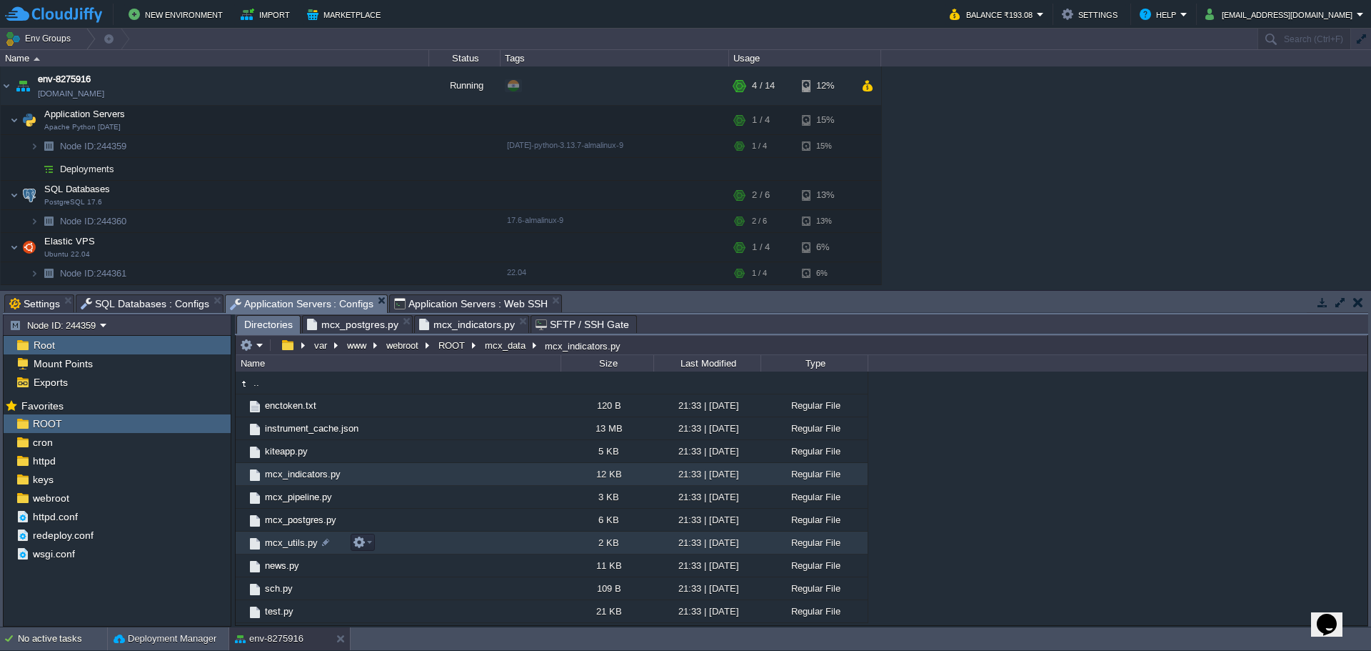
click at [283, 548] on span "mcx_utils.py" at bounding box center [291, 542] width 57 height 12
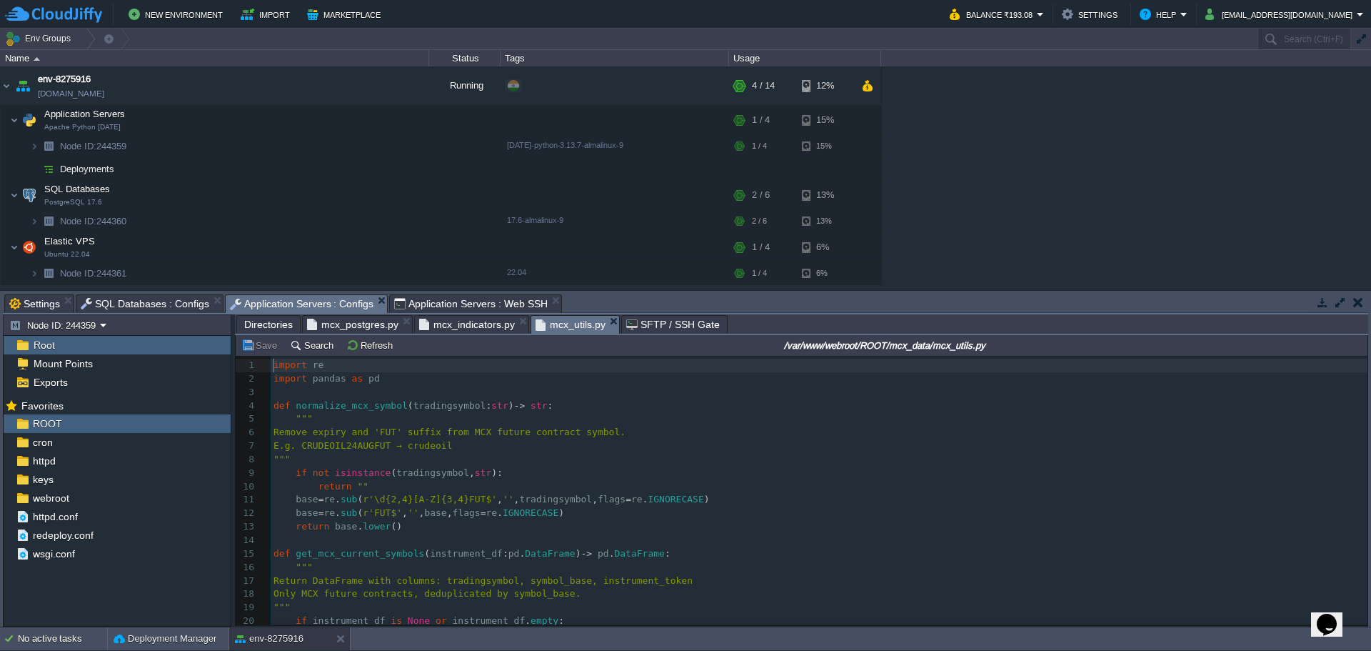
click at [706, 482] on pre "return """ at bounding box center [819, 487] width 1097 height 14
type textarea "-"
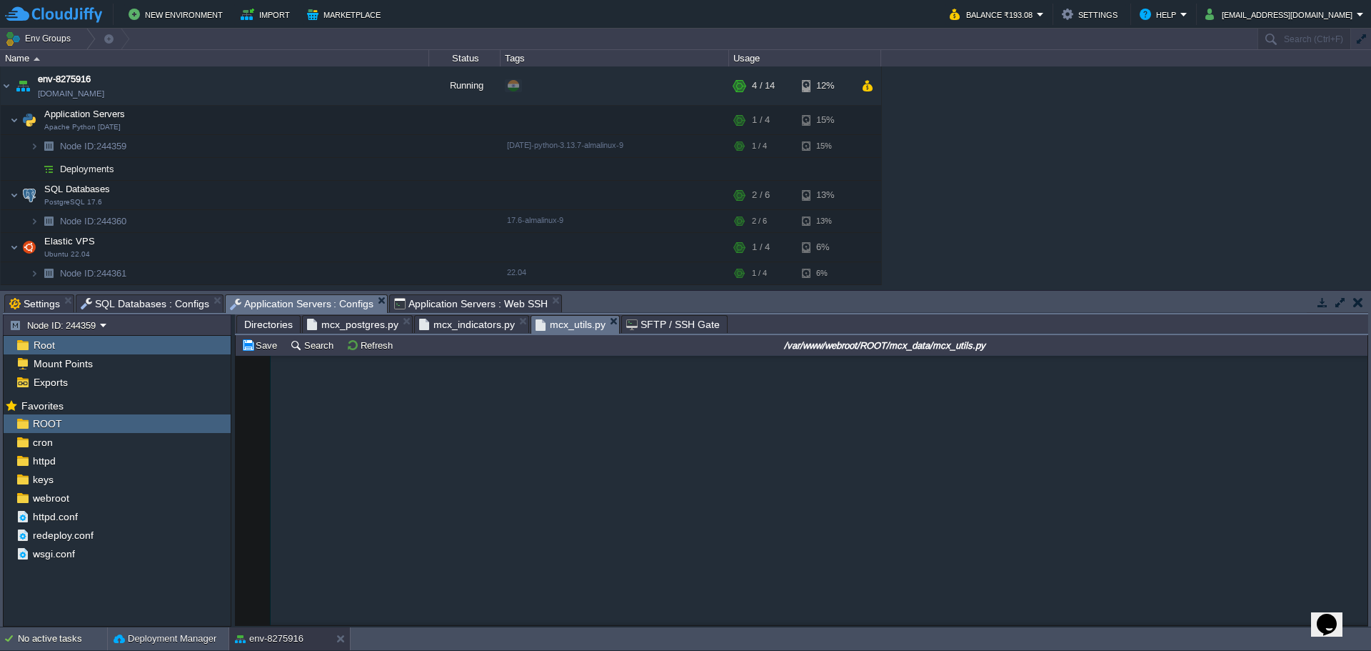
scroll to position [463, 0]
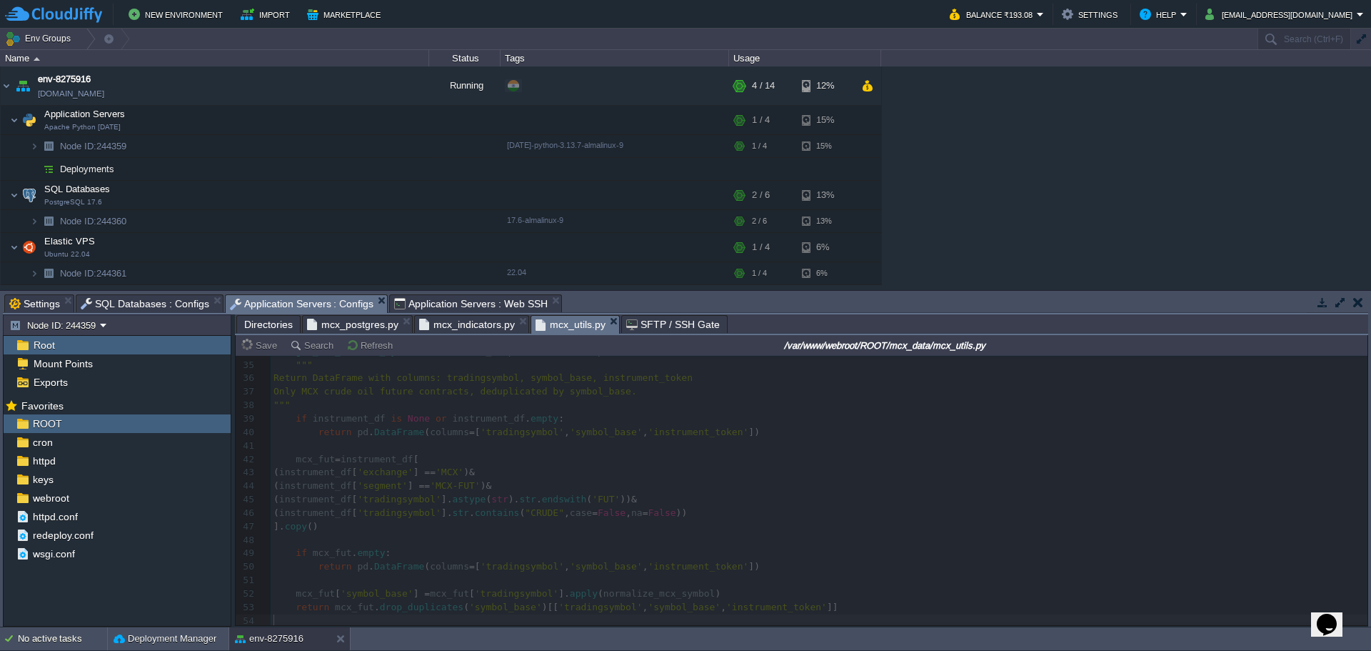
click at [454, 294] on div "Application Servers : Web SSH" at bounding box center [475, 303] width 173 height 18
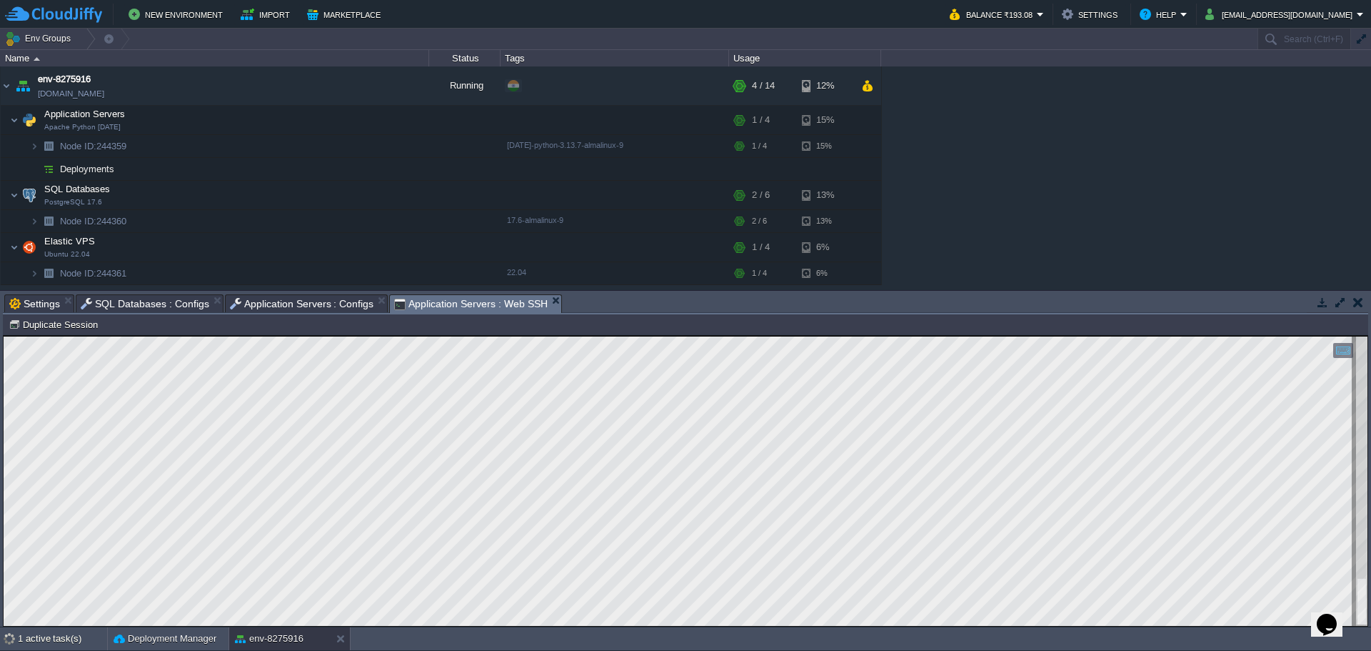
click at [308, 305] on span "Application Servers : Configs" at bounding box center [302, 303] width 144 height 17
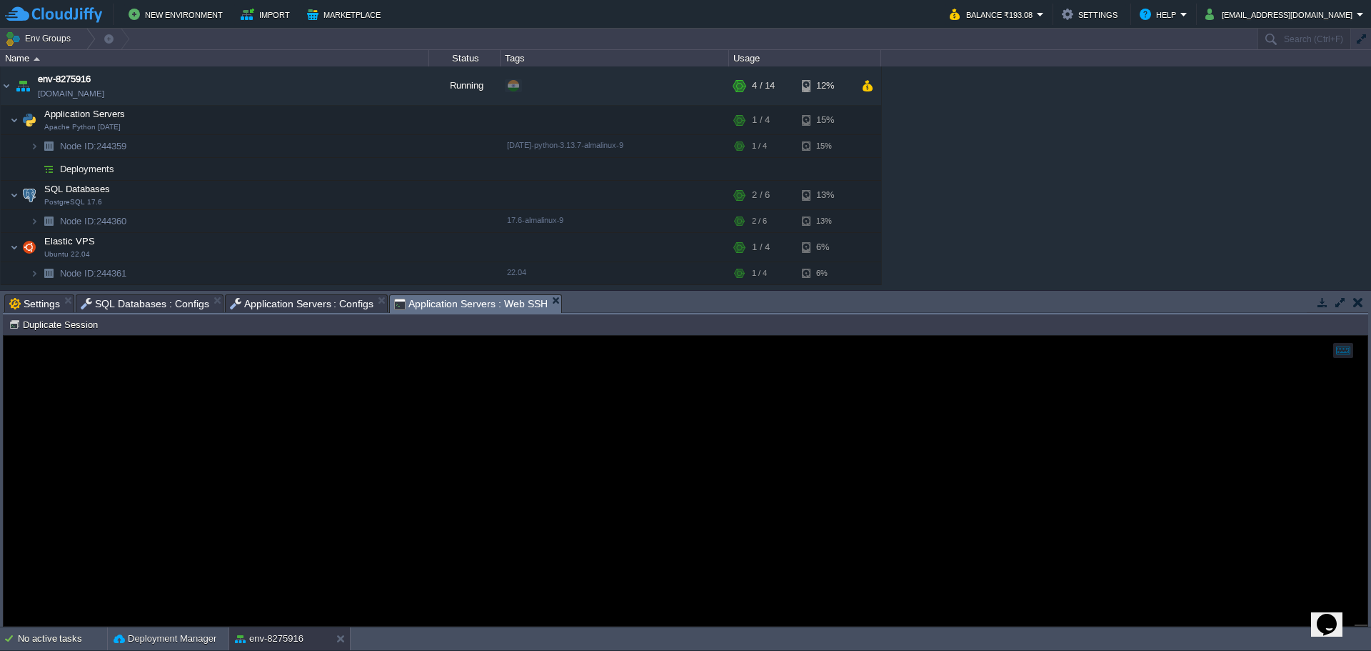
click at [445, 305] on span "Application Servers : Web SSH" at bounding box center [471, 304] width 154 height 18
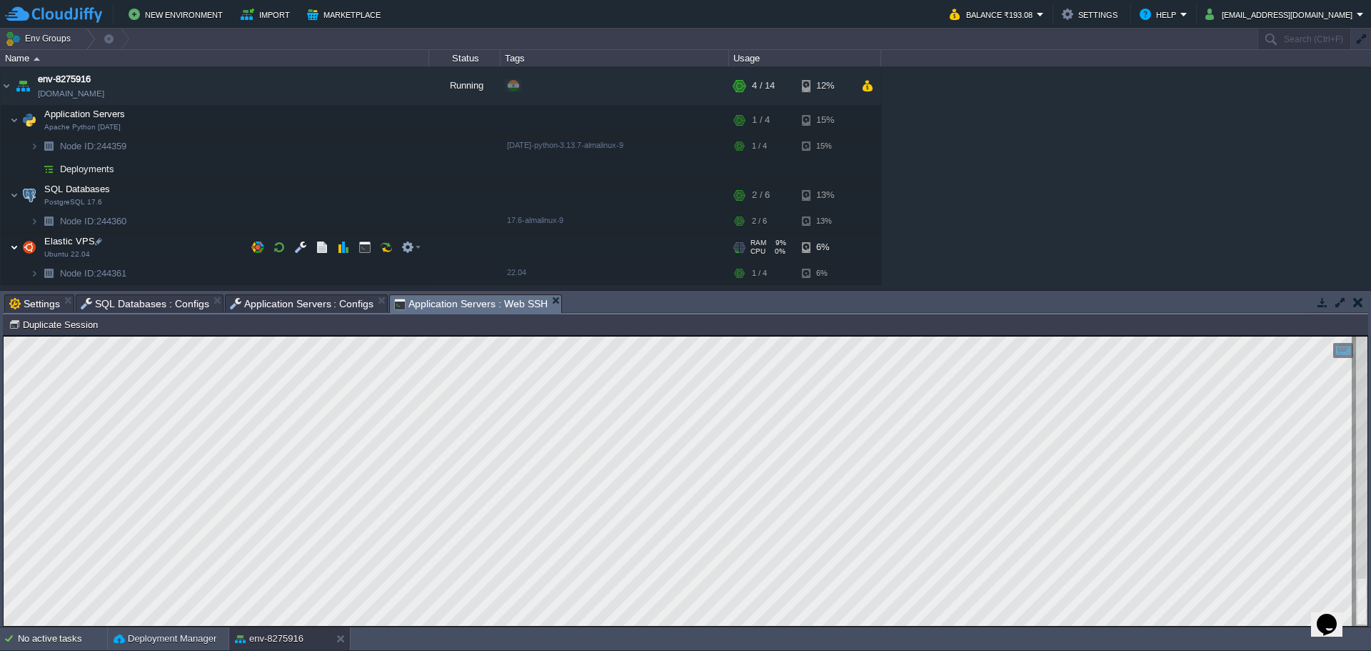
click at [14, 246] on img at bounding box center [14, 247] width 9 height 29
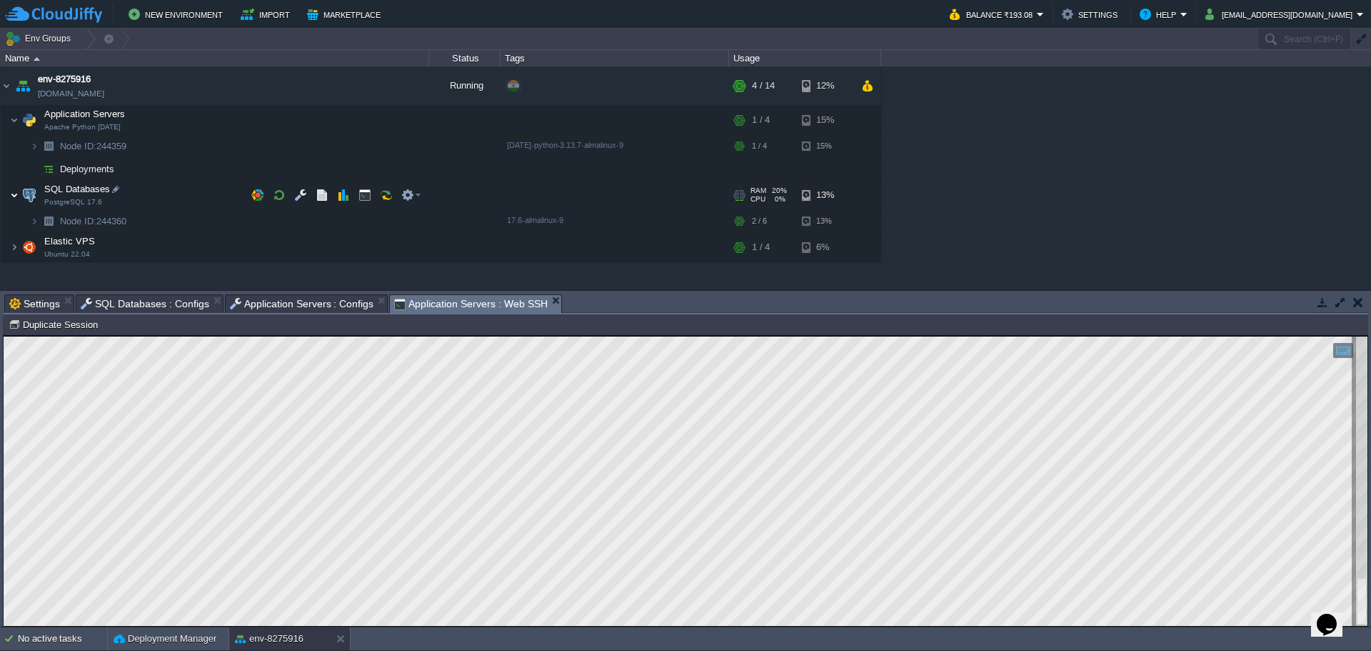
click at [16, 194] on img at bounding box center [14, 195] width 9 height 29
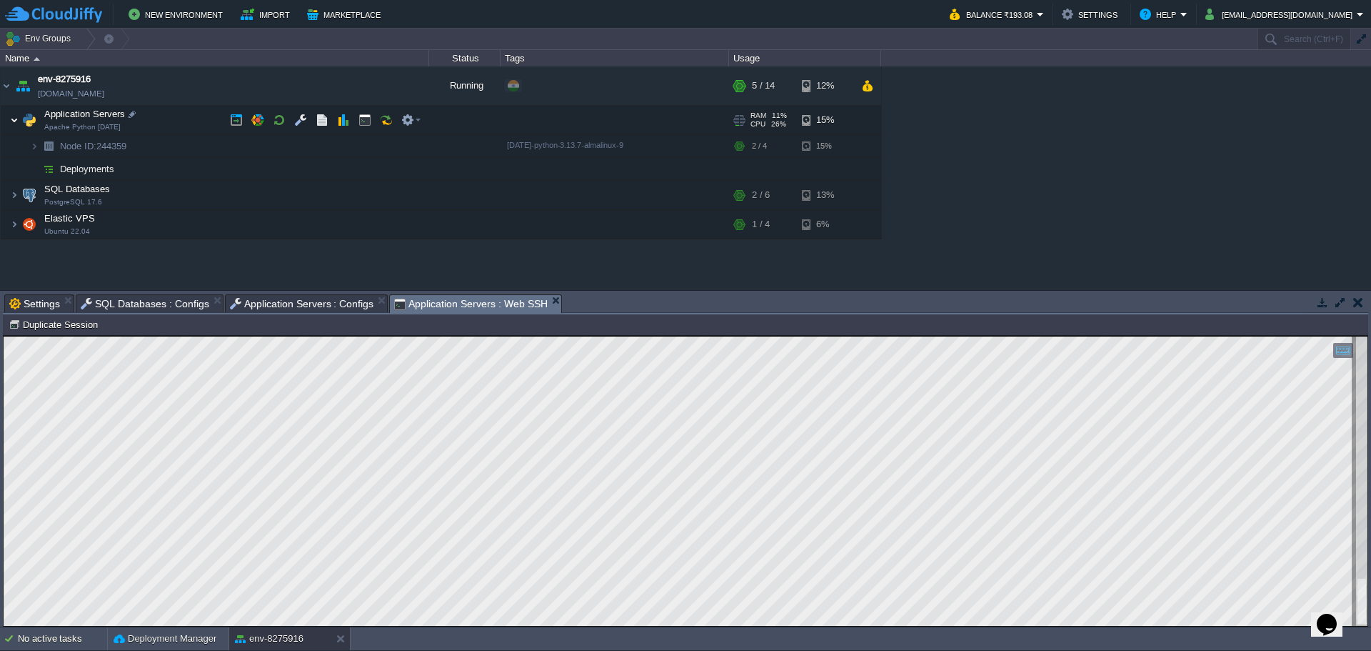
click at [12, 121] on img at bounding box center [14, 120] width 9 height 29
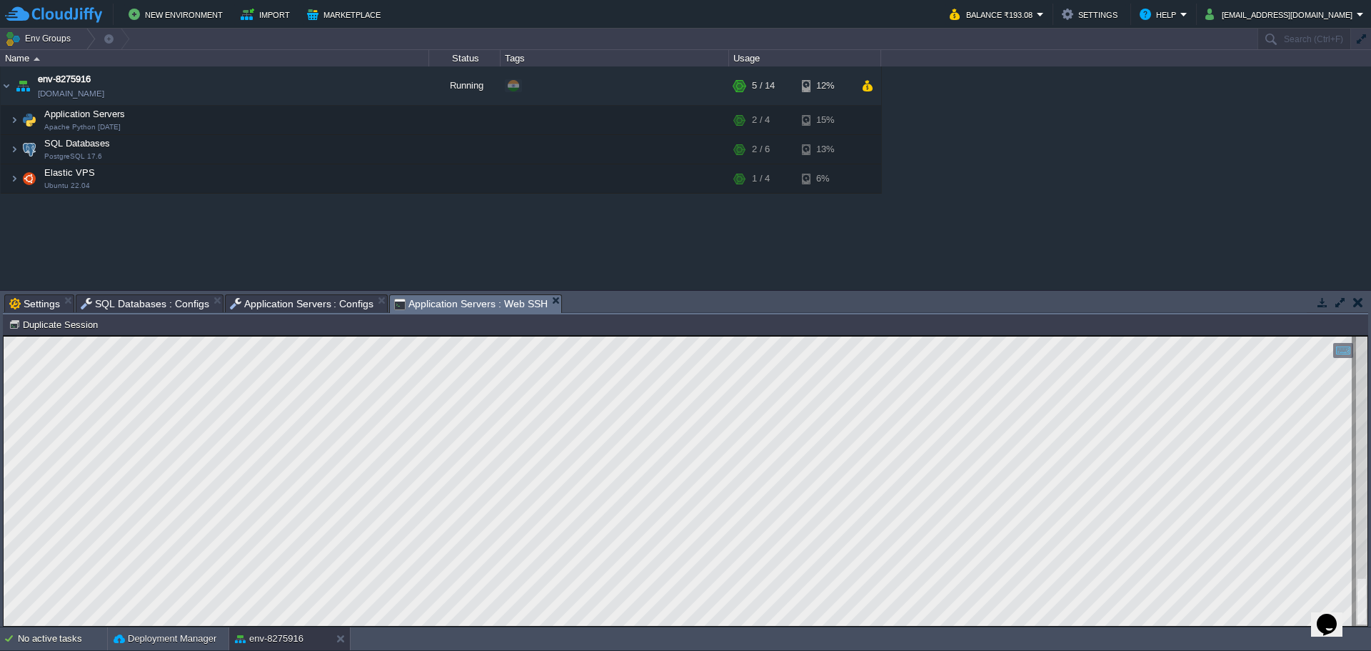
click at [251, 241] on div "env-8275916 env-8275916.cloudjiffy.net Running + Add to Env Group RAM 14% CPU 8…" at bounding box center [685, 177] width 1371 height 223
click at [315, 256] on div "env-8275916 env-8275916.cloudjiffy.net Running + Add to Env Group RAM 22% CPU 3…" at bounding box center [685, 177] width 1371 height 223
click at [19, 153] on td "SQL Databases PostgreSQL 17.6" at bounding box center [215, 149] width 428 height 29
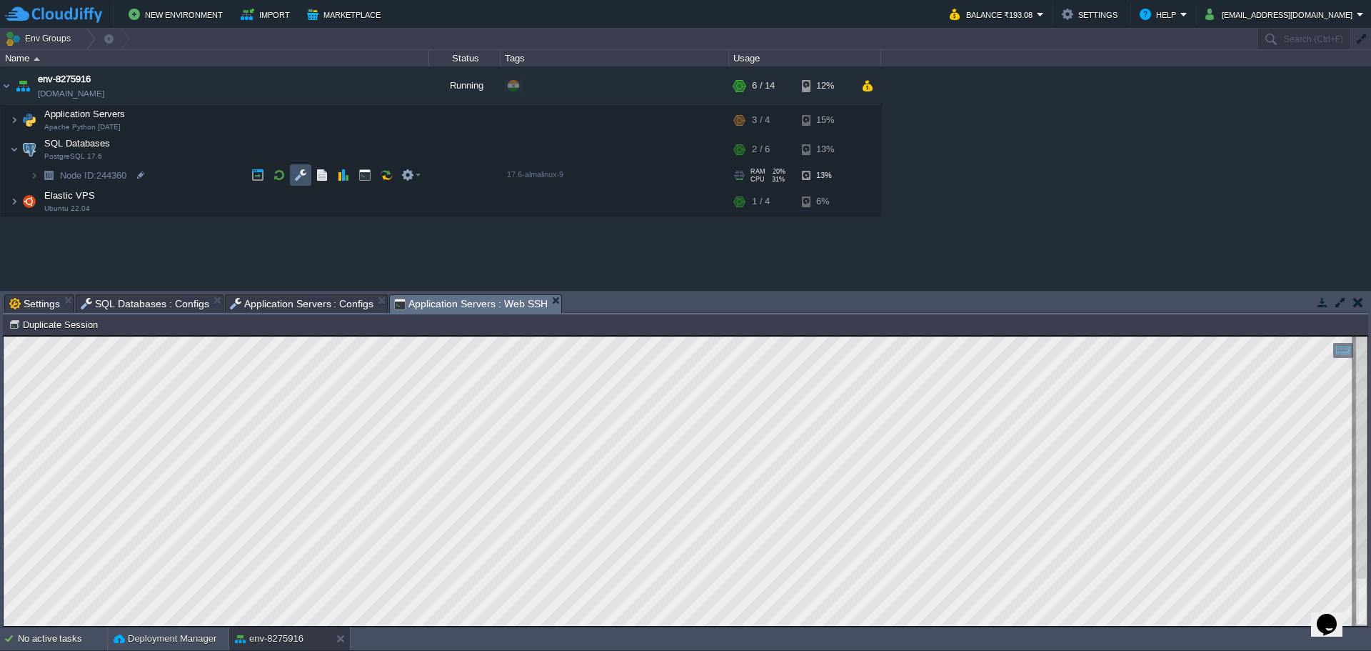
click at [298, 175] on button "button" at bounding box center [300, 175] width 13 height 13
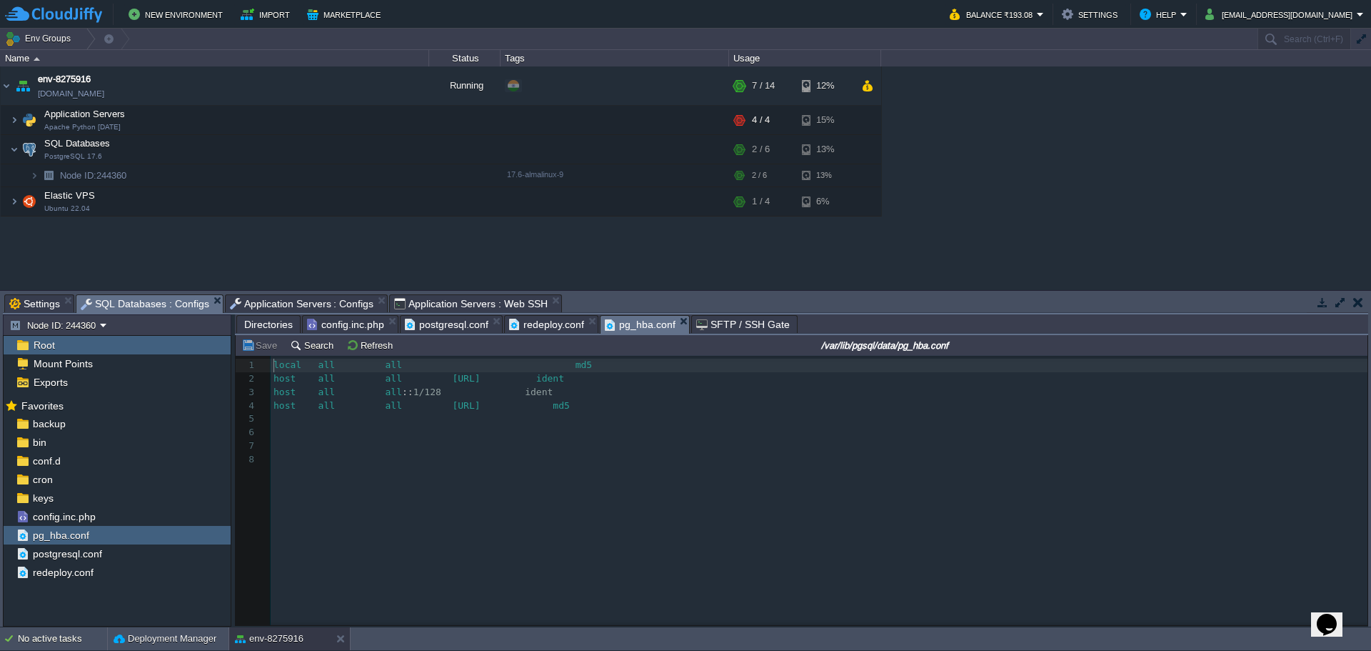
click at [320, 299] on span "Application Servers : Configs" at bounding box center [302, 303] width 144 height 17
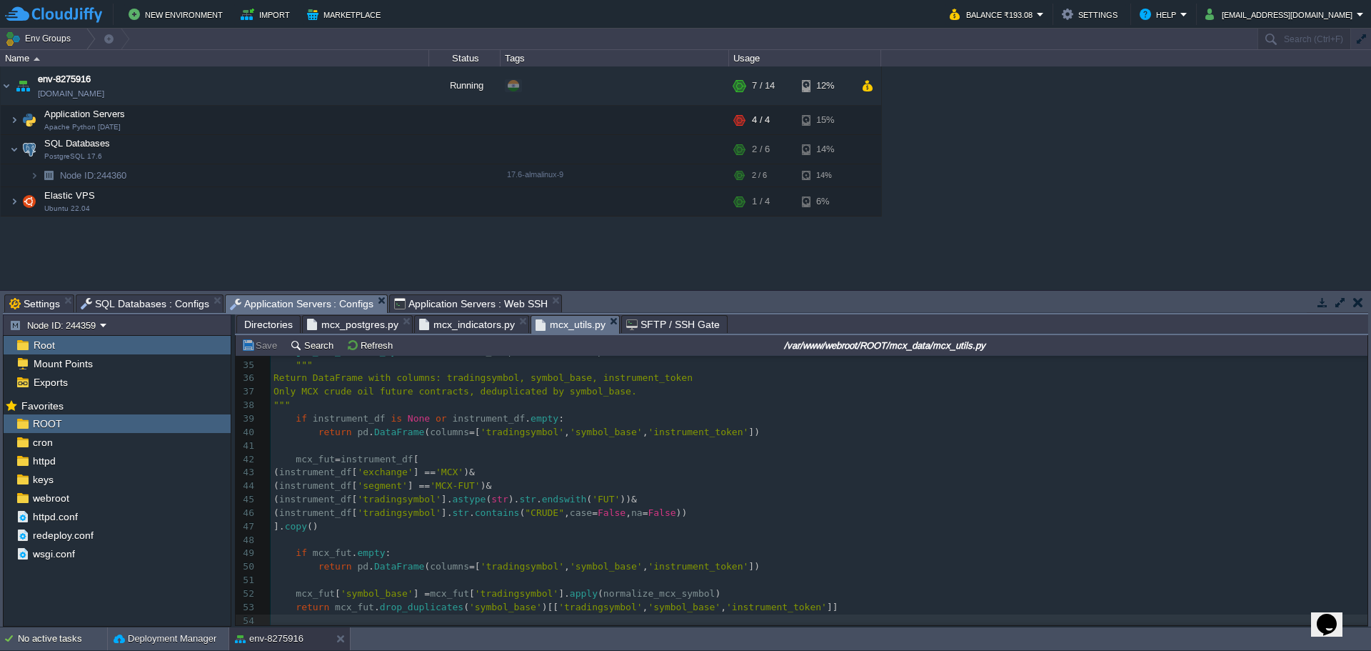
click at [265, 326] on span "Directories" at bounding box center [268, 324] width 49 height 17
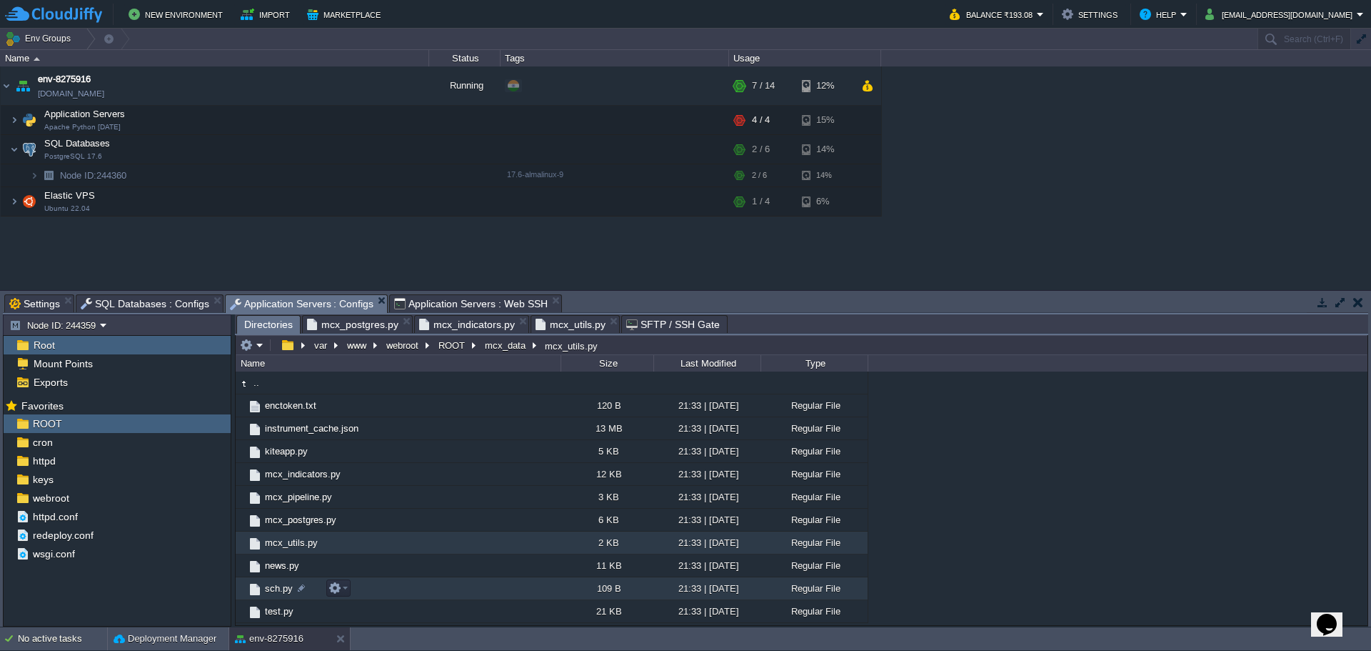
click at [276, 593] on span "sch.py" at bounding box center [279, 588] width 32 height 12
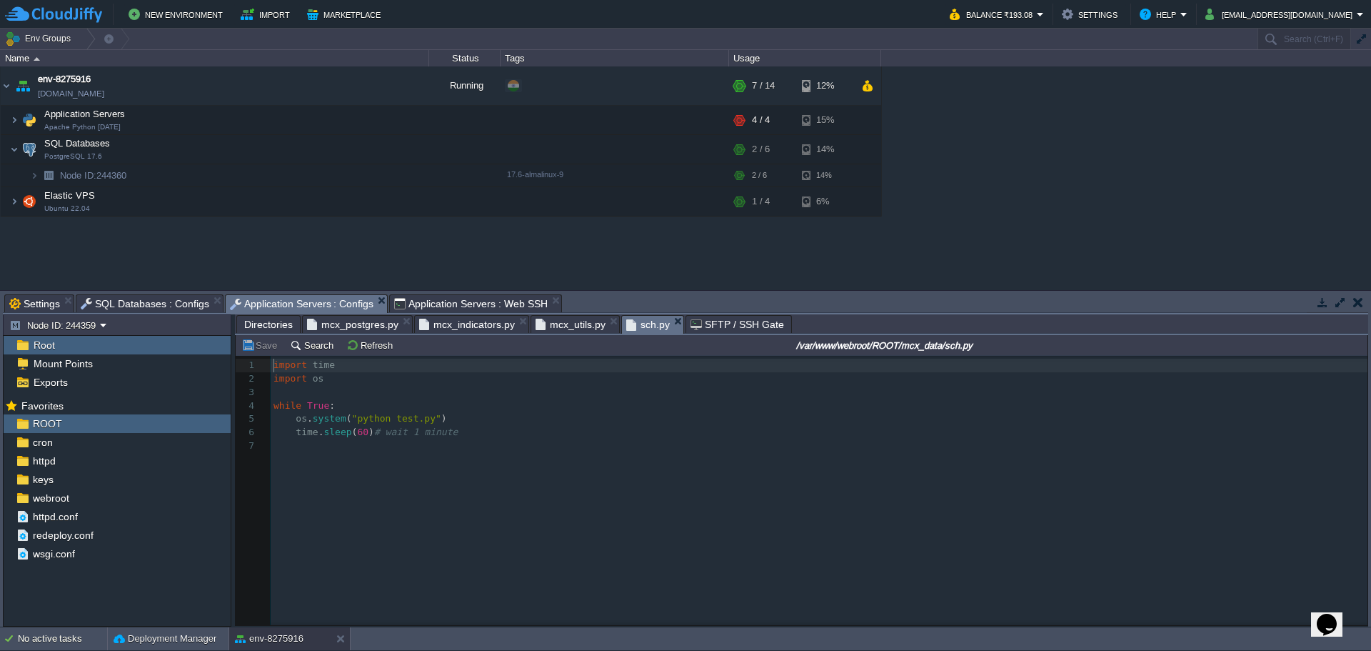
scroll to position [5, 0]
click at [616, 463] on div "7 1 import time 2 import os 3 ​ 4 while True : 5 os . system ( "python test.py"…" at bounding box center [812, 501] width 1153 height 291
type textarea "import time import os while True: os.system("python test.py") time.sleep(60) # …"
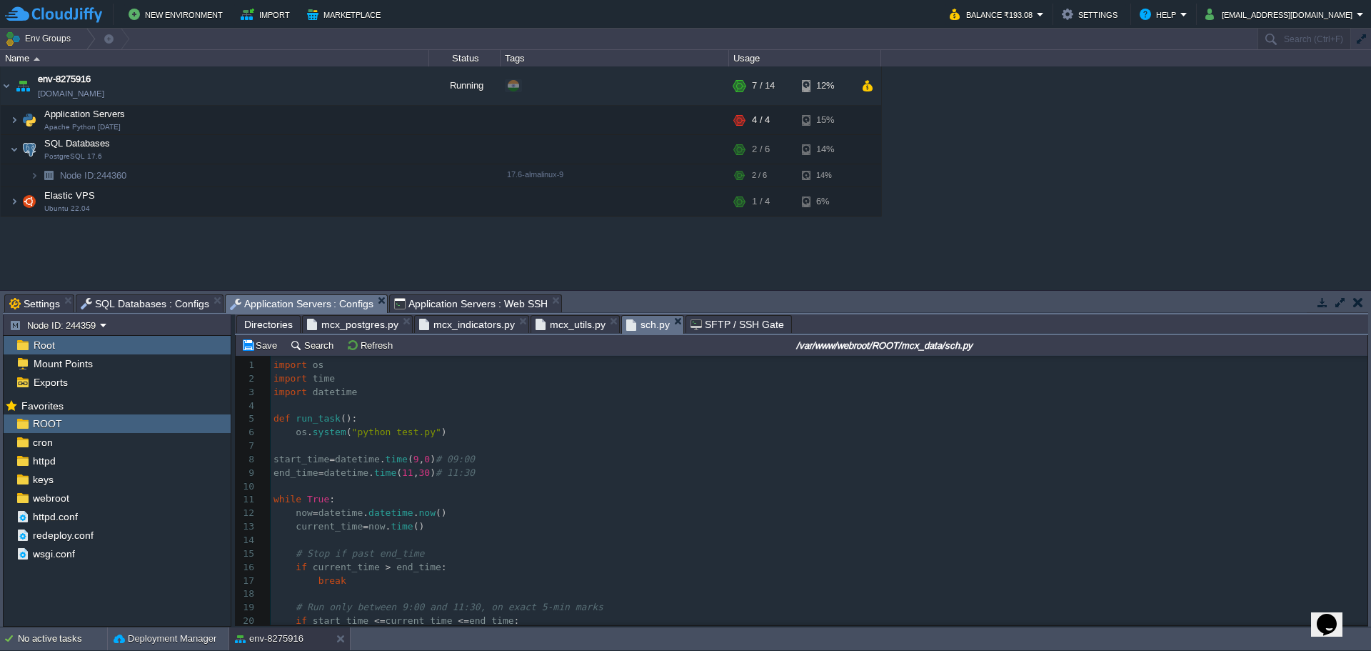
click at [265, 323] on span "Directories" at bounding box center [268, 324] width 49 height 17
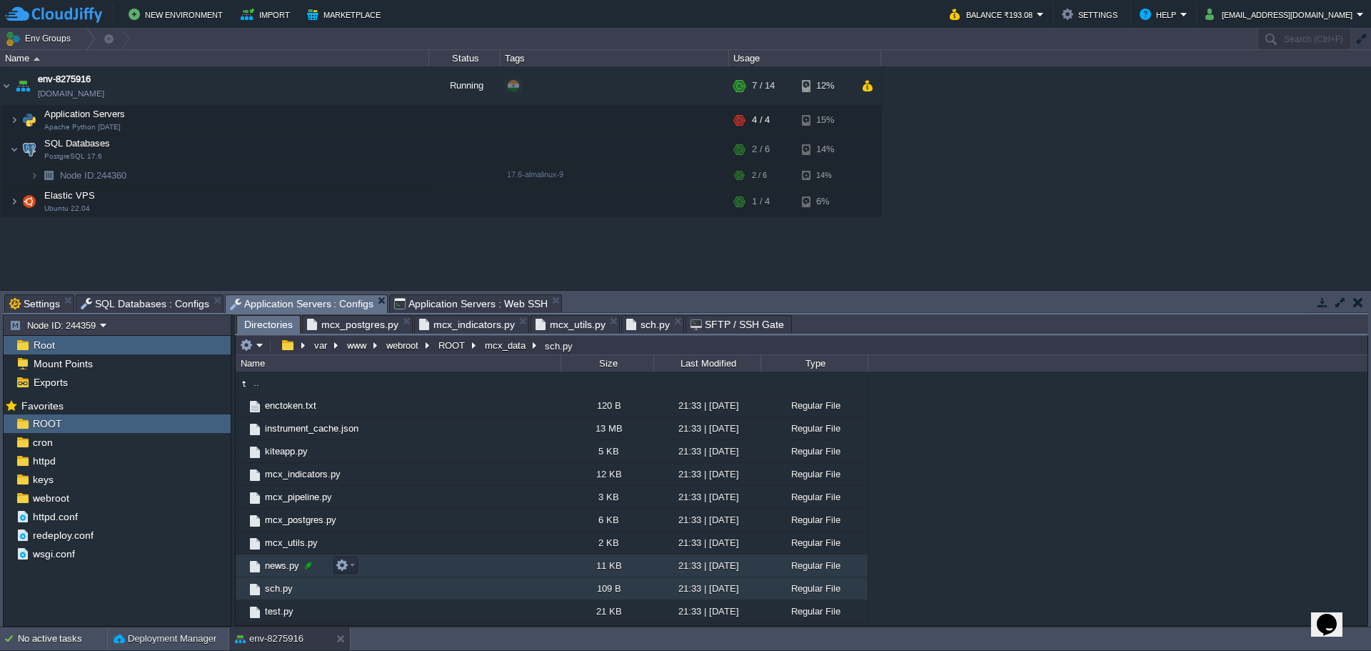
click at [308, 567] on div at bounding box center [308, 564] width 13 height 13
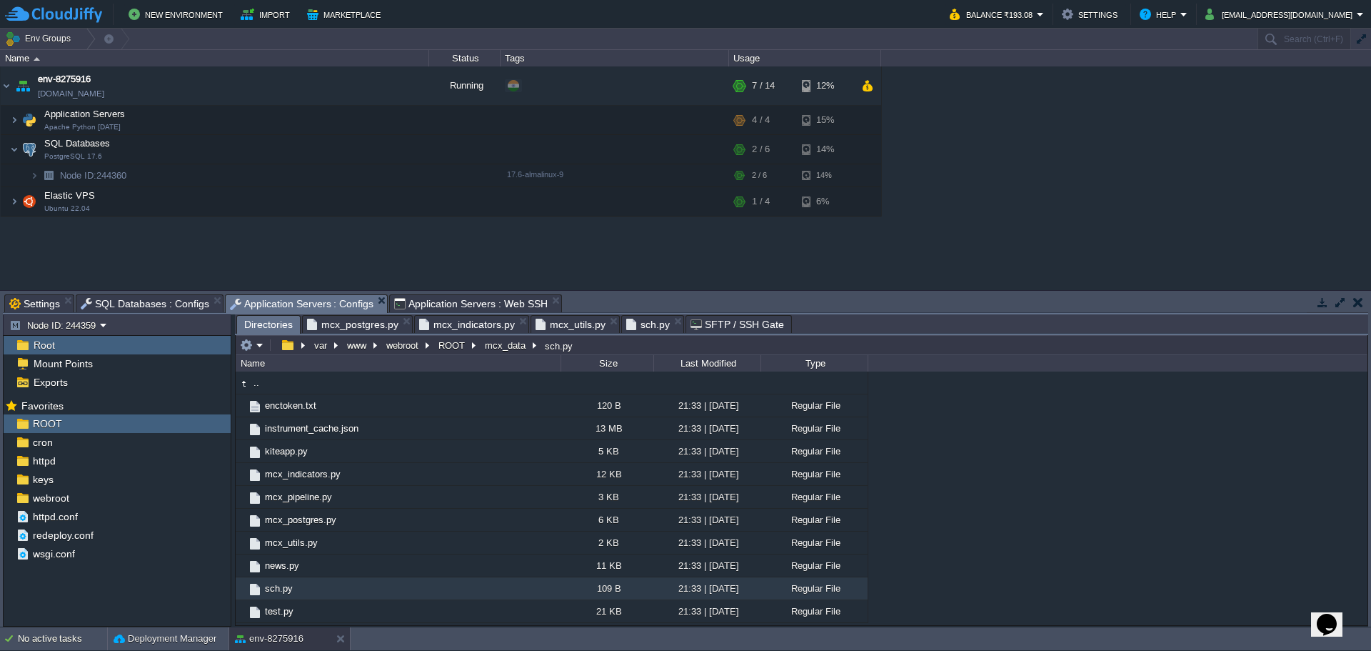
click at [646, 331] on span "sch.py" at bounding box center [648, 324] width 44 height 17
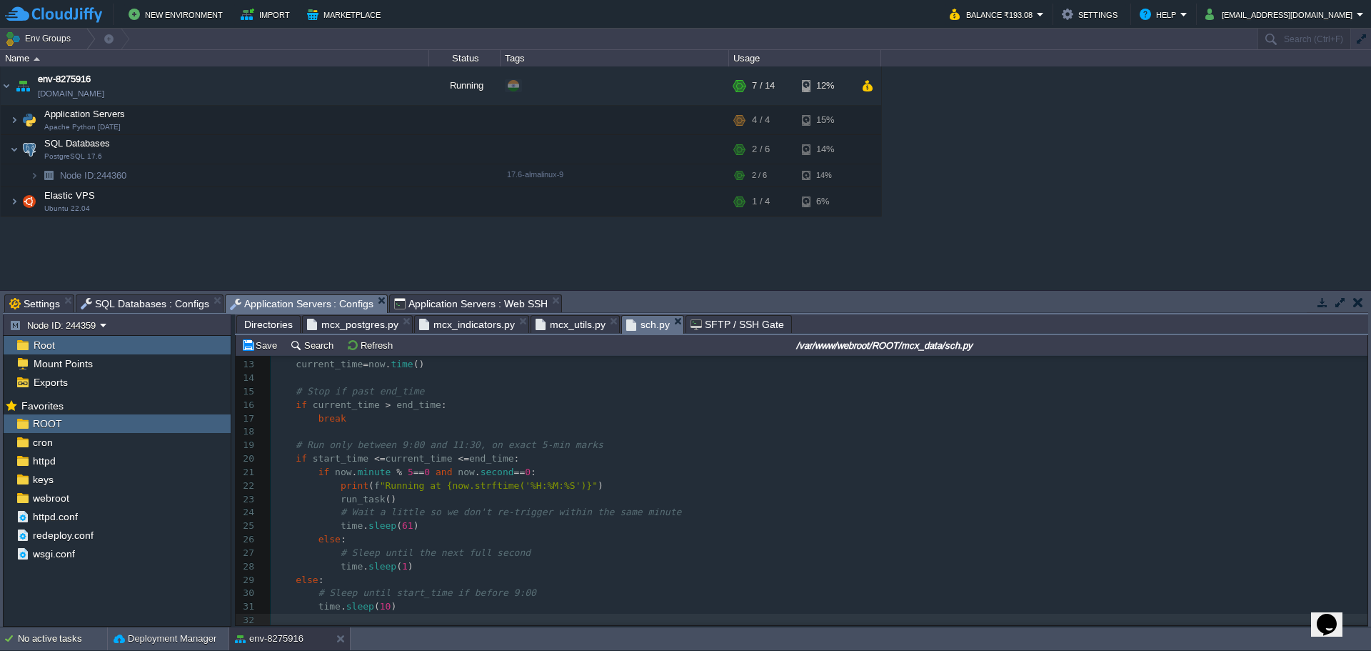
scroll to position [166, 0]
click at [706, 454] on pre "if start_time < = current_time < = end_time :" at bounding box center [819, 459] width 1097 height 14
type textarea "import os import time import datetime def run_task(): os.system("python test.py…"
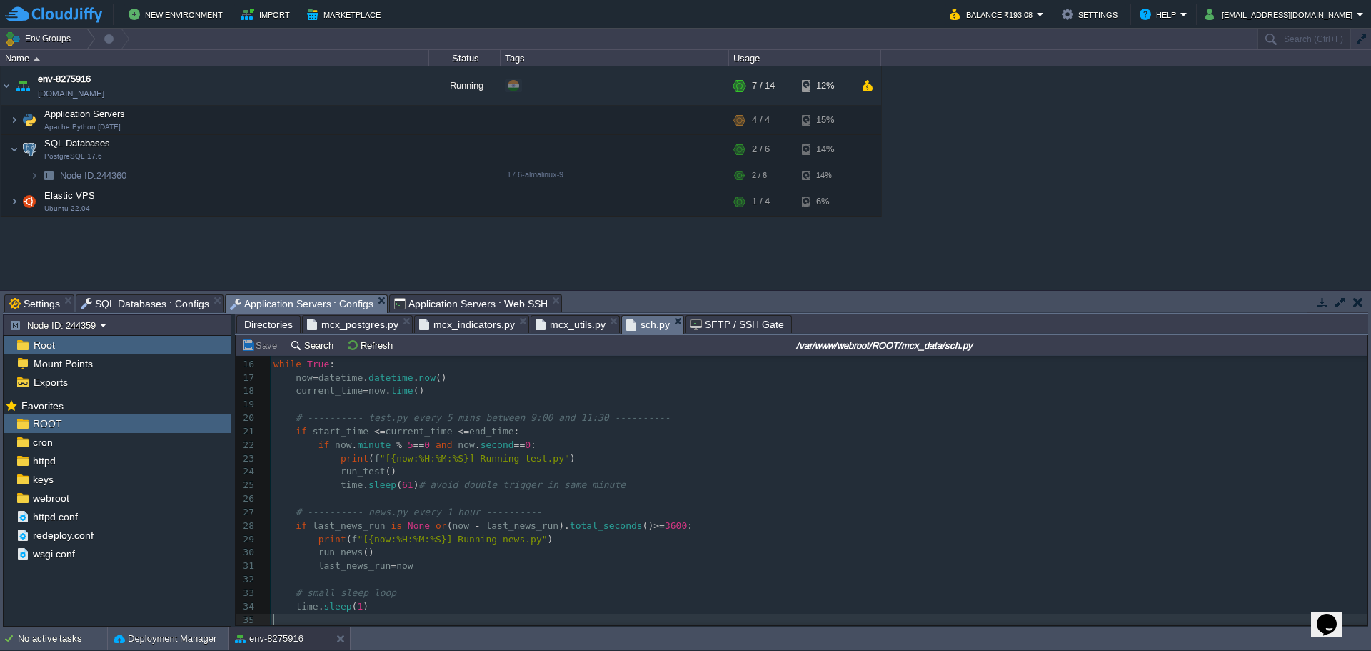
click at [445, 303] on span "Application Servers : Web SSH" at bounding box center [471, 303] width 154 height 17
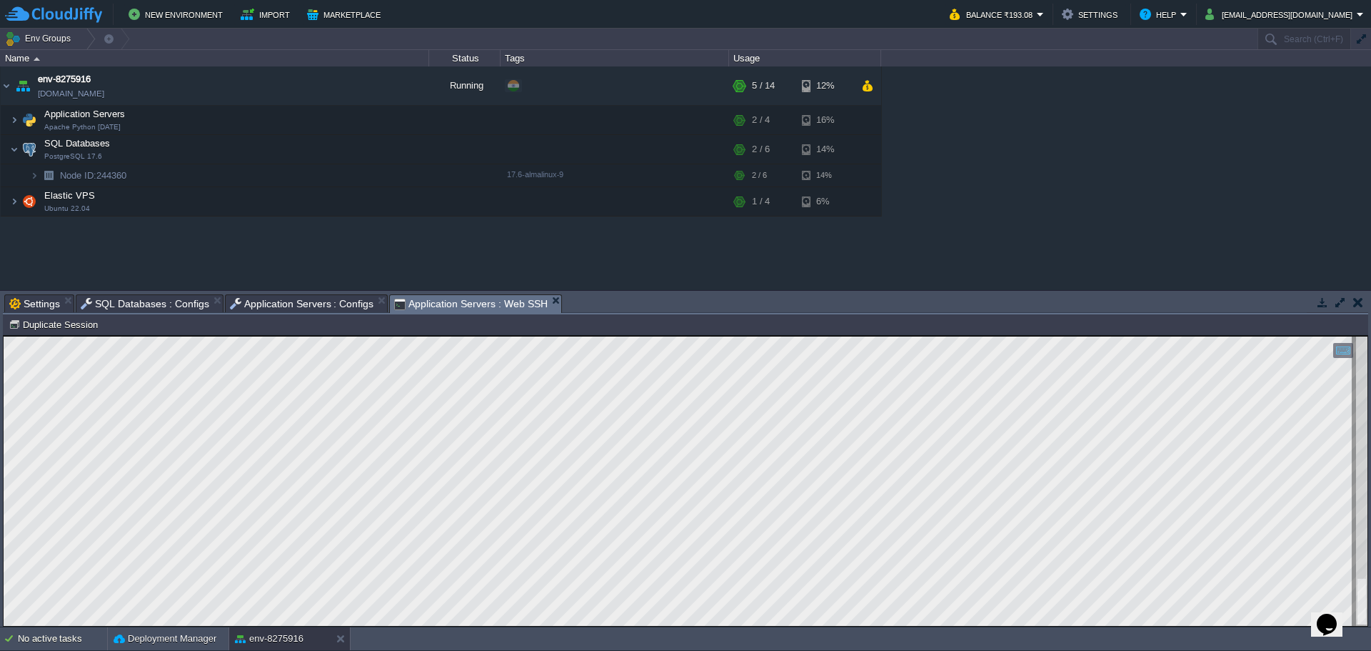
click at [4, 336] on html "Copy: Ctrl + Shift + C Paste: Ctrl + V Settings: Ctrl + Shift + Alt 0" at bounding box center [686, 336] width 1364 height 0
